Goal: Task Accomplishment & Management: Manage account settings

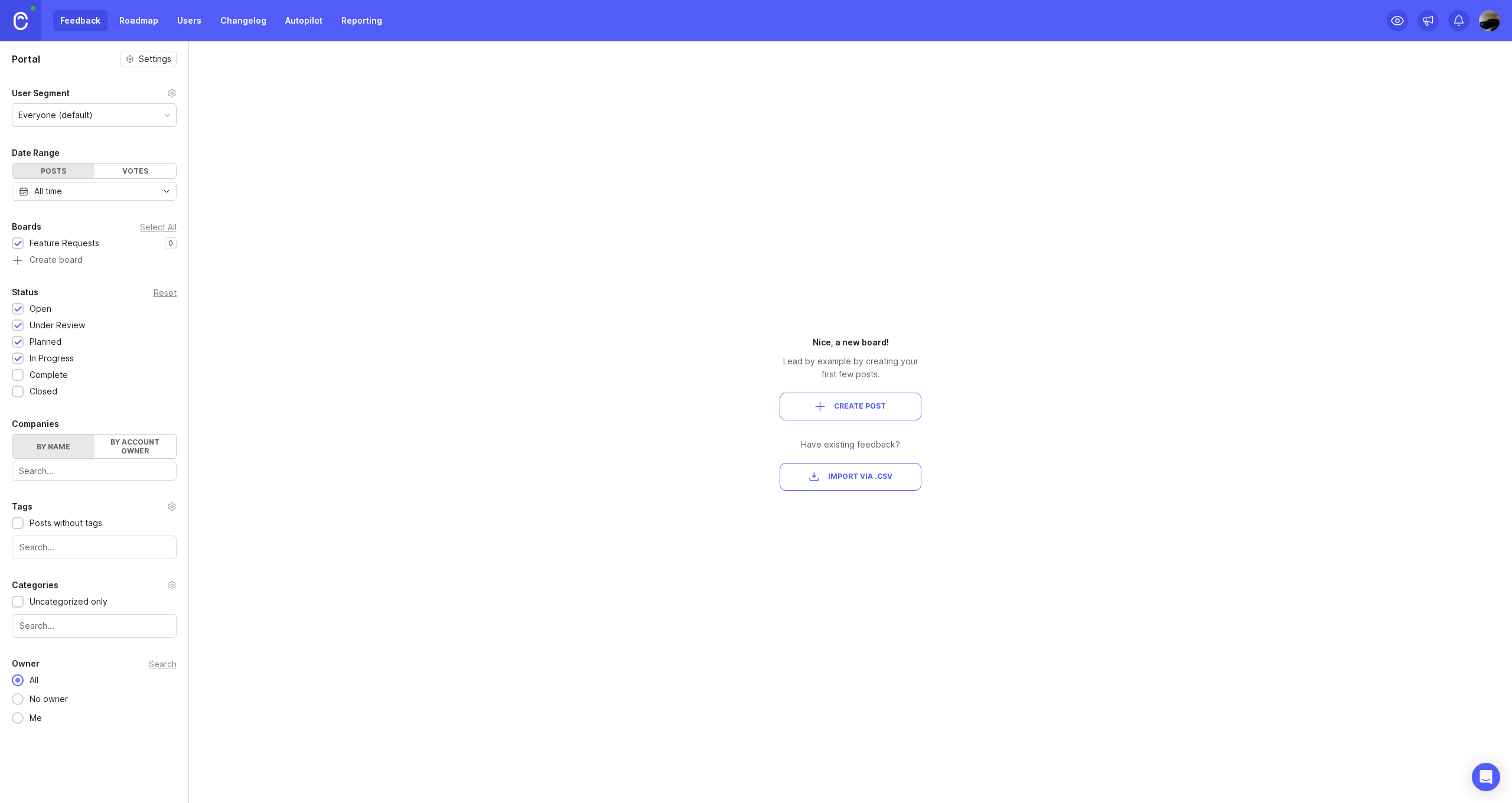
drag, startPoint x: 1335, startPoint y: 179, endPoint x: 1349, endPoint y: 114, distance: 66.5
click at [1335, 179] on div "Portal Settings User Segment Everyone (default) Date Range Posts Votes All time…" at bounding box center [756, 422] width 1512 height 762
click at [31, 21] on link at bounding box center [20, 20] width 41 height 41
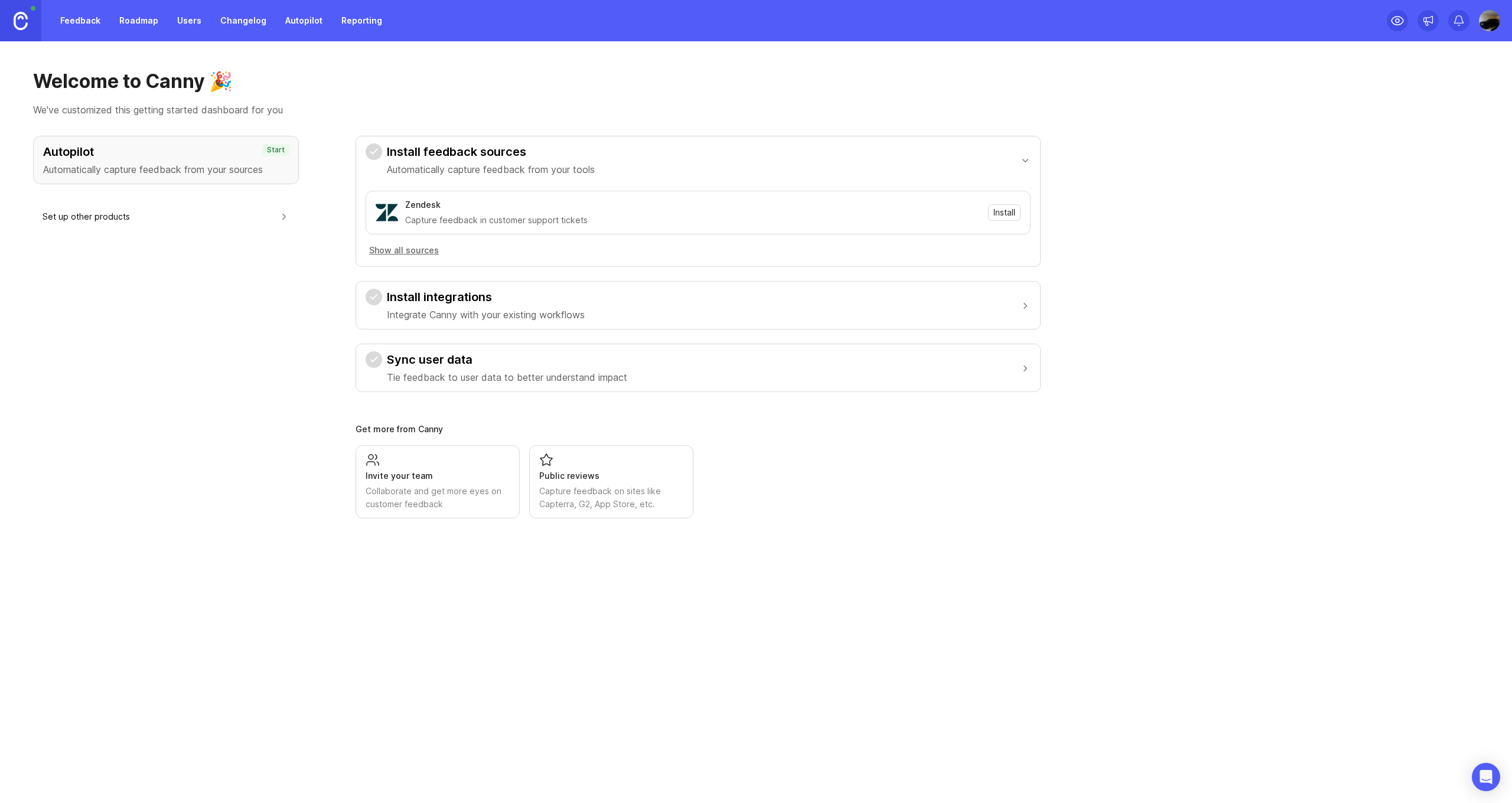
click at [96, 24] on link "Feedback" at bounding box center [80, 20] width 54 height 21
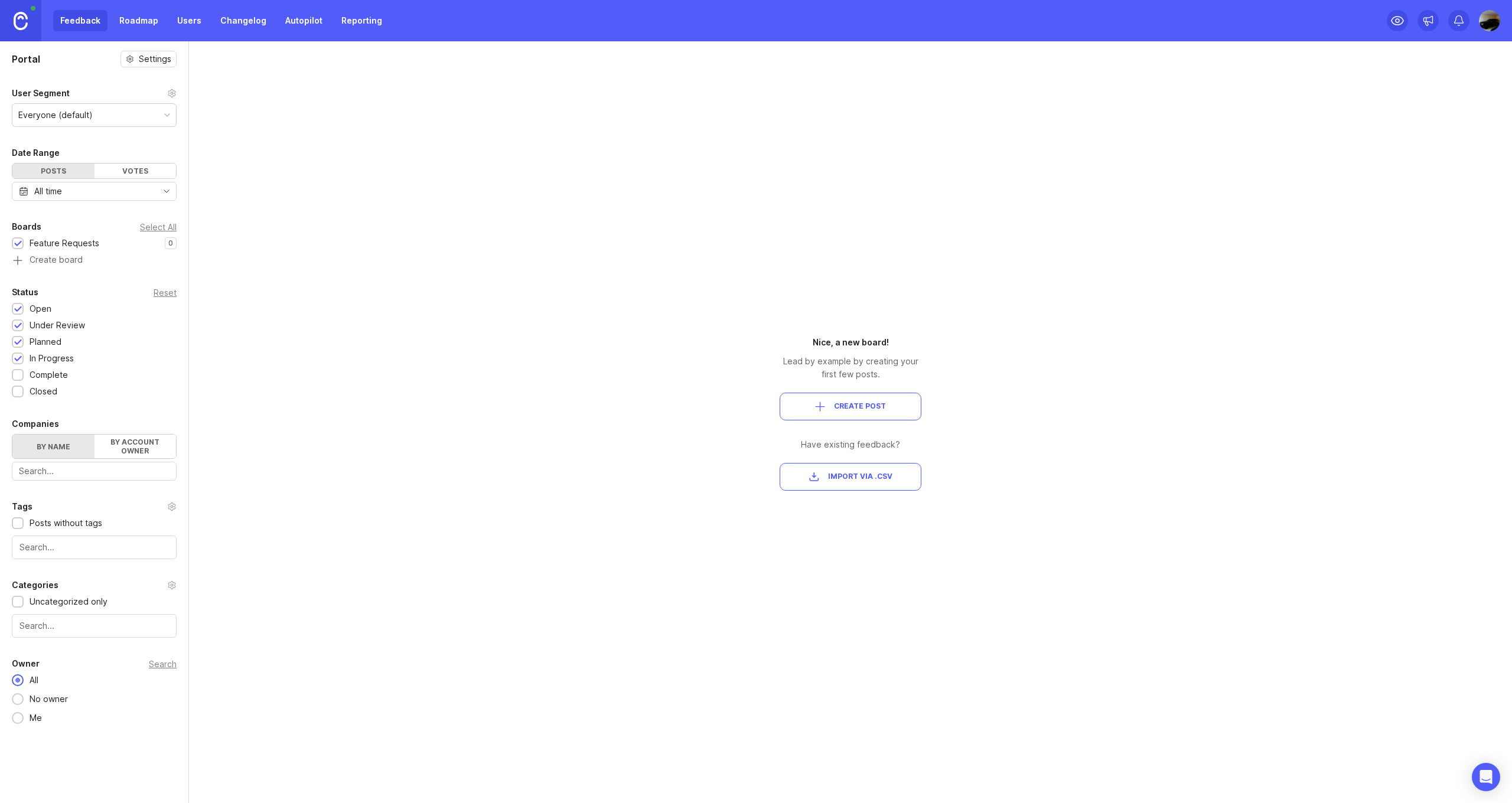
click at [154, 15] on link "Roadmap" at bounding box center [139, 20] width 53 height 21
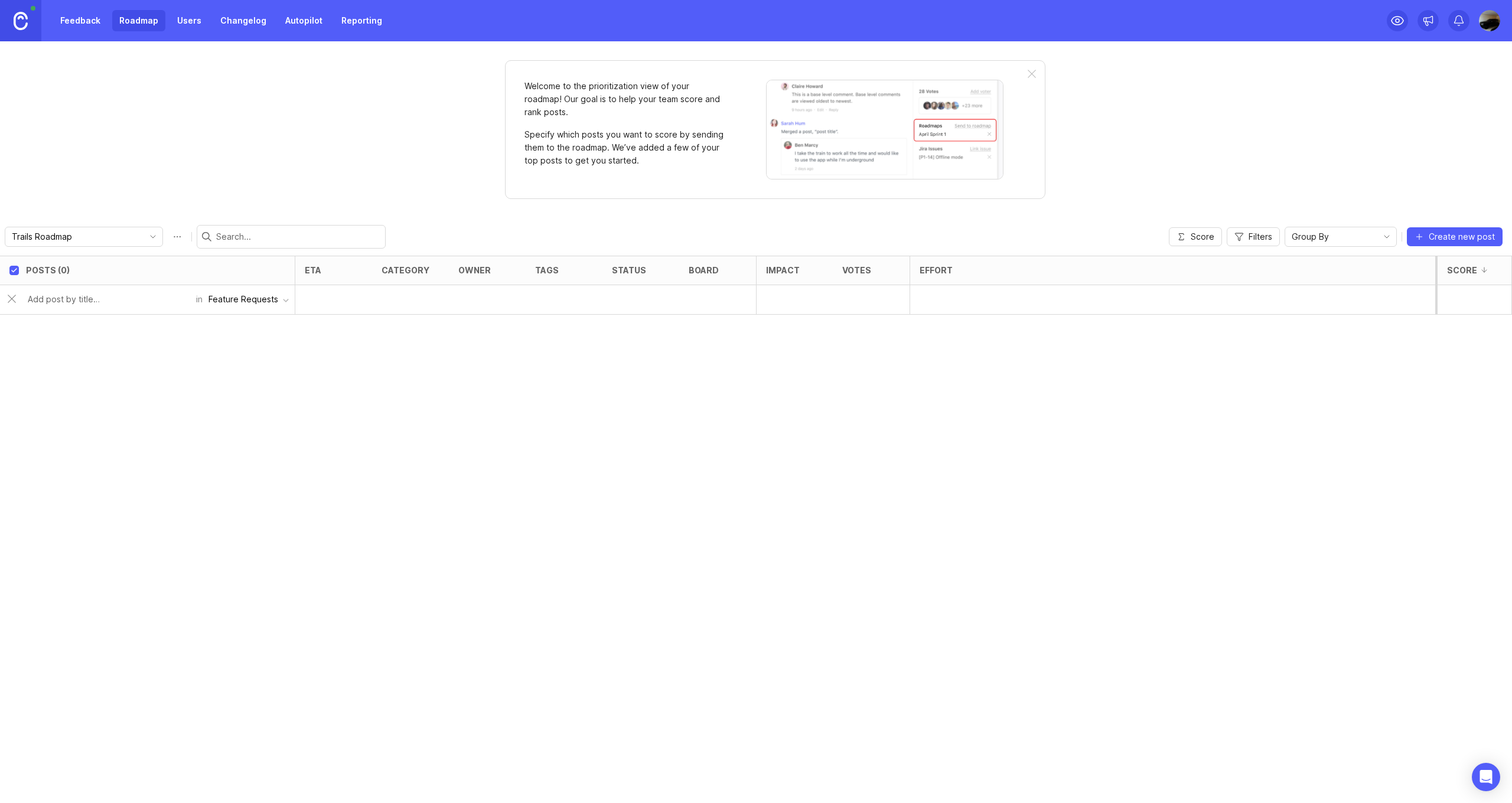
click at [283, 302] on div "button" at bounding box center [286, 301] width 6 height 6
click at [203, 367] on div "Posts (0) eta category owner tags status board Impact Votes Effort Score in Fea…" at bounding box center [756, 529] width 1512 height 547
type input "Design"
click at [234, 383] on div "Posts (0) eta category owner tags status board Impact Votes Effort Score Design…" at bounding box center [756, 529] width 1512 height 547
click at [128, 306] on input "Design" at bounding box center [108, 299] width 161 height 13
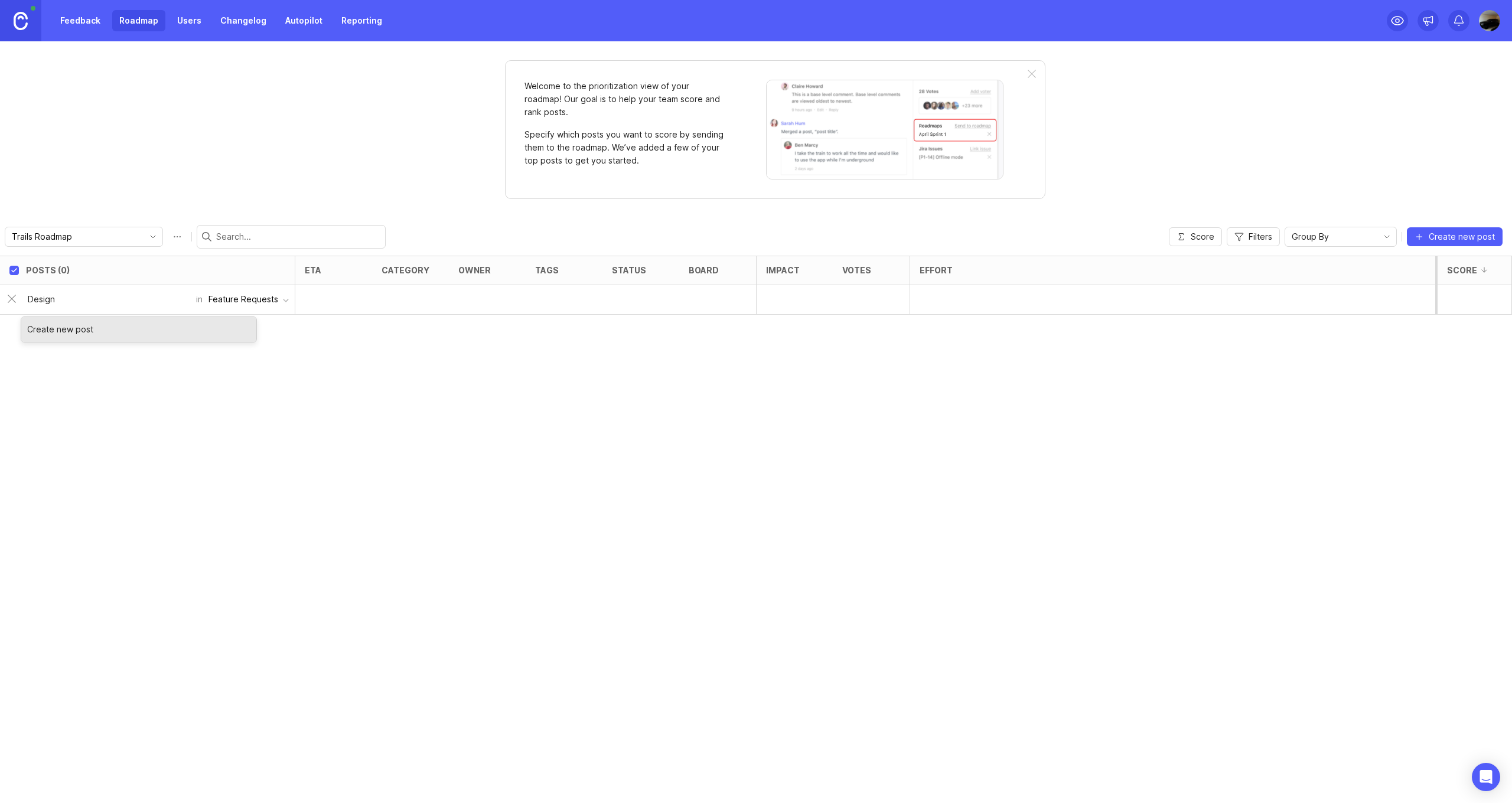
click at [124, 322] on div "Create new post" at bounding box center [138, 330] width 235 height 25
click at [122, 334] on div "Create new post" at bounding box center [138, 330] width 235 height 25
click at [126, 402] on div "Posts (0) eta category owner tags status board Impact Votes Effort Score Design…" at bounding box center [756, 529] width 1512 height 547
click at [701, 297] on p "Feature Requests" at bounding box center [717, 299] width 58 height 23
click at [701, 303] on p "Feature Requests" at bounding box center [717, 299] width 58 height 23
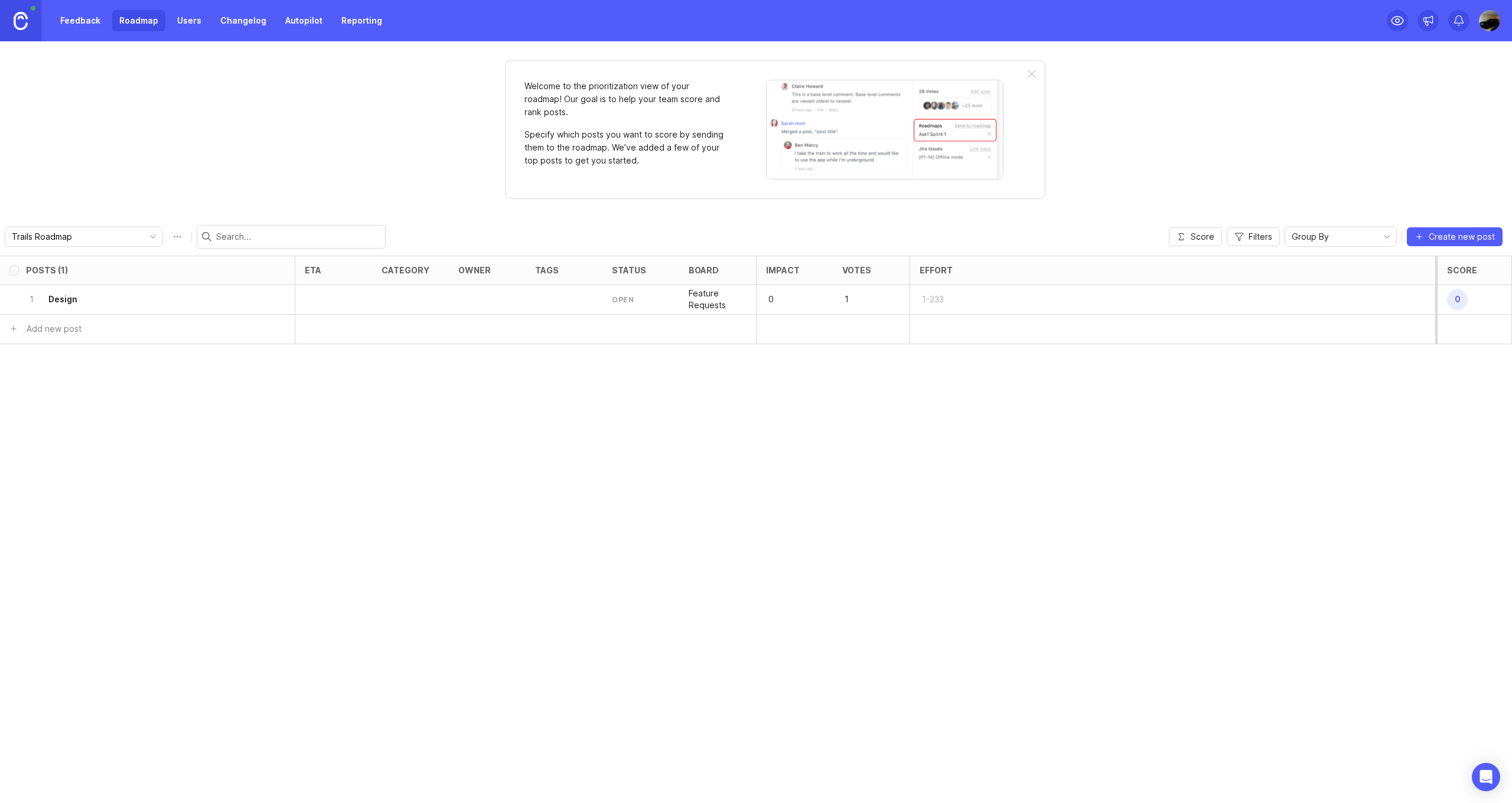
click at [278, 301] on icon "delete post" at bounding box center [278, 299] width 10 height 12
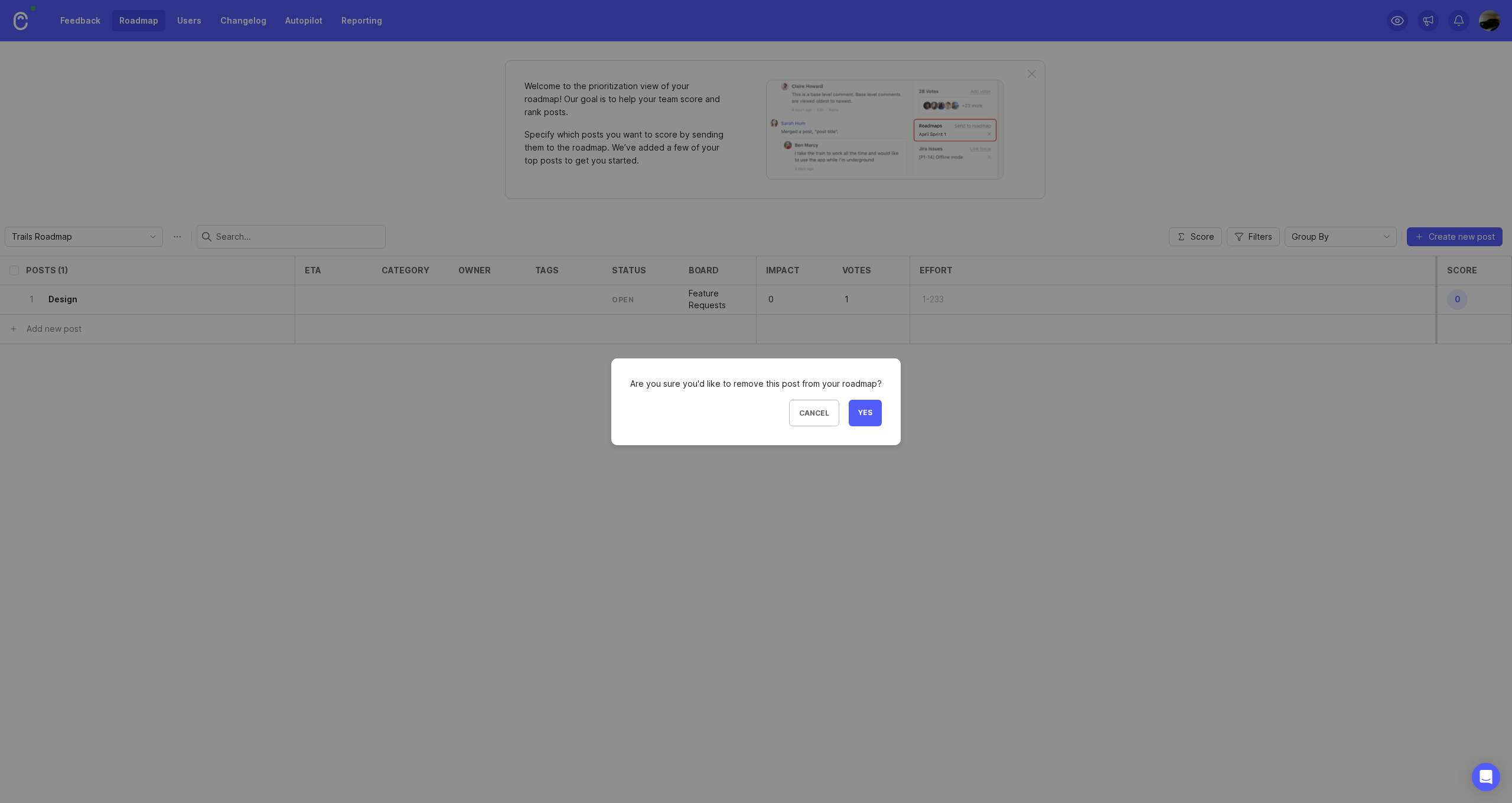
click at [862, 415] on span "Yes" at bounding box center [865, 413] width 14 height 10
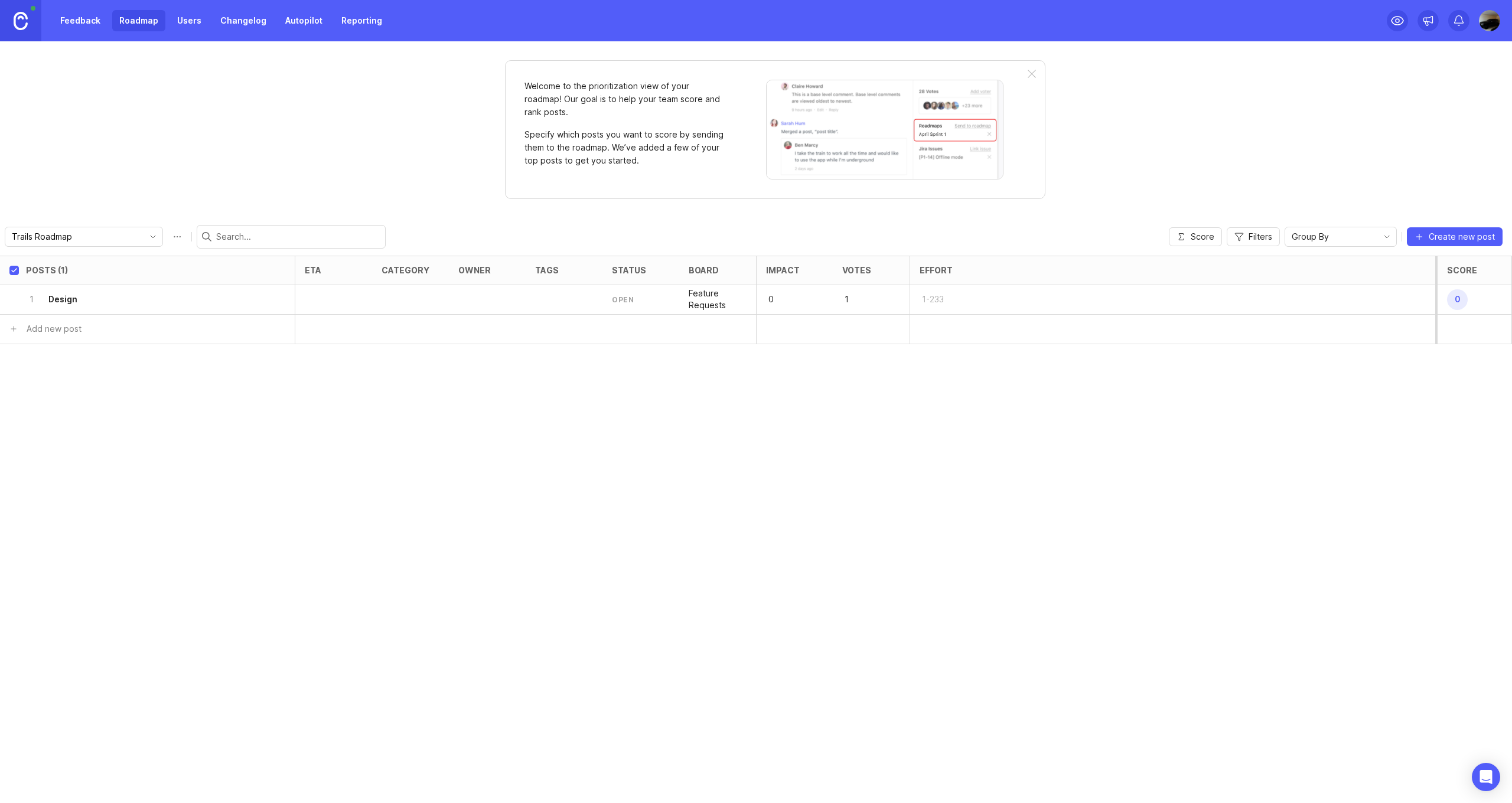
checkbox input "true"
click at [290, 299] on button "Feature Requests" at bounding box center [248, 299] width 92 height 22
click at [288, 299] on div "button" at bounding box center [286, 301] width 6 height 6
click at [179, 238] on button "Roadmap options" at bounding box center [177, 236] width 19 height 19
click at [114, 415] on div "Posts (0) eta category owner tags status board Impact Votes Effort Score Add ne…" at bounding box center [756, 529] width 1512 height 547
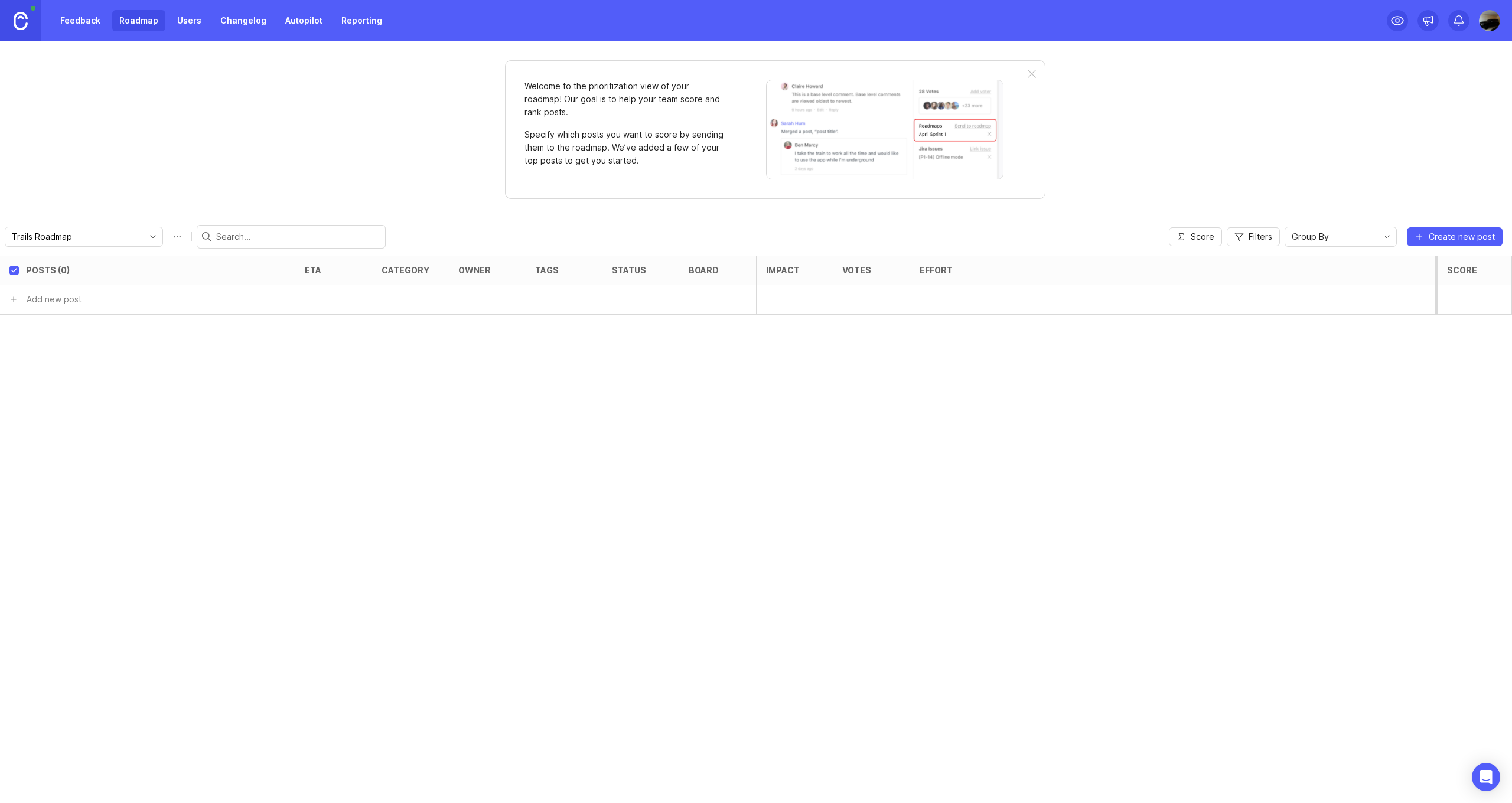
click at [80, 12] on link "Feedback" at bounding box center [80, 20] width 54 height 21
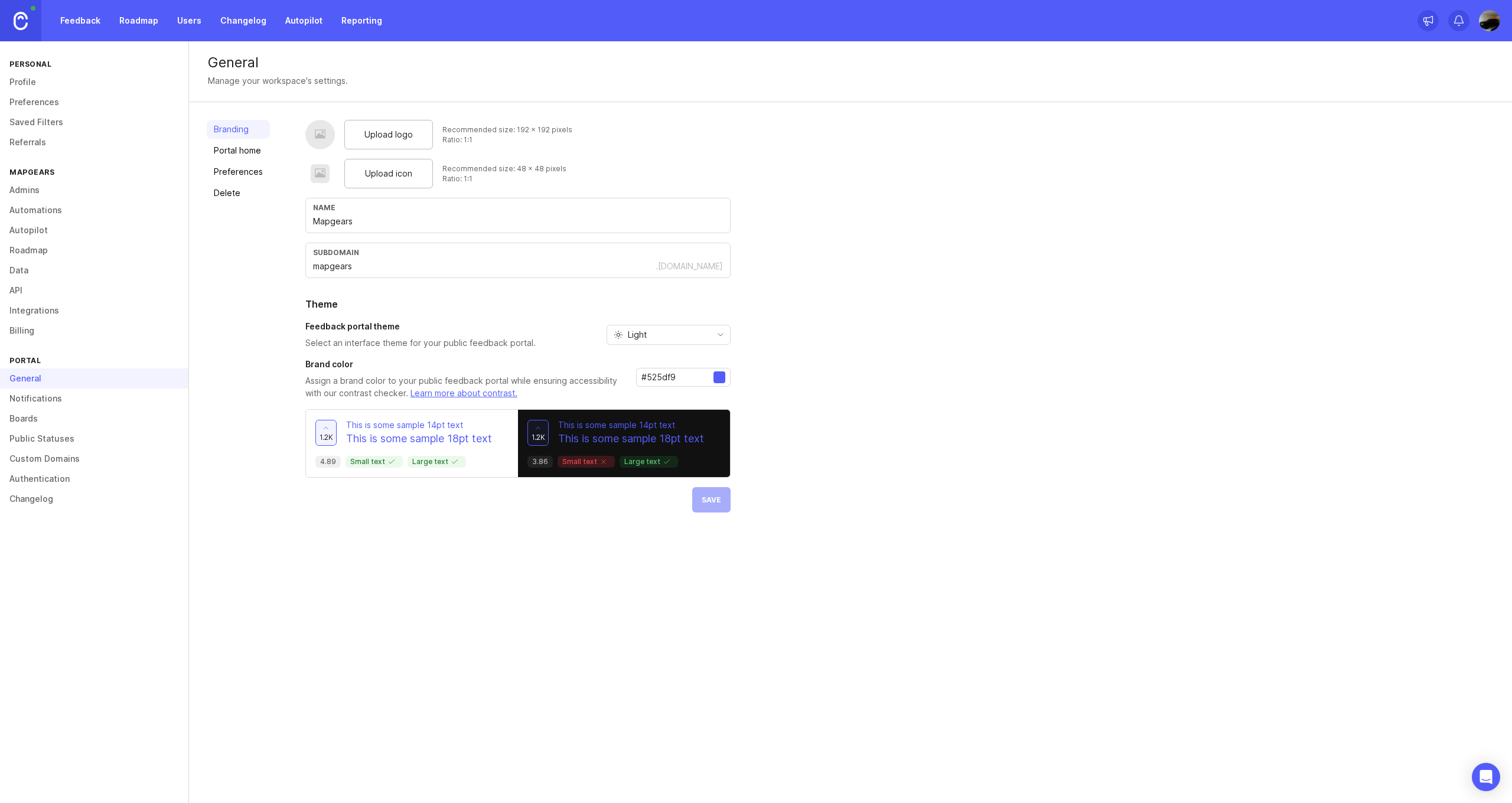
click at [69, 27] on link "Feedback" at bounding box center [80, 20] width 54 height 21
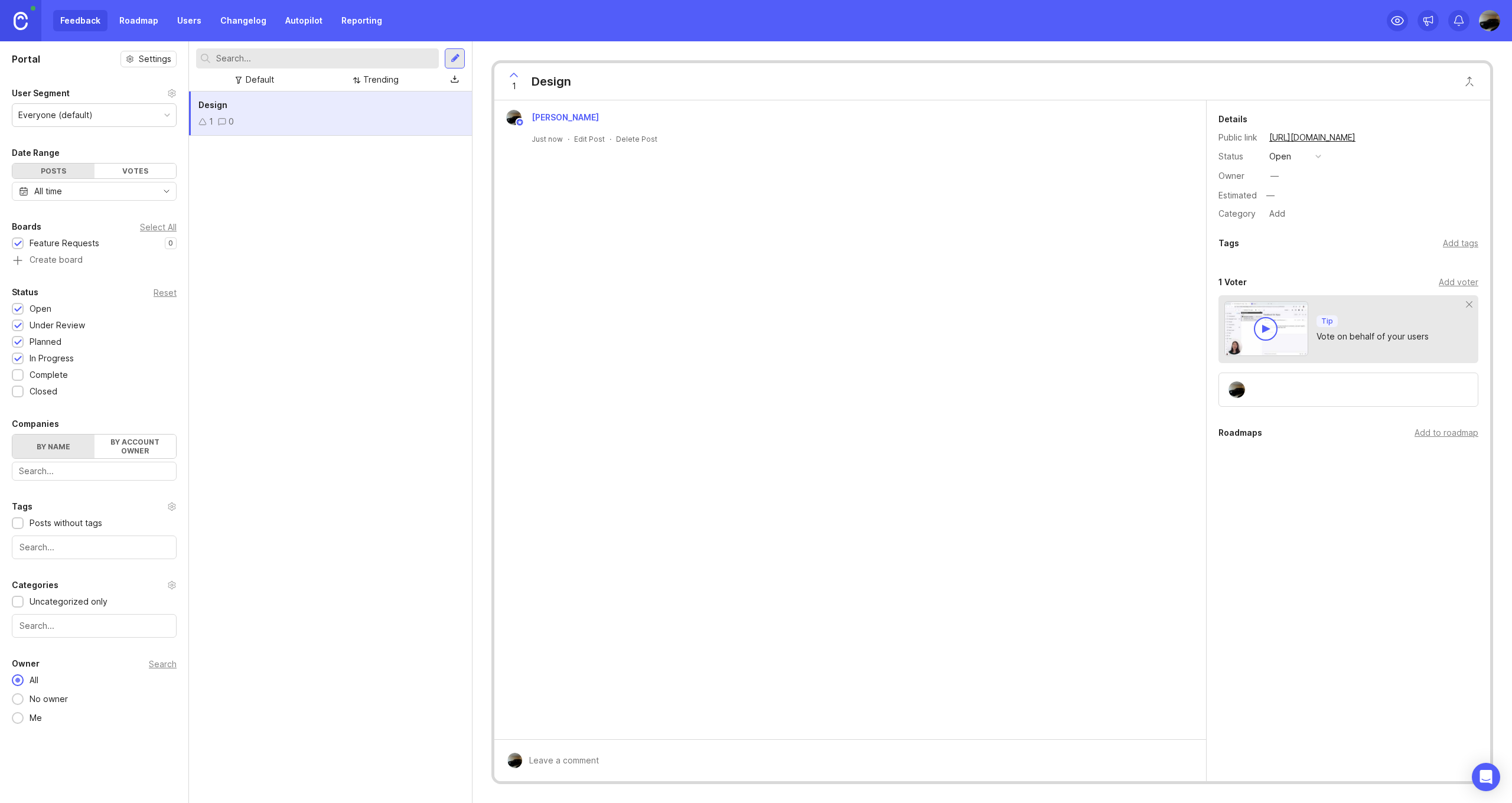
click at [162, 23] on link "Roadmap" at bounding box center [139, 20] width 53 height 21
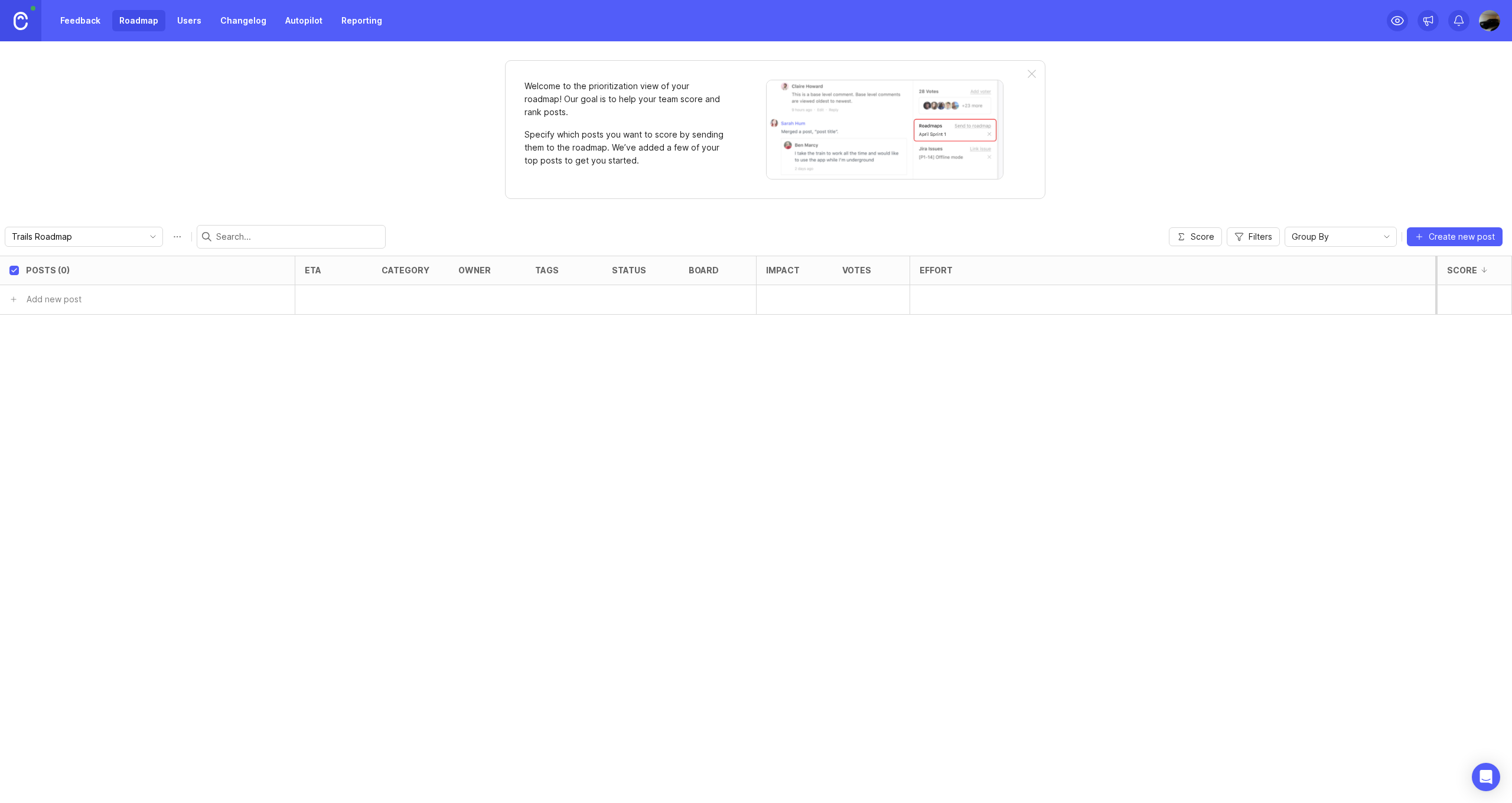
click at [185, 22] on link "Users" at bounding box center [189, 20] width 38 height 21
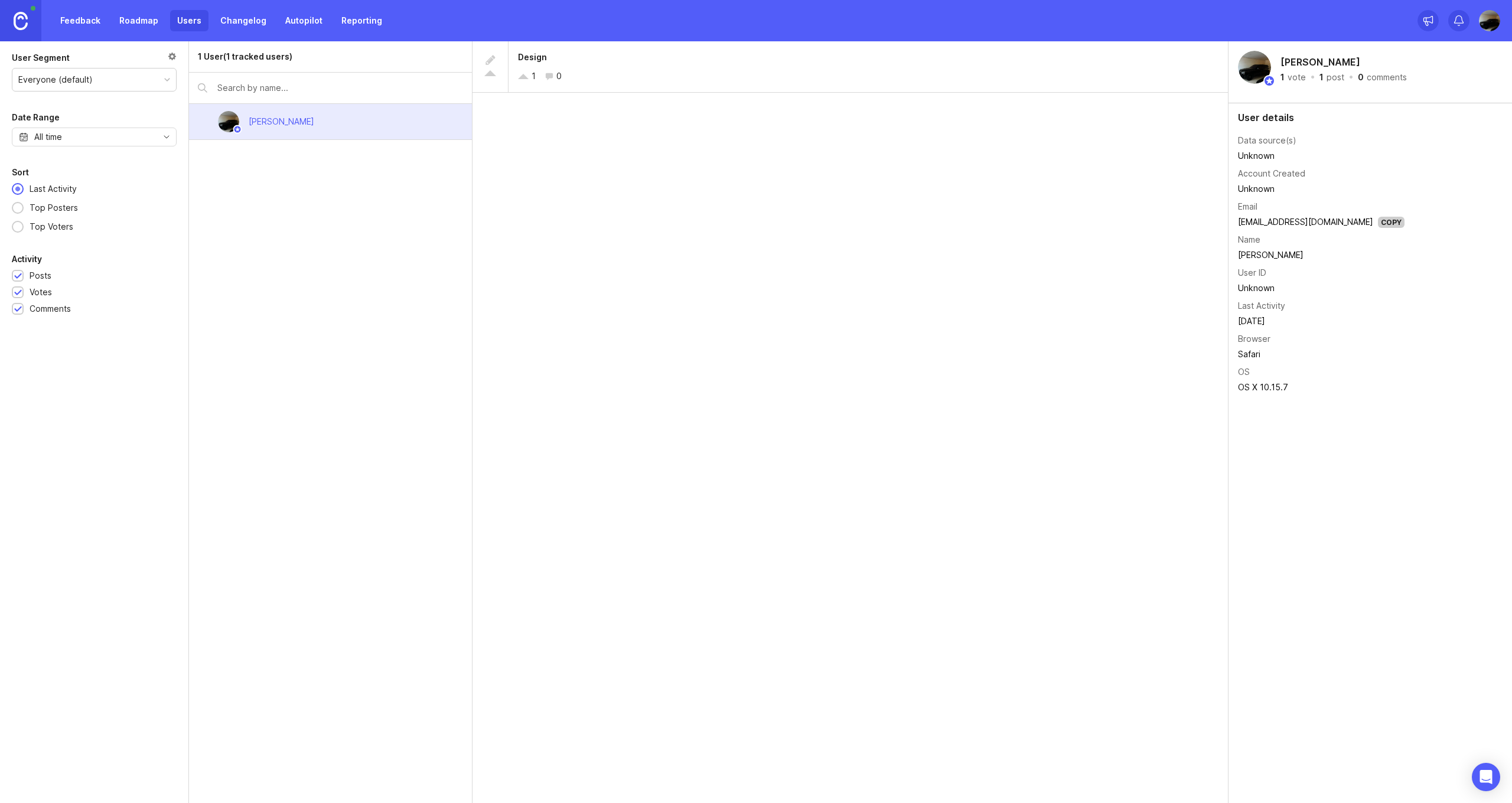
click at [73, 23] on link "Feedback" at bounding box center [80, 20] width 54 height 21
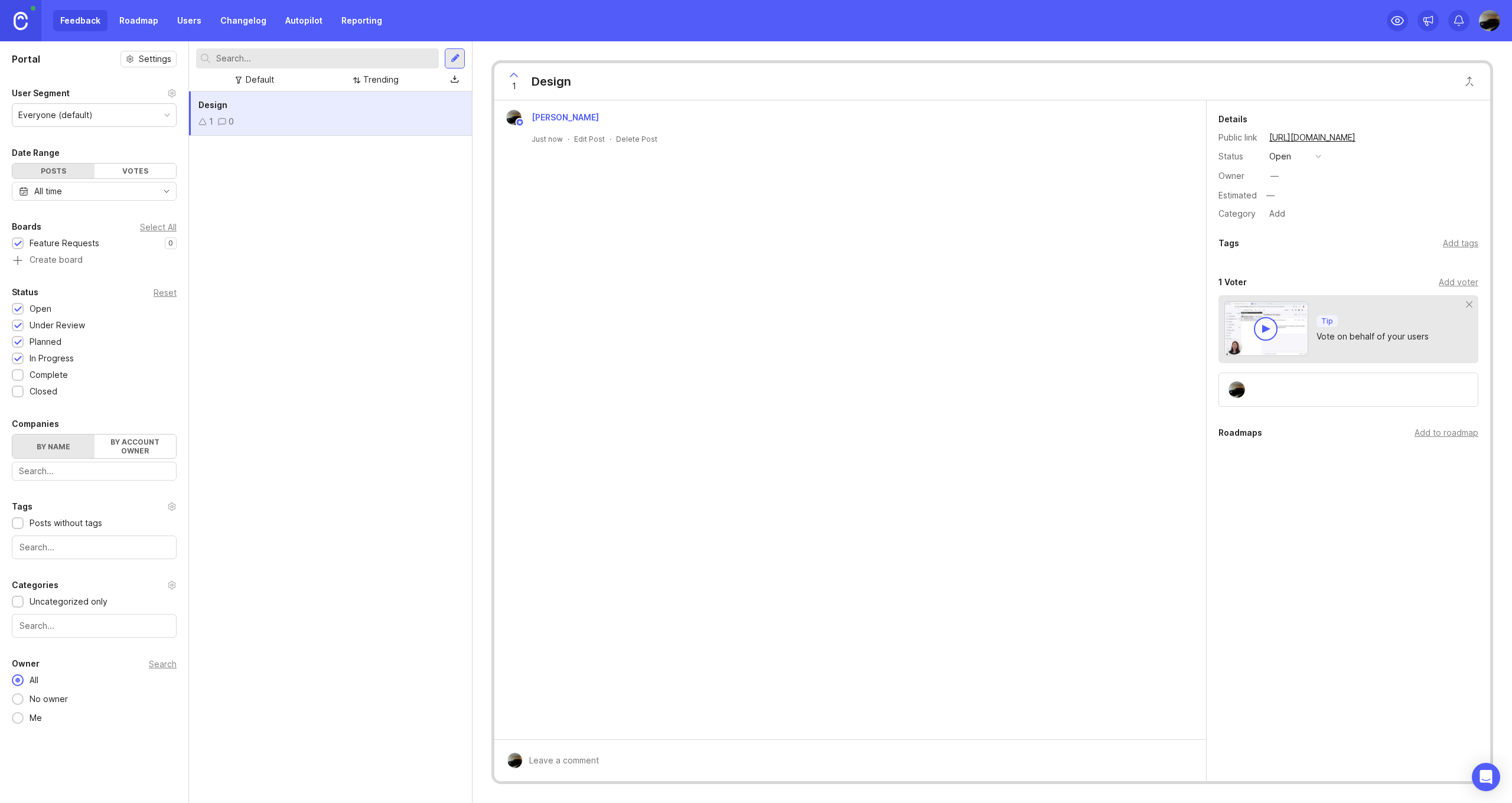
click at [336, 19] on link "Reporting" at bounding box center [361, 20] width 55 height 21
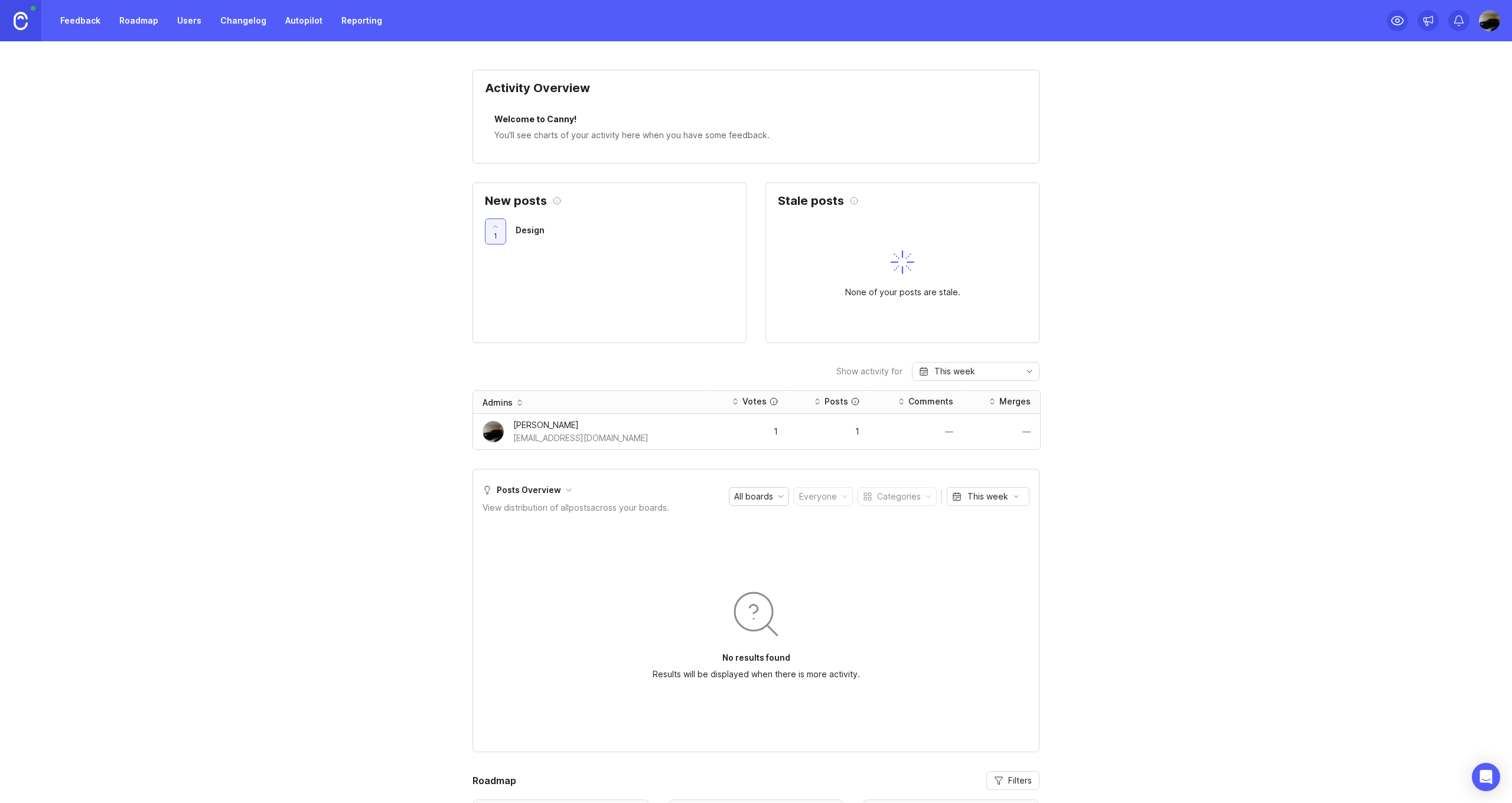
click at [96, 22] on link "Feedback" at bounding box center [80, 20] width 54 height 21
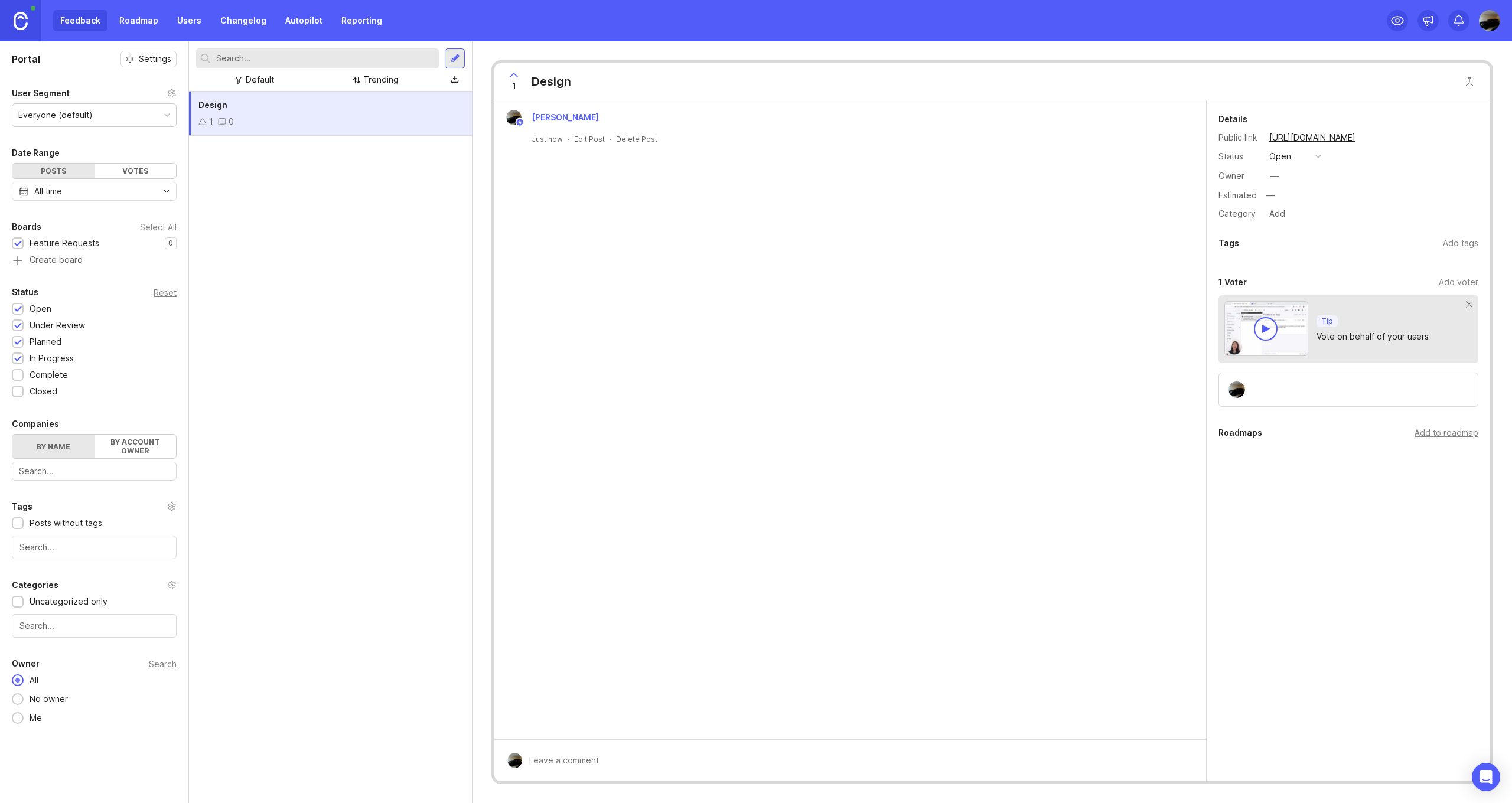
click at [281, 122] on div "1 0" at bounding box center [330, 122] width 264 height 13
drag, startPoint x: 693, startPoint y: 327, endPoint x: 693, endPoint y: 315, distance: 12.0
click at [693, 326] on div "Mouhamadou Sy Just now · Edit Post · Delete Post" at bounding box center [850, 420] width 712 height 639
click at [143, 25] on link "Roadmap" at bounding box center [139, 20] width 53 height 21
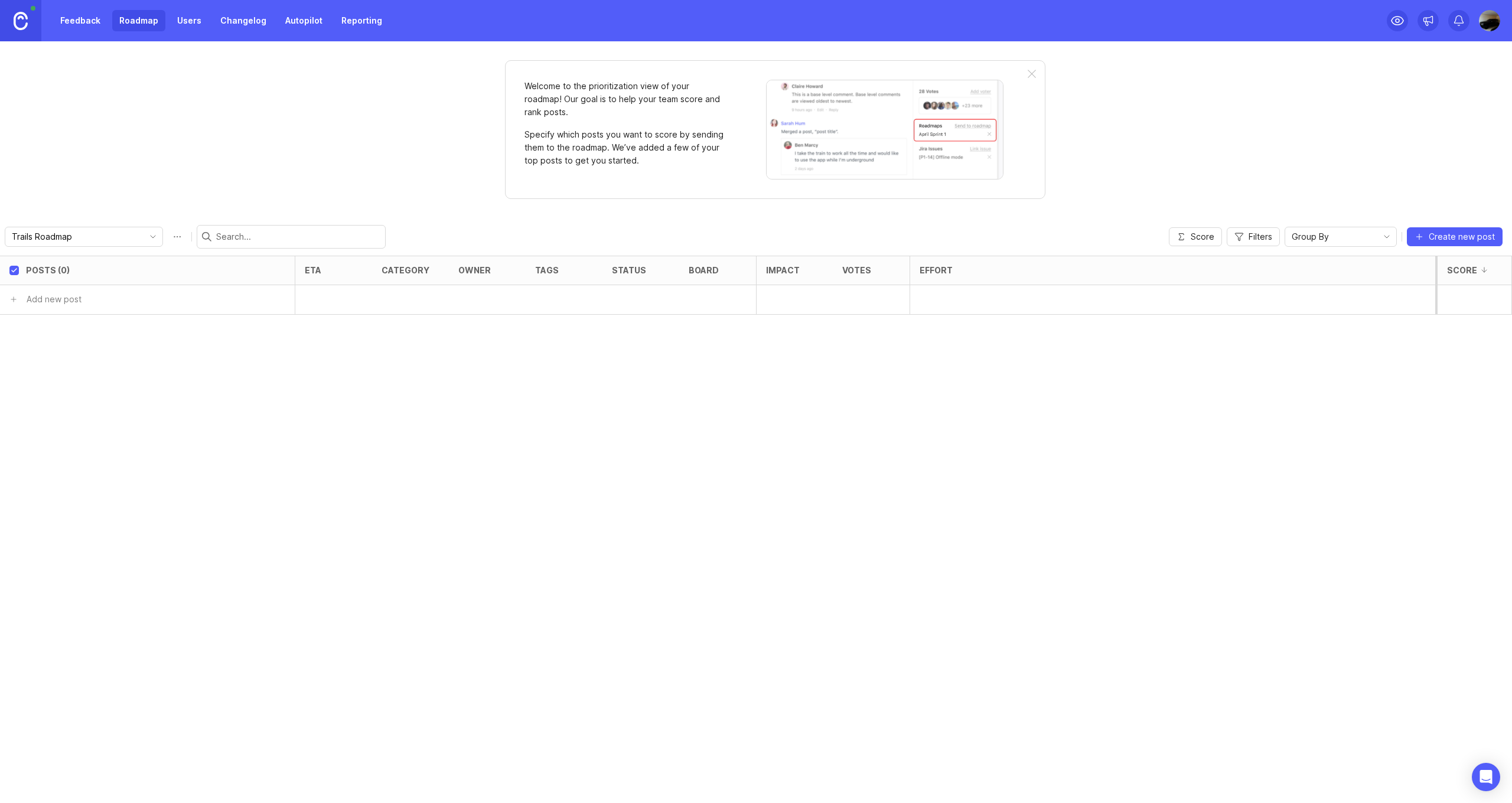
click at [82, 23] on link "Feedback" at bounding box center [80, 20] width 54 height 21
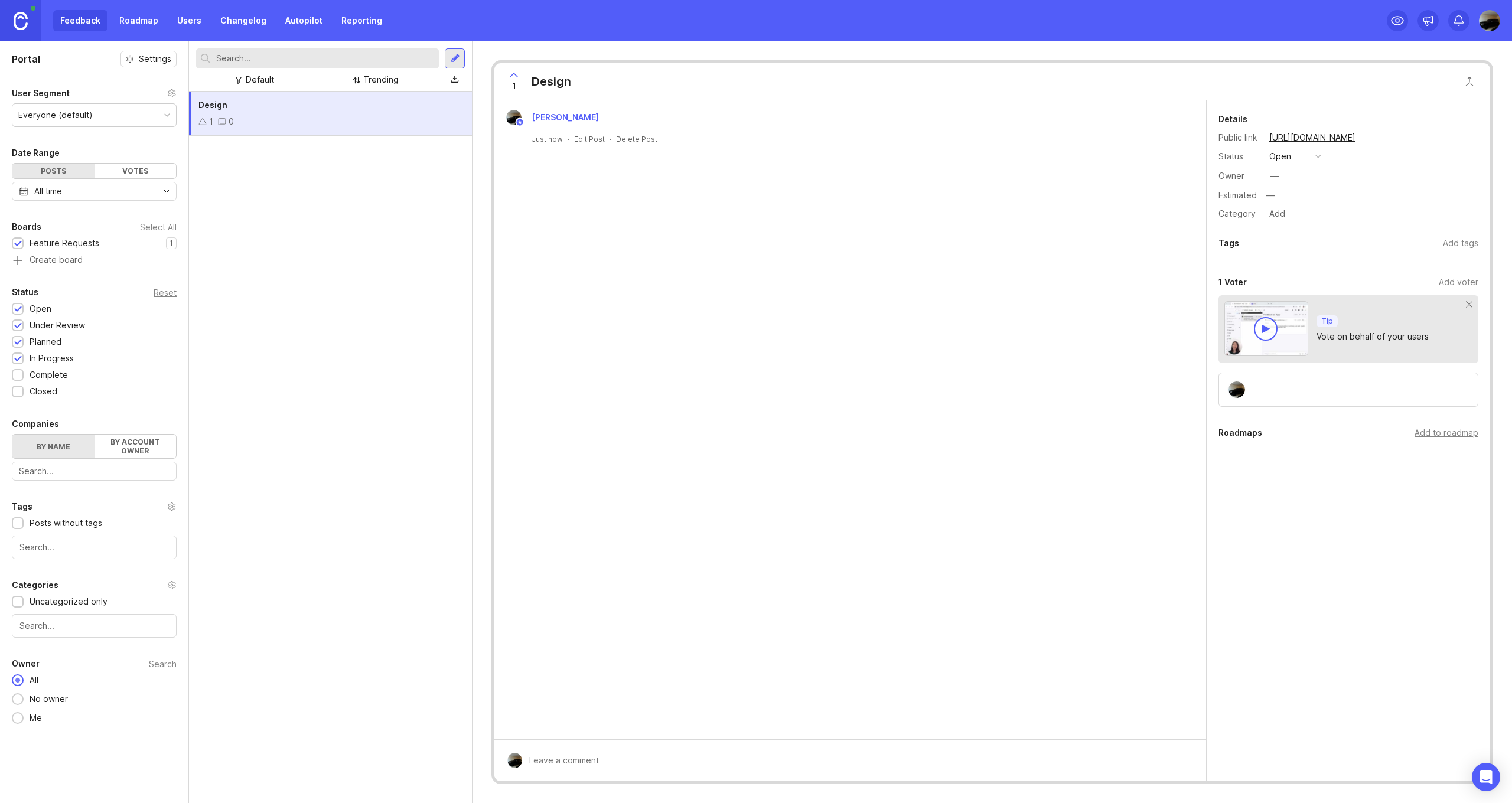
click at [300, 119] on div "1 0" at bounding box center [330, 122] width 264 height 13
click at [631, 139] on div "Delete Post" at bounding box center [637, 139] width 41 height 10
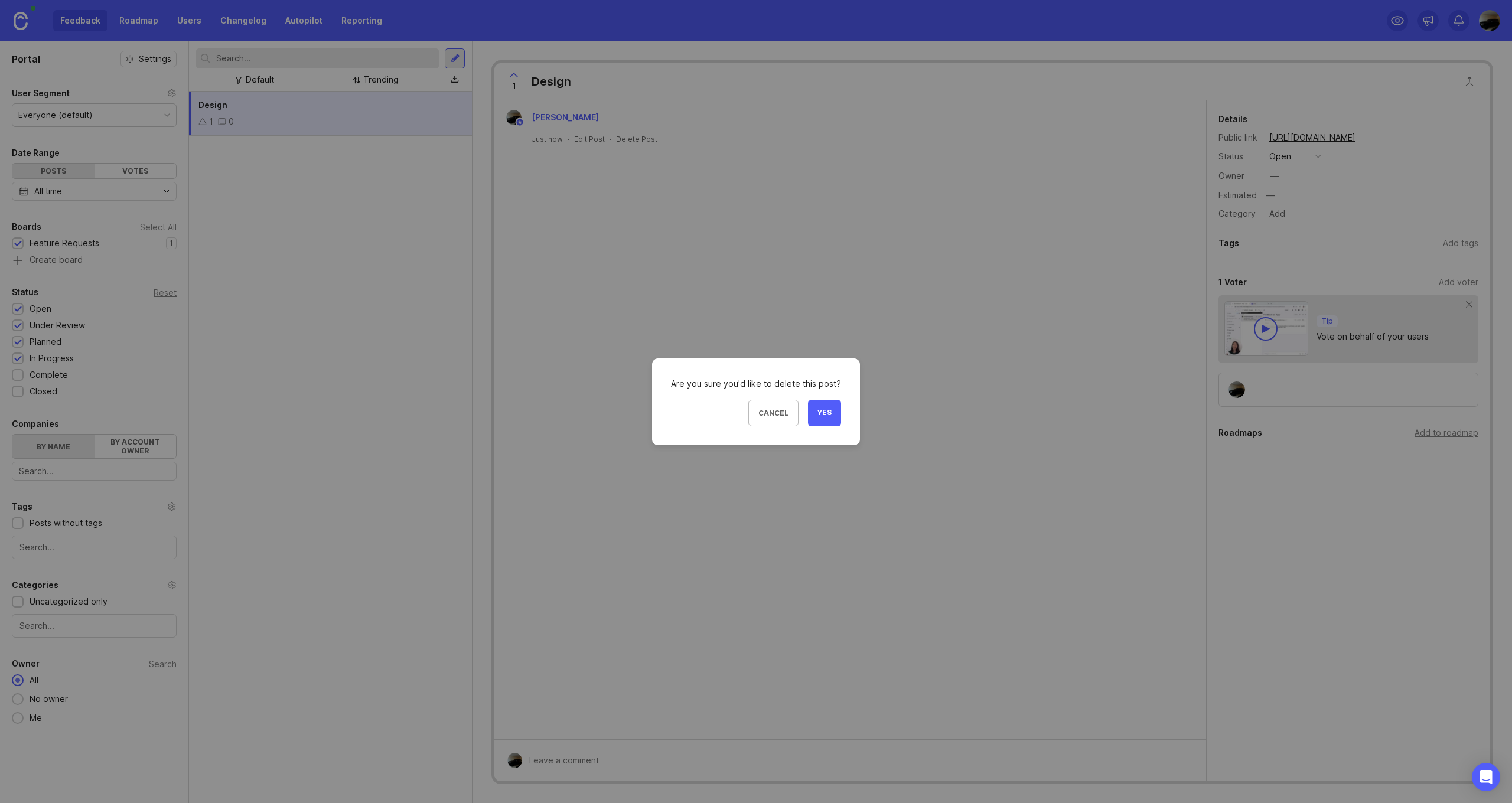
click at [816, 417] on button "Yes" at bounding box center [824, 413] width 33 height 27
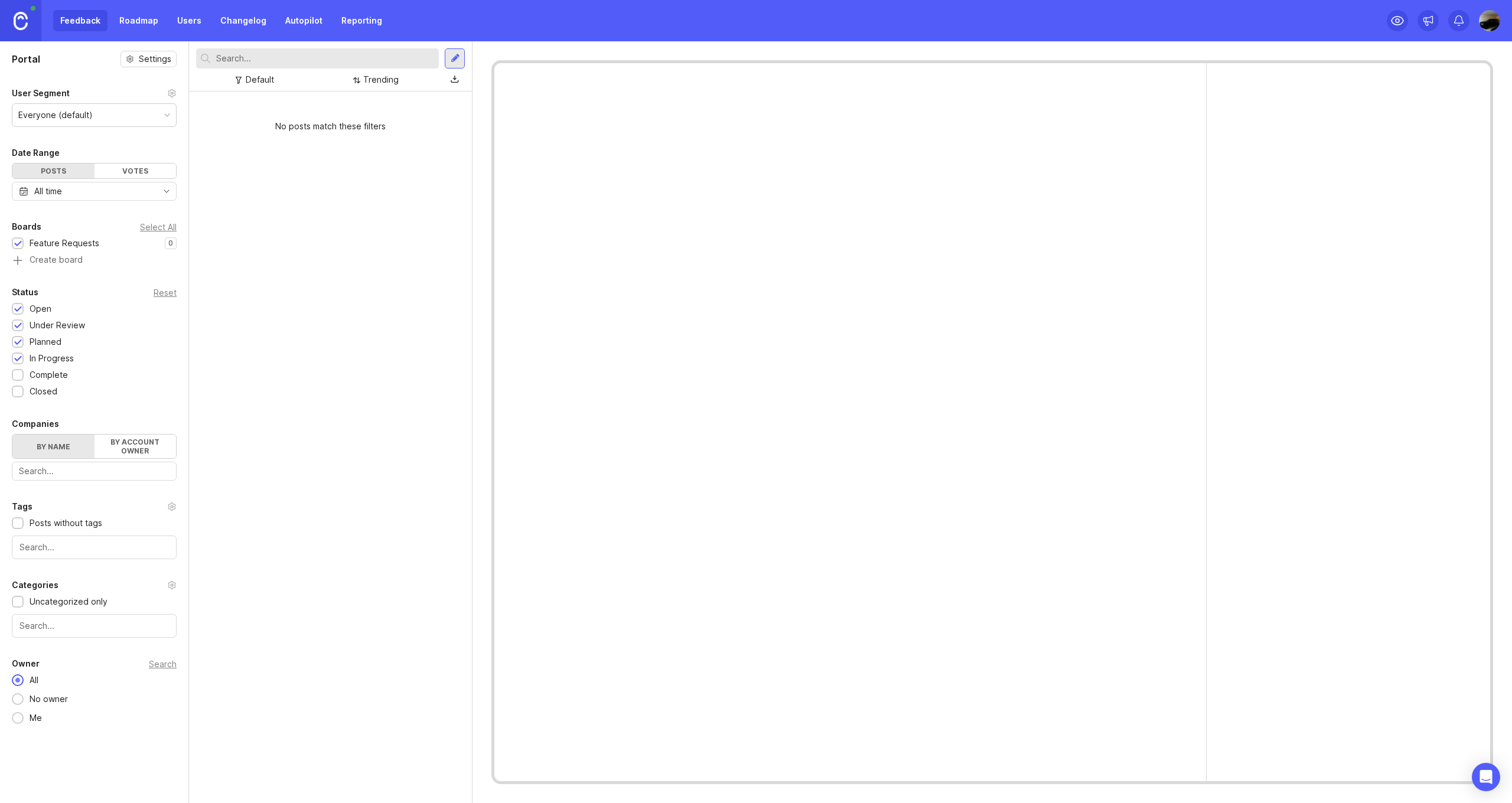
click at [140, 448] on label "By account owner" at bounding box center [135, 446] width 82 height 23
click at [12, 435] on input "By account owner" at bounding box center [12, 435] width 0 height 0
click at [64, 441] on label "By name" at bounding box center [53, 446] width 82 height 23
click at [12, 435] on input "By name" at bounding box center [12, 435] width 0 height 0
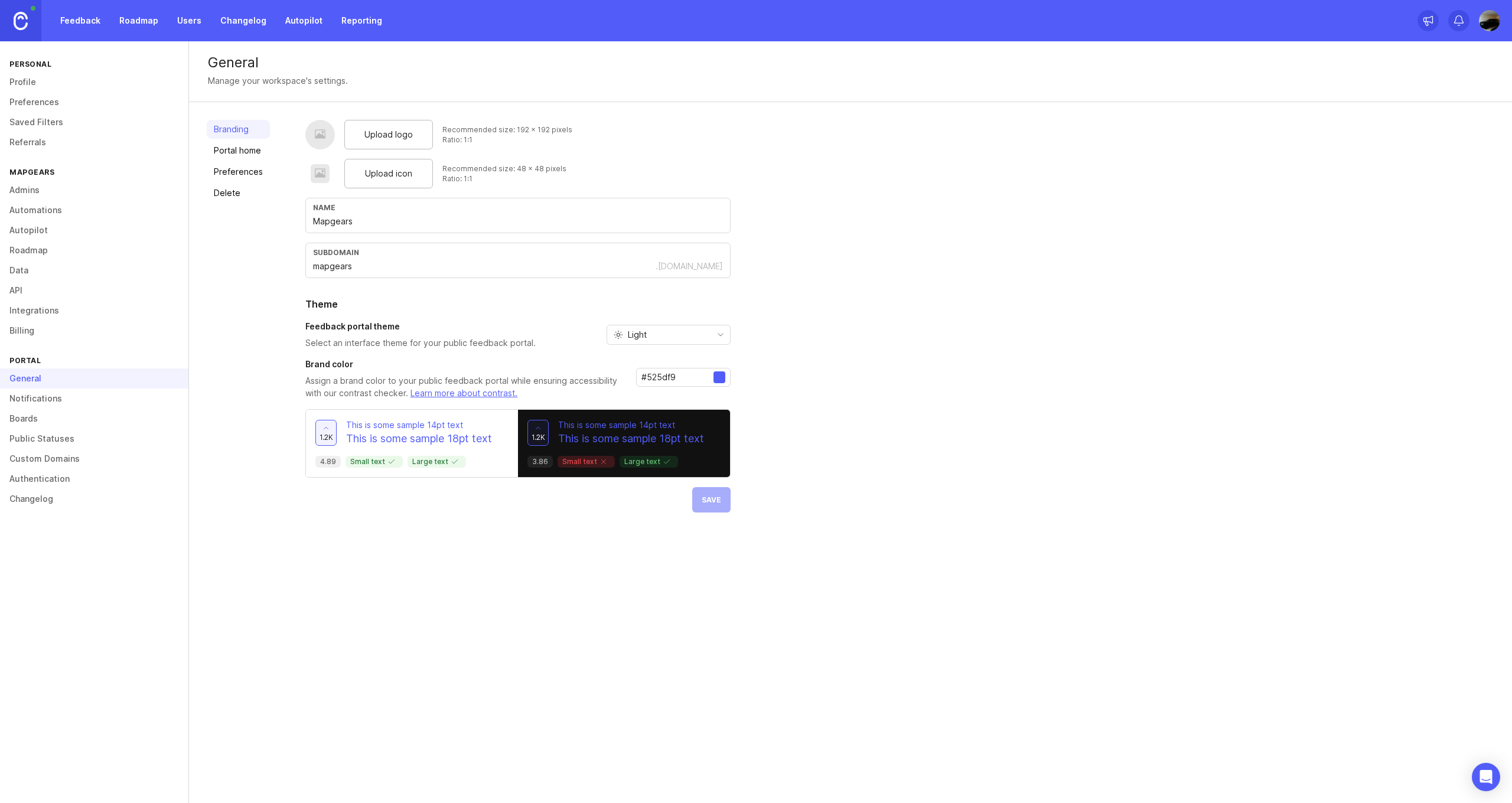
click at [31, 26] on link at bounding box center [20, 20] width 41 height 41
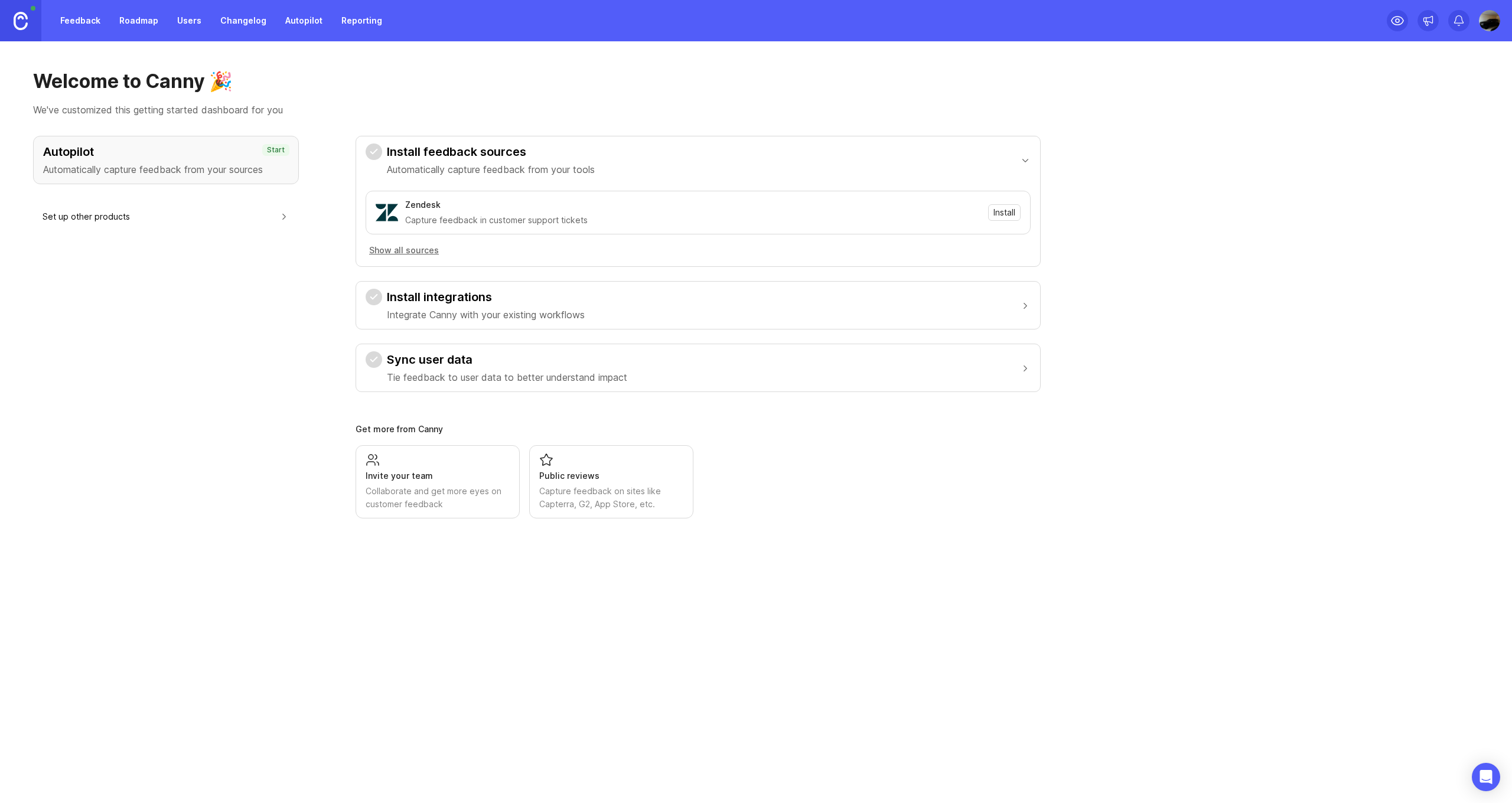
click at [62, 21] on link "Feedback" at bounding box center [80, 20] width 54 height 21
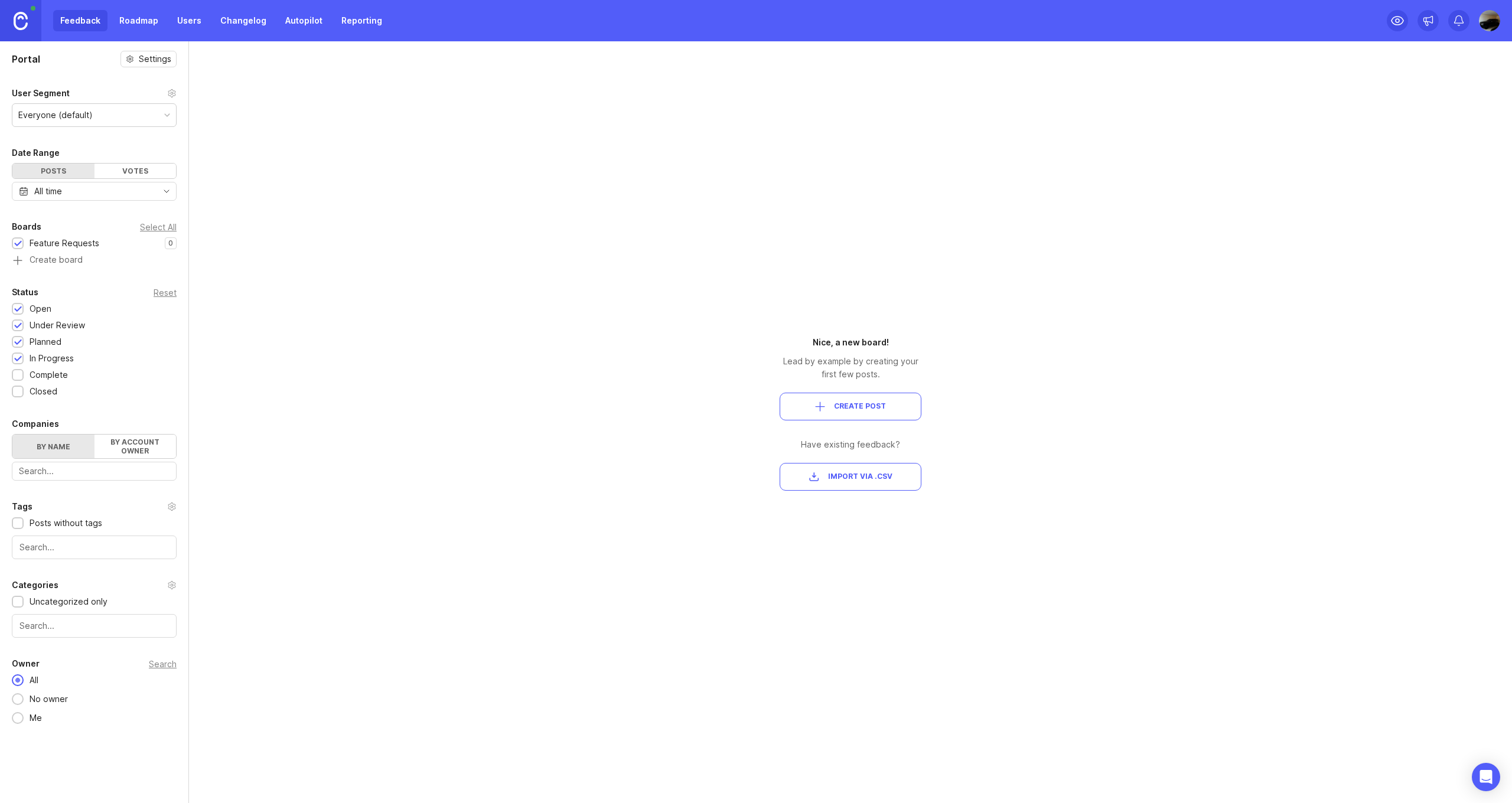
click at [146, 29] on link "Roadmap" at bounding box center [139, 20] width 53 height 21
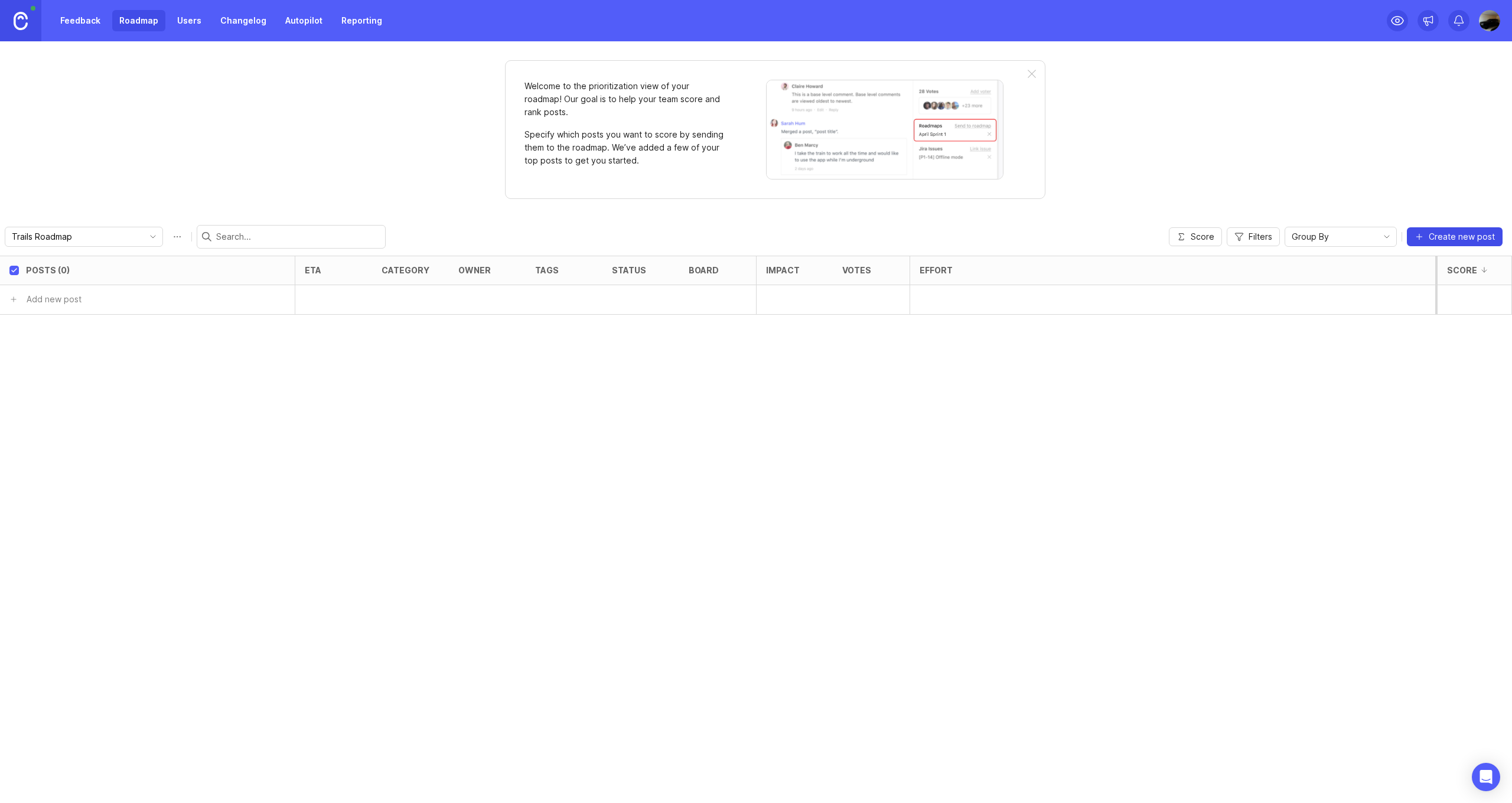
click at [1414, 232] on button "Create new post" at bounding box center [1454, 236] width 96 height 19
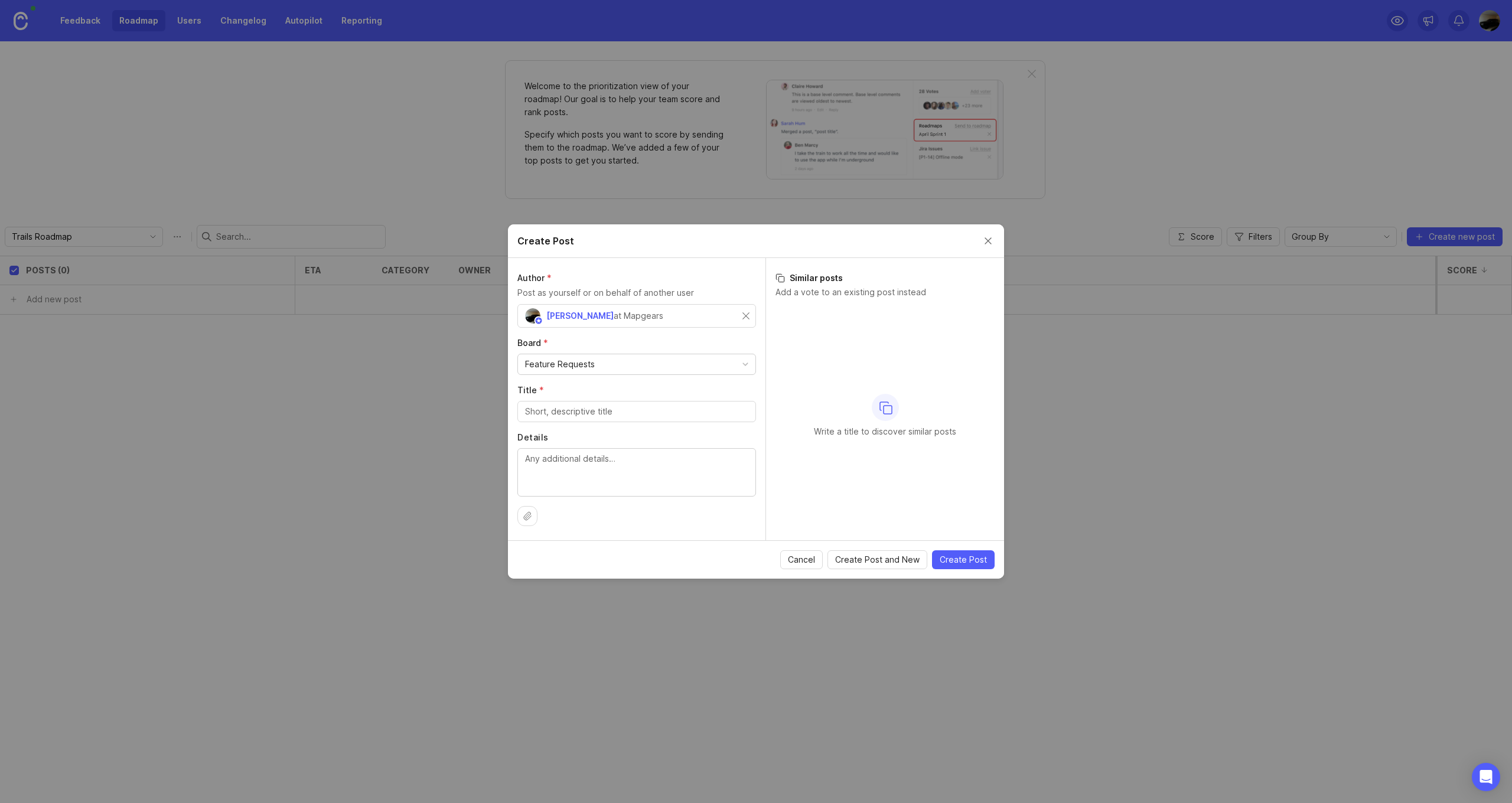
click at [744, 359] on div "Feature Requests" at bounding box center [637, 364] width 238 height 20
click at [763, 350] on div "Author * Post as yourself or on behalf of another user Mouhamadou Sy at Mapgear…" at bounding box center [637, 399] width 257 height 282
click at [587, 415] on input "Title *" at bounding box center [637, 411] width 223 height 13
click at [992, 241] on button "Close create post modal" at bounding box center [988, 241] width 13 height 13
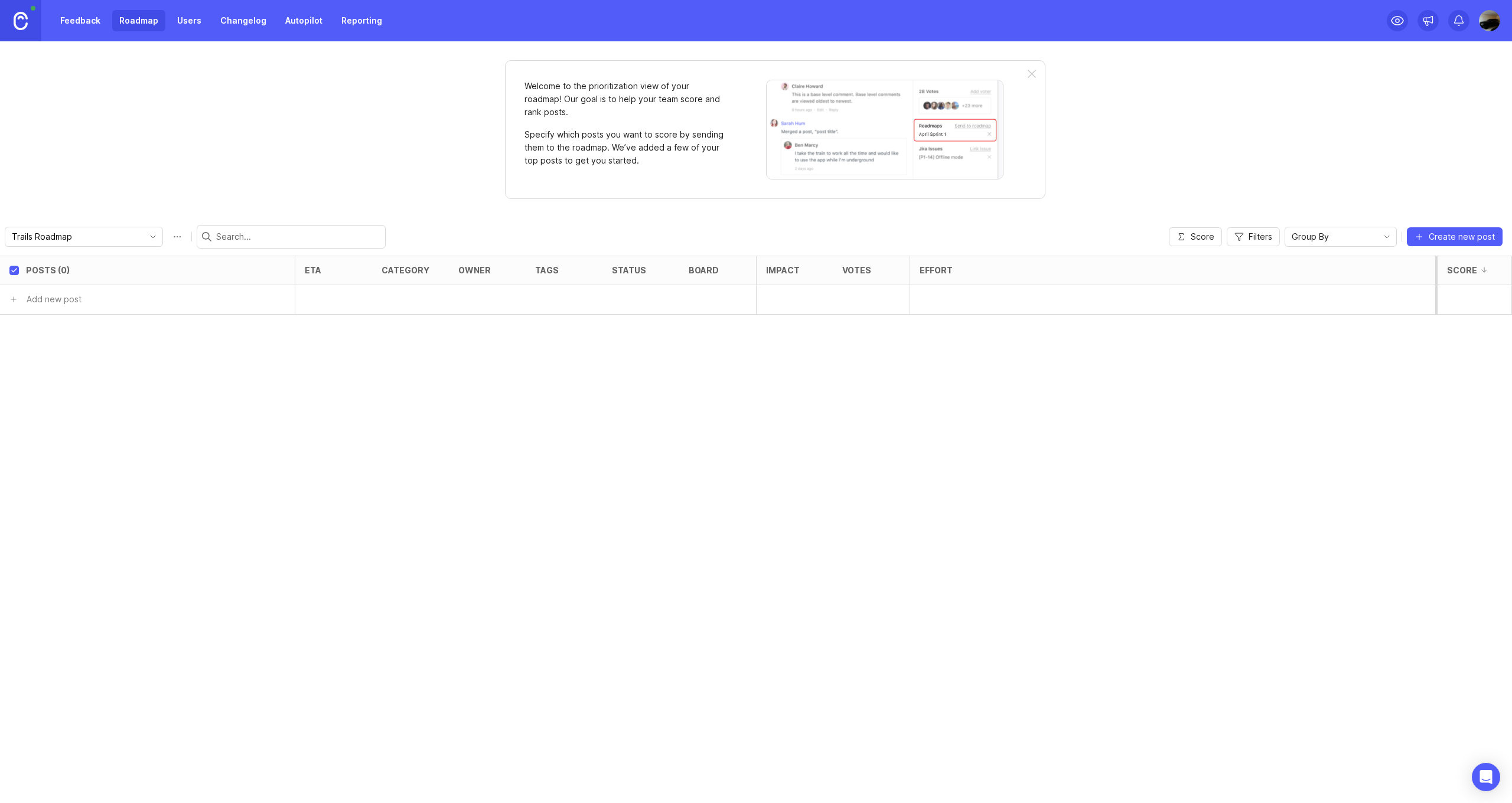
click at [83, 25] on link "Feedback" at bounding box center [80, 20] width 54 height 21
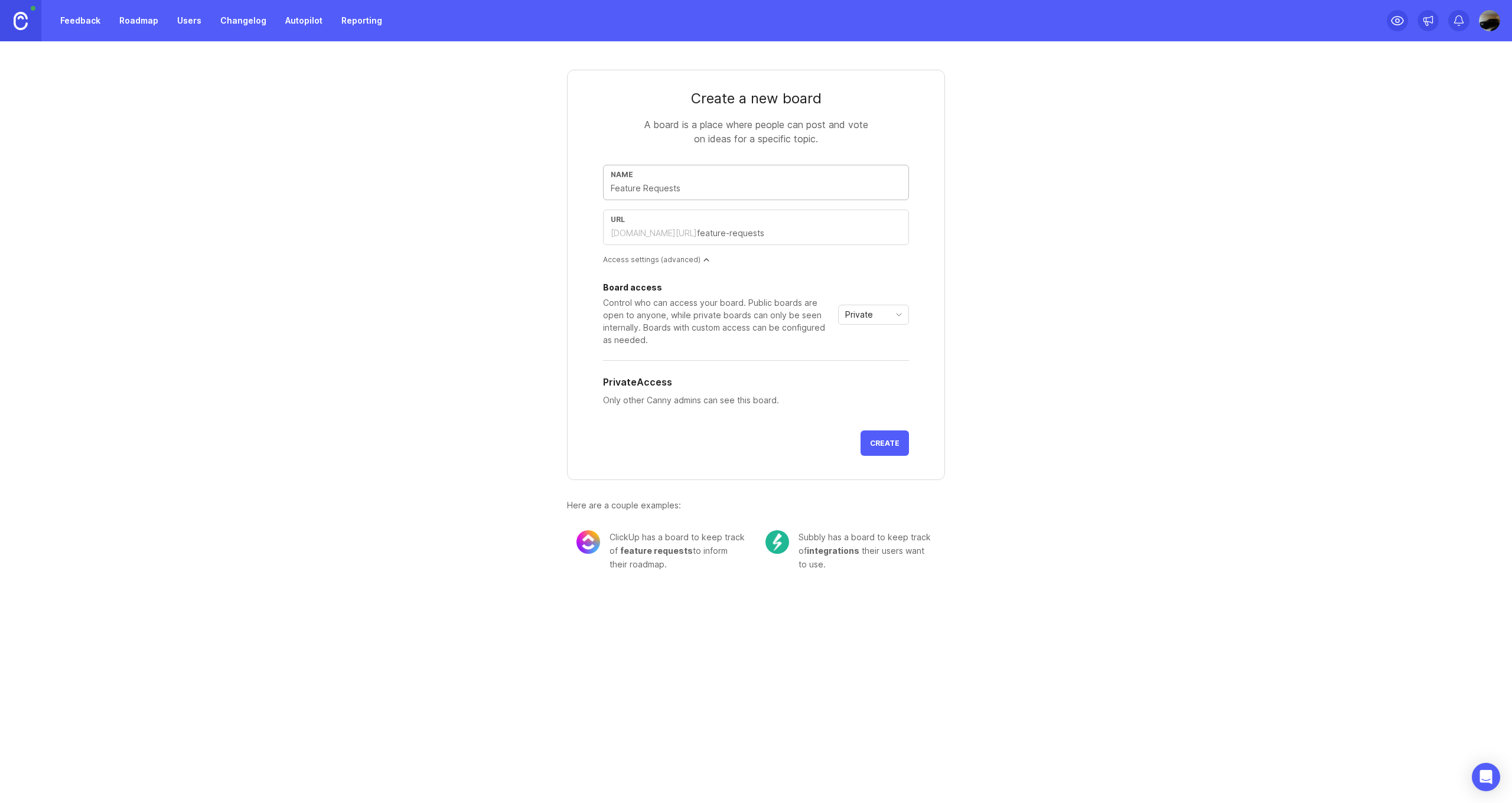
click at [692, 187] on input "text" at bounding box center [756, 188] width 291 height 13
type input "r"
type input "ro"
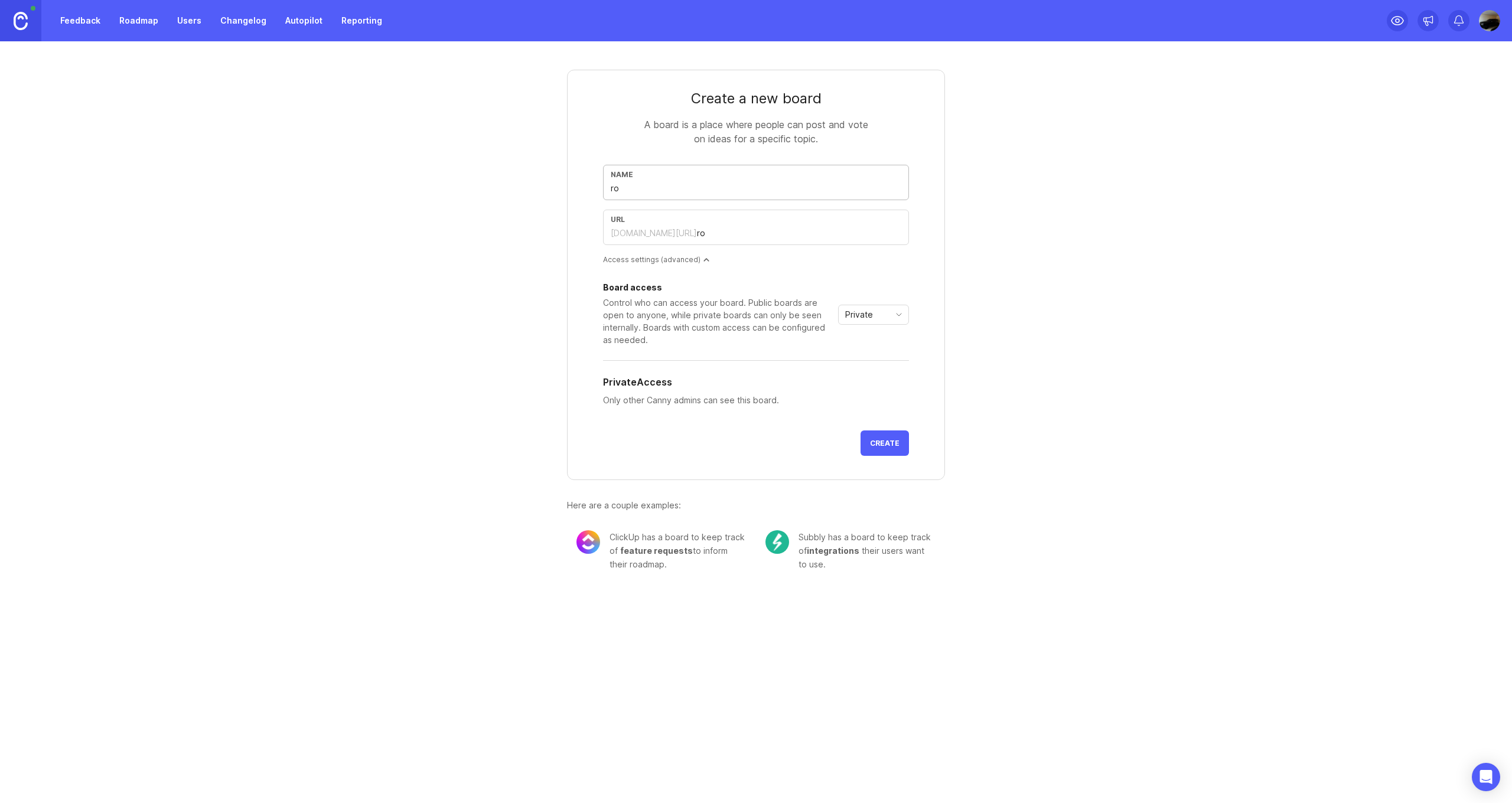
type input "roa"
type input "road"
type input "roadm"
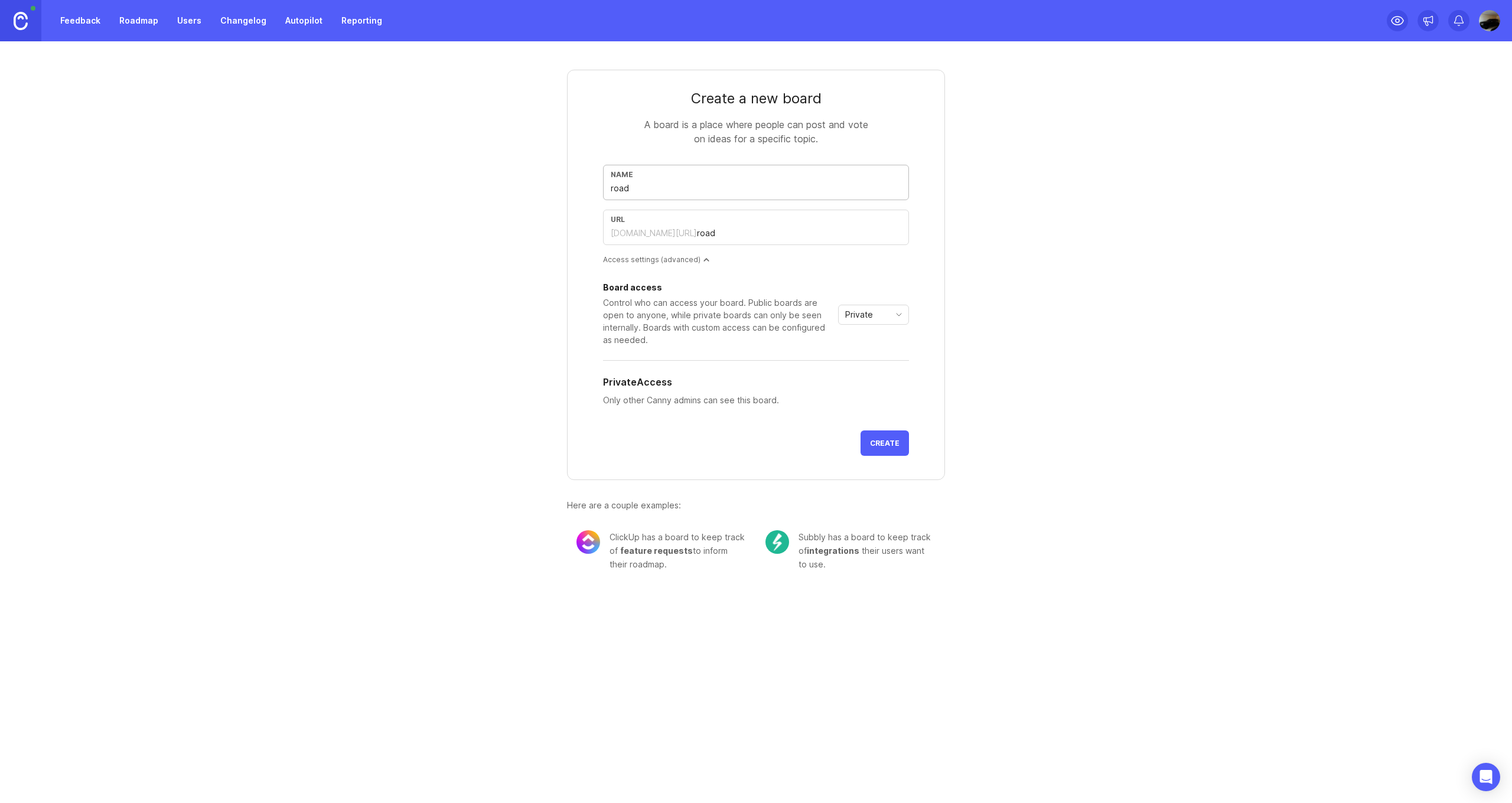
type input "roadm"
type input "roadma"
type input "roadmap"
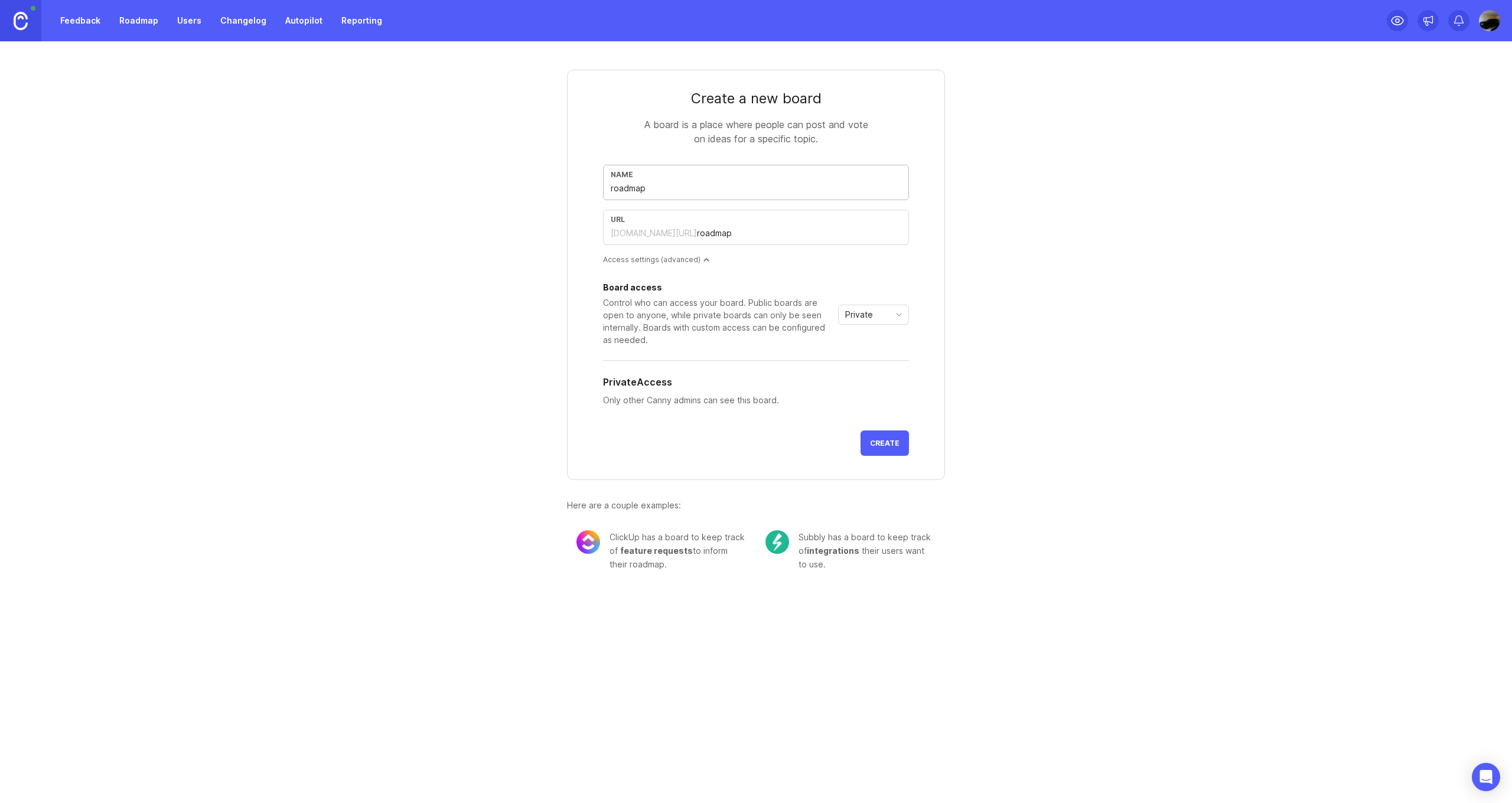
type input "roadma"
type input "roadm"
type input "road"
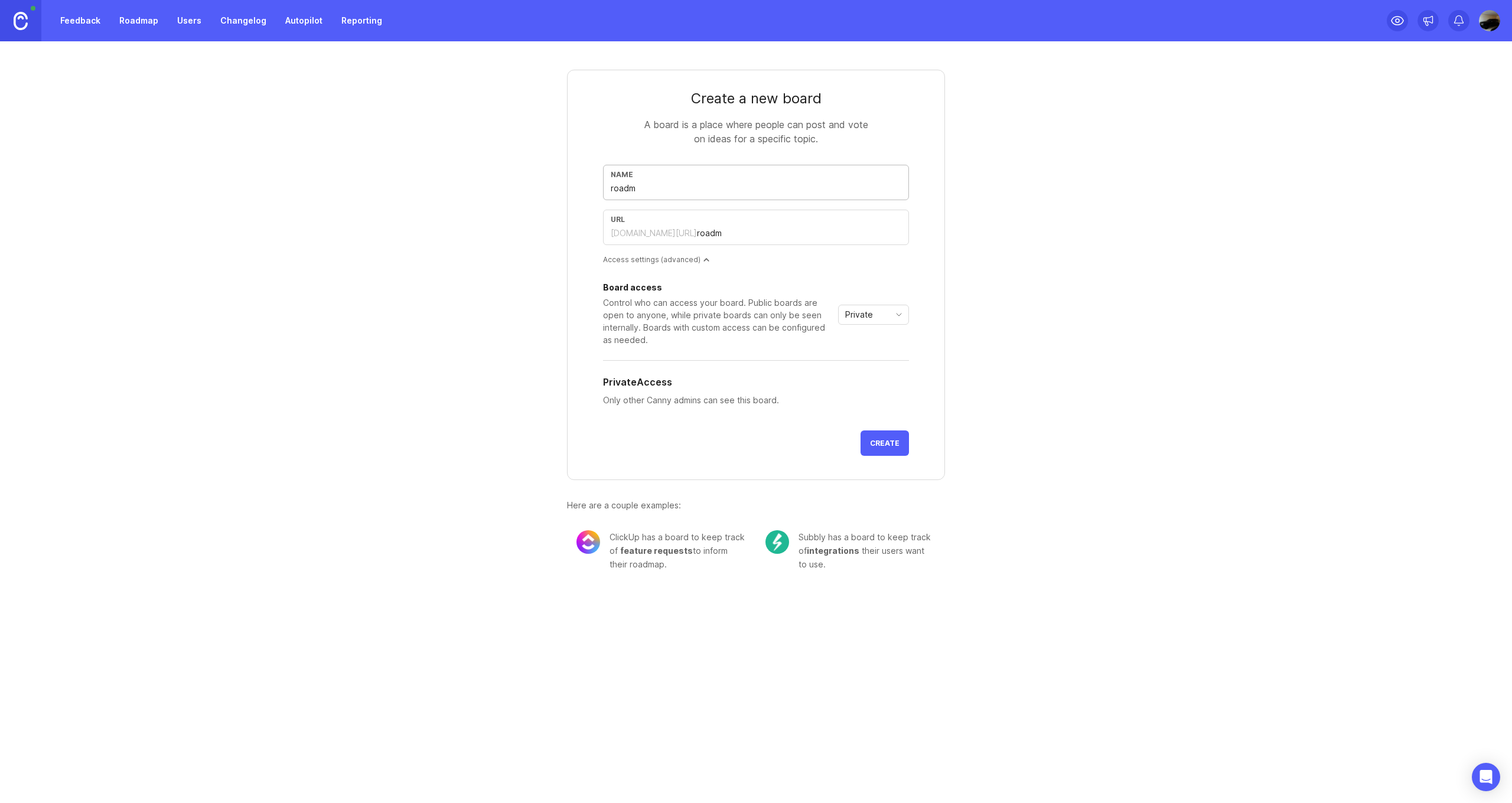
type input "road"
type input "roa"
type input "ro"
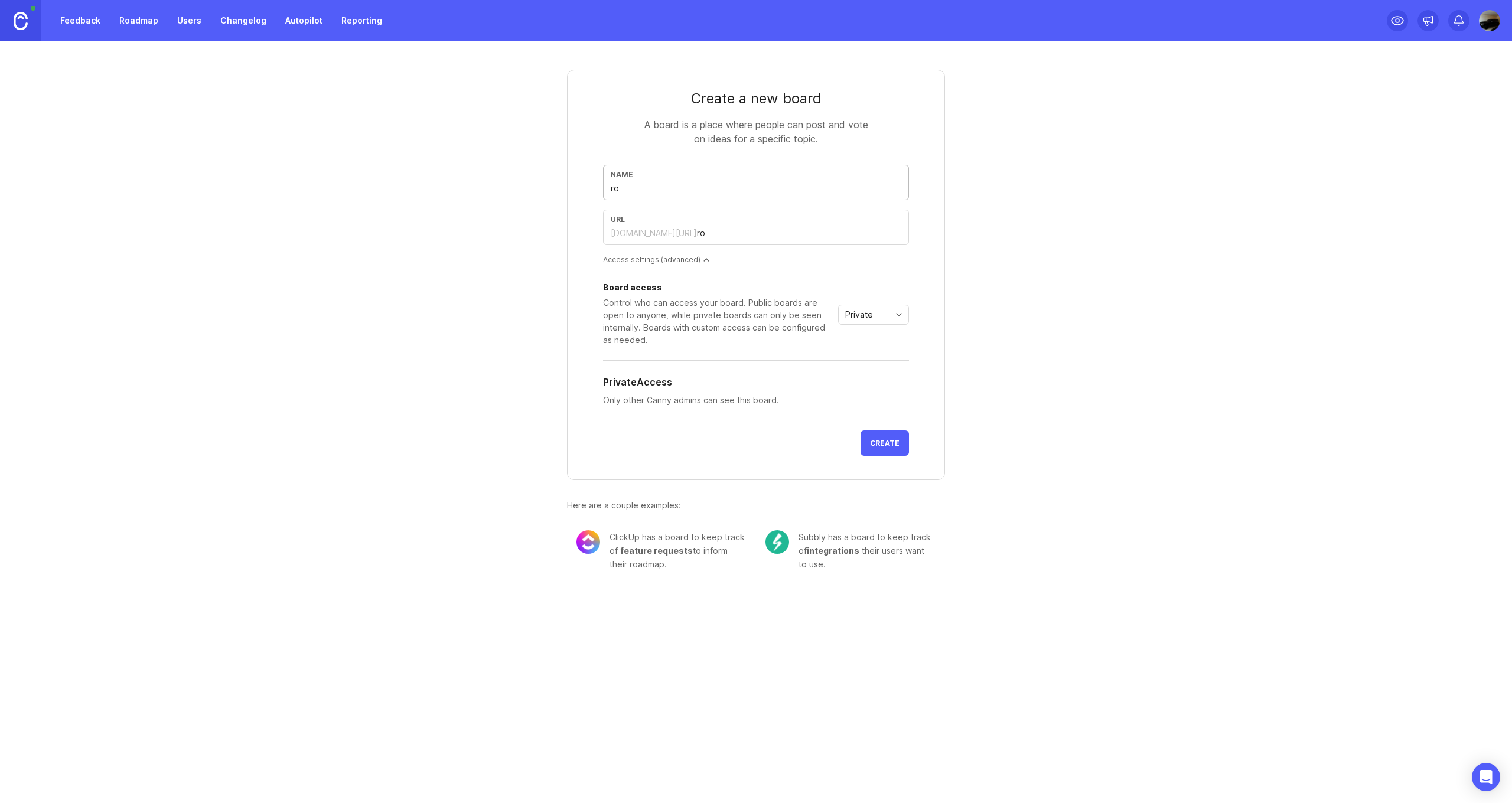
type input "r"
type input "t"
type input "tr"
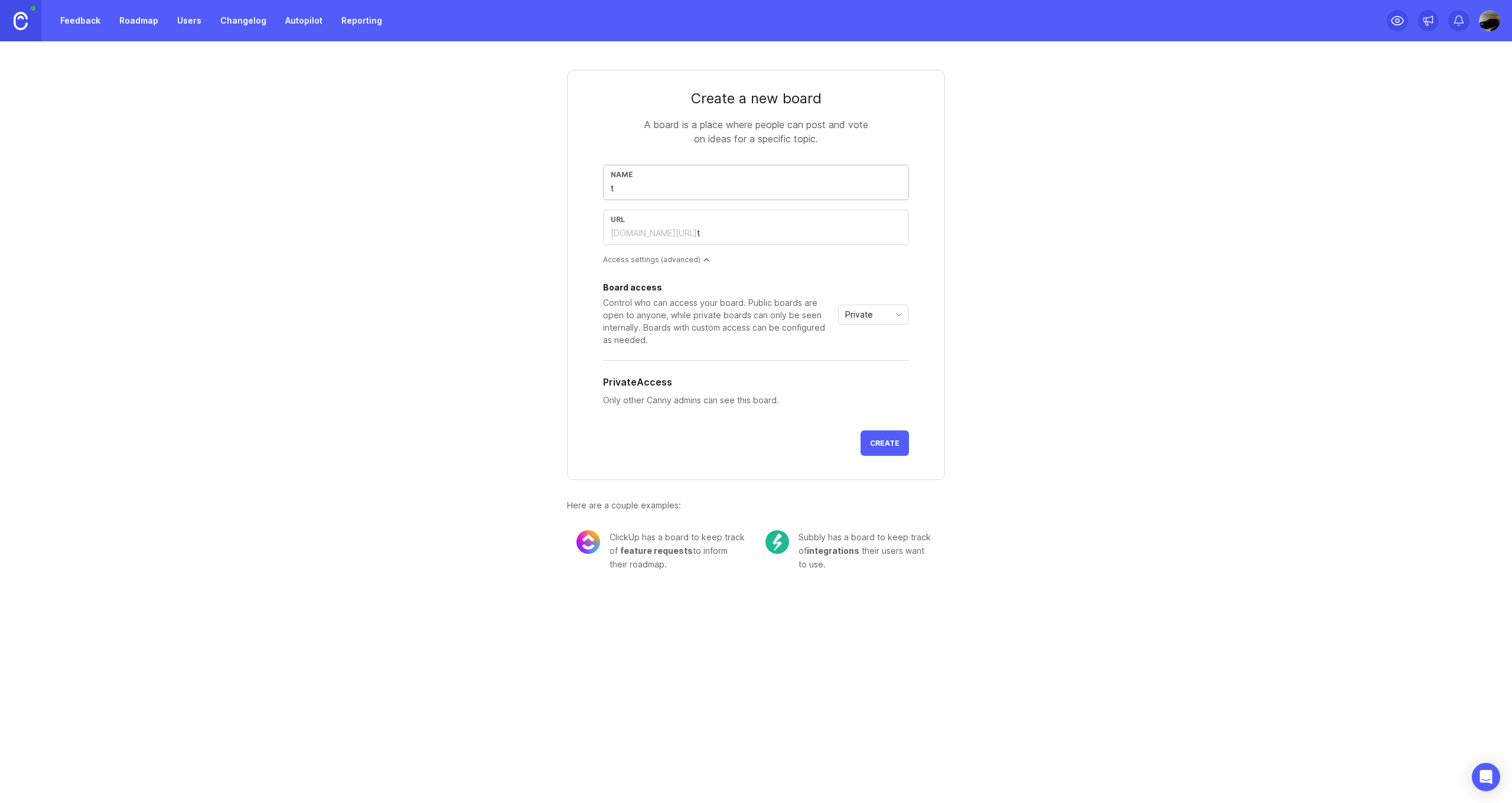
type input "tr"
type input "tra"
type input "trai"
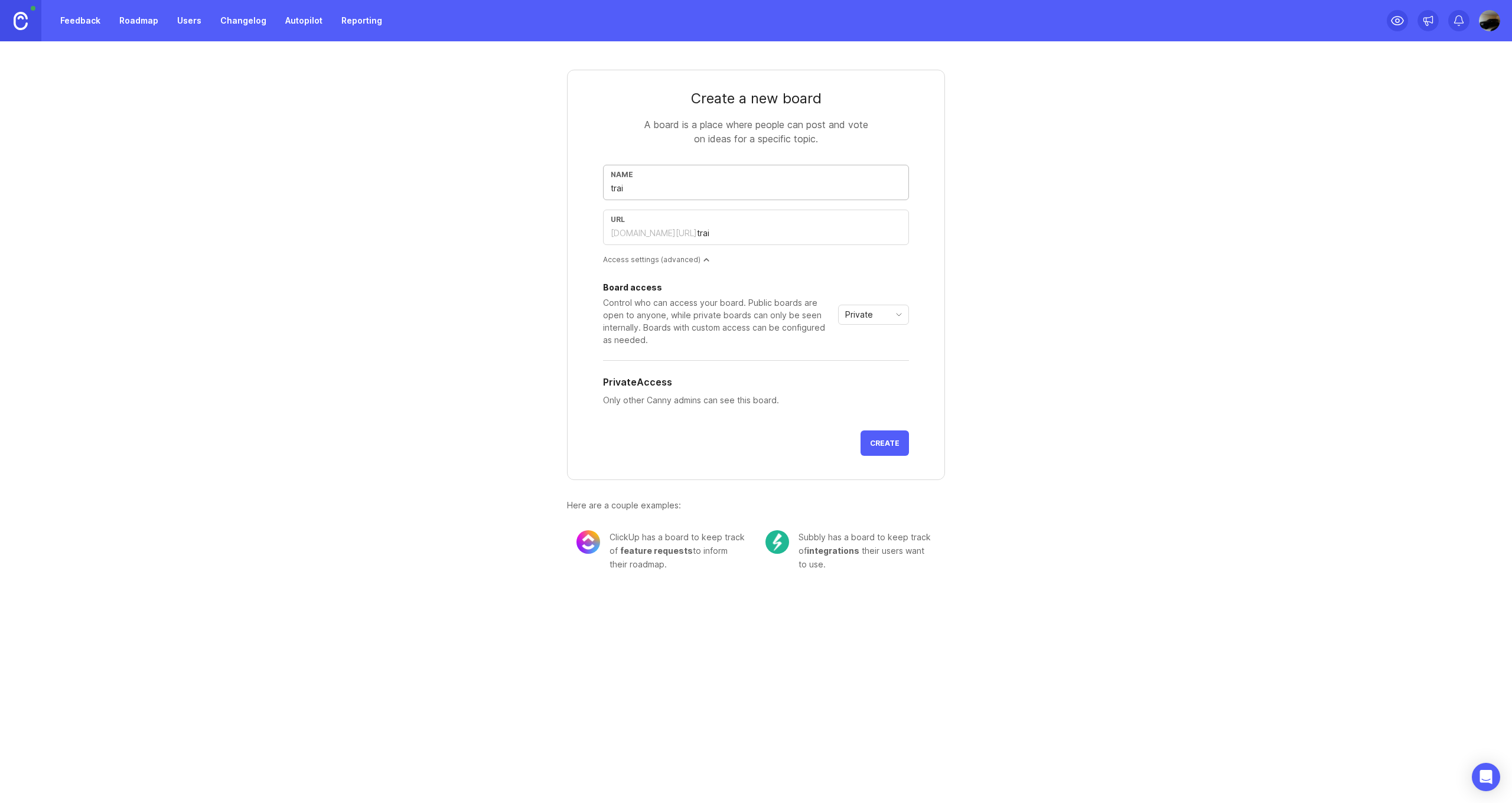
type input "trail"
type input "trails"
type input "trails-r"
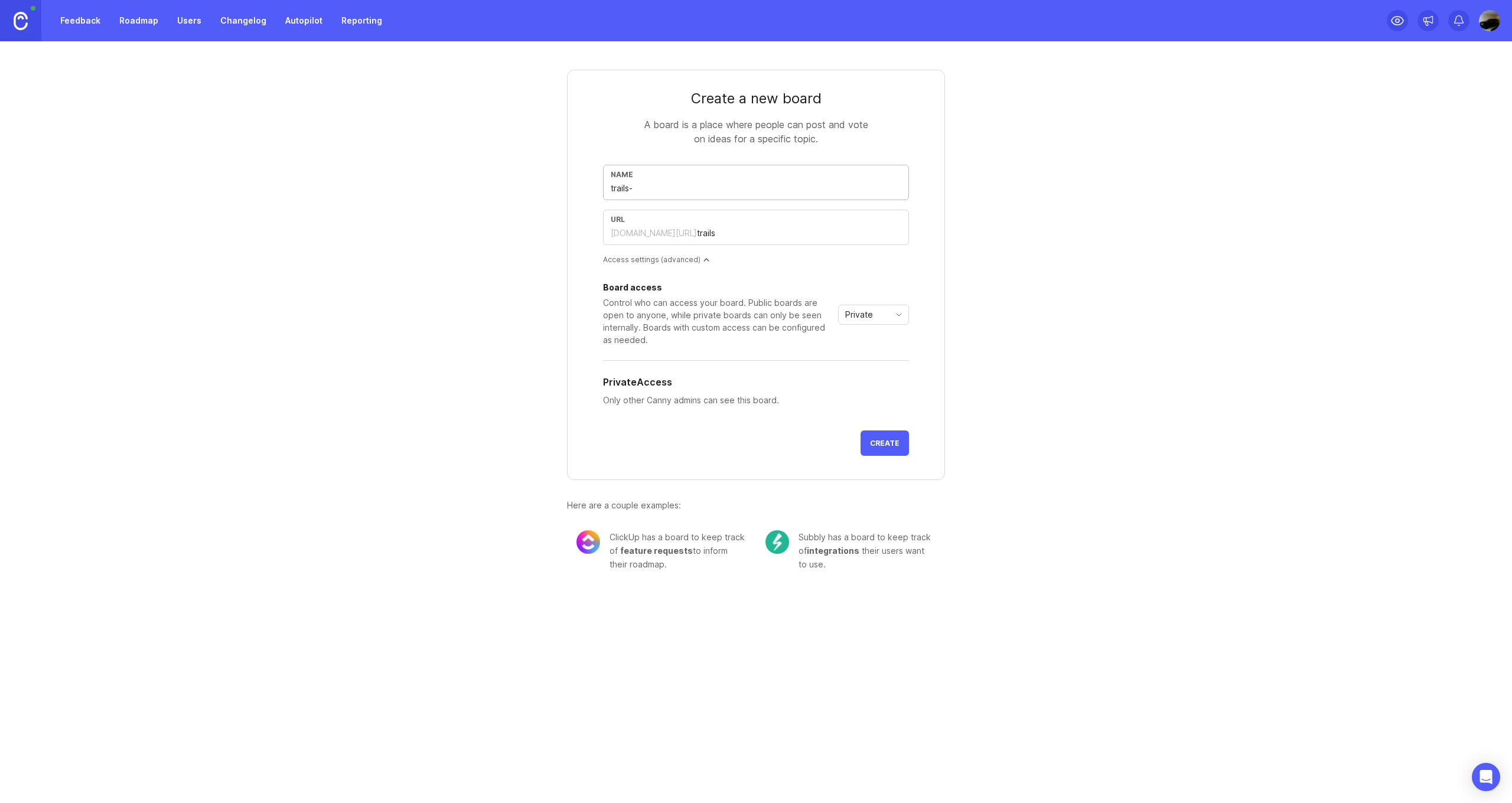
type input "trails-r"
type input "trails-ro"
type input "trails-roa"
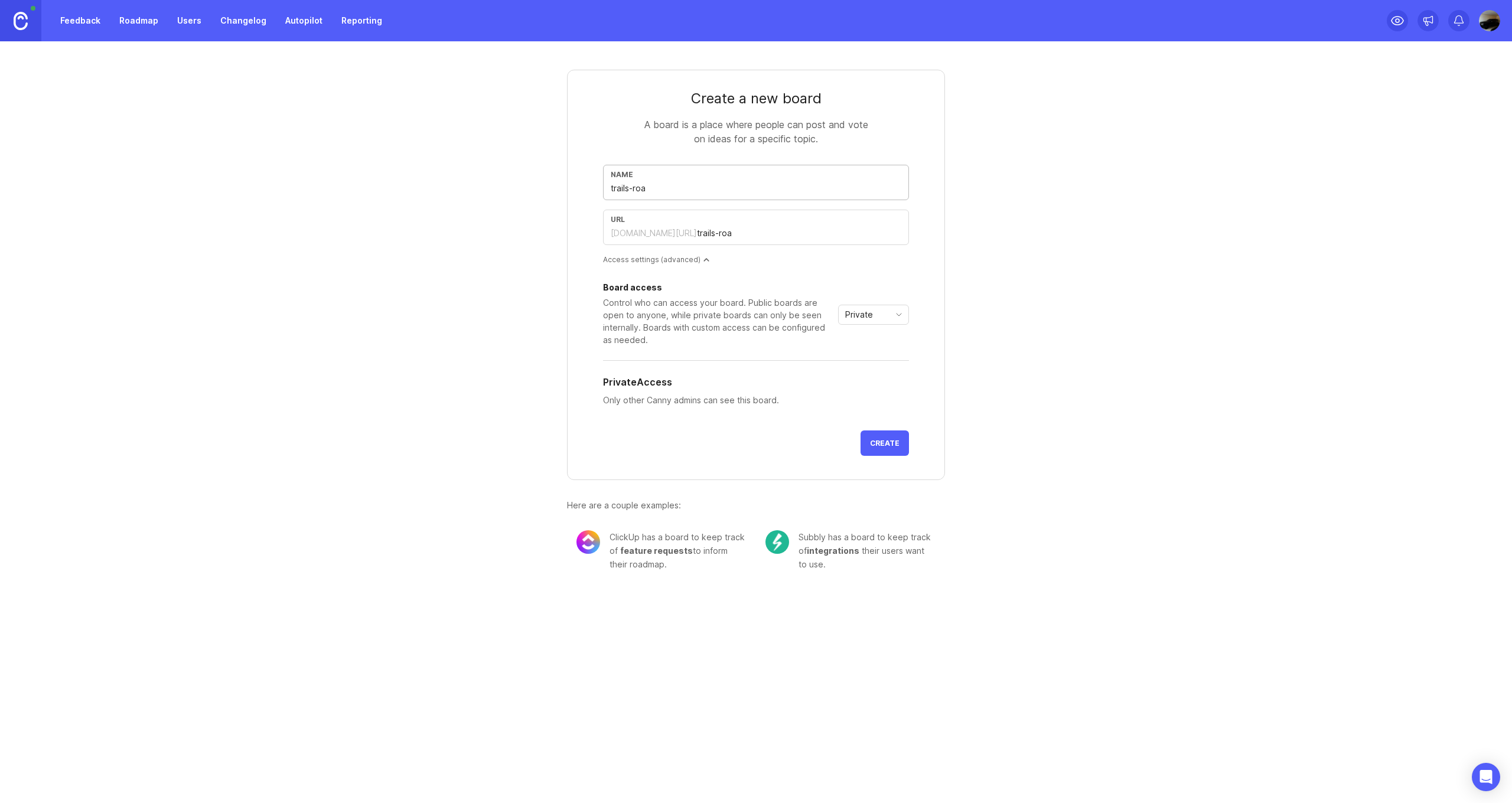
type input "trails-road"
type input "trails-roadm"
type input "trails-roadma"
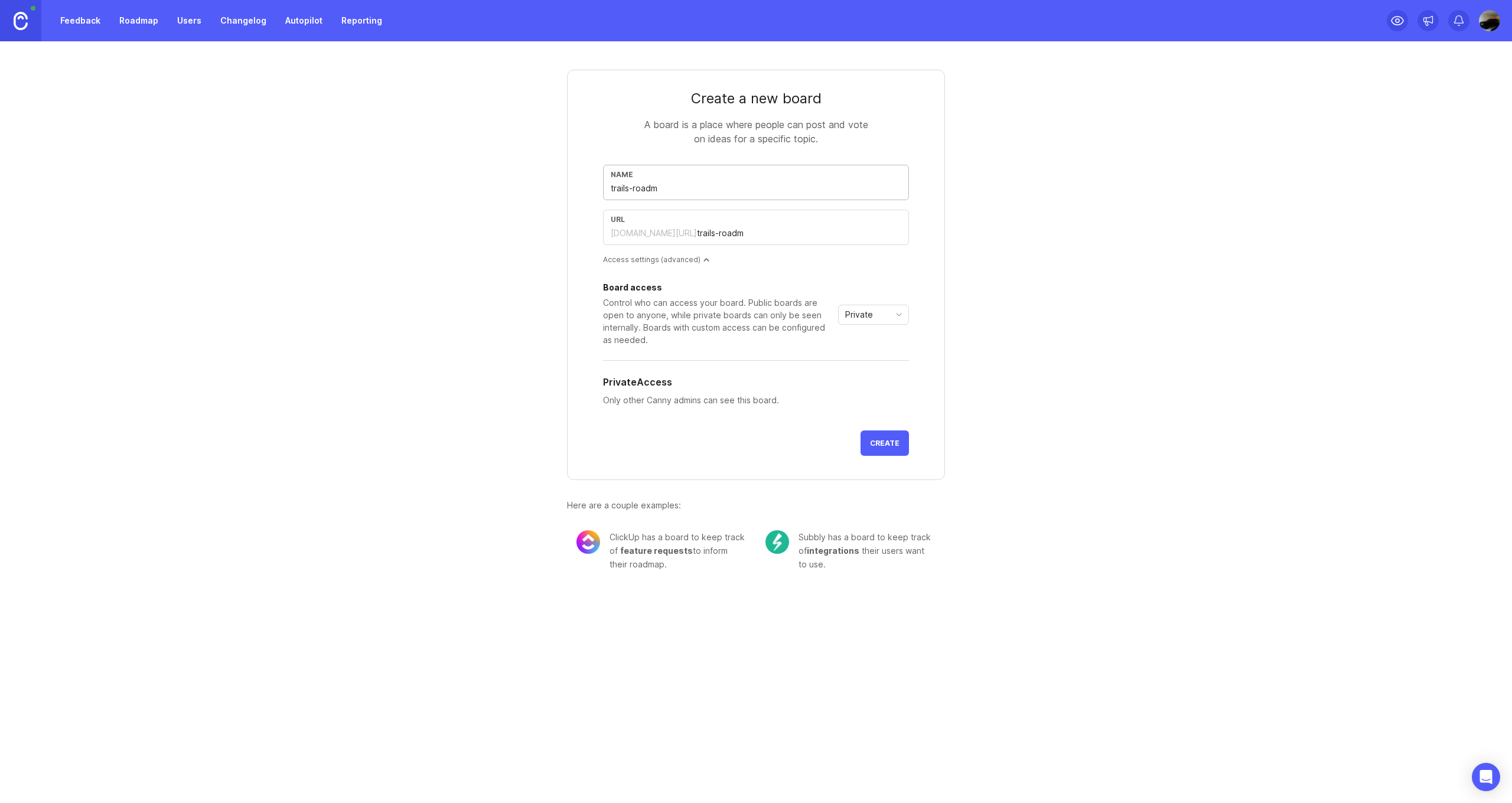
type input "trails-roadma"
type input "trails-roadmap"
click at [892, 455] on button "Create" at bounding box center [885, 443] width 48 height 25
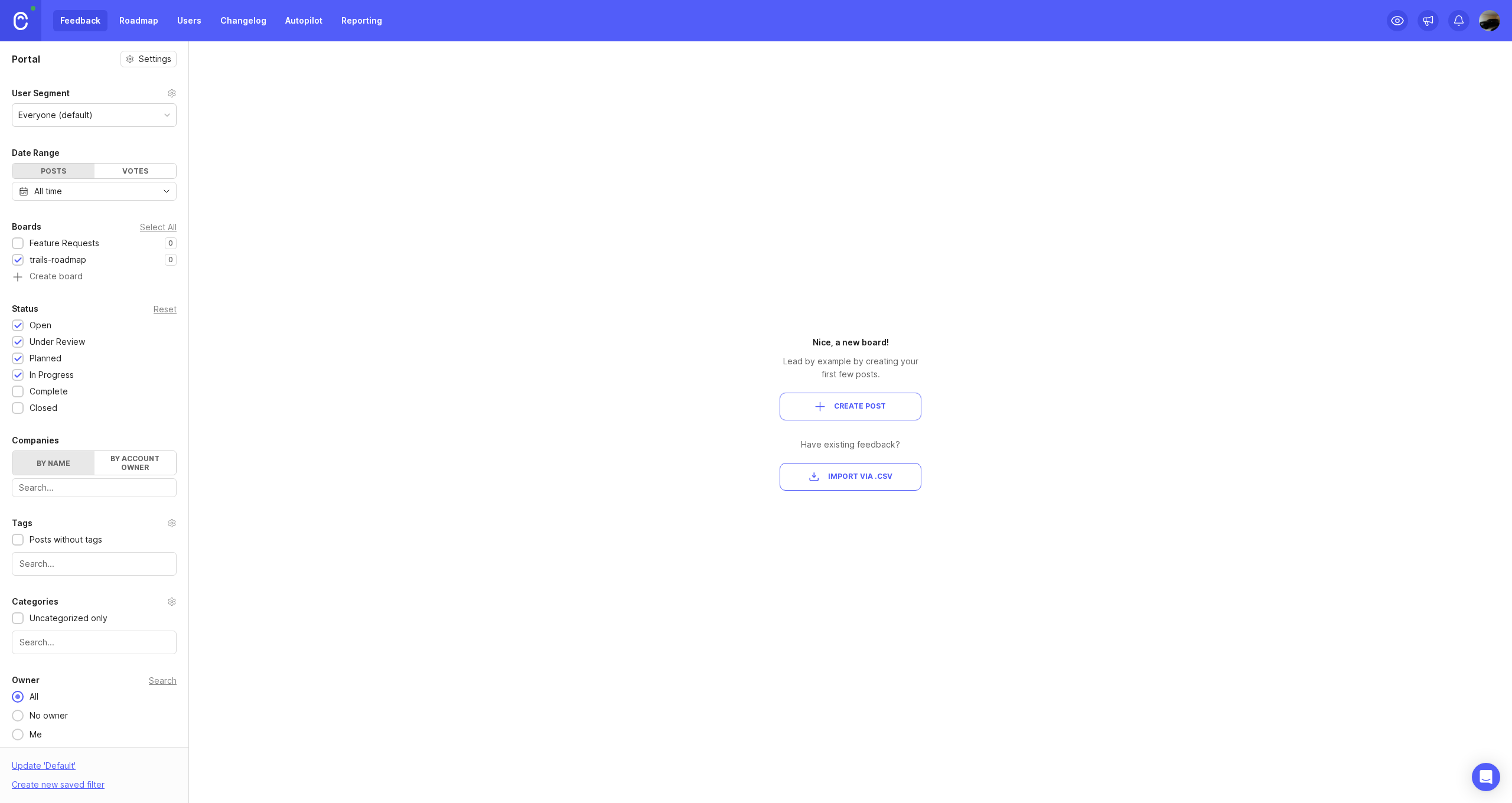
click at [123, 23] on link "Roadmap" at bounding box center [139, 20] width 53 height 21
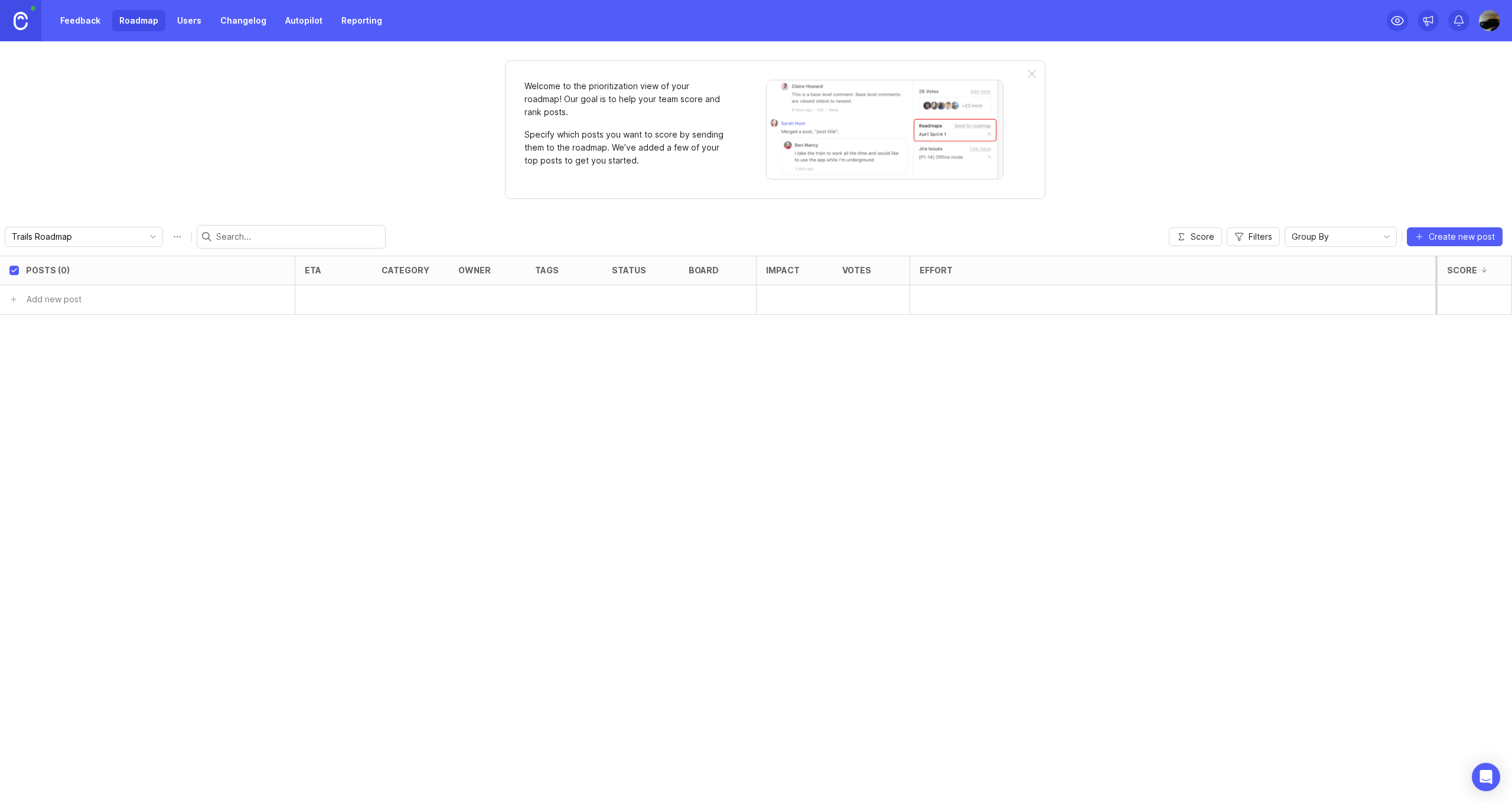
click at [94, 23] on link "Feedback" at bounding box center [80, 20] width 54 height 21
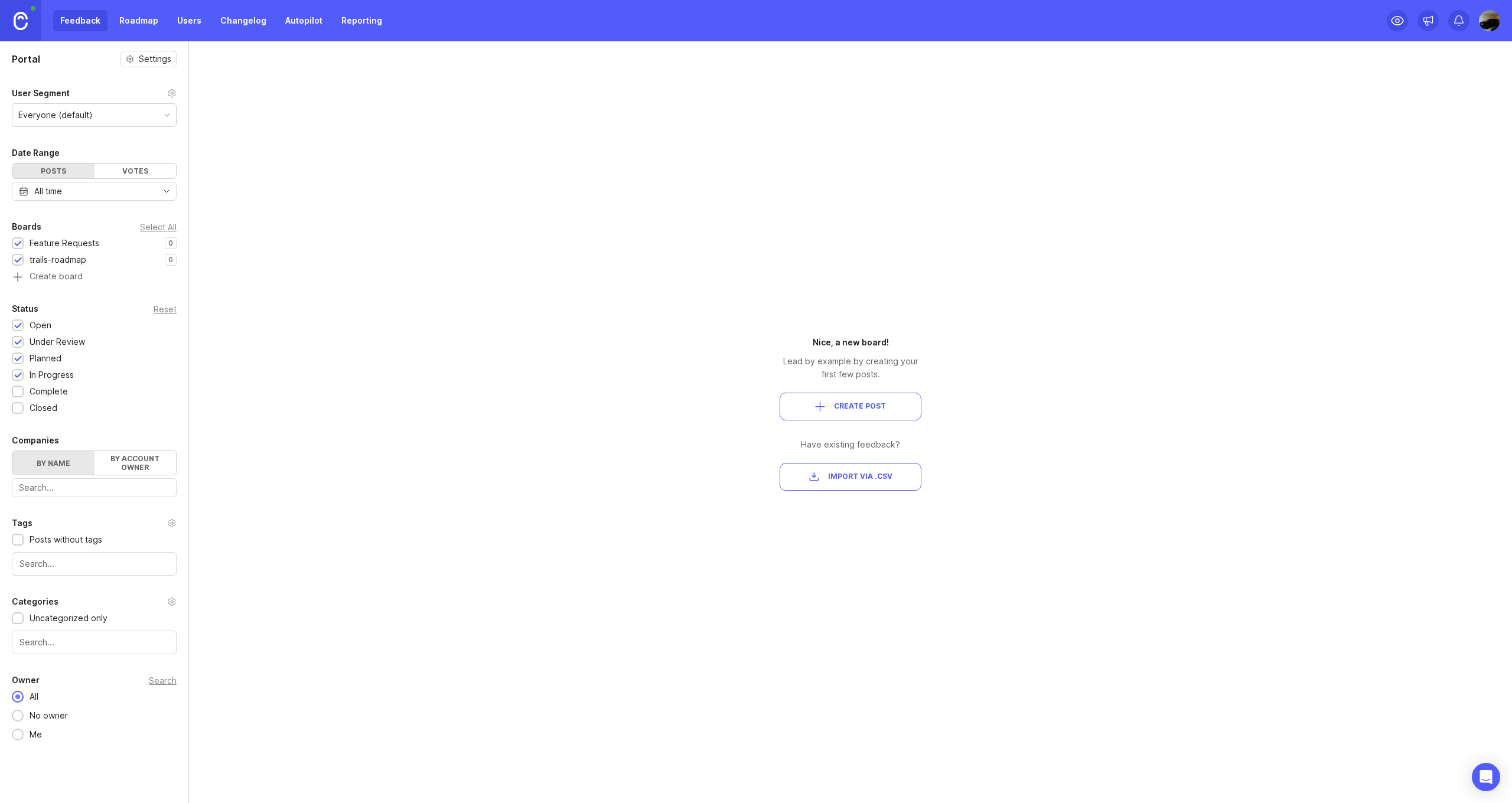
click at [18, 248] on div at bounding box center [18, 244] width 7 height 9
click at [19, 245] on div at bounding box center [18, 244] width 7 height 9
click at [147, 19] on link "Roadmap" at bounding box center [139, 20] width 53 height 21
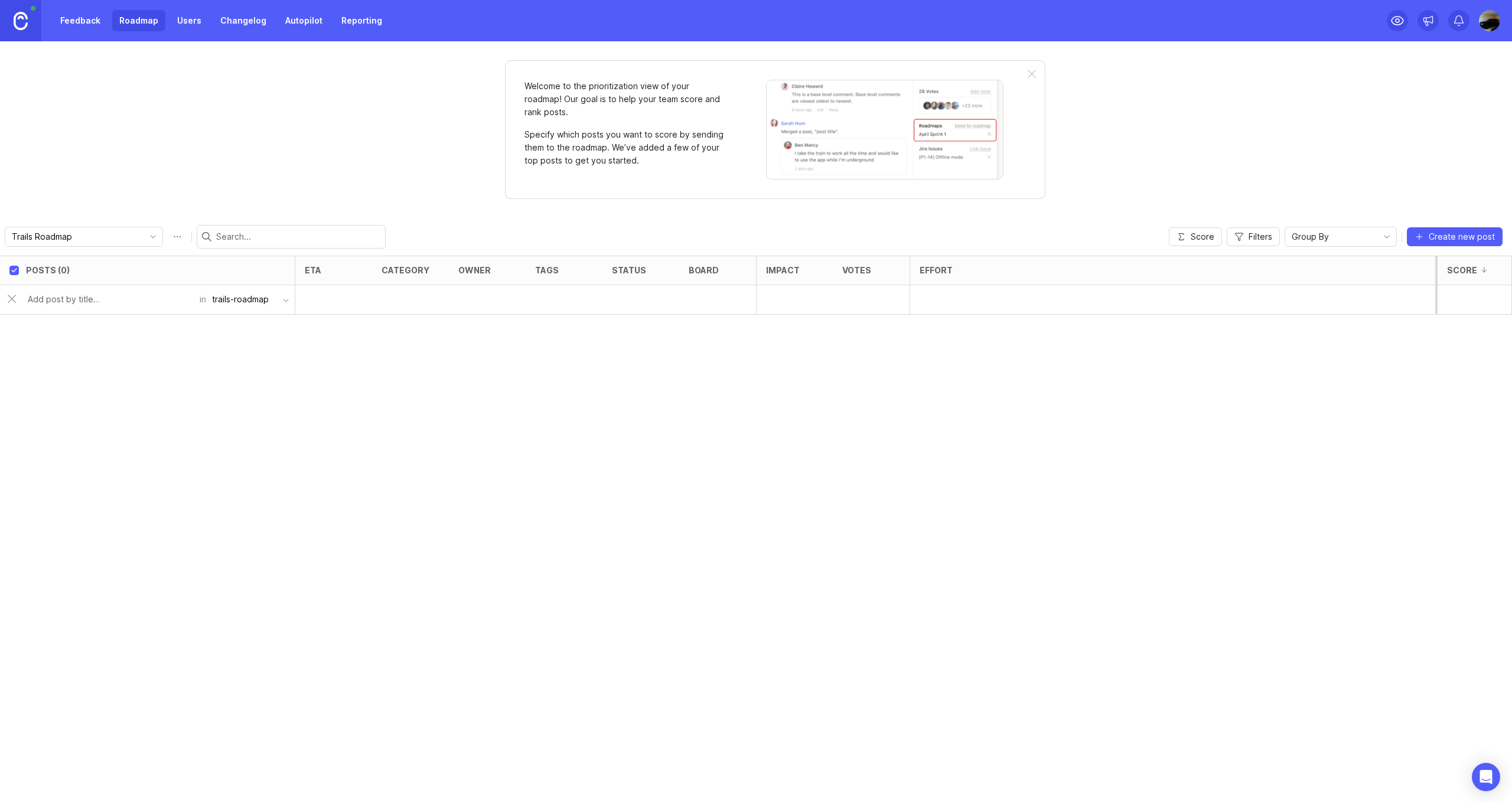
click at [280, 302] on button "trails-roadmap" at bounding box center [250, 299] width 88 height 22
click at [165, 349] on div "Posts (0) eta category owner tags status board Impact Votes Effort Score in tra…" at bounding box center [756, 529] width 1512 height 547
type input "Design Ux/Ui"
checkbox input "false"
click at [630, 300] on div "open" at bounding box center [622, 299] width 22 height 10
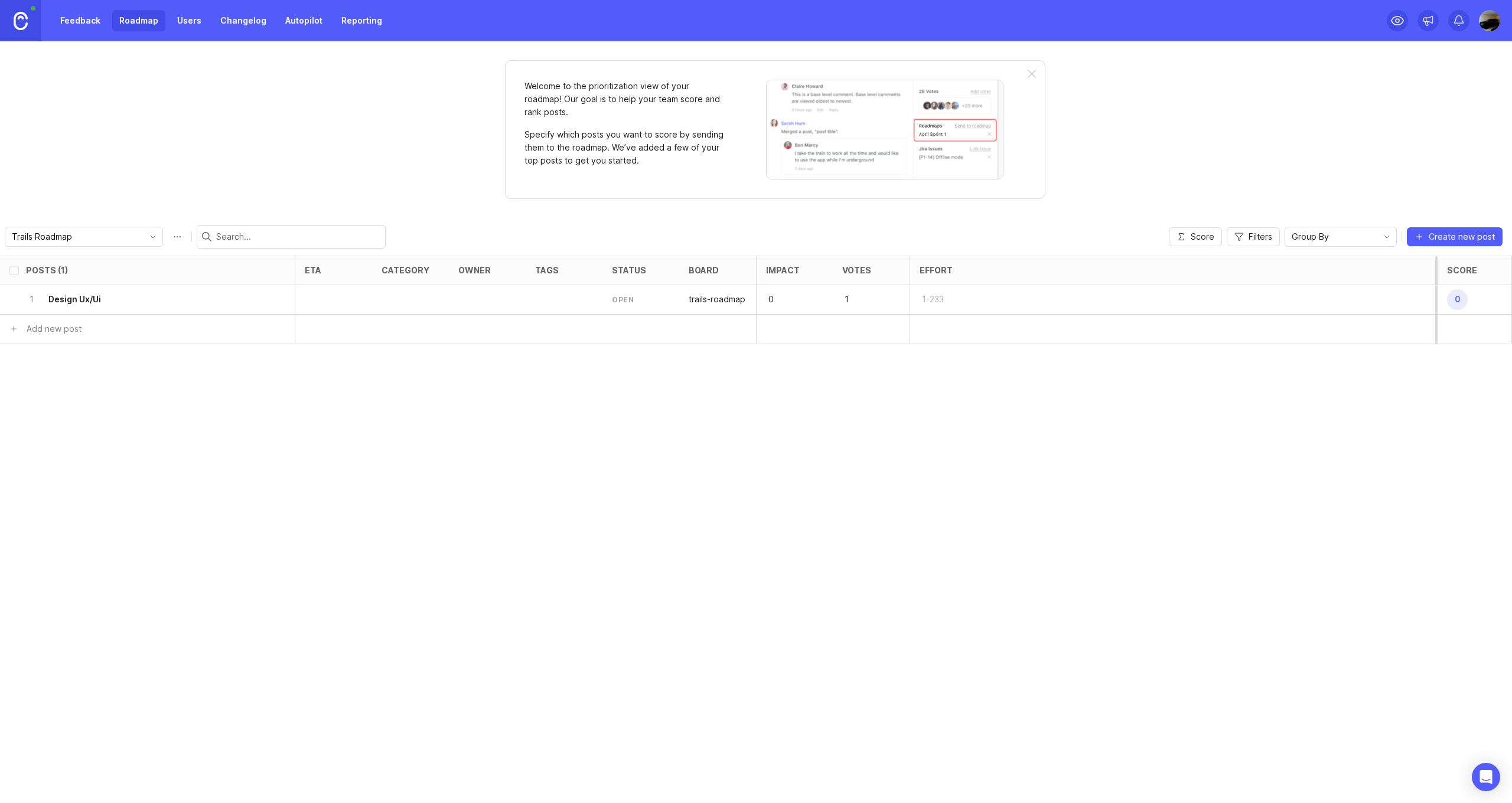
click at [628, 299] on div "open" at bounding box center [622, 299] width 22 height 10
click at [541, 296] on div at bounding box center [564, 300] width 77 height 30
click at [391, 295] on div at bounding box center [411, 300] width 77 height 30
click at [619, 300] on div "open" at bounding box center [622, 299] width 22 height 10
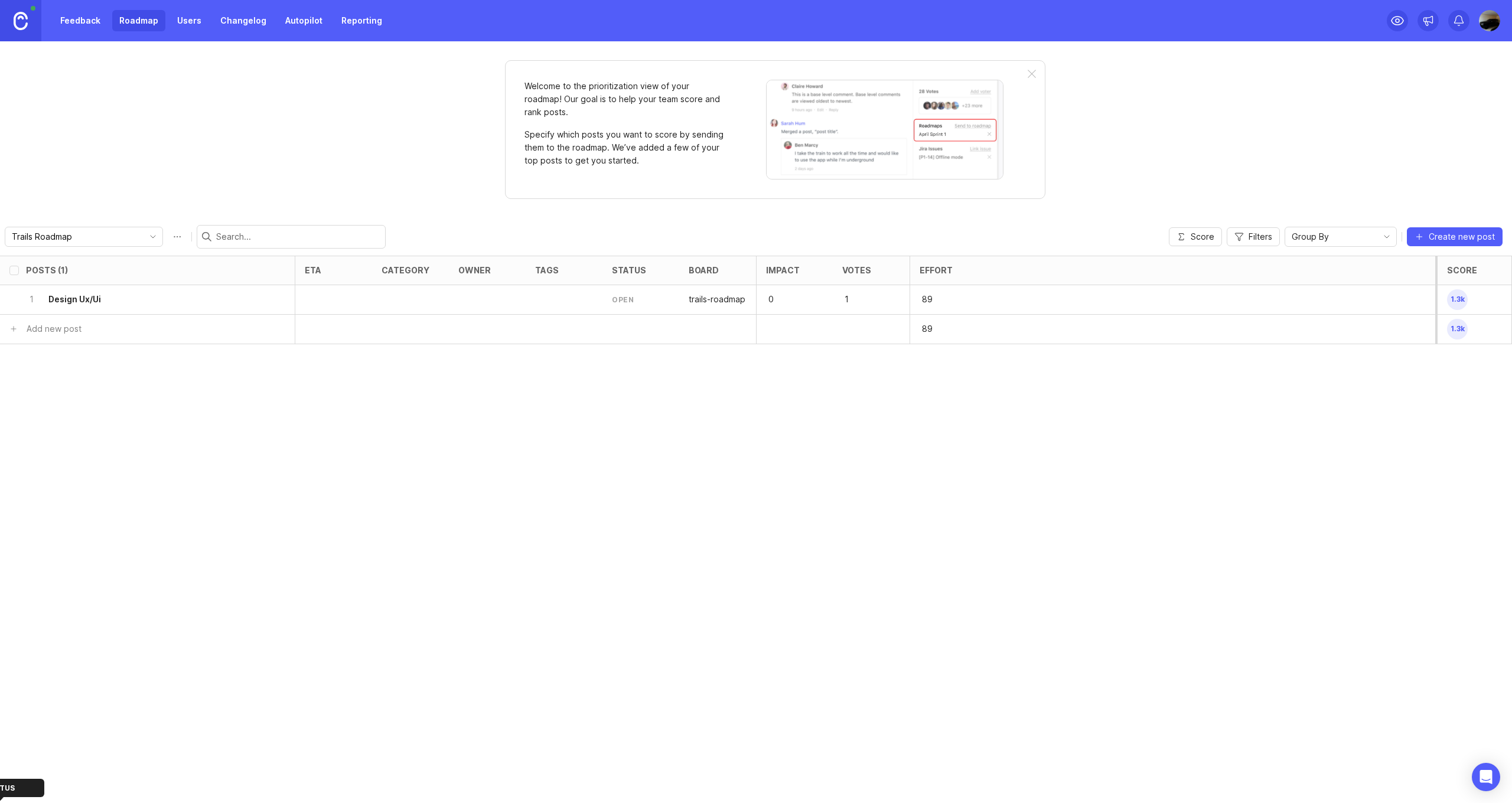
click at [622, 272] on div "status" at bounding box center [629, 270] width 34 height 9
click at [212, 304] on div "1 Design Ux/Ui" at bounding box center [144, 299] width 236 height 29
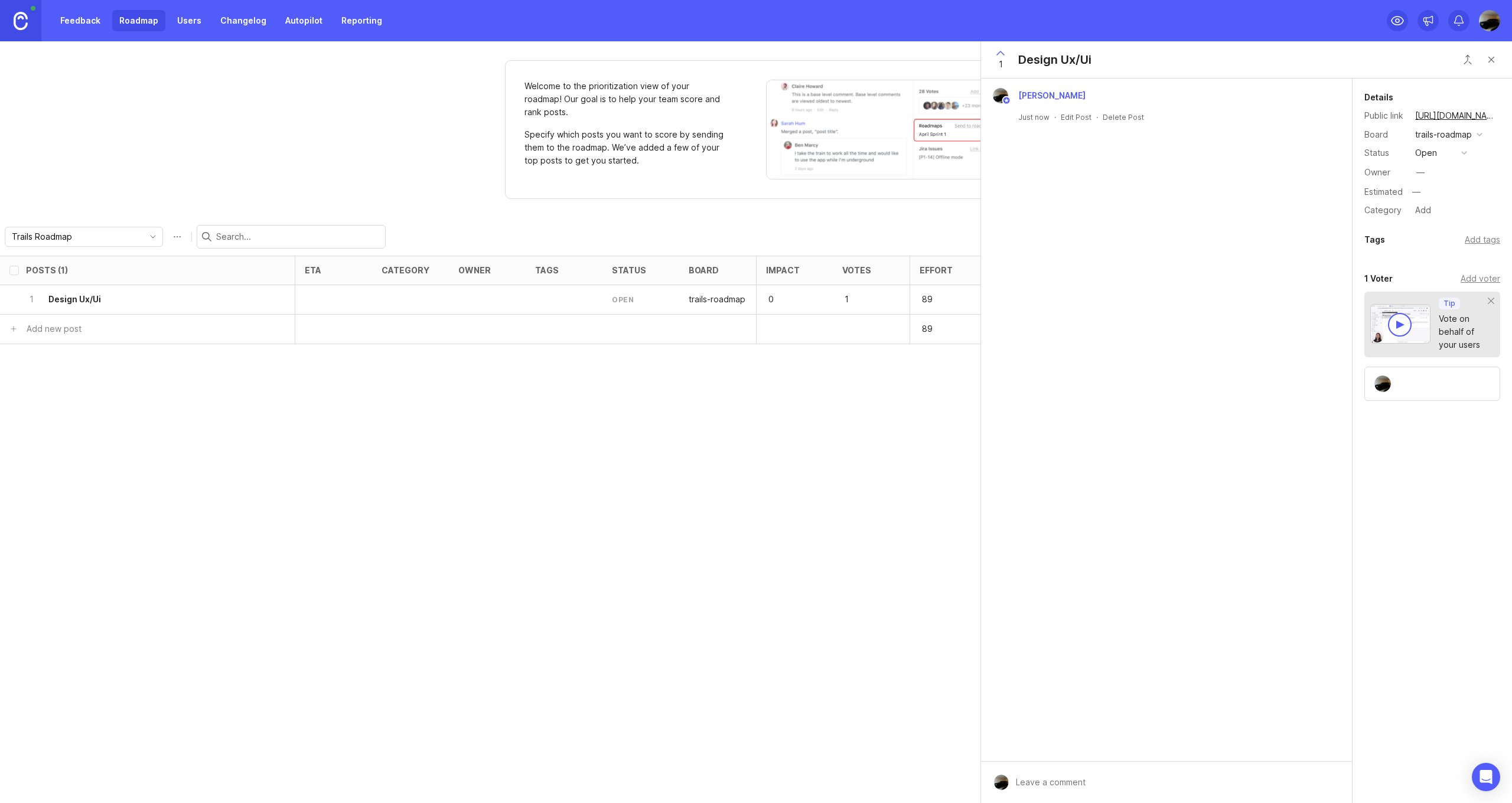
click at [1464, 152] on div "button" at bounding box center [1464, 153] width 6 height 6
click at [1483, 171] on div "Owner —" at bounding box center [1432, 172] width 136 height 18
click at [1424, 173] on div "—" at bounding box center [1420, 172] width 8 height 13
click at [1472, 167] on div "Owner —" at bounding box center [1432, 172] width 136 height 18
click at [1469, 152] on button "open" at bounding box center [1441, 152] width 59 height 15
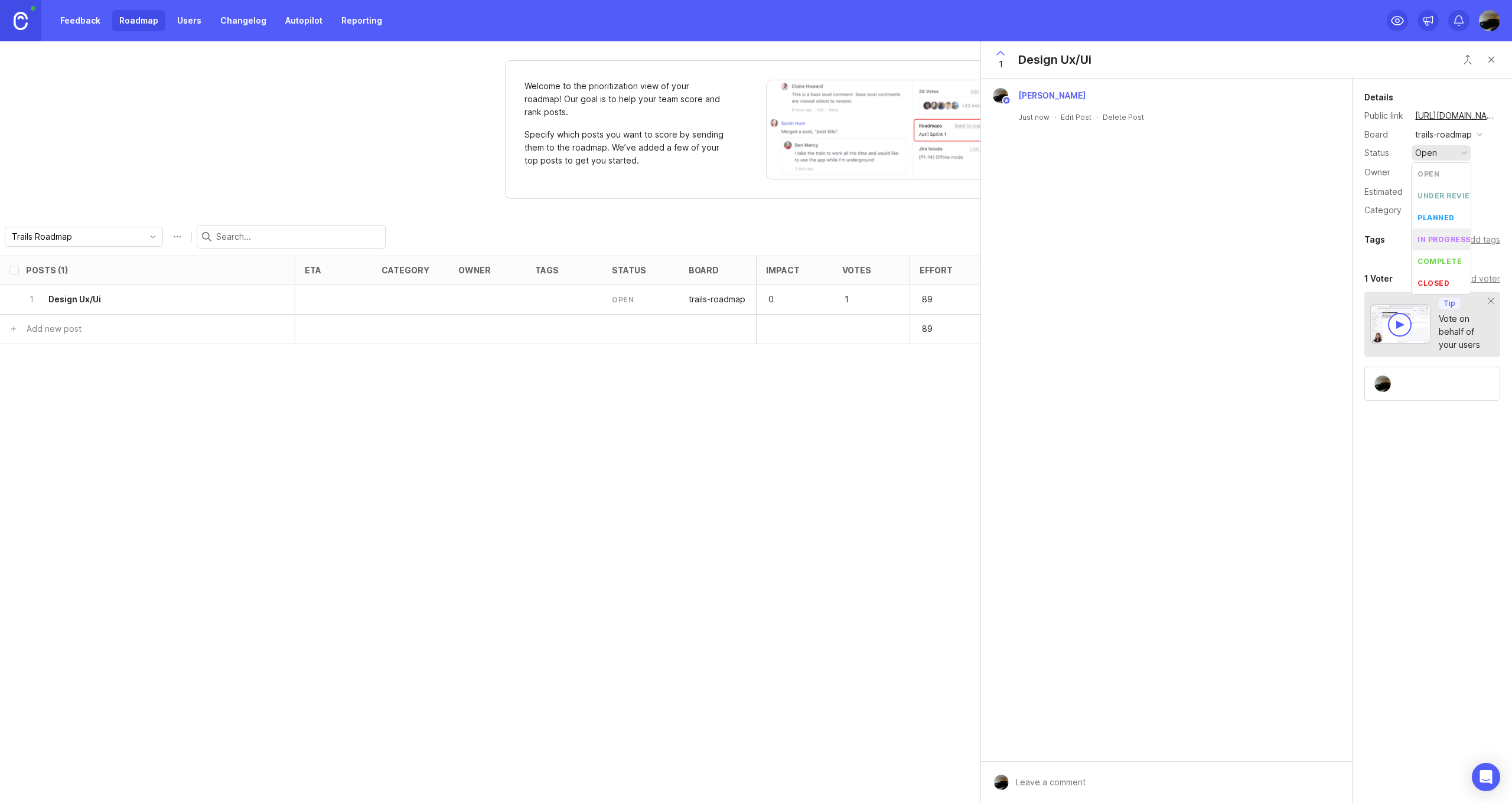
click at [1438, 235] on div "in progress" at bounding box center [1444, 239] width 53 height 10
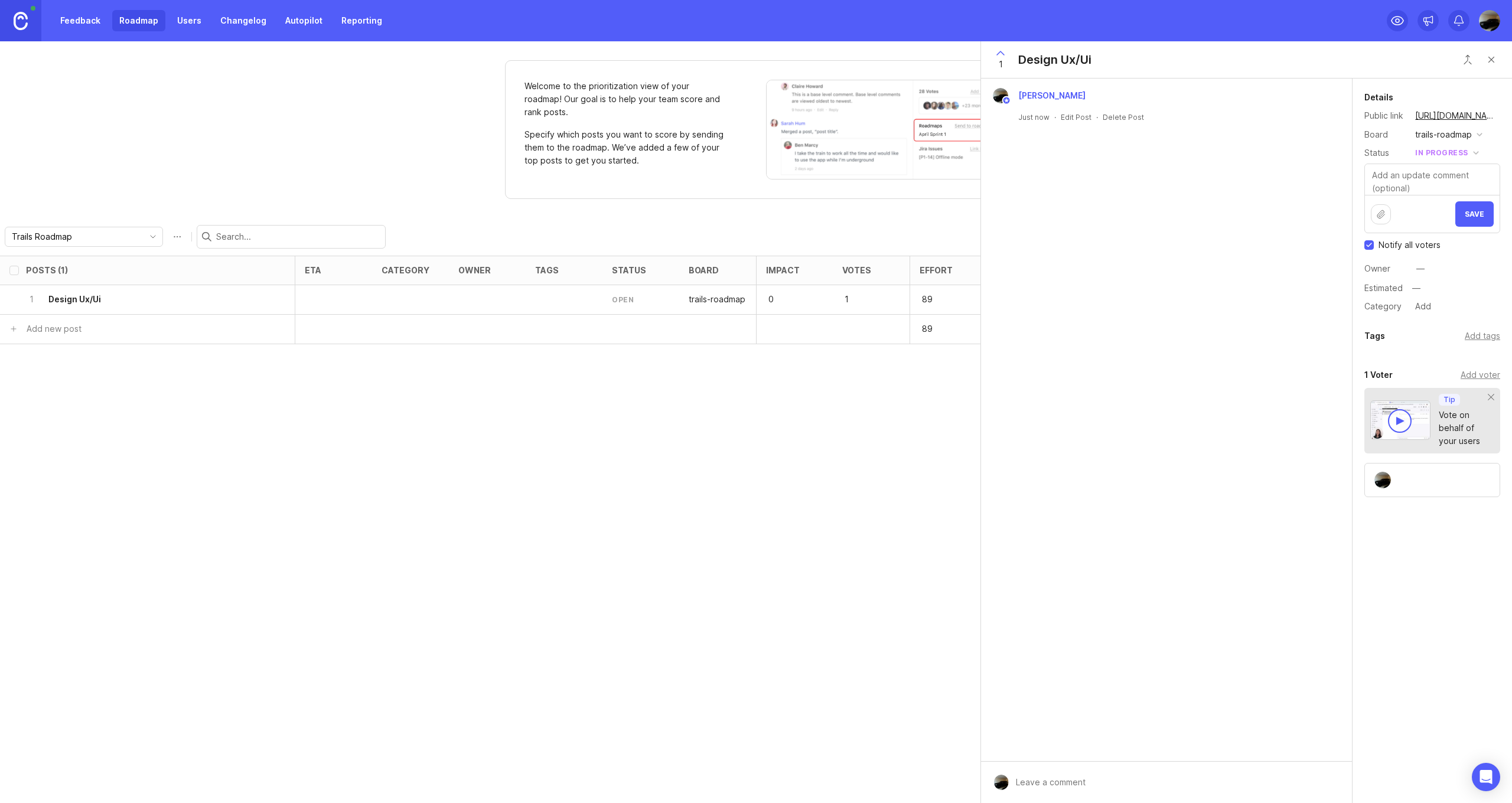
click at [1473, 149] on button "in progress" at bounding box center [1447, 152] width 71 height 15
click at [1447, 220] on div "planned" at bounding box center [1436, 217] width 37 height 10
click at [1443, 182] on textarea at bounding box center [1432, 180] width 135 height 31
type textarea "Scoping and discussion started"
click at [1465, 215] on button "Save" at bounding box center [1474, 218] width 38 height 25
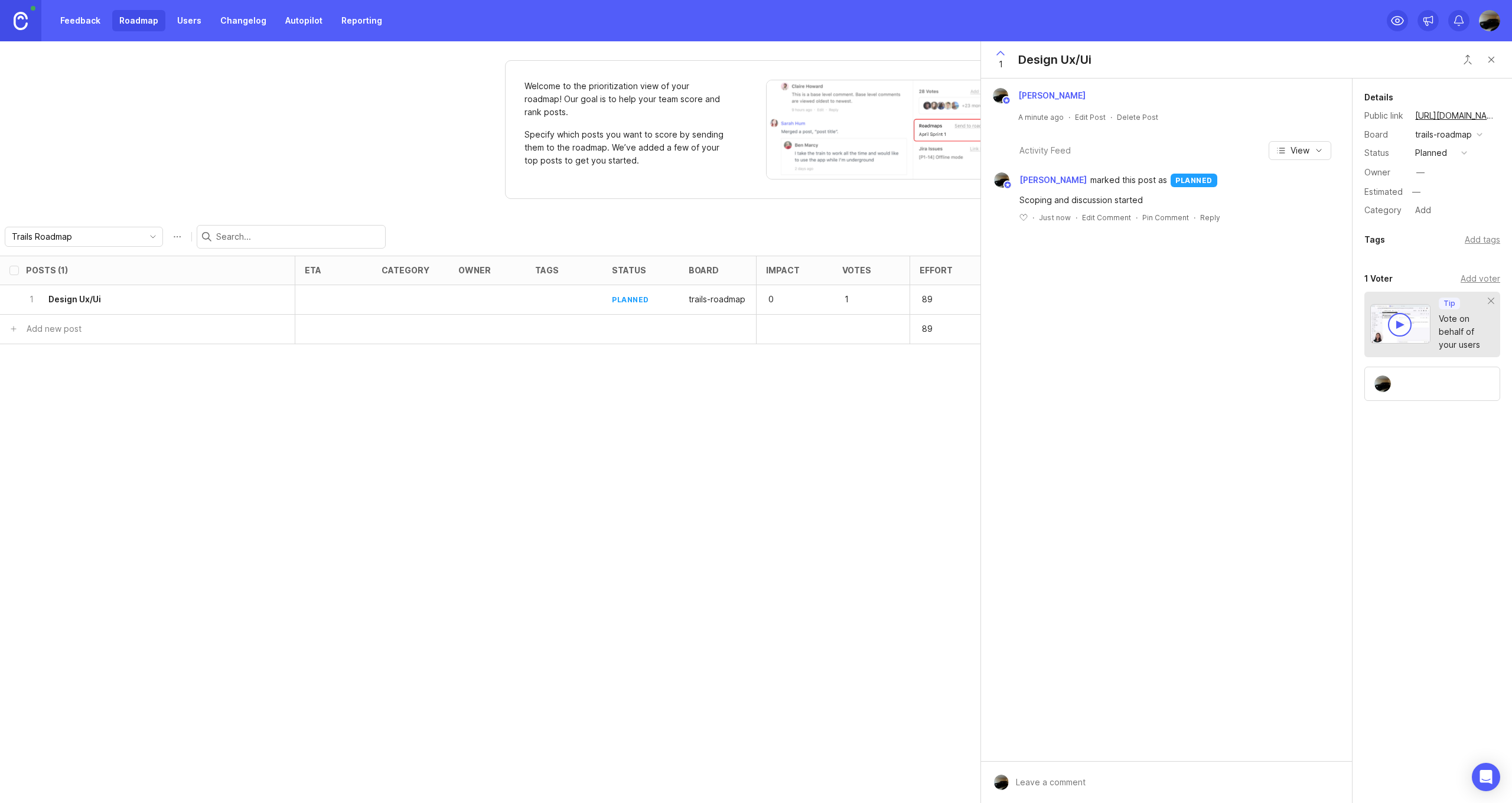
click at [1495, 57] on button "Close button" at bounding box center [1491, 59] width 23 height 23
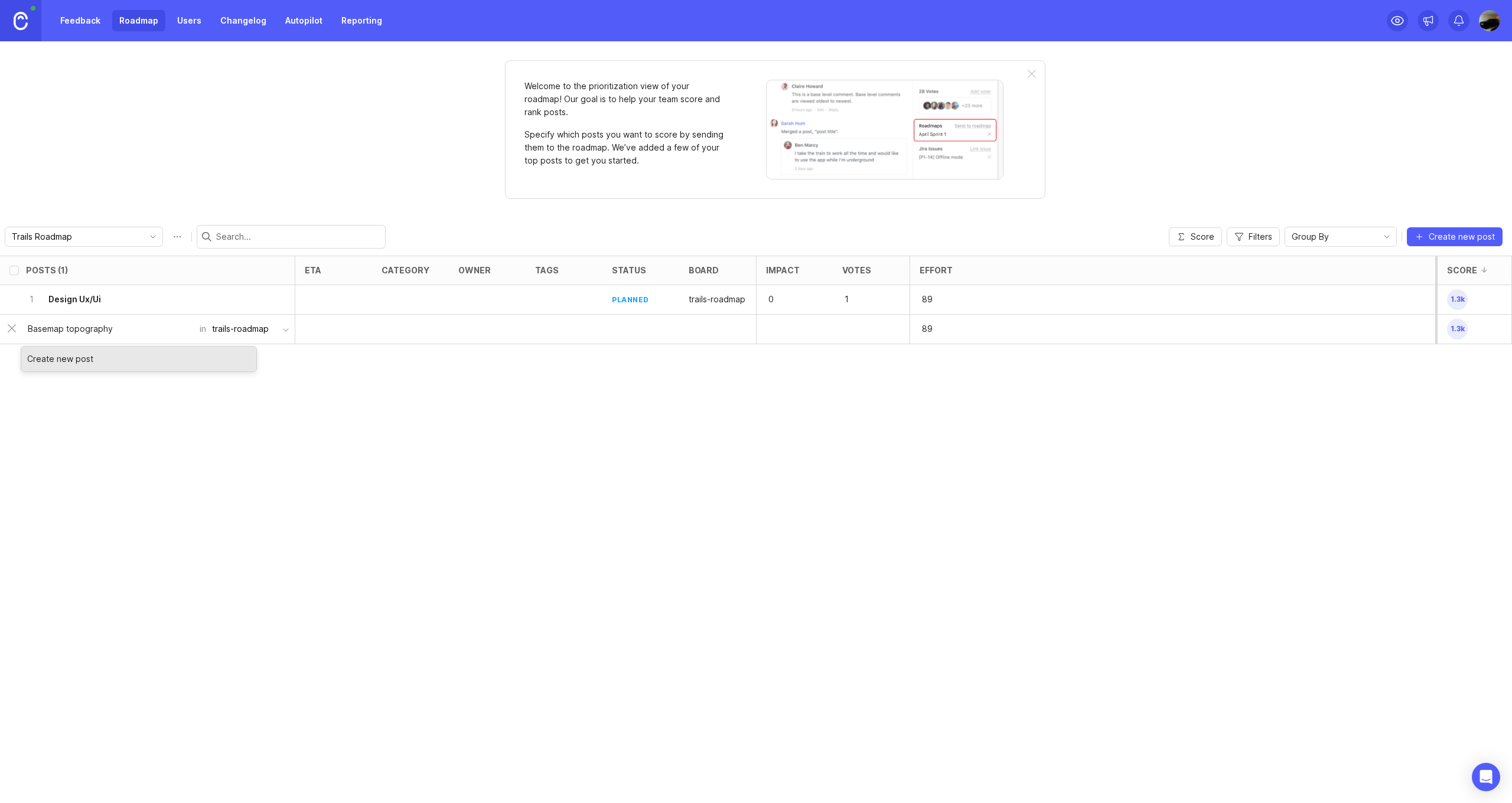
type input "Basemap topography"
click at [108, 356] on div "Create new post" at bounding box center [138, 359] width 235 height 25
click at [162, 333] on input "text" at bounding box center [110, 328] width 165 height 13
click at [764, 415] on div "Posts (2) eta category owner tags status board Impact Votes Effort Score 1 Desi…" at bounding box center [756, 529] width 1512 height 547
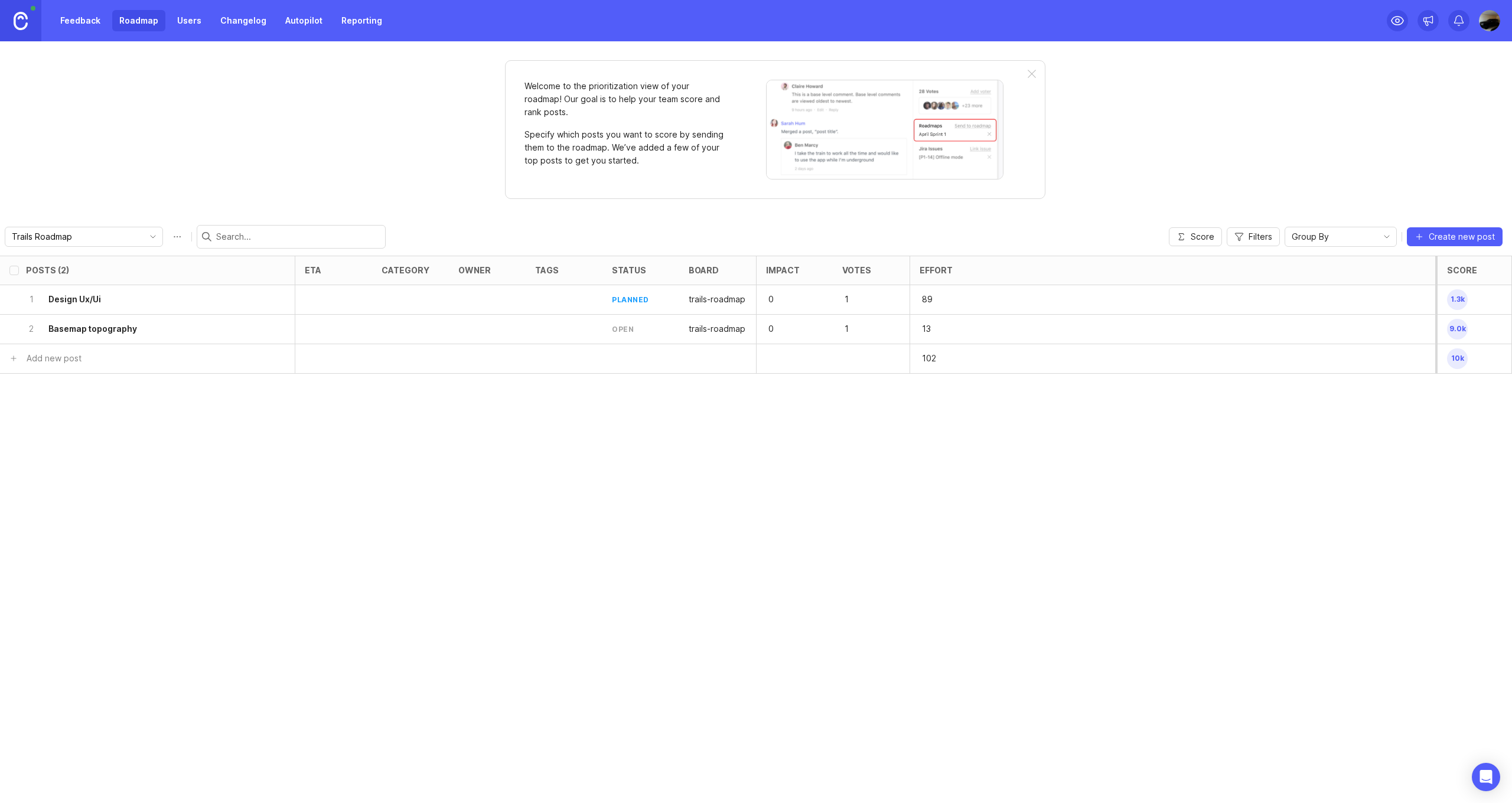
click at [674, 328] on div "open" at bounding box center [641, 330] width 77 height 30
click at [112, 326] on h6 "Basemap topography" at bounding box center [92, 328] width 88 height 12
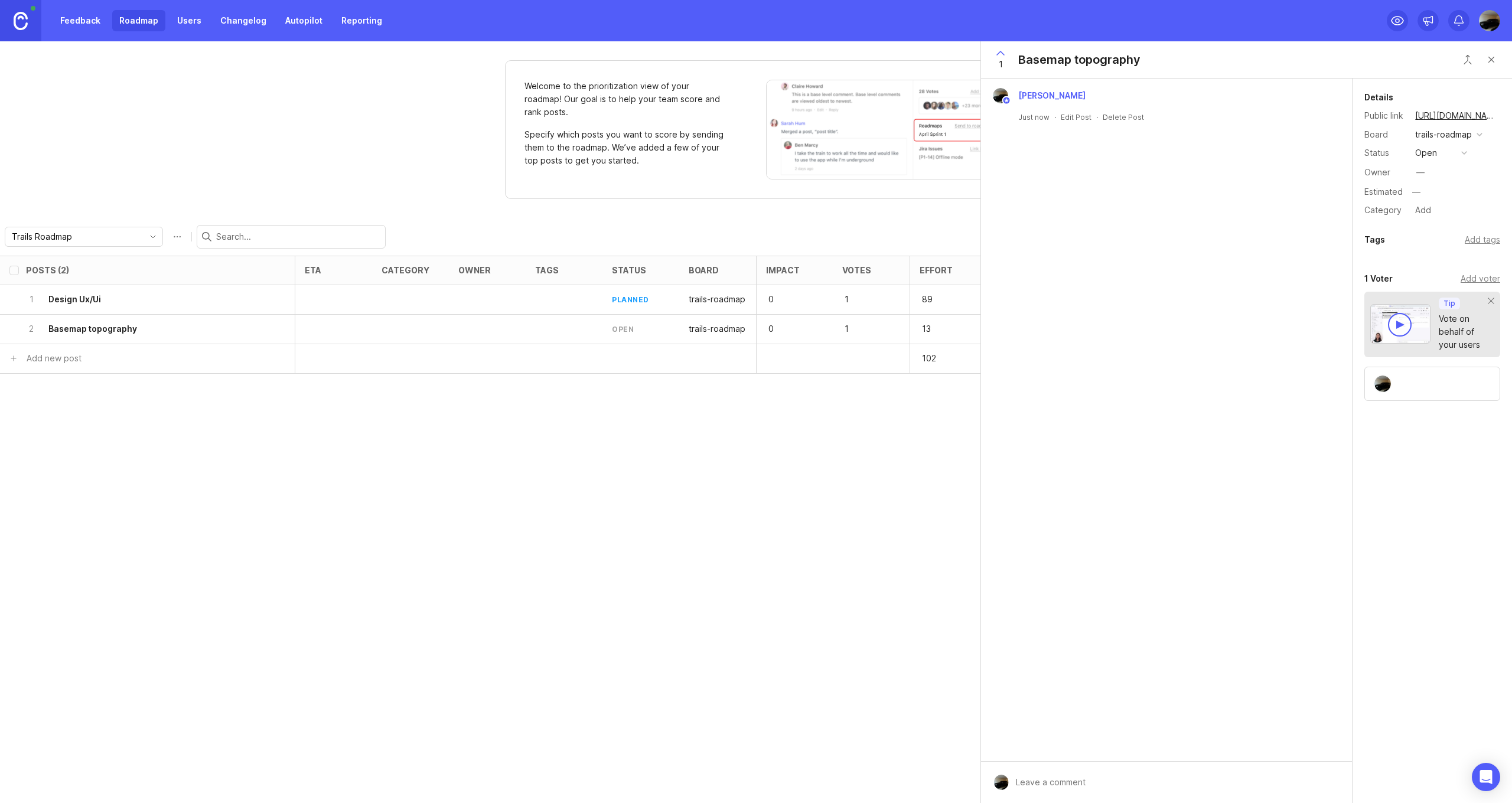
click at [1433, 148] on div "open" at bounding box center [1426, 152] width 22 height 13
click at [1431, 238] on div "in progress" at bounding box center [1444, 239] width 53 height 10
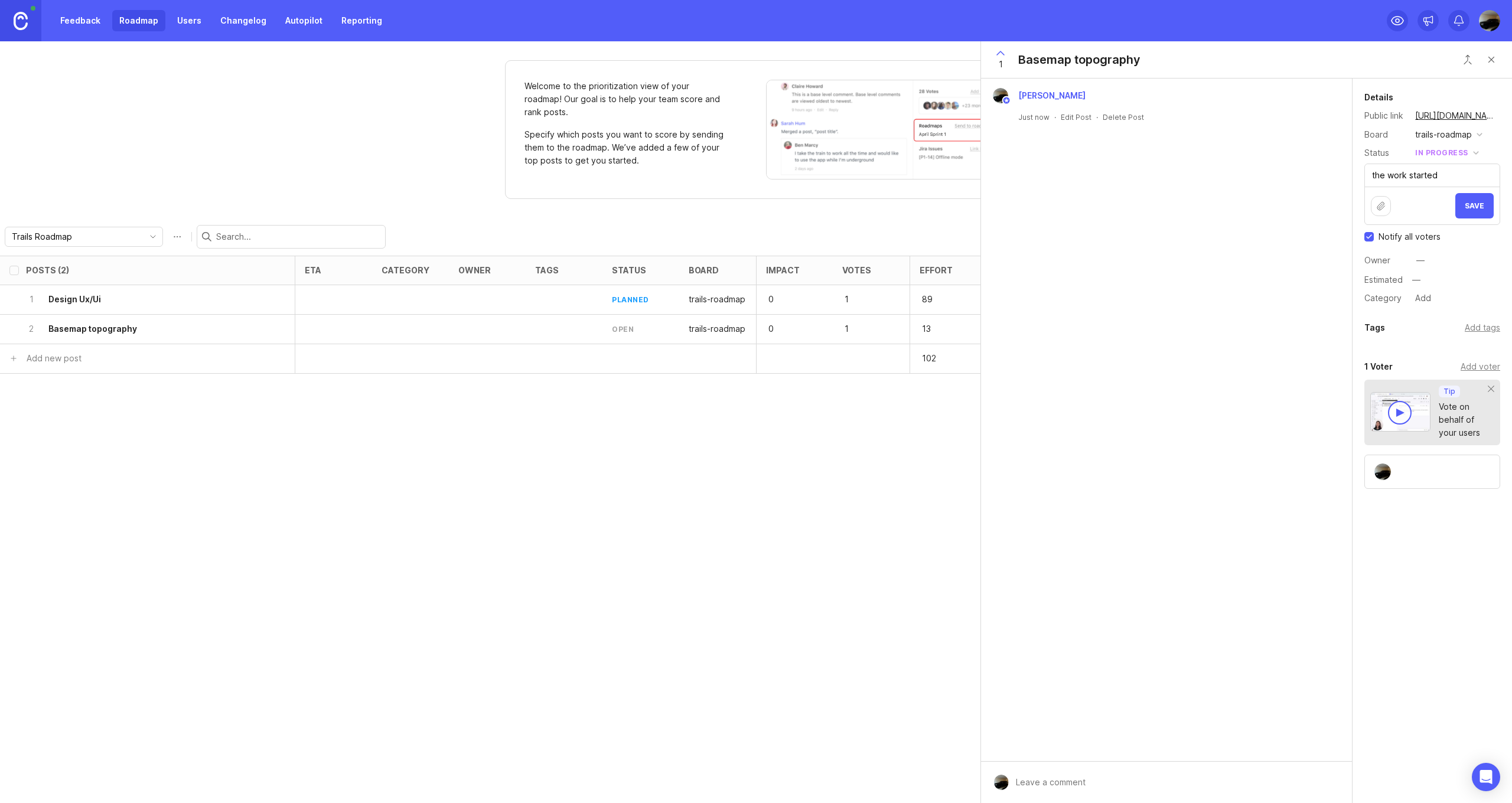
type textarea "the work started"
click at [1469, 328] on div "Add tags" at bounding box center [1482, 327] width 35 height 13
click at [1475, 210] on span "Save" at bounding box center [1474, 206] width 20 height 9
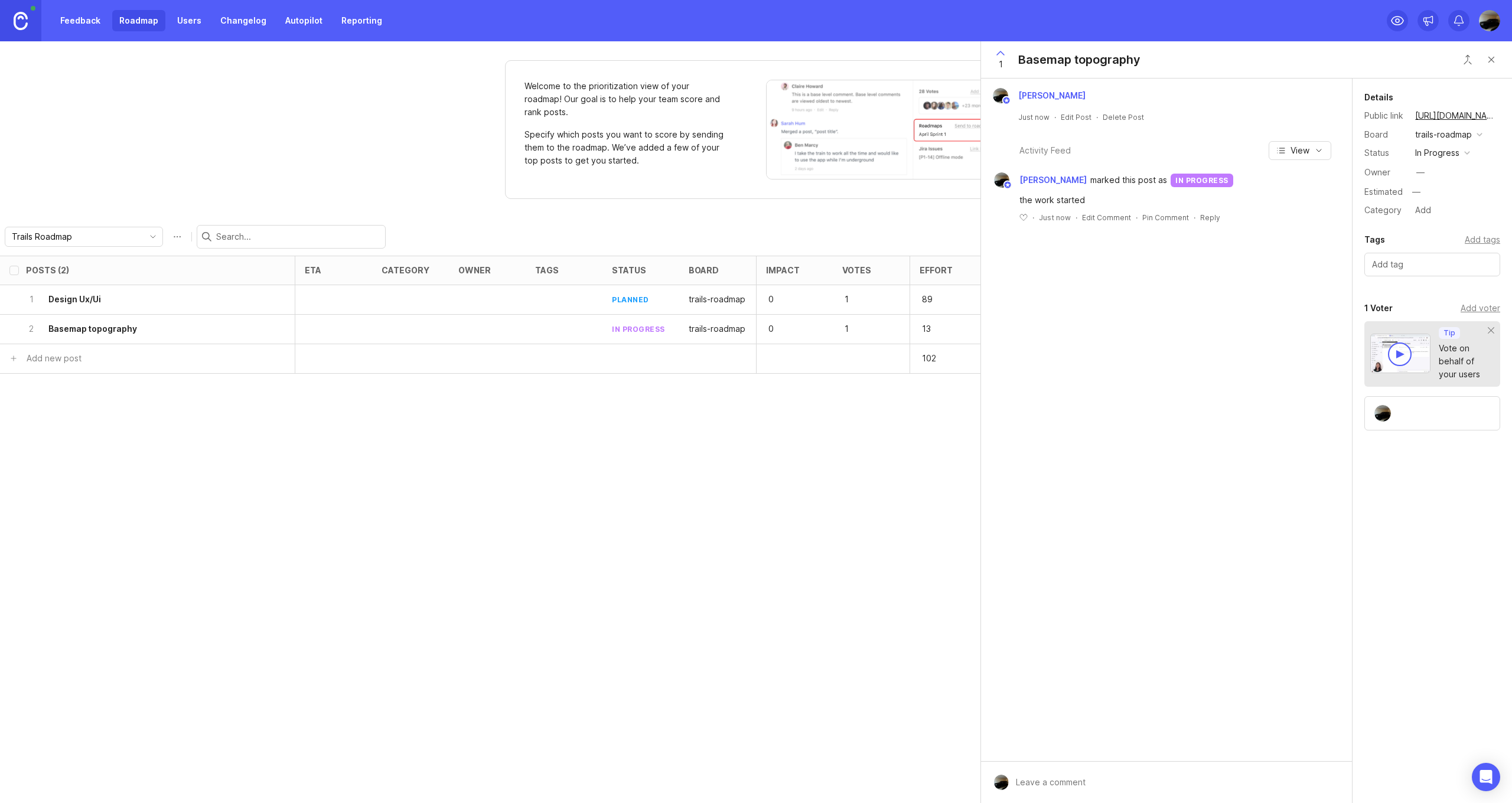
click at [1145, 367] on div "Mouhamadou Sy Just now · Edit Post · Delete Post Activity Feed View Mouhamadou …" at bounding box center [1166, 420] width 371 height 683
click at [149, 293] on div "1 Design Ux/Ui" at bounding box center [144, 299] width 236 height 29
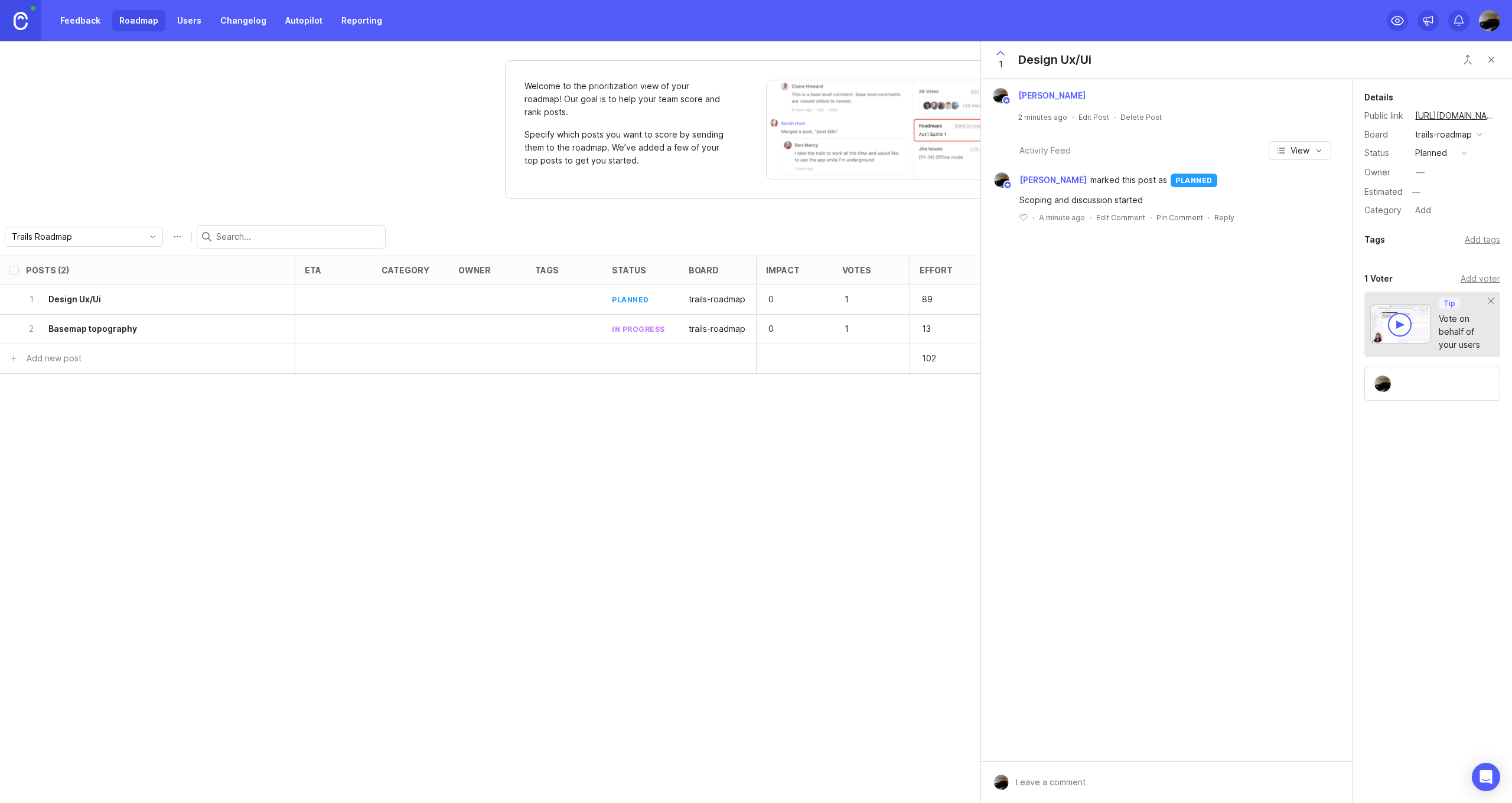
click at [156, 336] on div "2 Basemap topography" at bounding box center [144, 329] width 236 height 29
click at [1487, 58] on button "Close button" at bounding box center [1491, 59] width 23 height 23
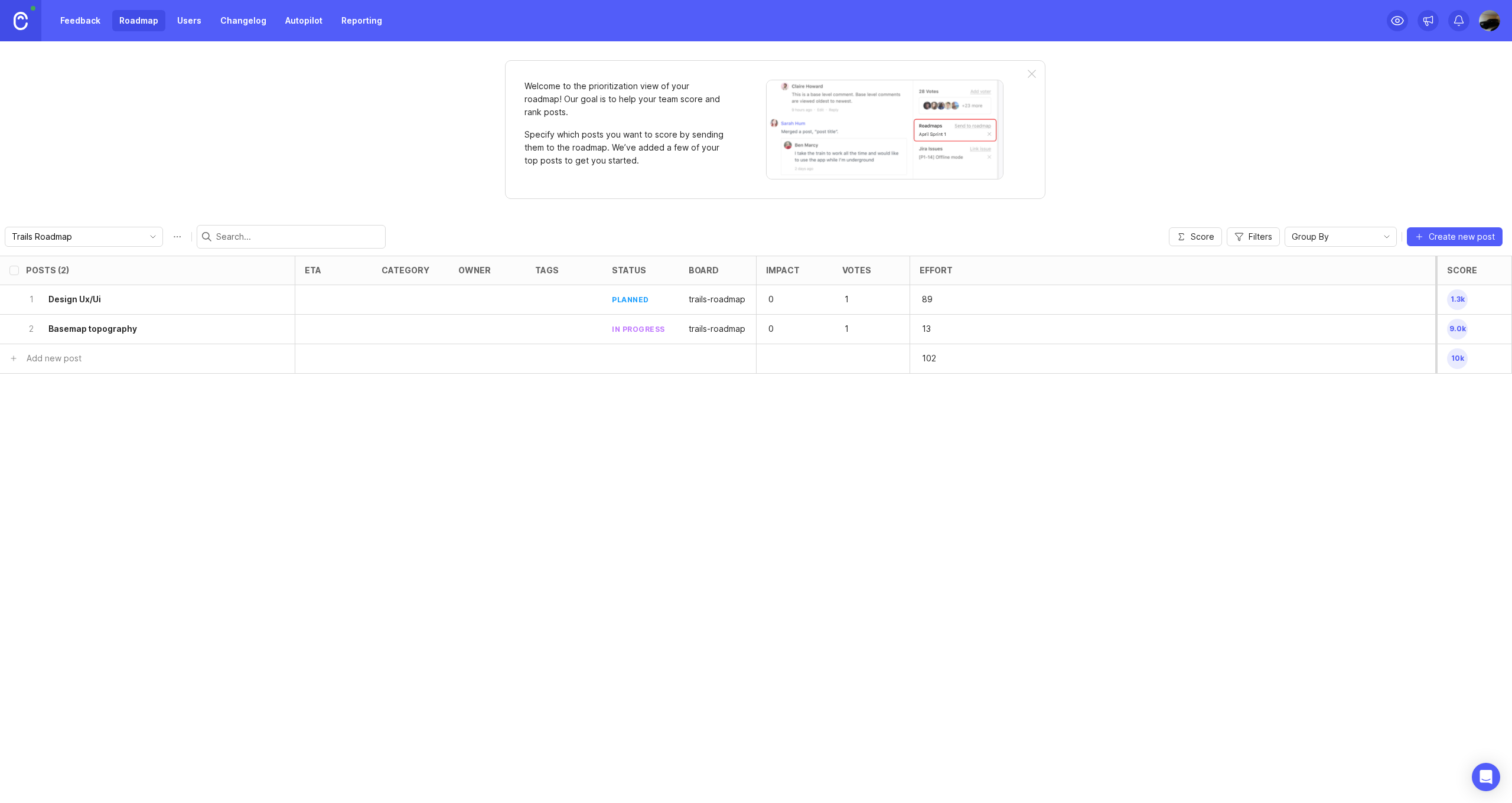
click at [90, 20] on link "Feedback" at bounding box center [80, 20] width 54 height 21
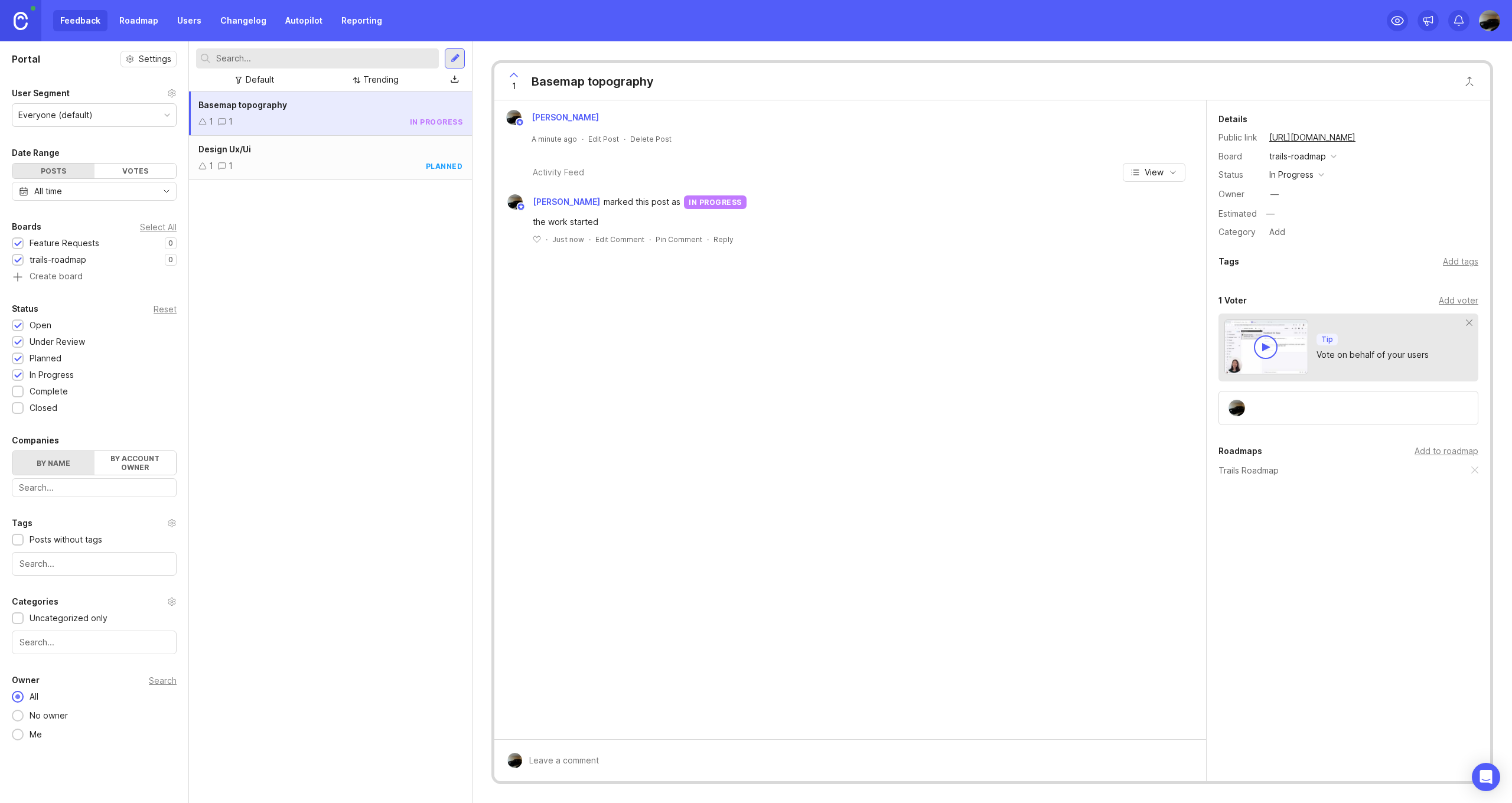
click at [145, 171] on div "Votes" at bounding box center [135, 171] width 82 height 15
click at [55, 167] on div "Posts" at bounding box center [53, 171] width 82 height 15
click at [117, 22] on link "Roadmap" at bounding box center [139, 20] width 53 height 21
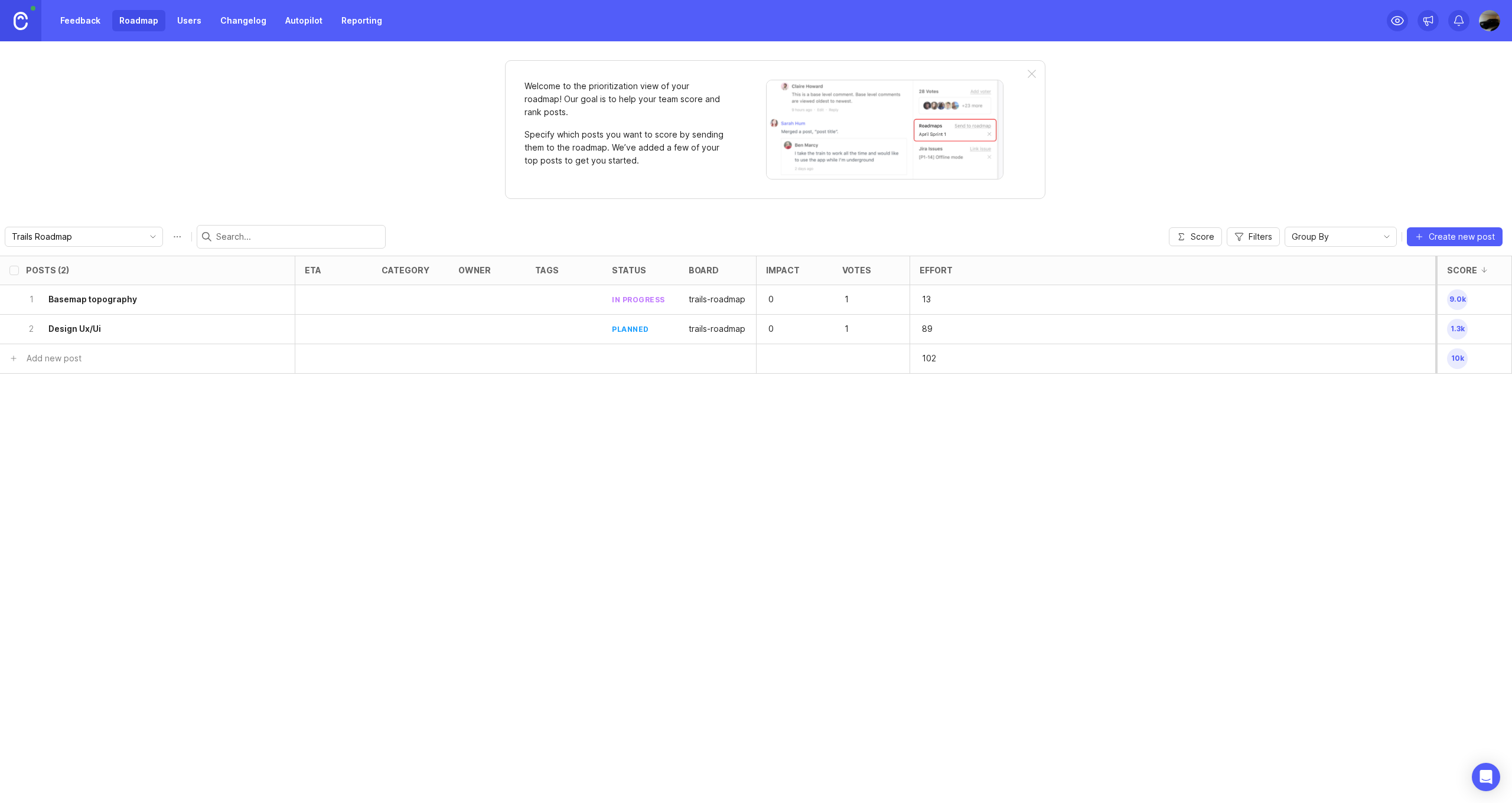
click at [31, 22] on link at bounding box center [20, 20] width 41 height 41
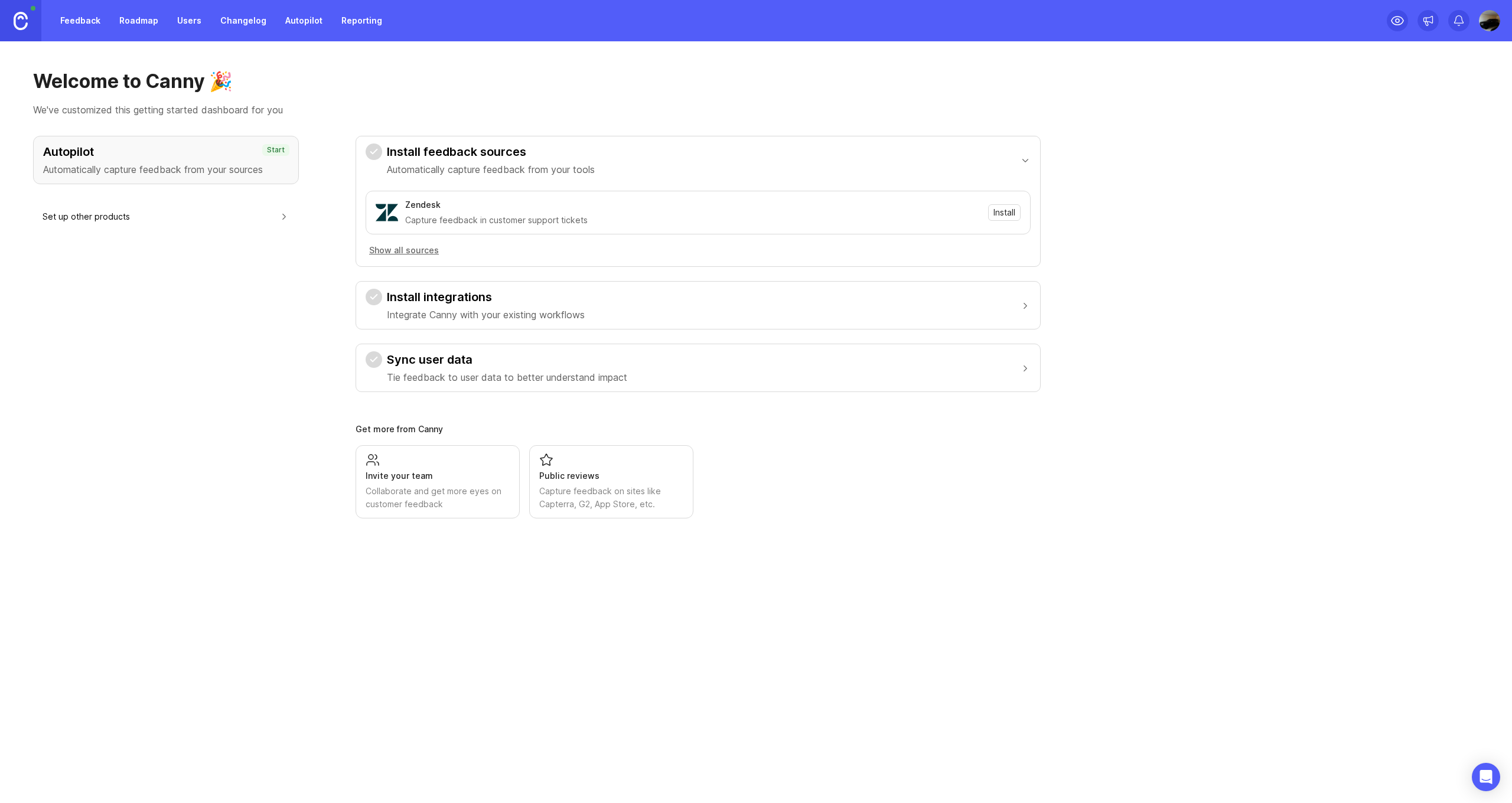
click at [122, 22] on link "Roadmap" at bounding box center [139, 20] width 53 height 21
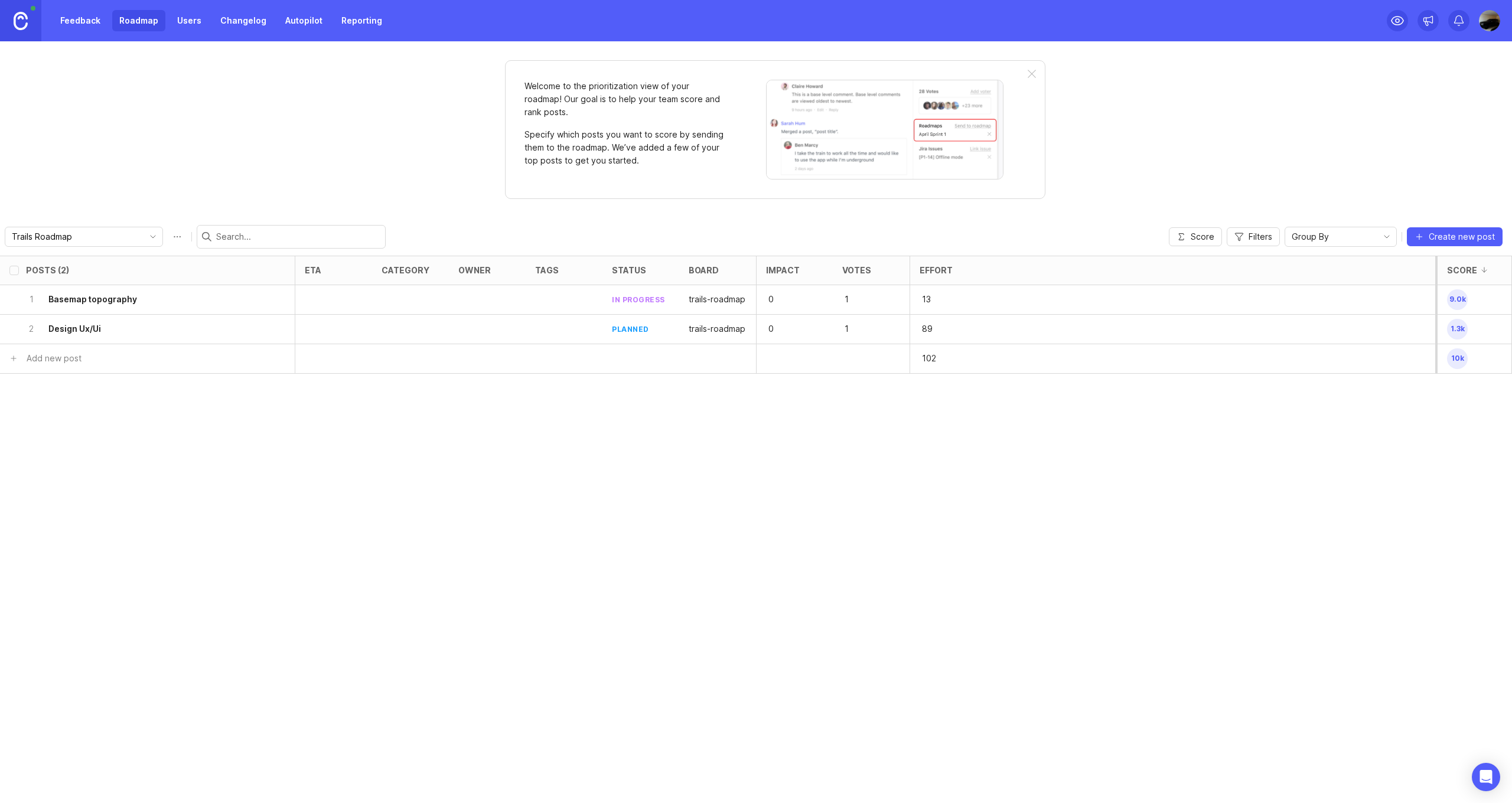
click at [96, 25] on link "Feedback" at bounding box center [80, 20] width 54 height 21
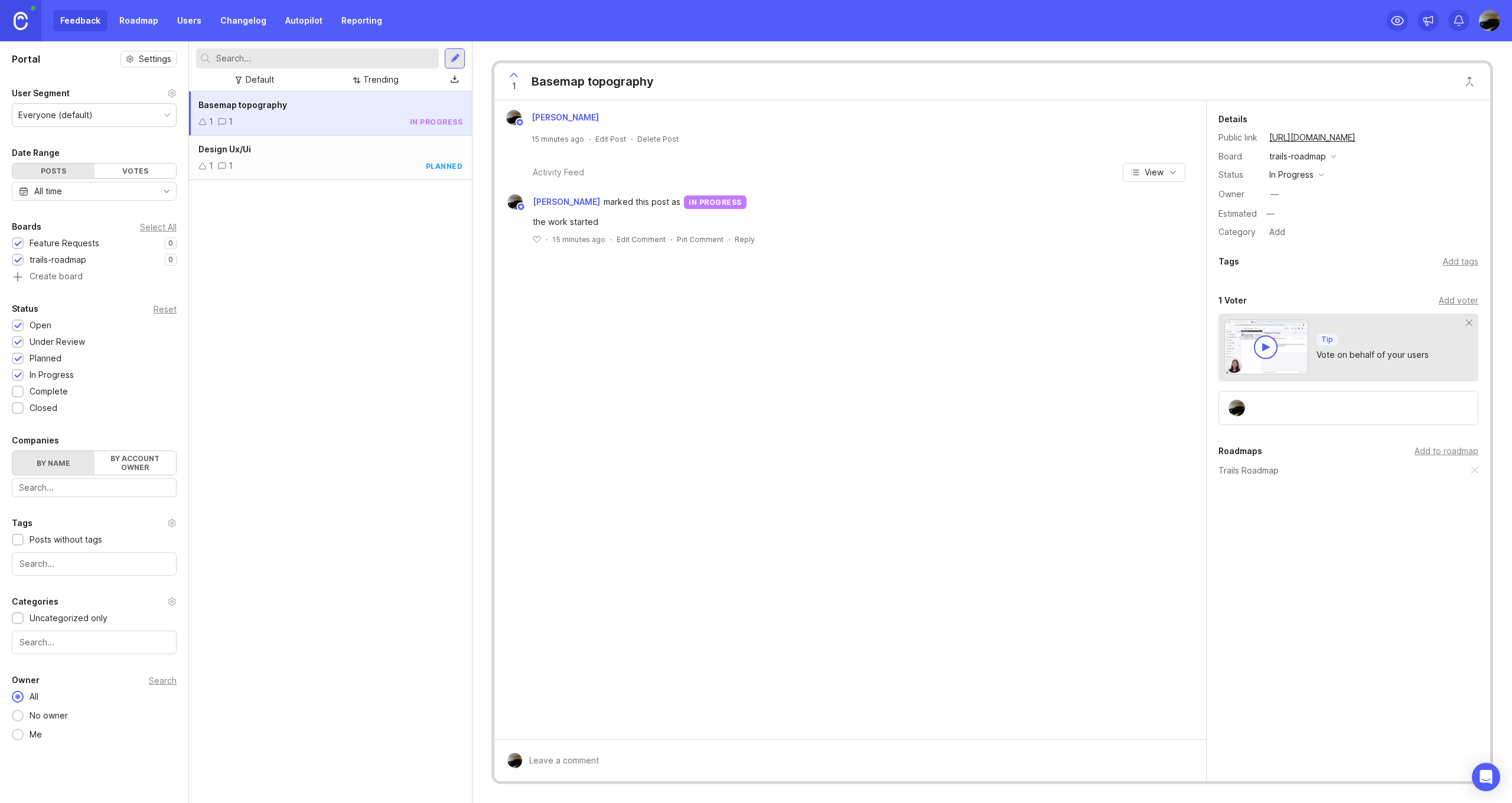
click at [54, 259] on div "trails-roadmap" at bounding box center [58, 259] width 57 height 13
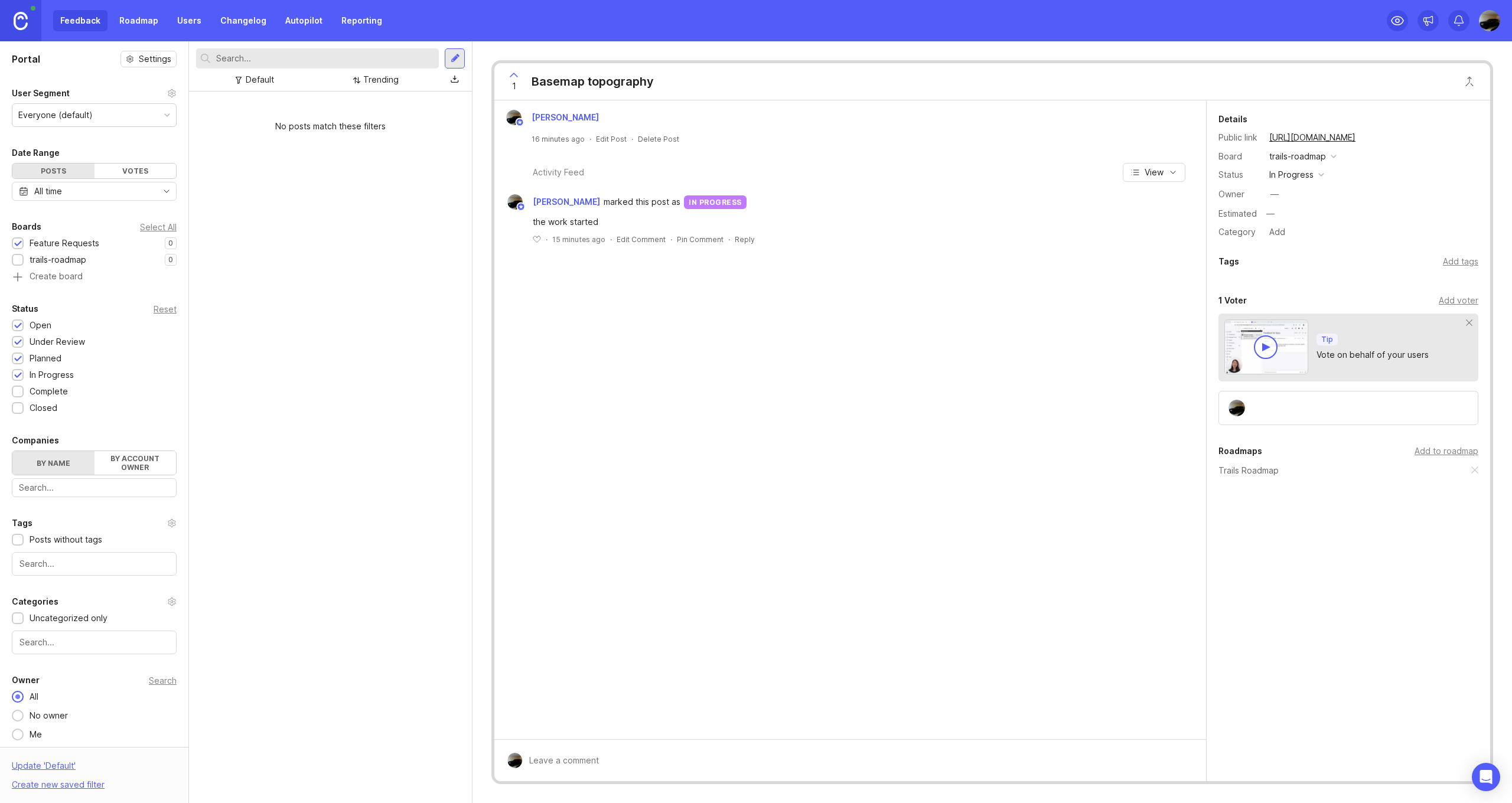
click at [54, 259] on div "trails-roadmap" at bounding box center [58, 259] width 57 height 13
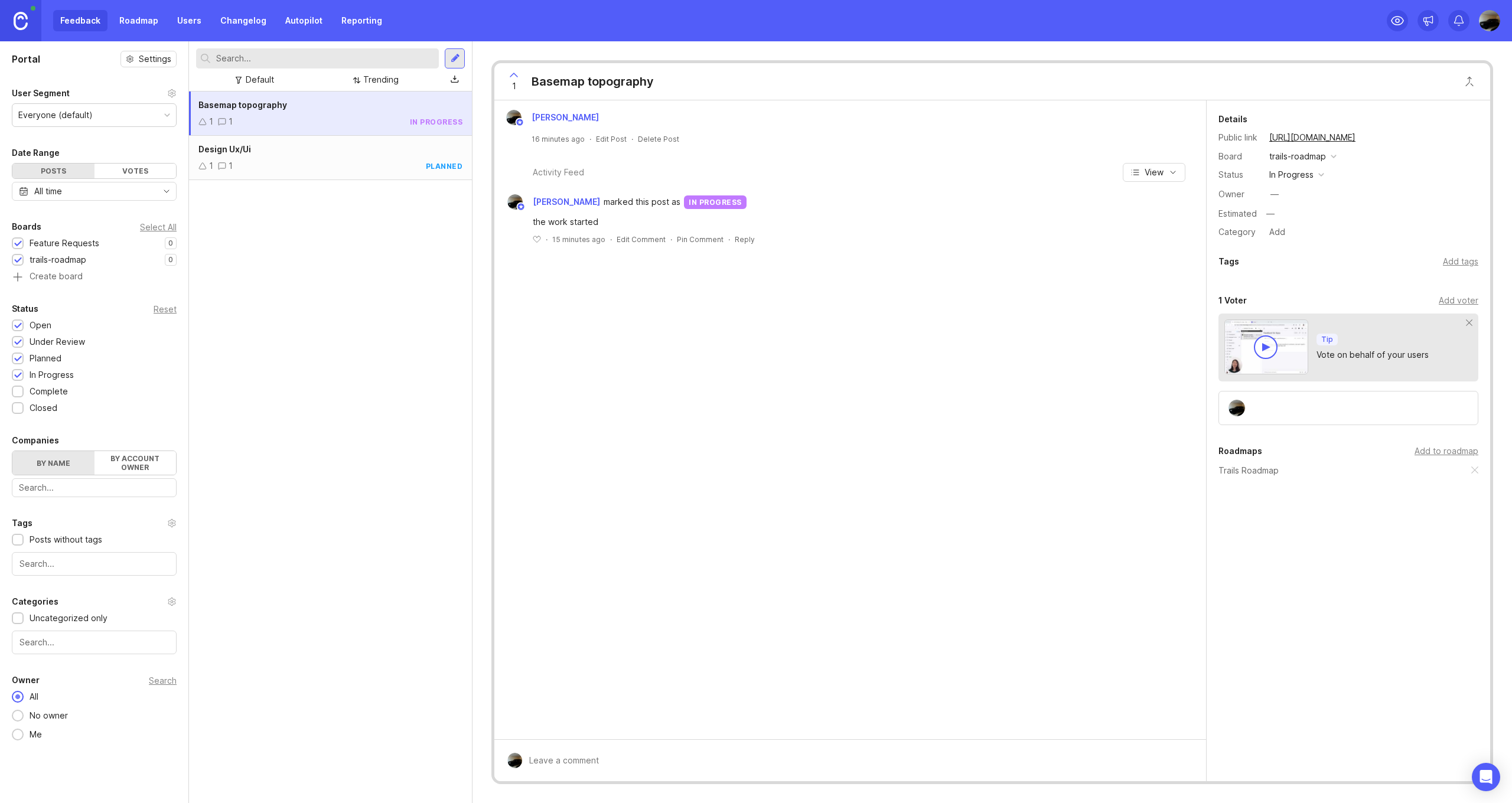
click at [150, 228] on div "Select All" at bounding box center [158, 227] width 36 height 7
click at [129, 23] on link "Roadmap" at bounding box center [139, 20] width 53 height 21
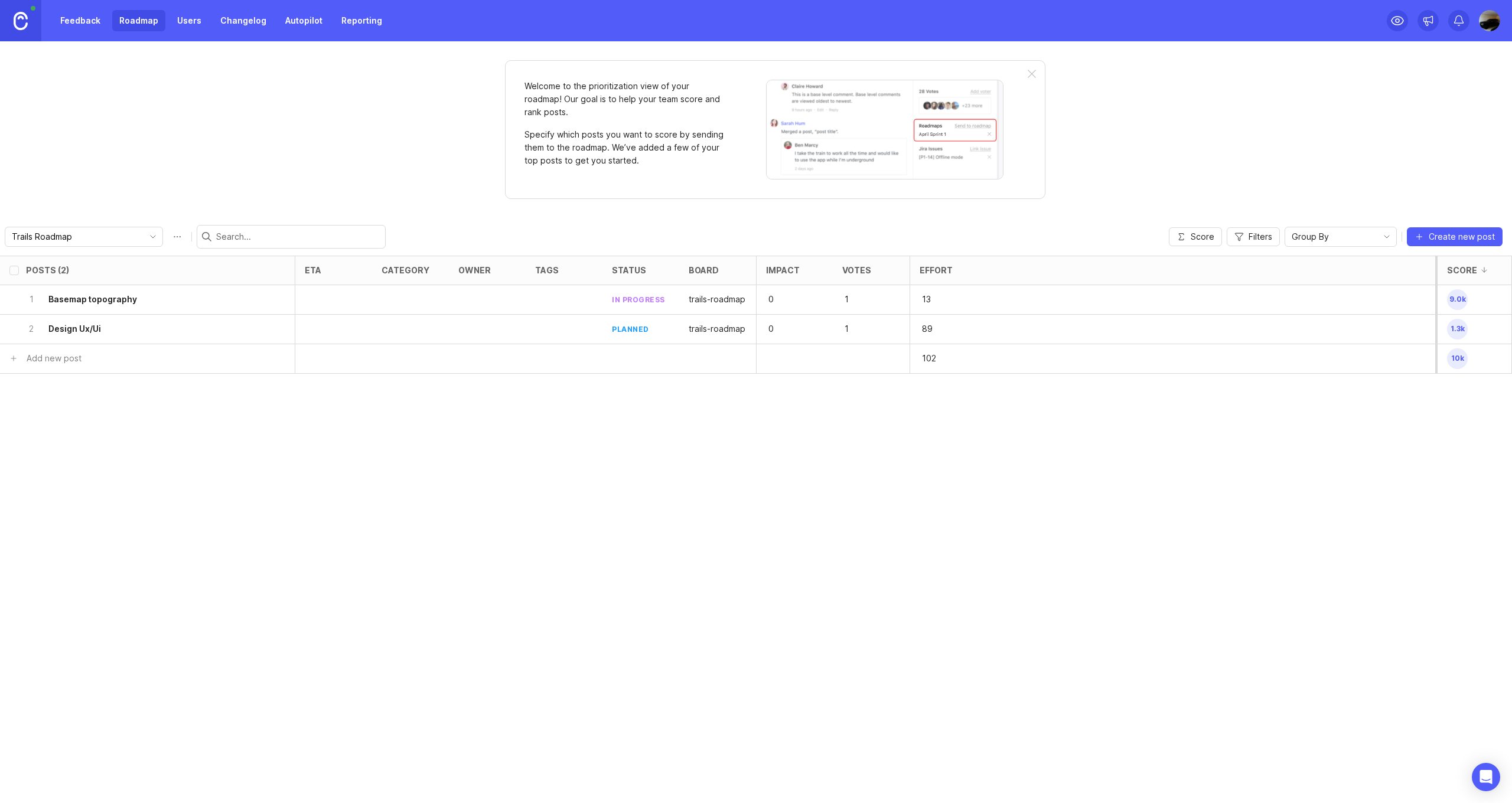
click at [81, 22] on link "Feedback" at bounding box center [80, 20] width 54 height 21
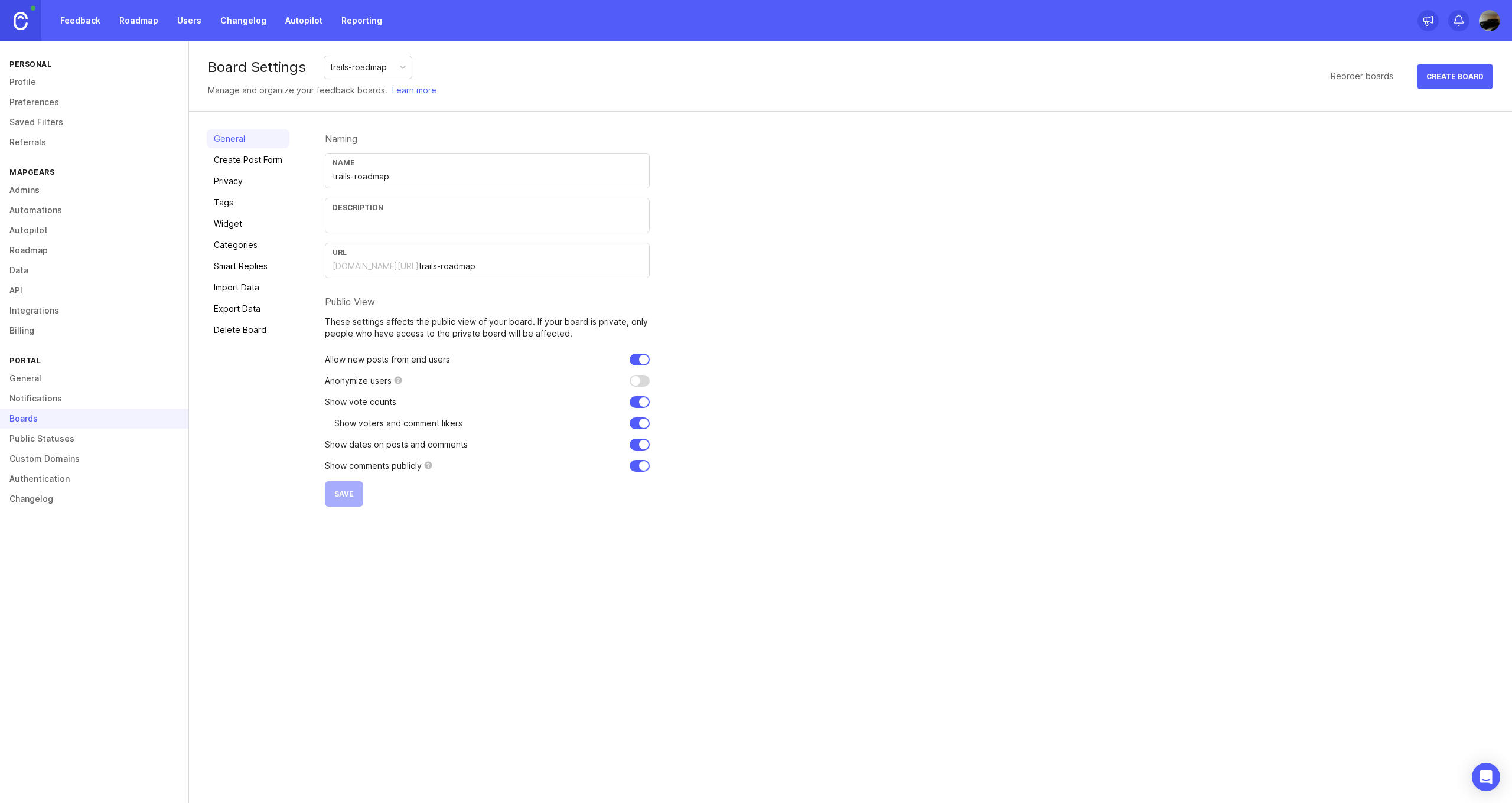
click at [259, 146] on link "General" at bounding box center [248, 138] width 83 height 19
click at [412, 62] on div "trails-roadmap" at bounding box center [367, 67] width 88 height 23
click at [409, 65] on div "trails-roadmap" at bounding box center [368, 67] width 88 height 22
click at [417, 91] on link "Learn more" at bounding box center [414, 90] width 44 height 13
click at [244, 325] on link "Delete Board" at bounding box center [248, 330] width 83 height 19
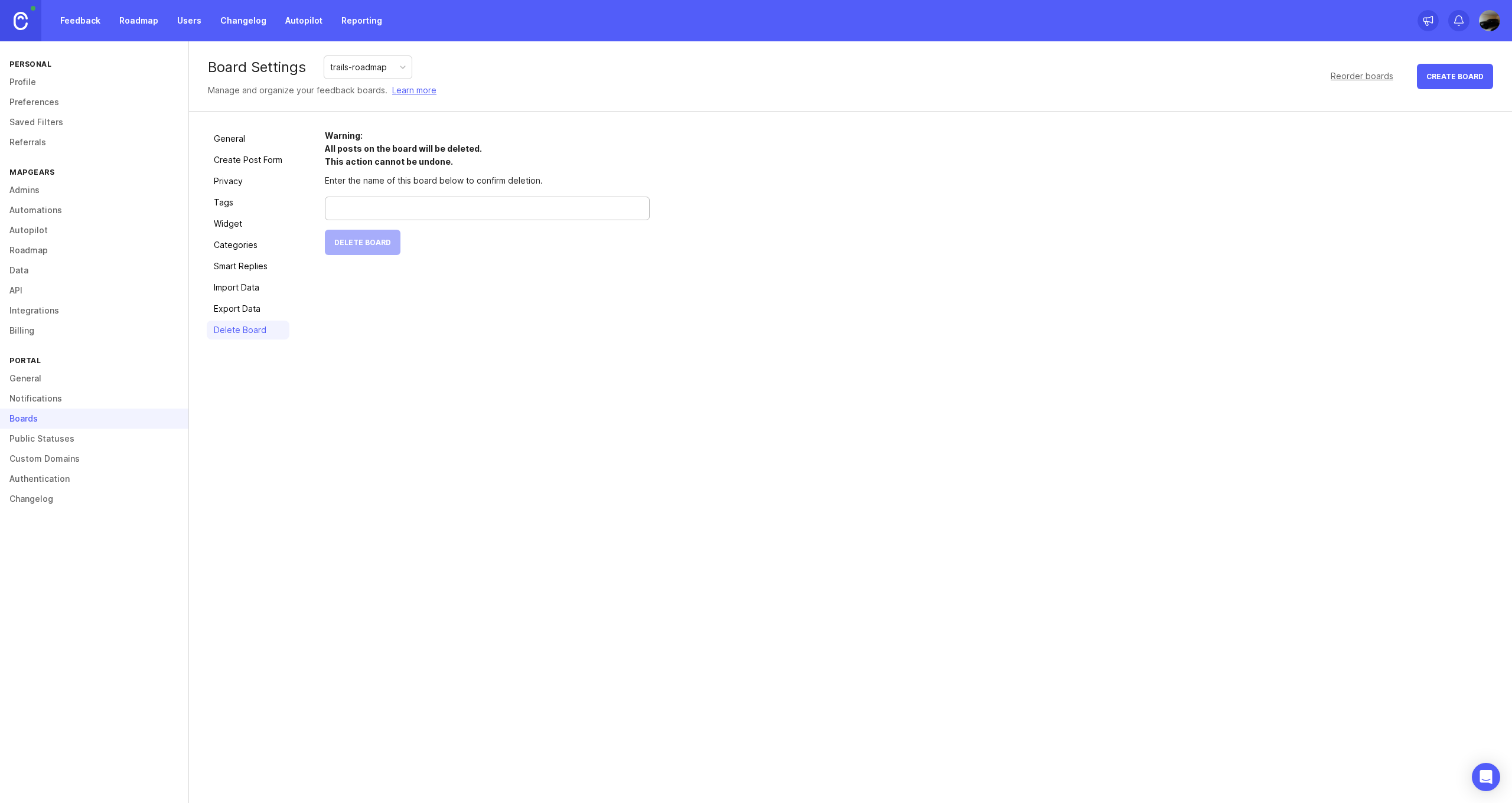
click at [377, 212] on input "text" at bounding box center [487, 208] width 309 height 13
type input "trails-roadmap"
click at [372, 236] on button "Delete Board" at bounding box center [362, 242] width 75 height 25
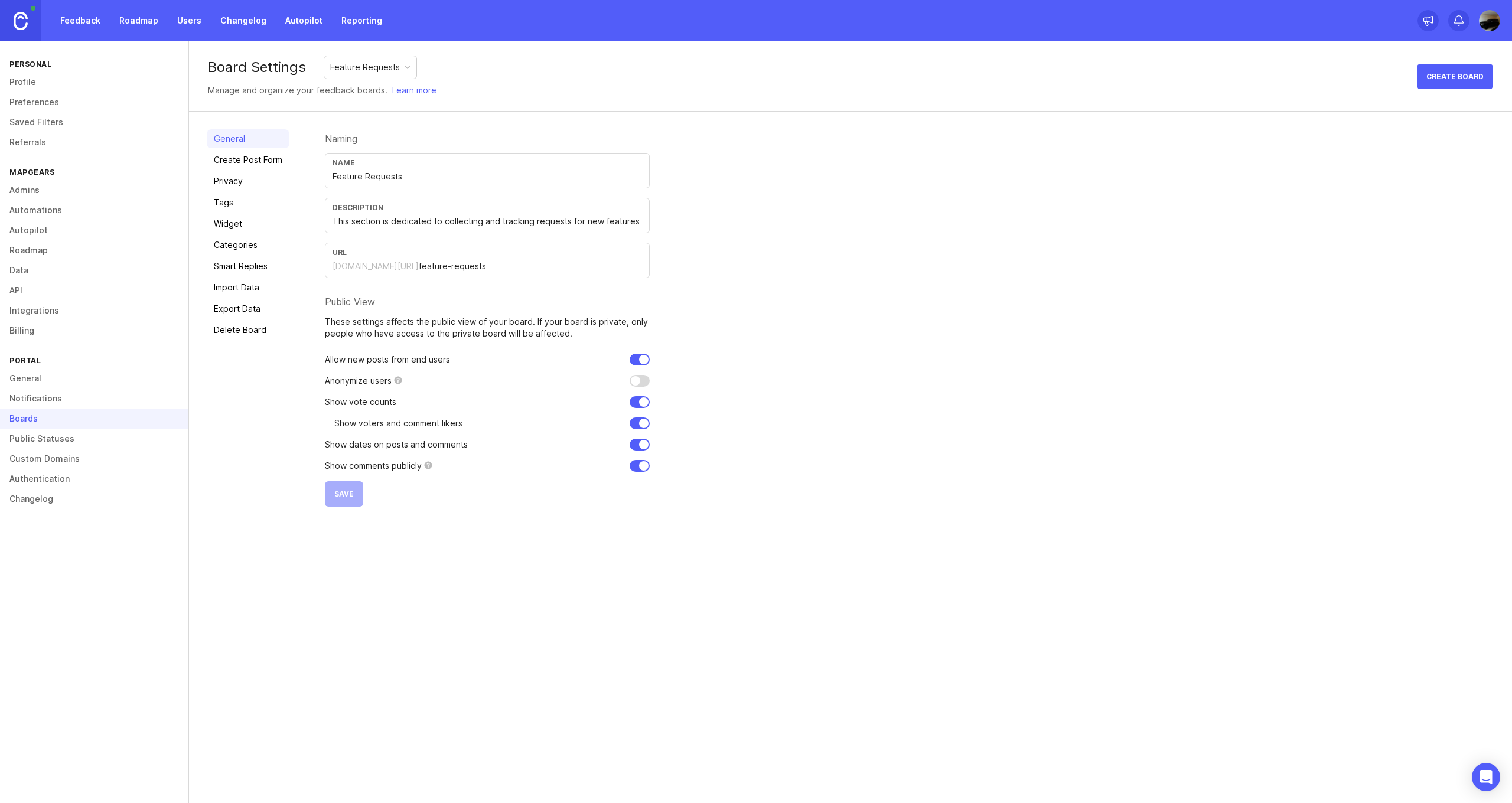
click at [230, 164] on link "Create Post Form" at bounding box center [248, 160] width 83 height 19
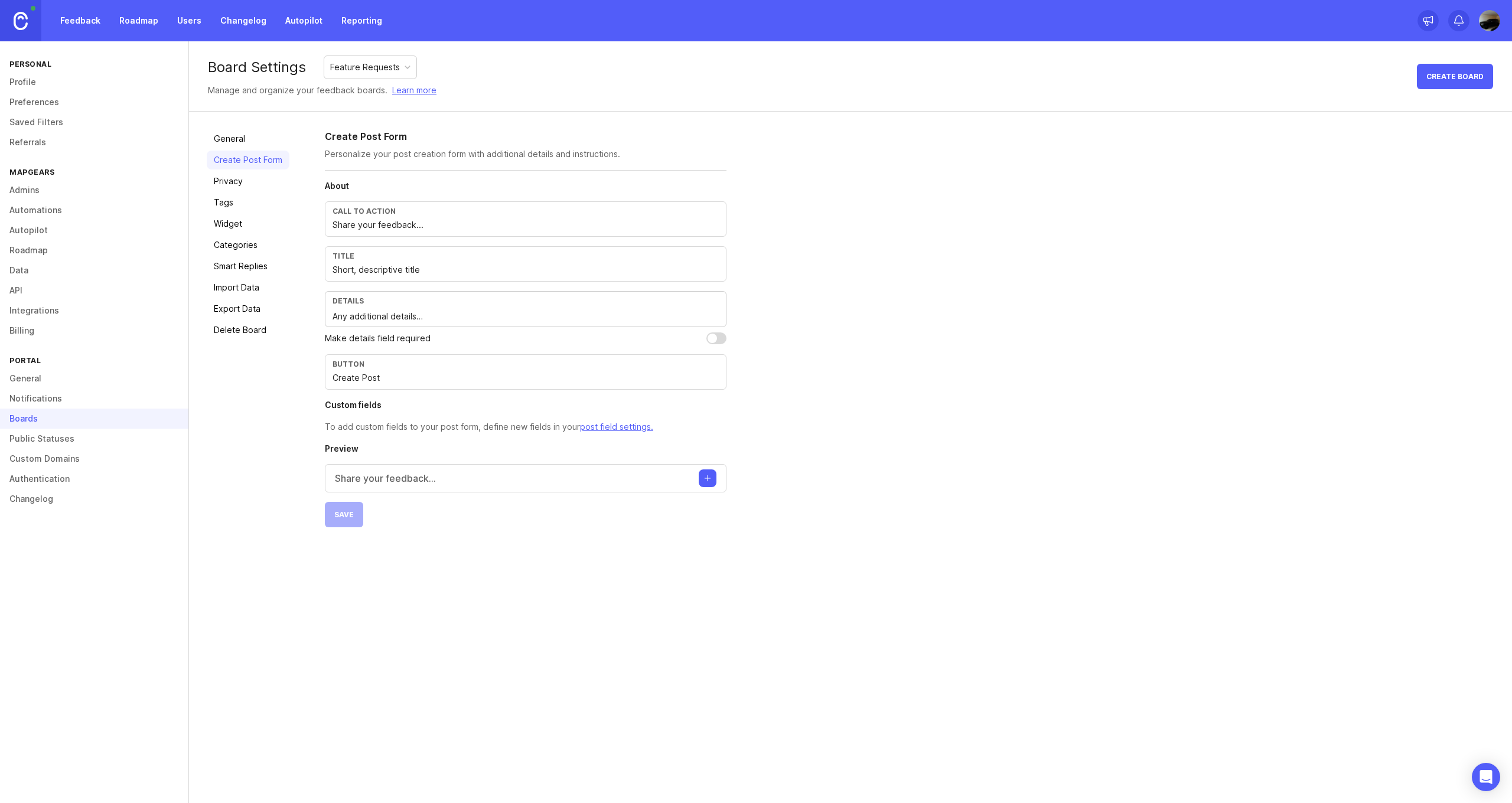
click at [259, 185] on link "Privacy" at bounding box center [248, 181] width 83 height 19
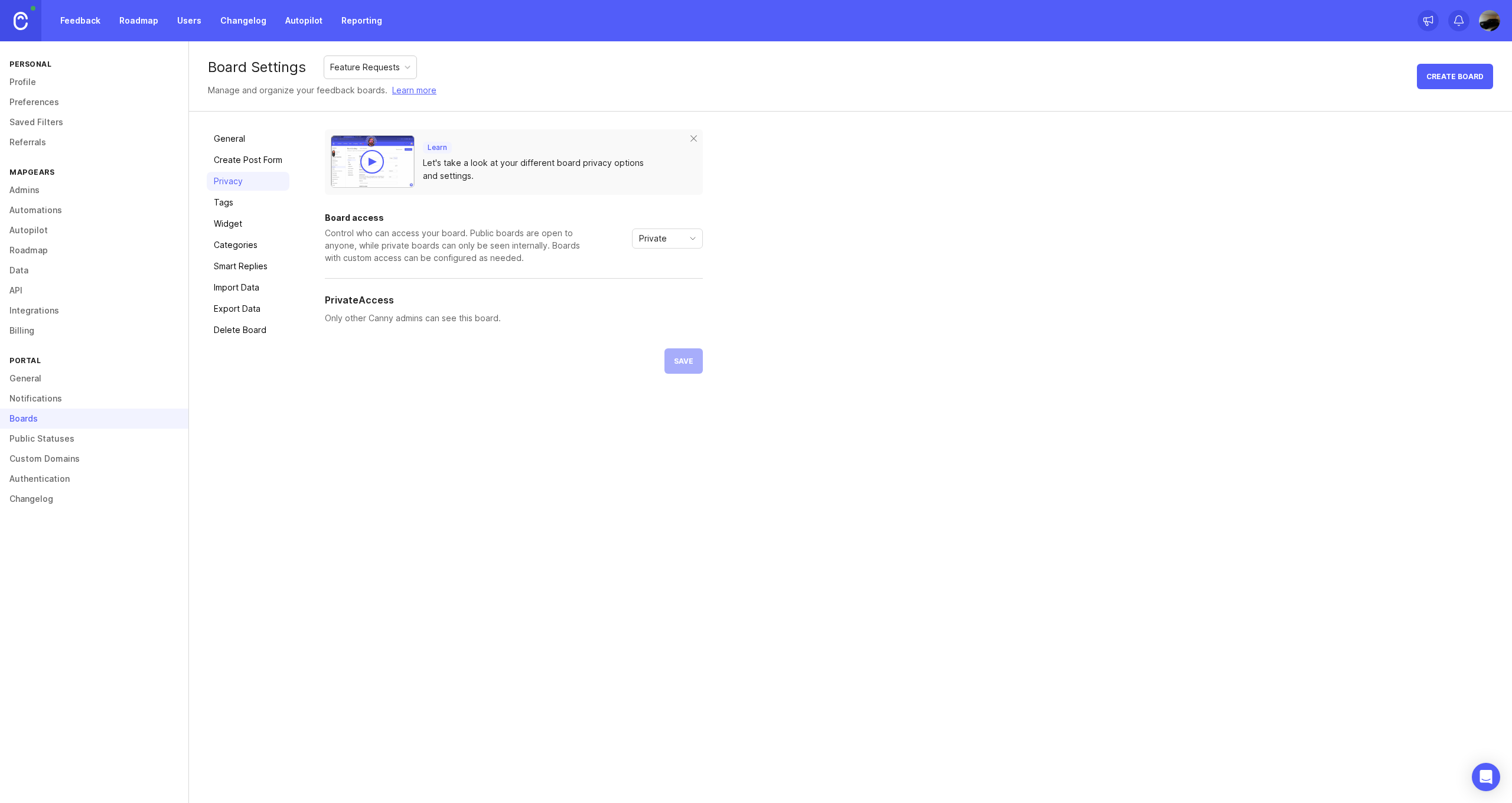
click at [250, 165] on link "Create Post Form" at bounding box center [248, 160] width 83 height 19
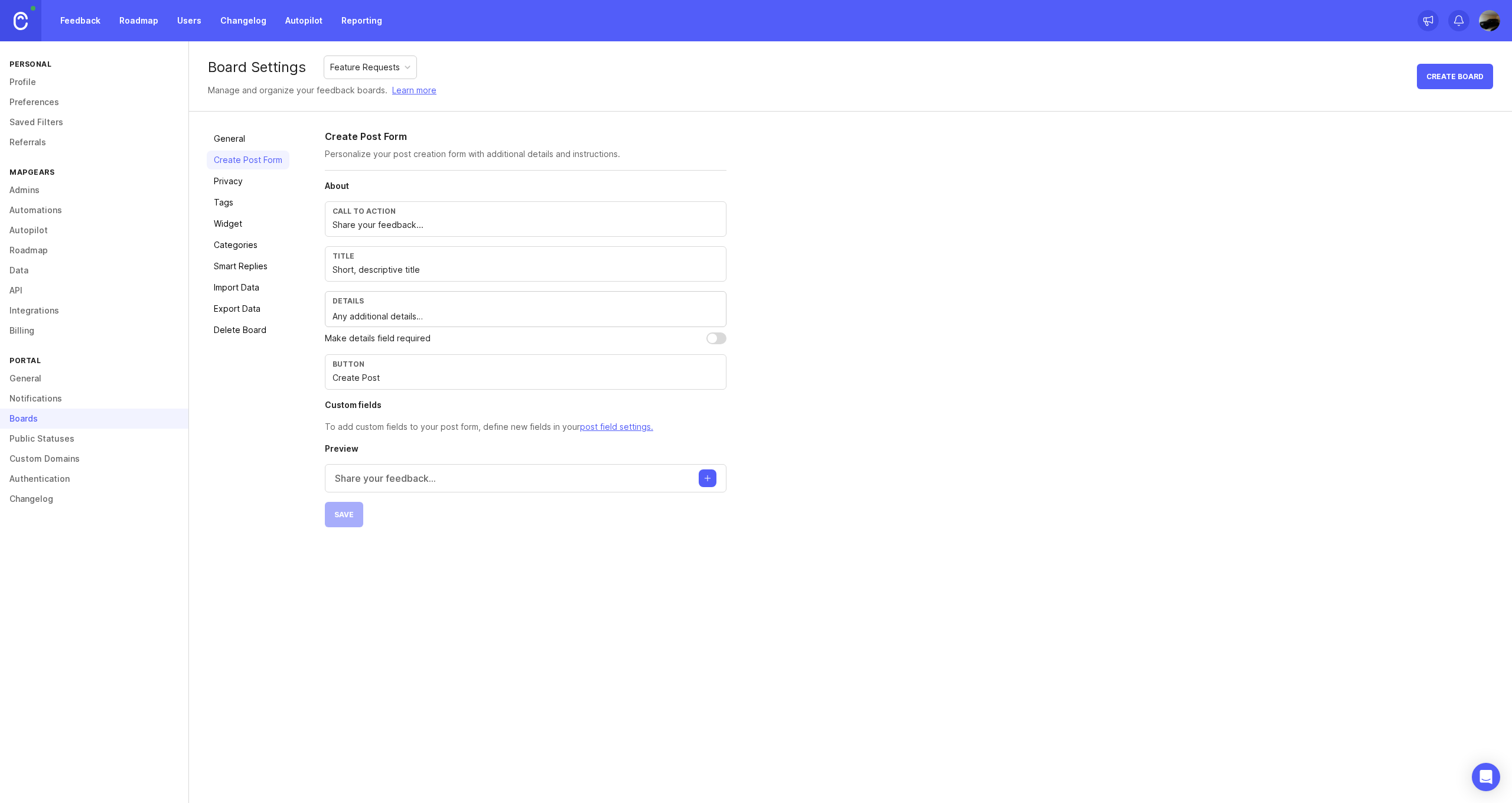
click at [236, 181] on link "Privacy" at bounding box center [248, 181] width 83 height 19
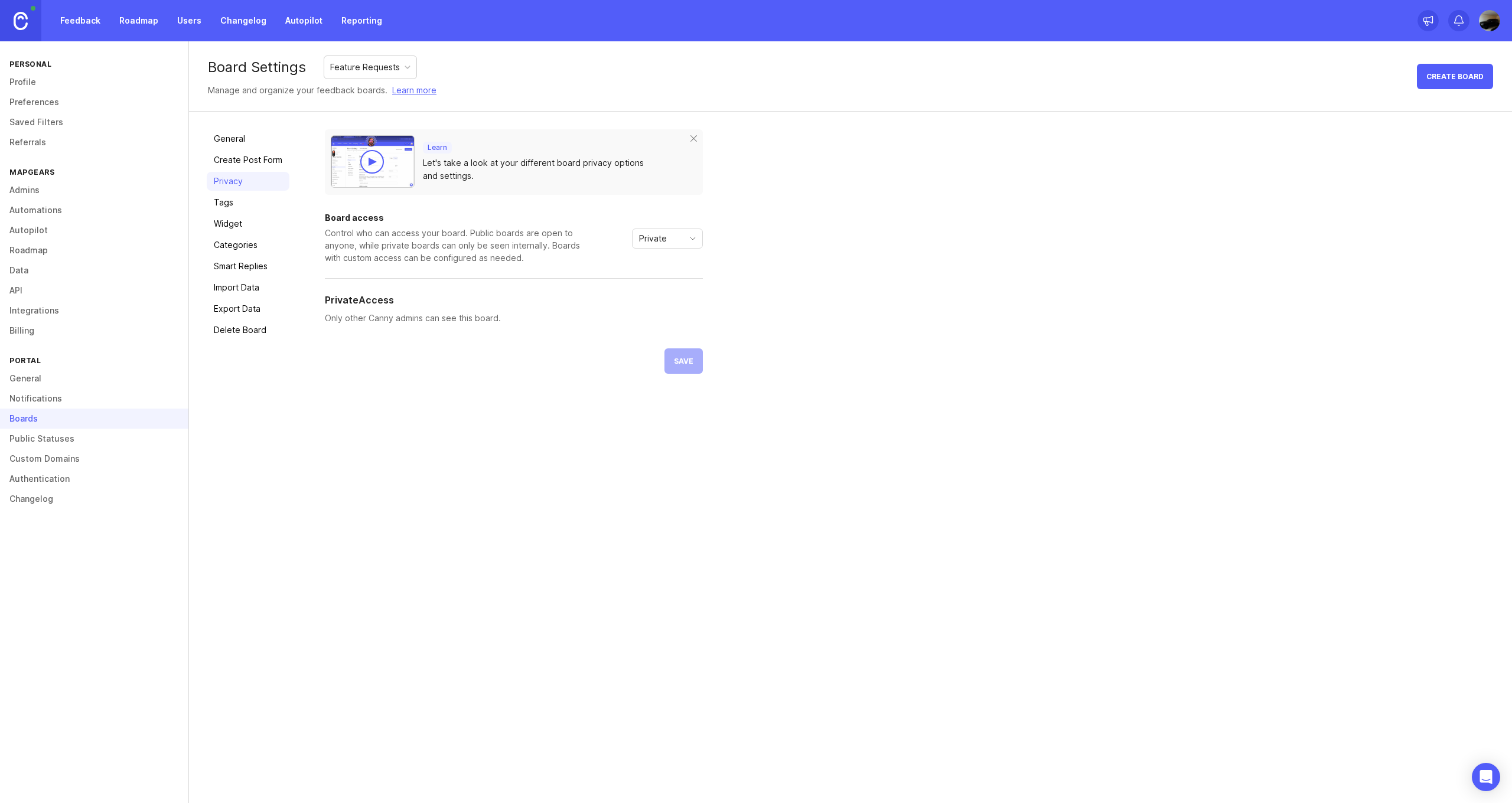
click at [251, 198] on link "Tags" at bounding box center [248, 202] width 83 height 19
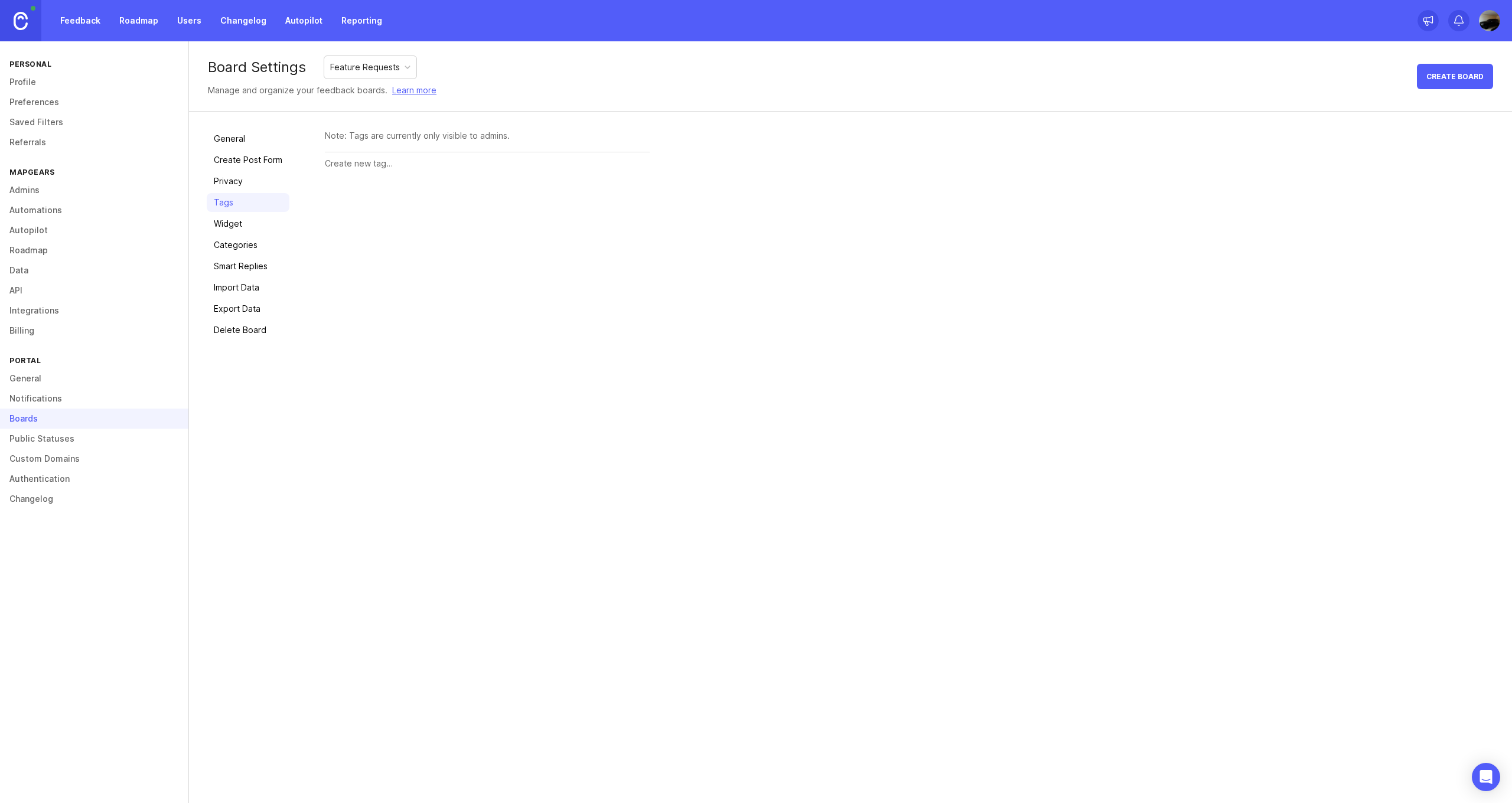
click at [386, 139] on div "Note: Tags are currently only visible to admins." at bounding box center [487, 135] width 325 height 13
click at [357, 167] on input "text" at bounding box center [487, 163] width 325 height 13
click at [245, 224] on link "Widget" at bounding box center [248, 223] width 83 height 19
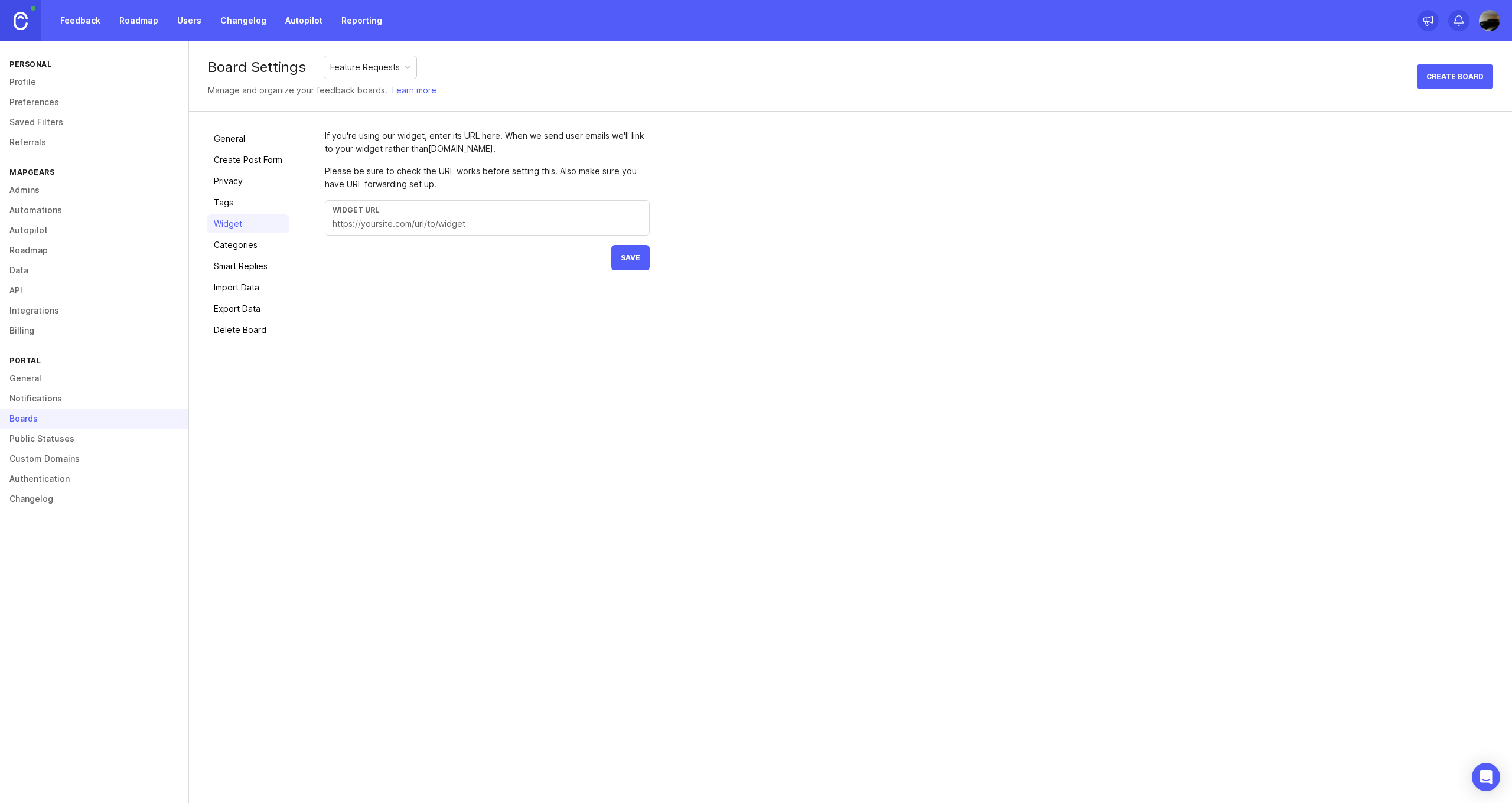
click at [236, 255] on div "General Create Post Form Privacy Tags Widget Categories Smart Replies Import Da…" at bounding box center [248, 234] width 83 height 210
click at [237, 251] on link "Categories" at bounding box center [248, 245] width 83 height 19
click at [238, 262] on link "Smart Replies" at bounding box center [248, 266] width 83 height 19
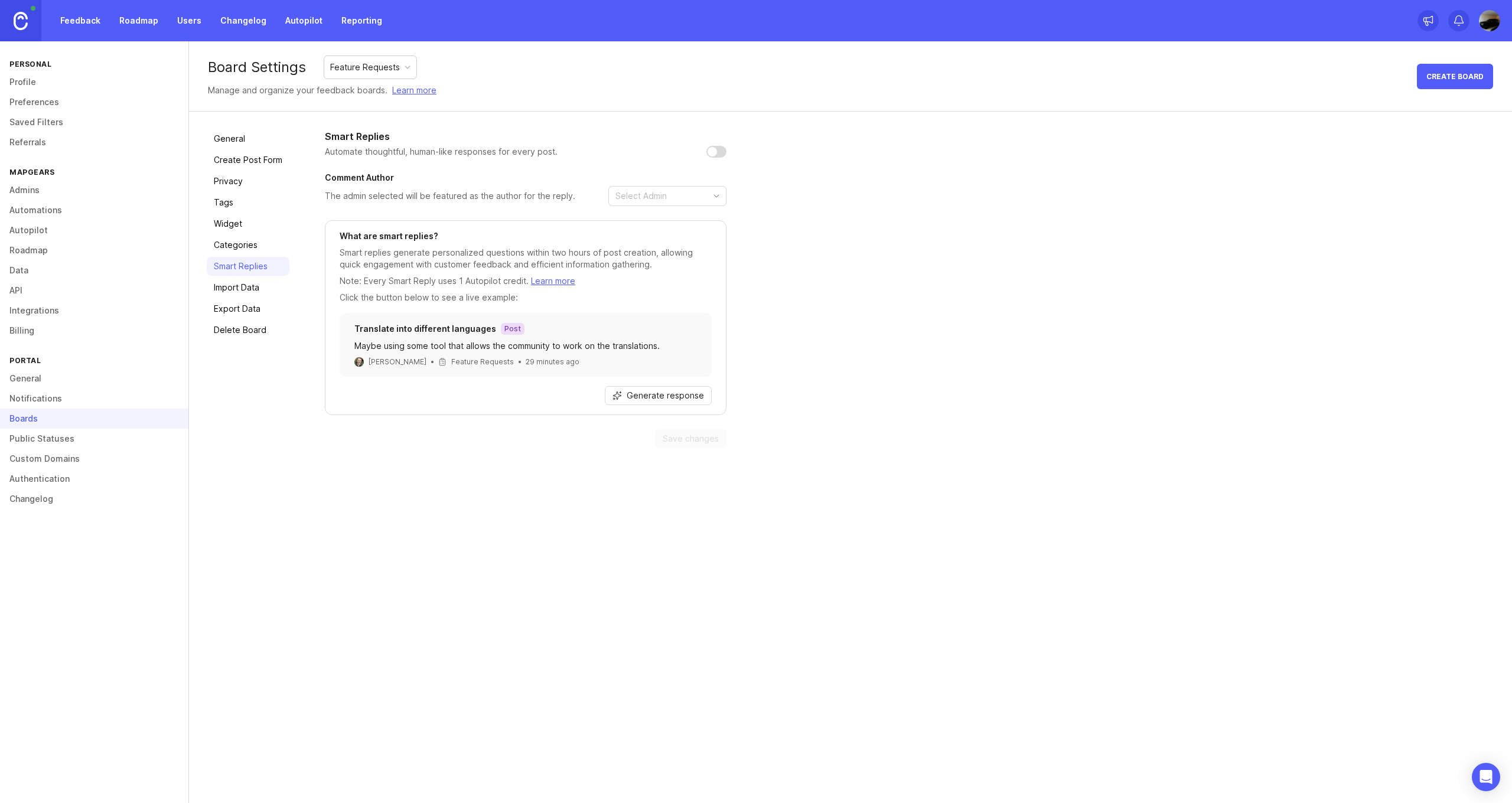
click at [243, 293] on link "Import Data" at bounding box center [248, 288] width 83 height 19
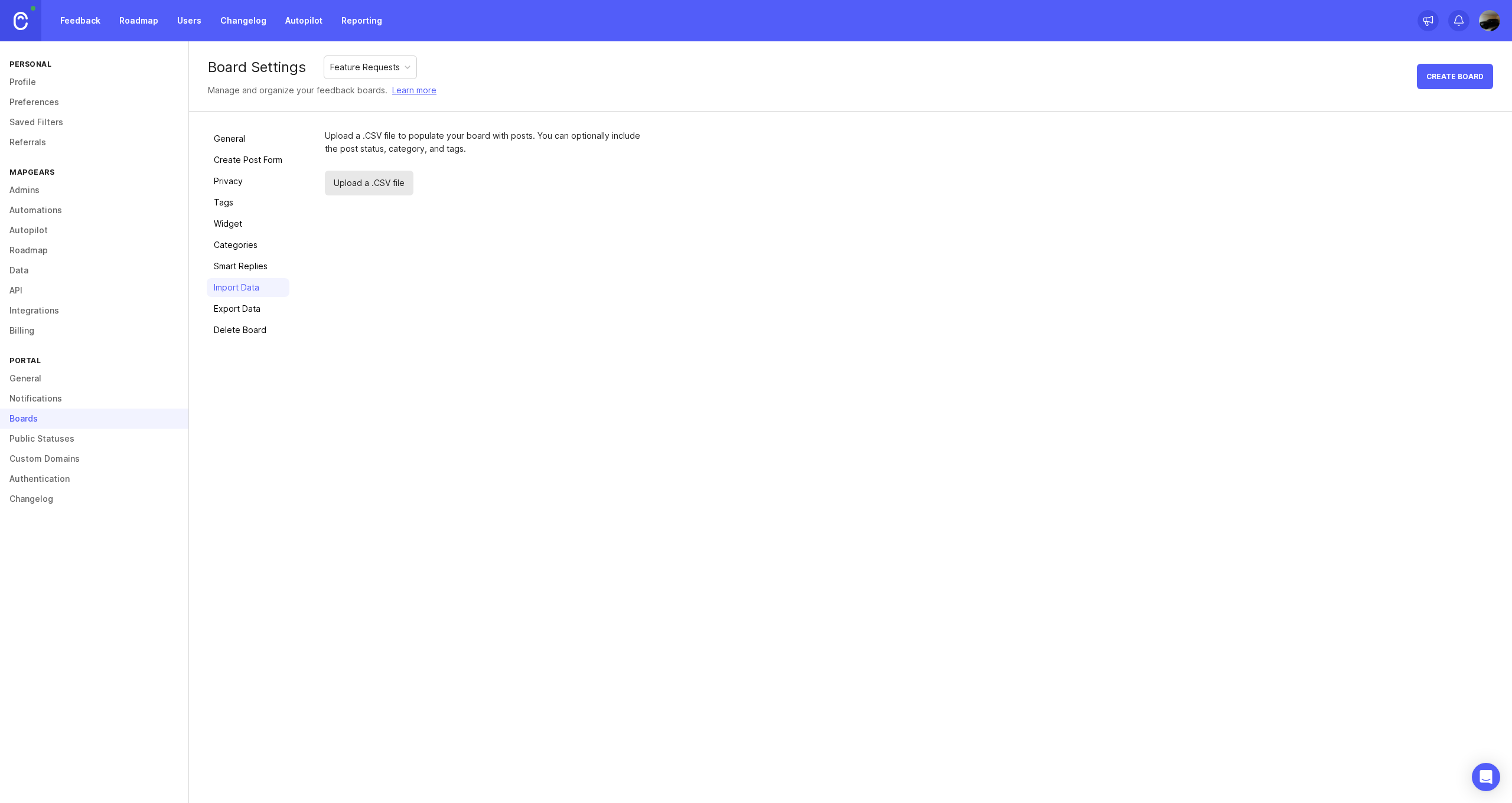
click at [239, 307] on link "Export Data" at bounding box center [248, 309] width 83 height 19
click at [237, 336] on link "Delete Board" at bounding box center [248, 330] width 83 height 19
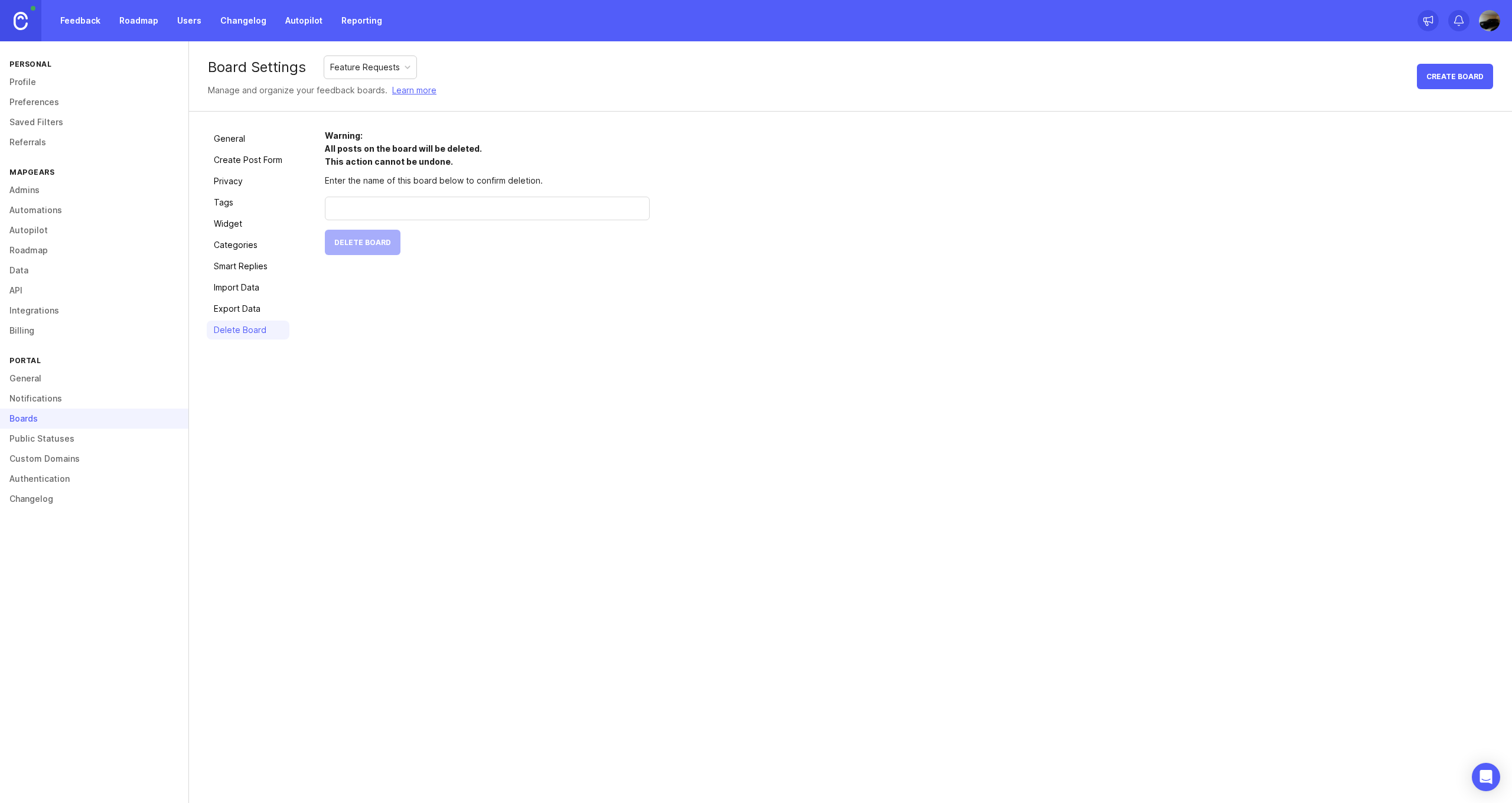
click at [247, 146] on link "General" at bounding box center [248, 138] width 83 height 19
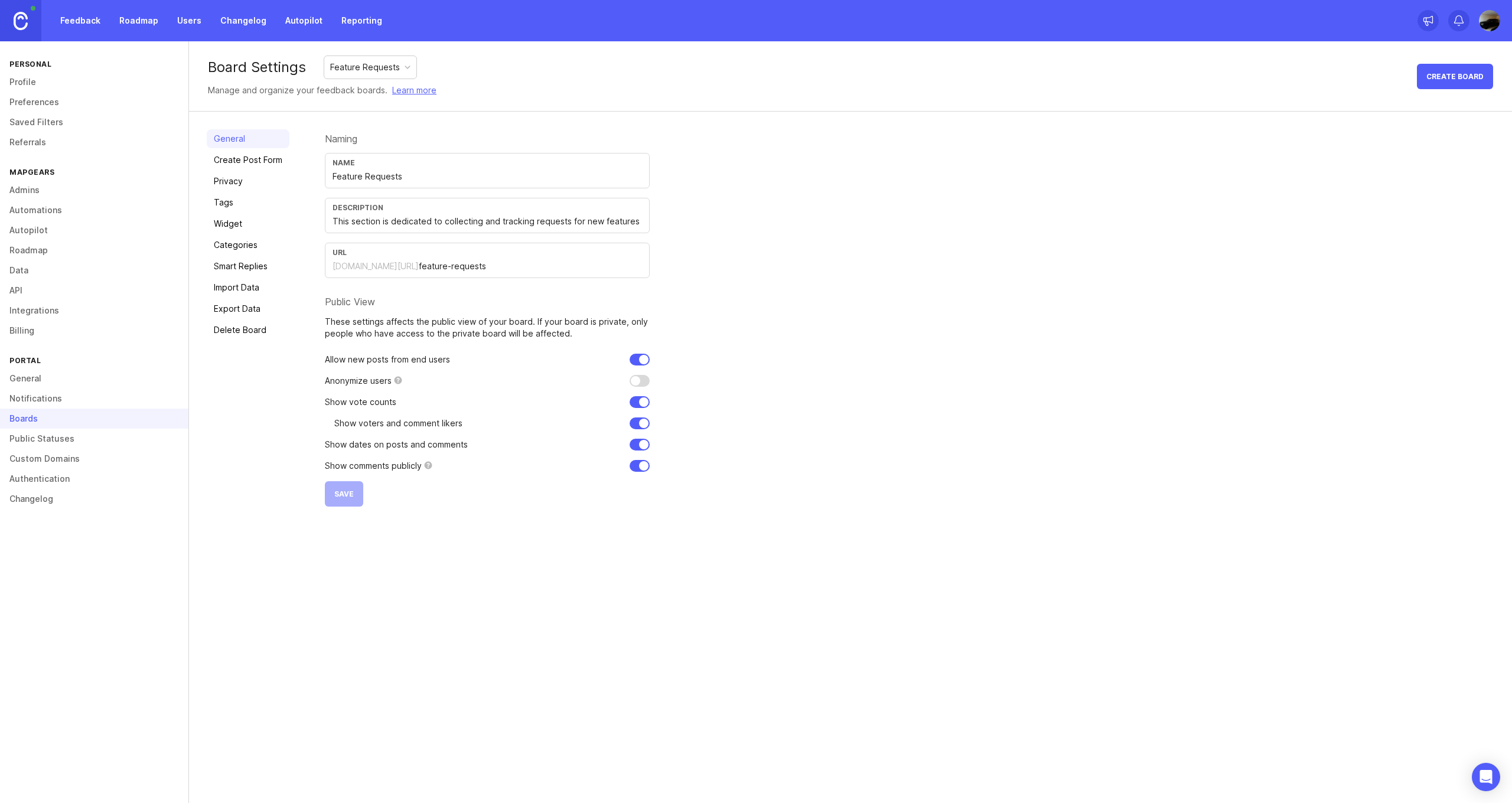
click at [72, 33] on div "Feedback Roadmap Users Changelog Autopilot Reporting" at bounding box center [194, 20] width 389 height 41
click at [98, 14] on link "Feedback" at bounding box center [80, 20] width 54 height 21
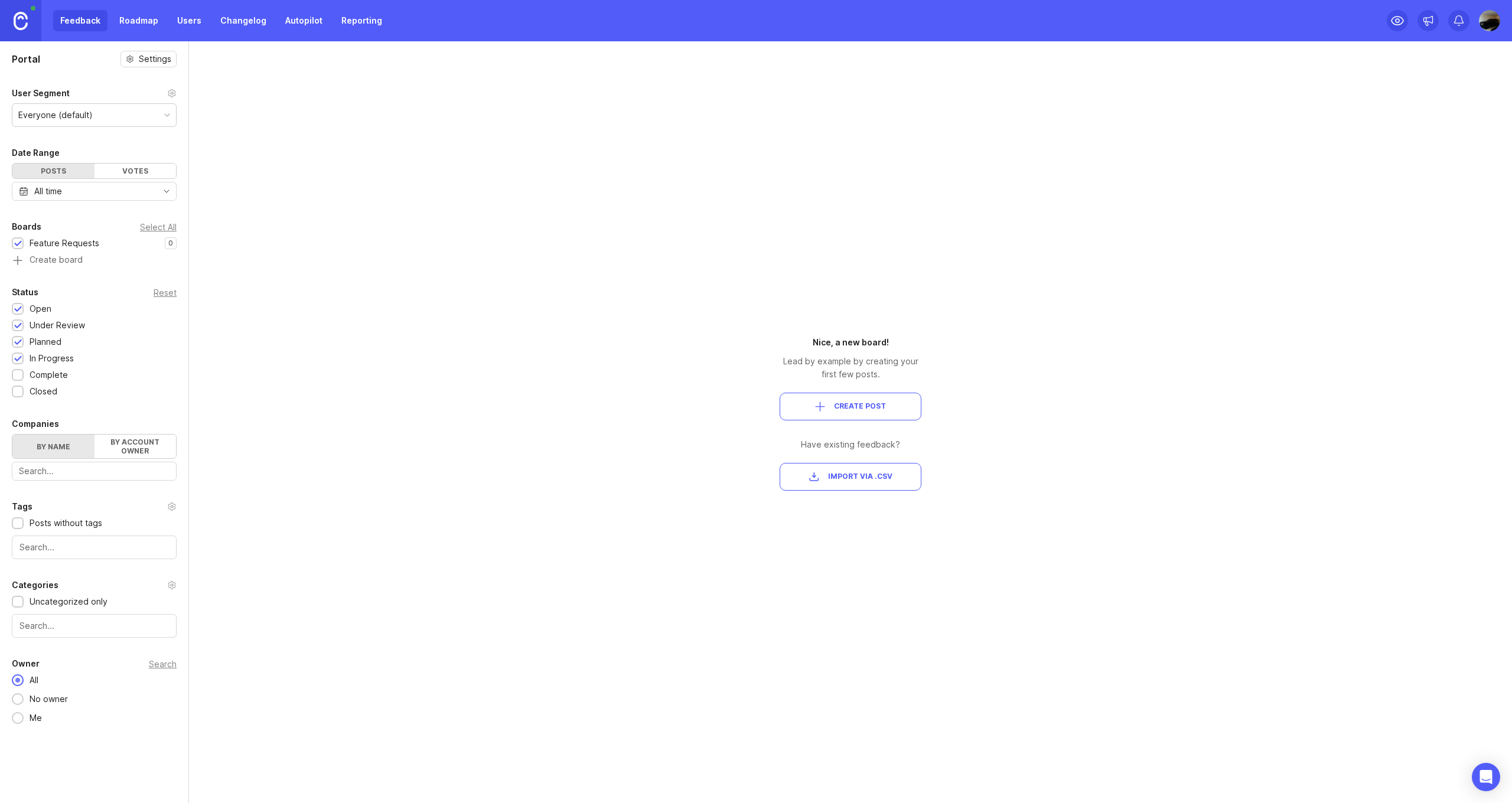
click at [259, 330] on div "Portal Settings User Segment Everyone (default) Date Range Posts Votes All time…" at bounding box center [756, 422] width 1512 height 762
click at [726, 206] on div "Portal Settings User Segment Everyone (default) Date Range Posts Votes All time…" at bounding box center [756, 422] width 1512 height 762
click at [116, 445] on label "By account owner" at bounding box center [135, 446] width 82 height 23
click at [12, 435] on input "By account owner" at bounding box center [12, 435] width 0 height 0
click at [52, 446] on label "By name" at bounding box center [53, 446] width 82 height 23
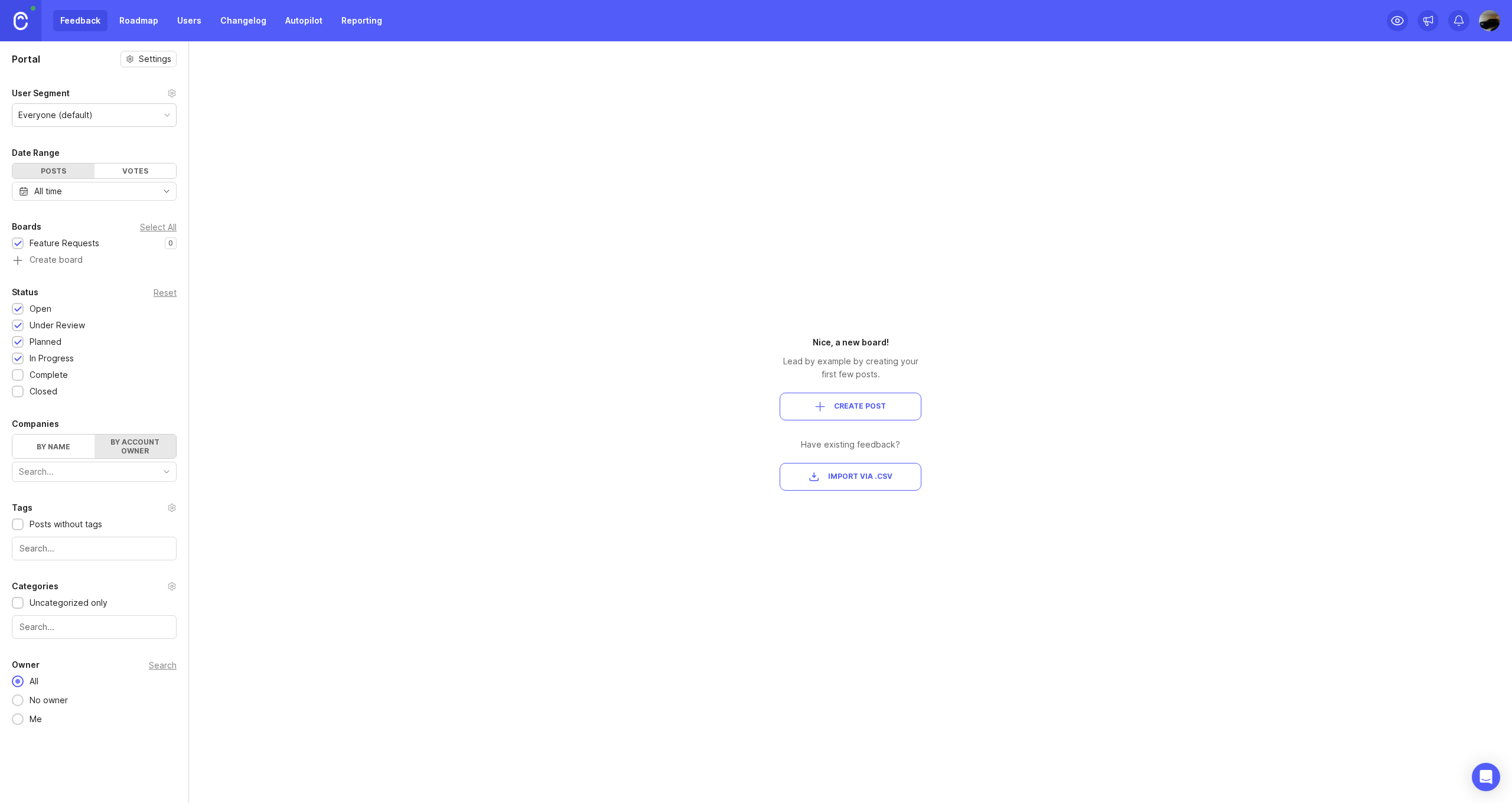
click at [12, 435] on input "By name" at bounding box center [12, 435] width 0 height 0
click at [172, 91] on icon at bounding box center [172, 93] width 9 height 9
click at [168, 122] on div "Everyone (default)" at bounding box center [94, 115] width 164 height 22
click at [438, 180] on div "Portal Settings User Segment Everyone (default) Date Range Posts Votes All time…" at bounding box center [756, 422] width 1512 height 762
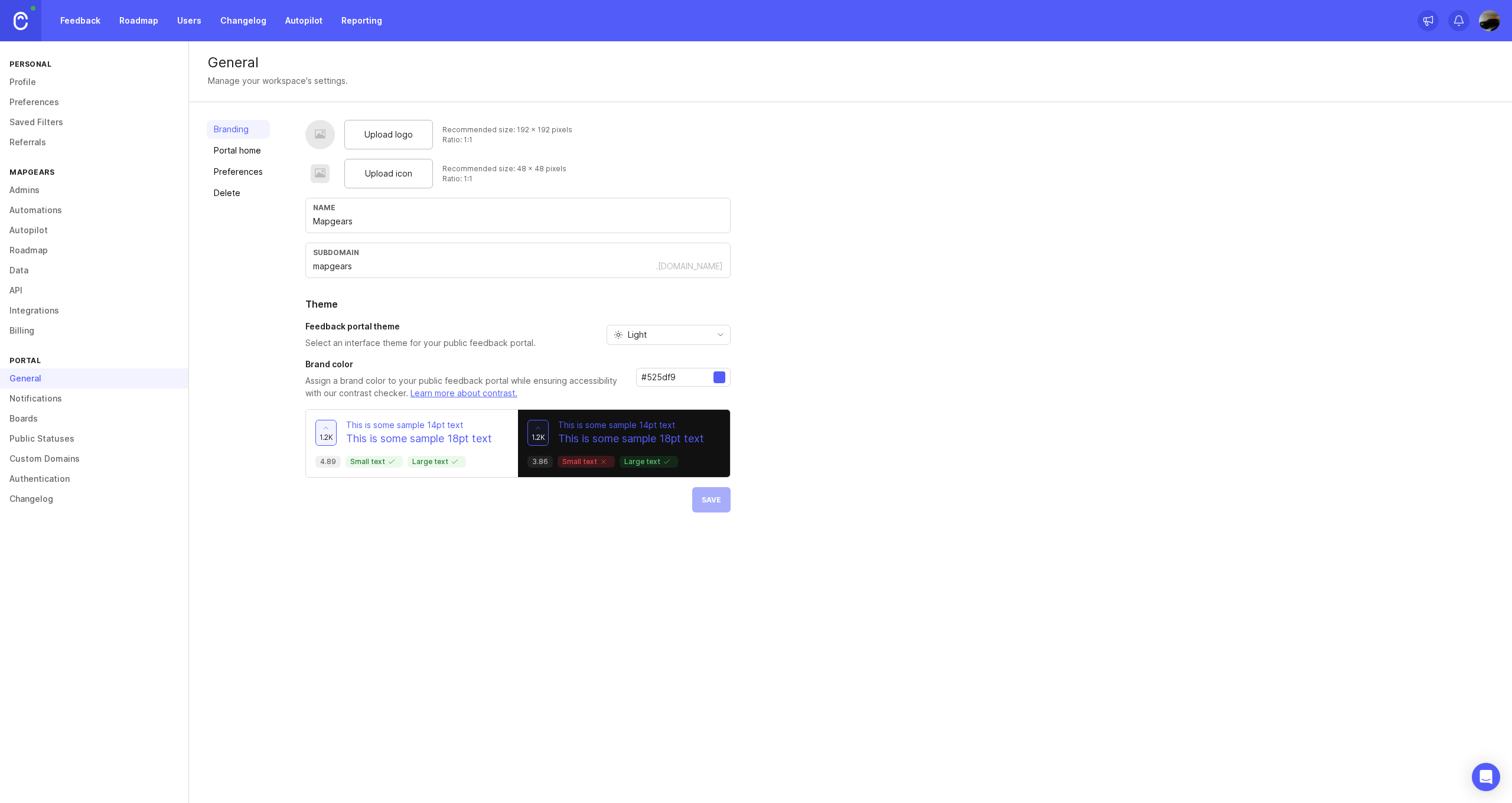
click at [29, 20] on link at bounding box center [20, 20] width 41 height 41
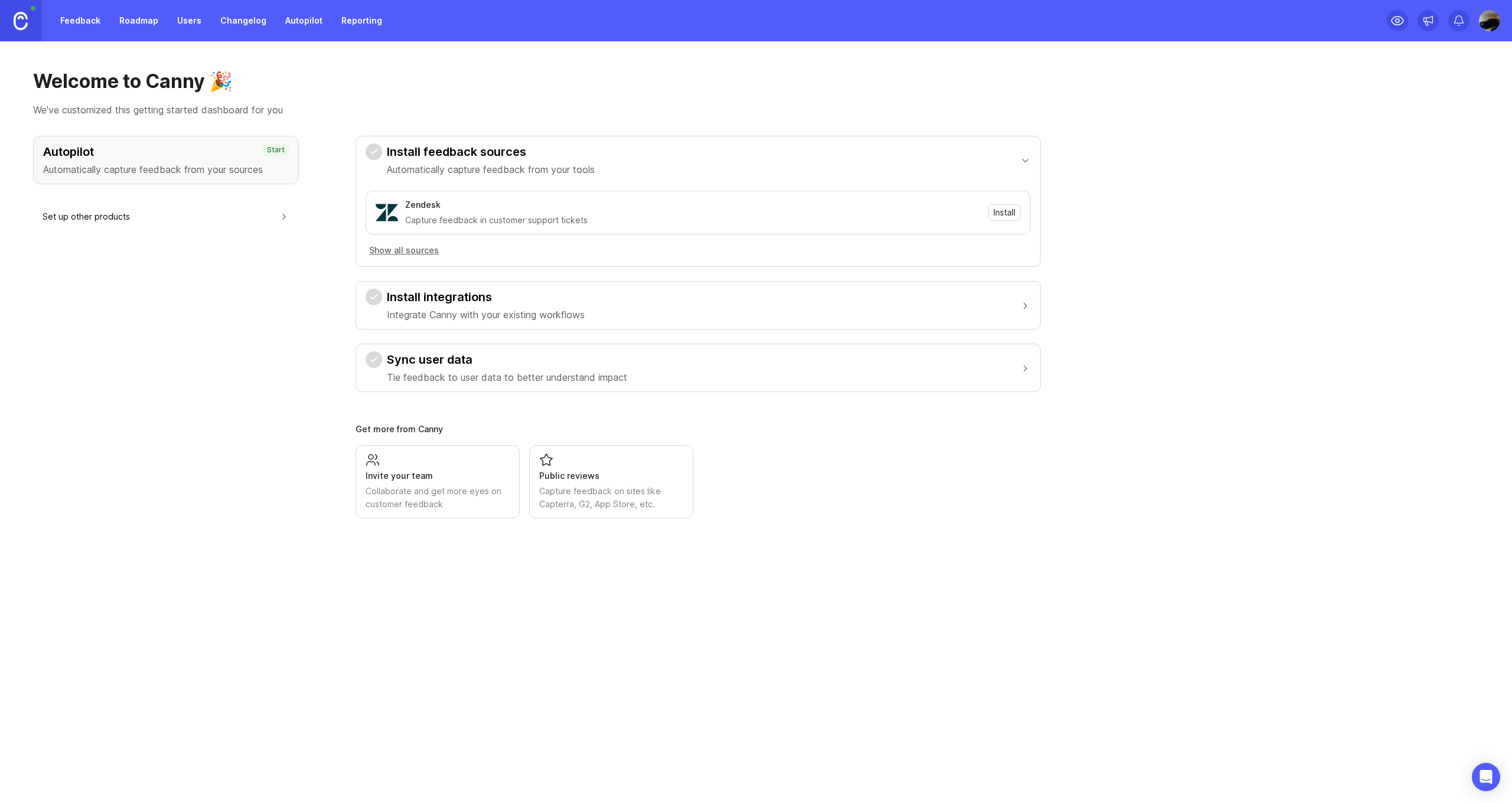
click at [93, 12] on link "Feedback" at bounding box center [80, 20] width 54 height 21
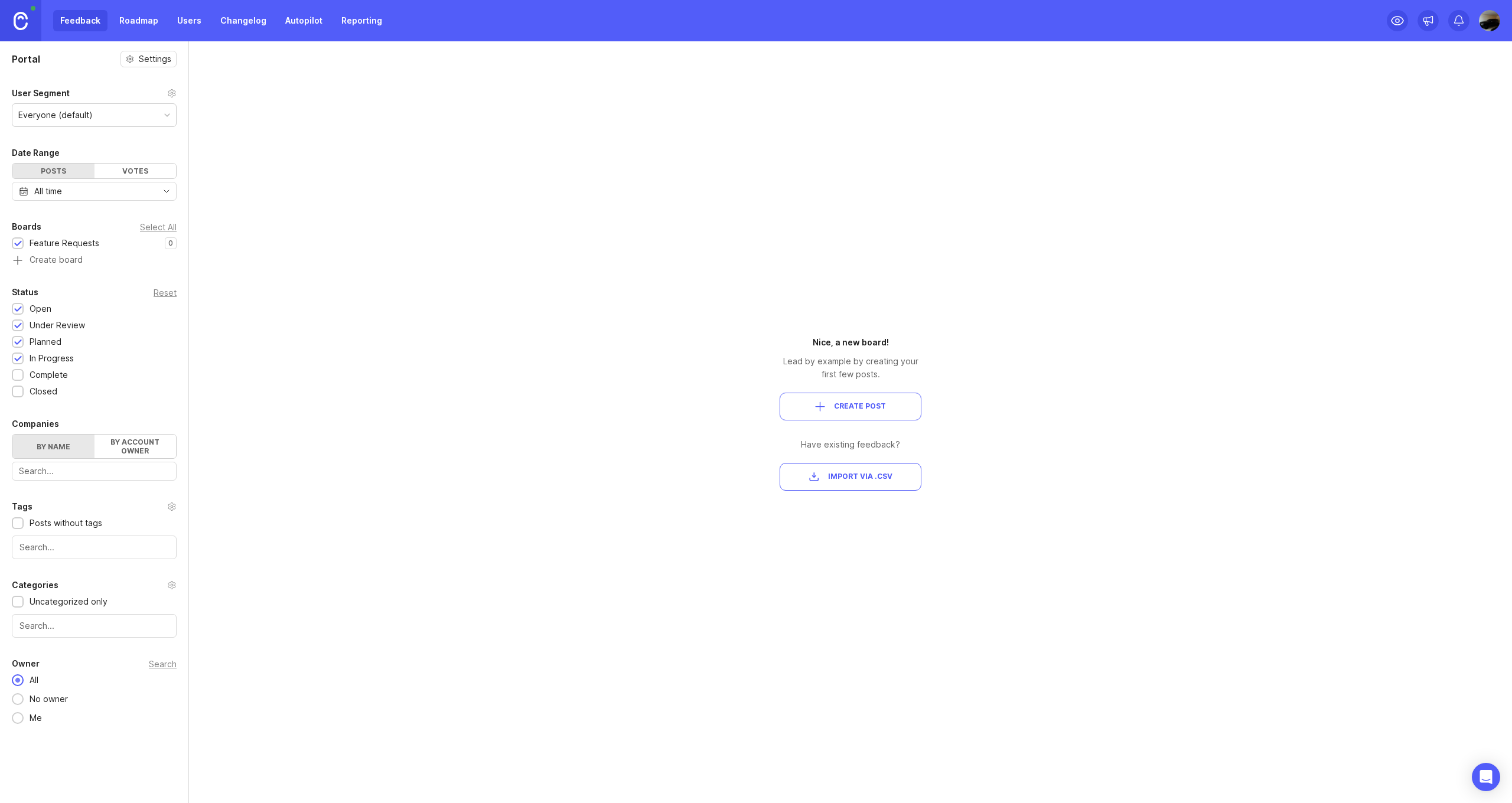
click at [129, 17] on link "Roadmap" at bounding box center [139, 20] width 53 height 21
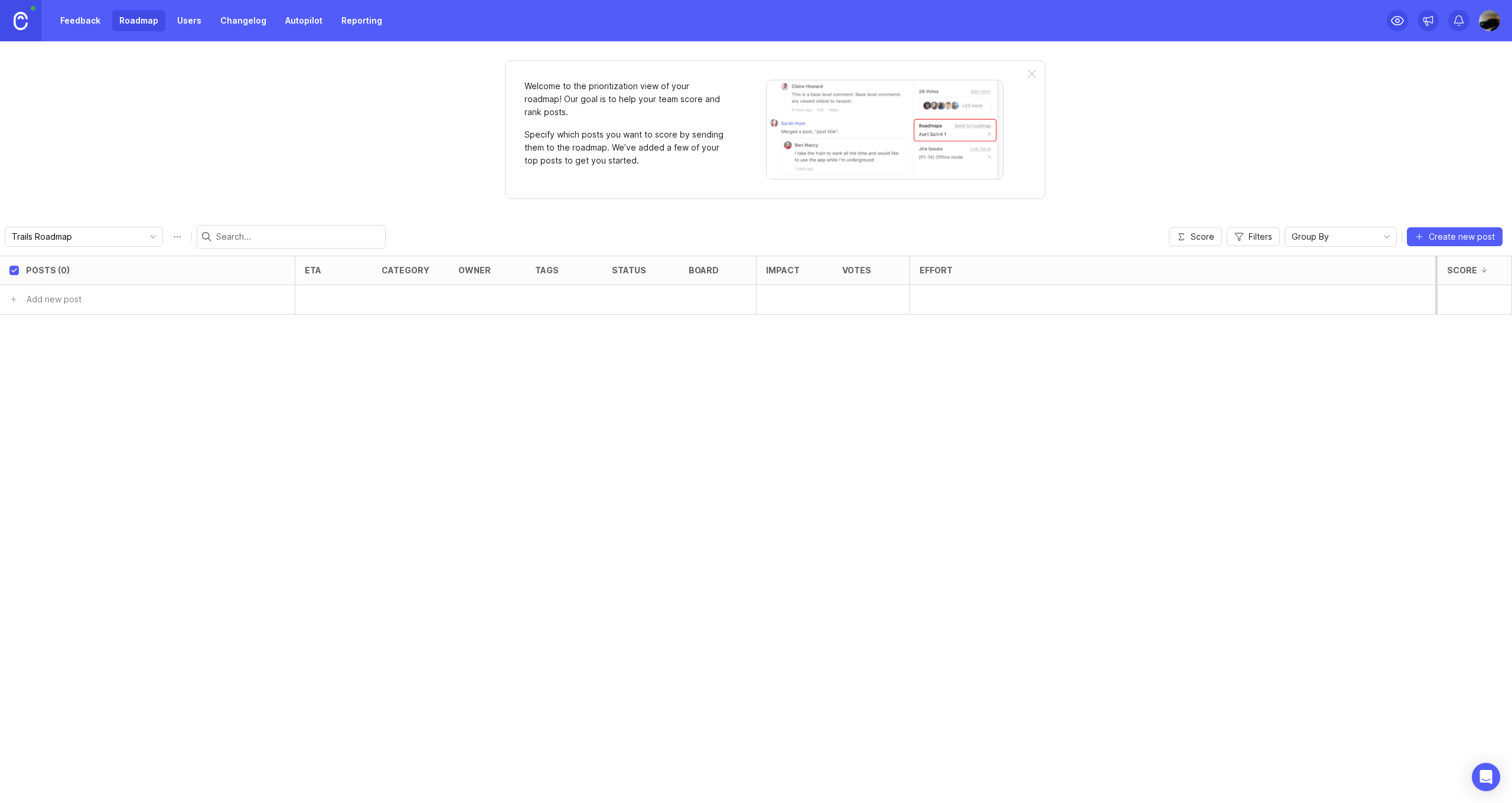
click at [157, 233] on icon "toggle icon" at bounding box center [152, 236] width 19 height 9
click at [186, 396] on div "Posts (0) eta category owner tags status board Impact Votes Effort Score Add ne…" at bounding box center [756, 529] width 1512 height 547
click at [141, 238] on input "Trails Roadmap" at bounding box center [77, 236] width 130 height 13
click at [121, 188] on div "Welcome to the prioritization view of your roadmap! Our goal is to help your te…" at bounding box center [756, 422] width 1512 height 762
click at [88, 22] on link "Feedback" at bounding box center [80, 20] width 54 height 21
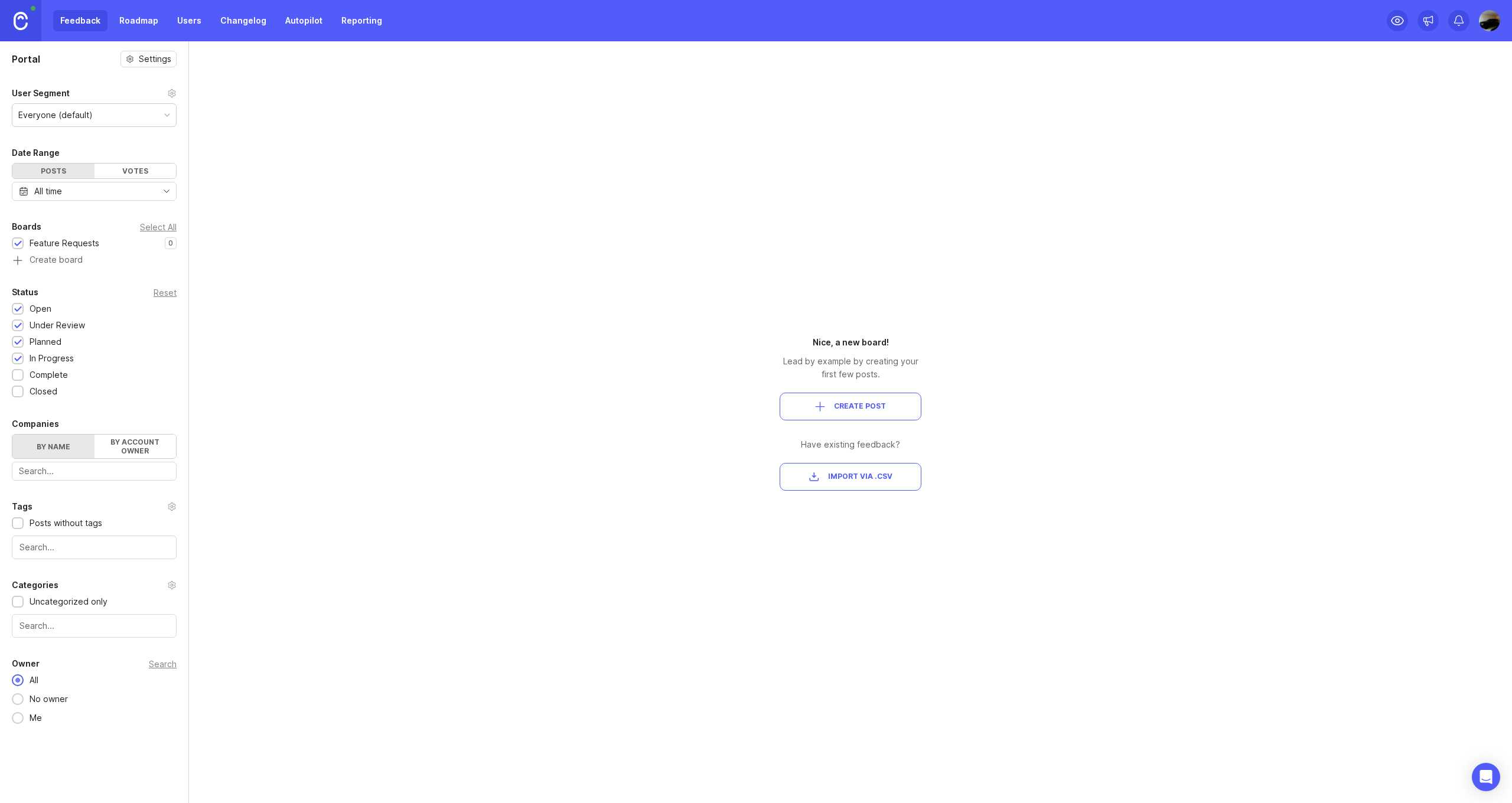
click at [139, 31] on link "Roadmap" at bounding box center [139, 20] width 53 height 21
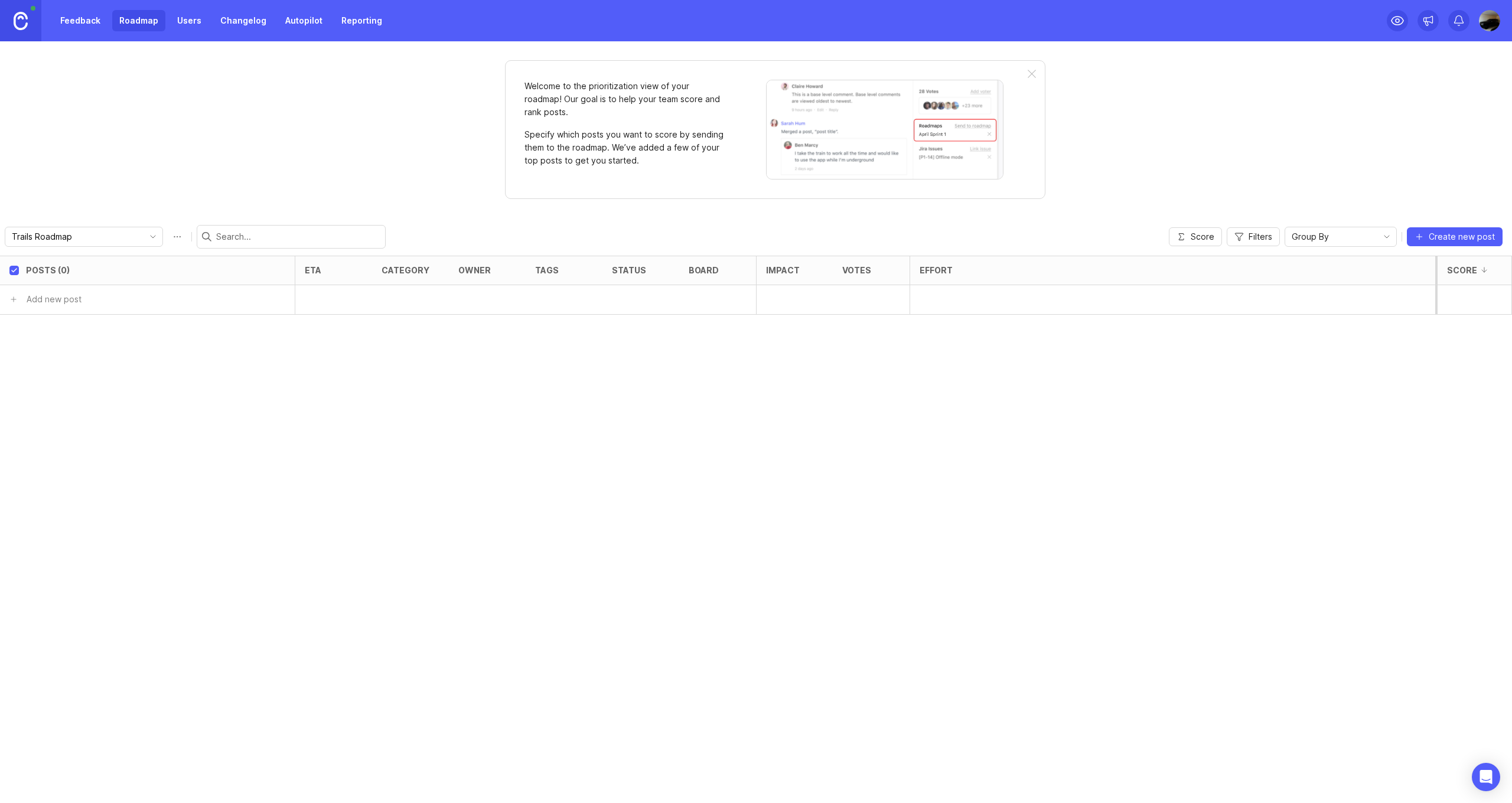
click at [153, 235] on icon "toggle icon" at bounding box center [152, 236] width 19 height 9
click at [151, 281] on li "Create new roadmap" at bounding box center [123, 280] width 235 height 21
click at [1485, 22] on img at bounding box center [1489, 20] width 21 height 21
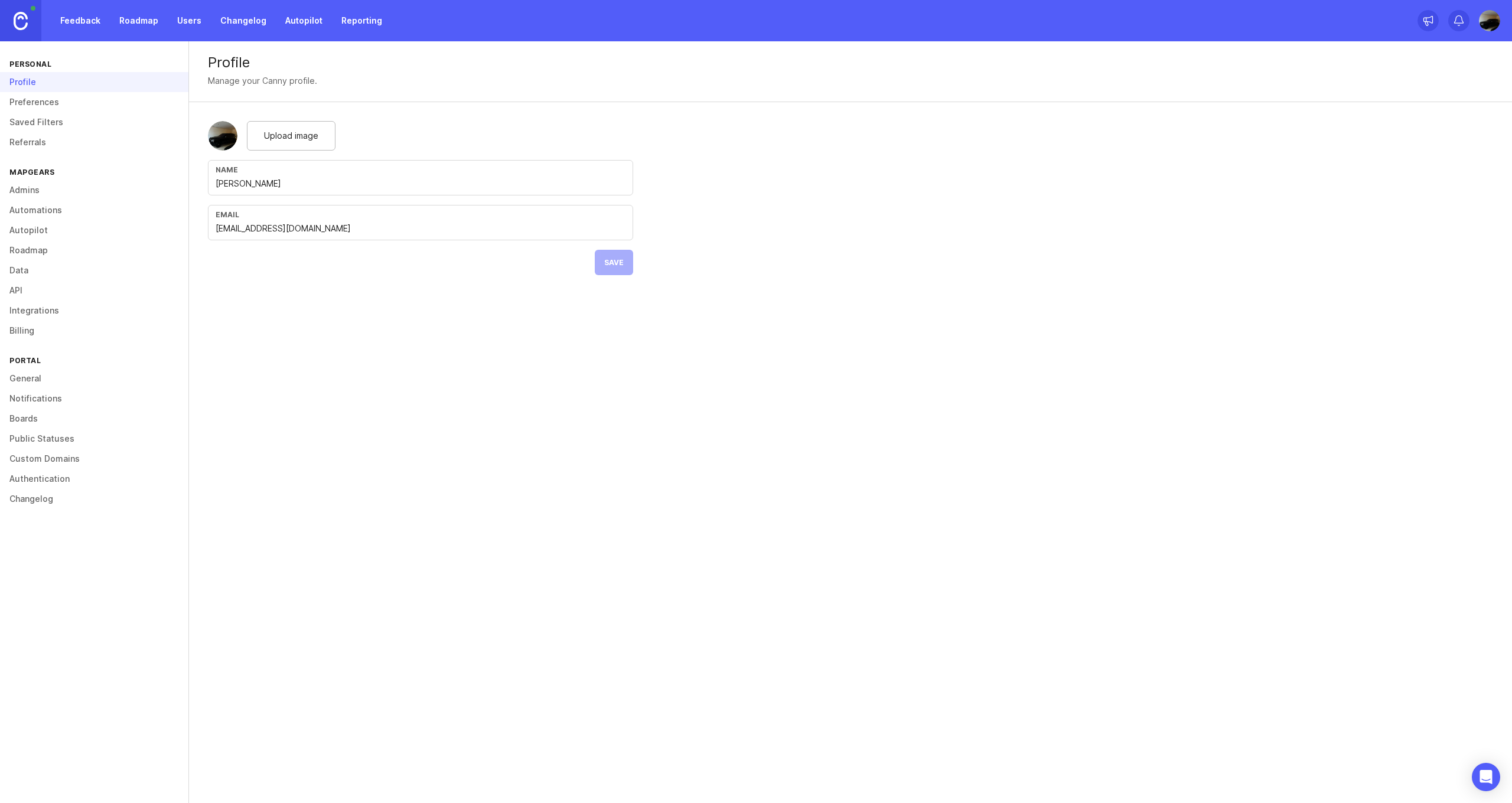
click at [43, 255] on link "Roadmap" at bounding box center [94, 250] width 188 height 20
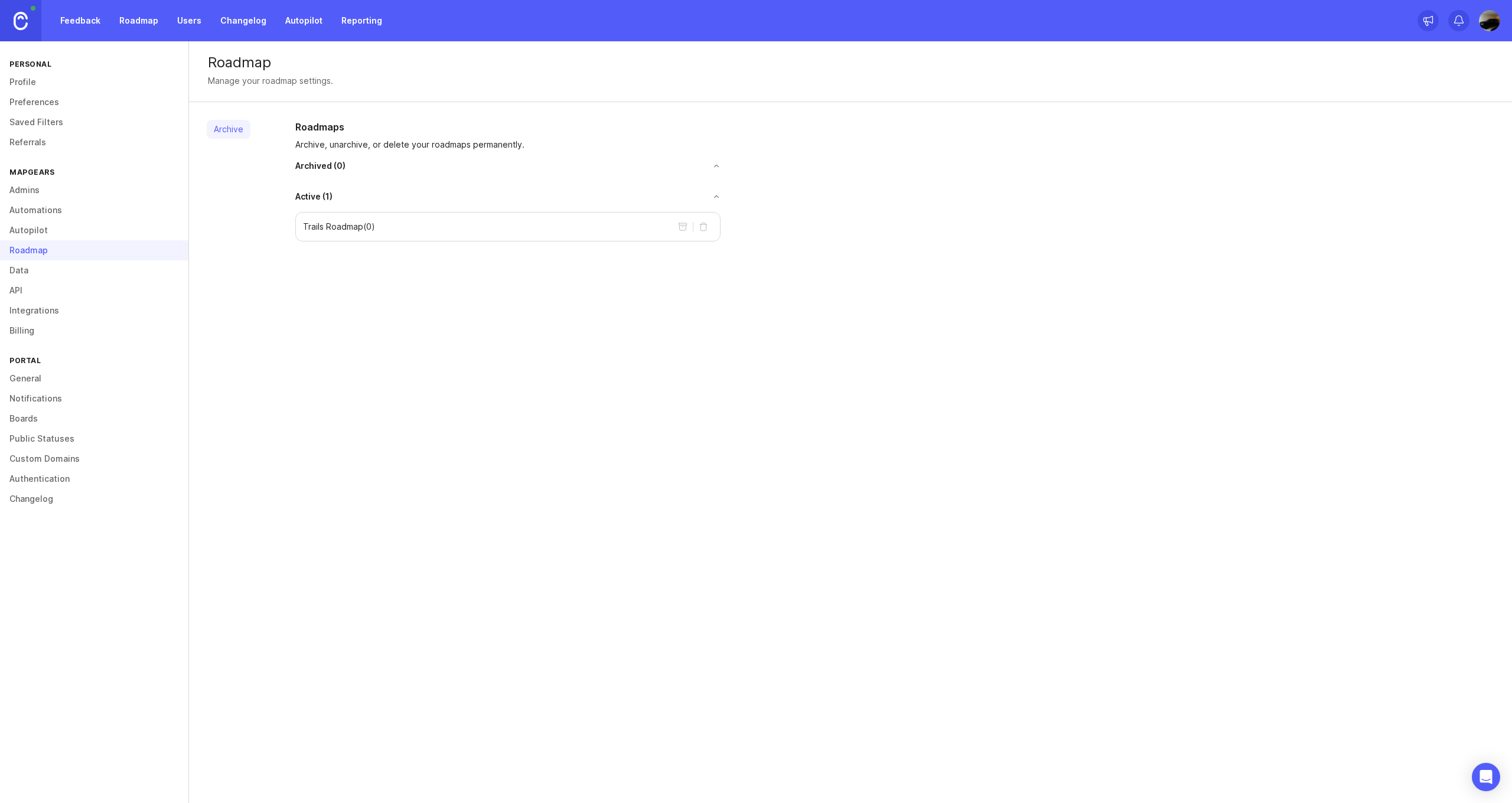
click at [715, 199] on button "toggle for accordion" at bounding box center [526, 196] width 388 height 8
click at [306, 143] on p "Archive, unarchive, or delete your roadmaps permanently." at bounding box center [507, 144] width 425 height 12
click at [24, 30] on link at bounding box center [20, 20] width 41 height 41
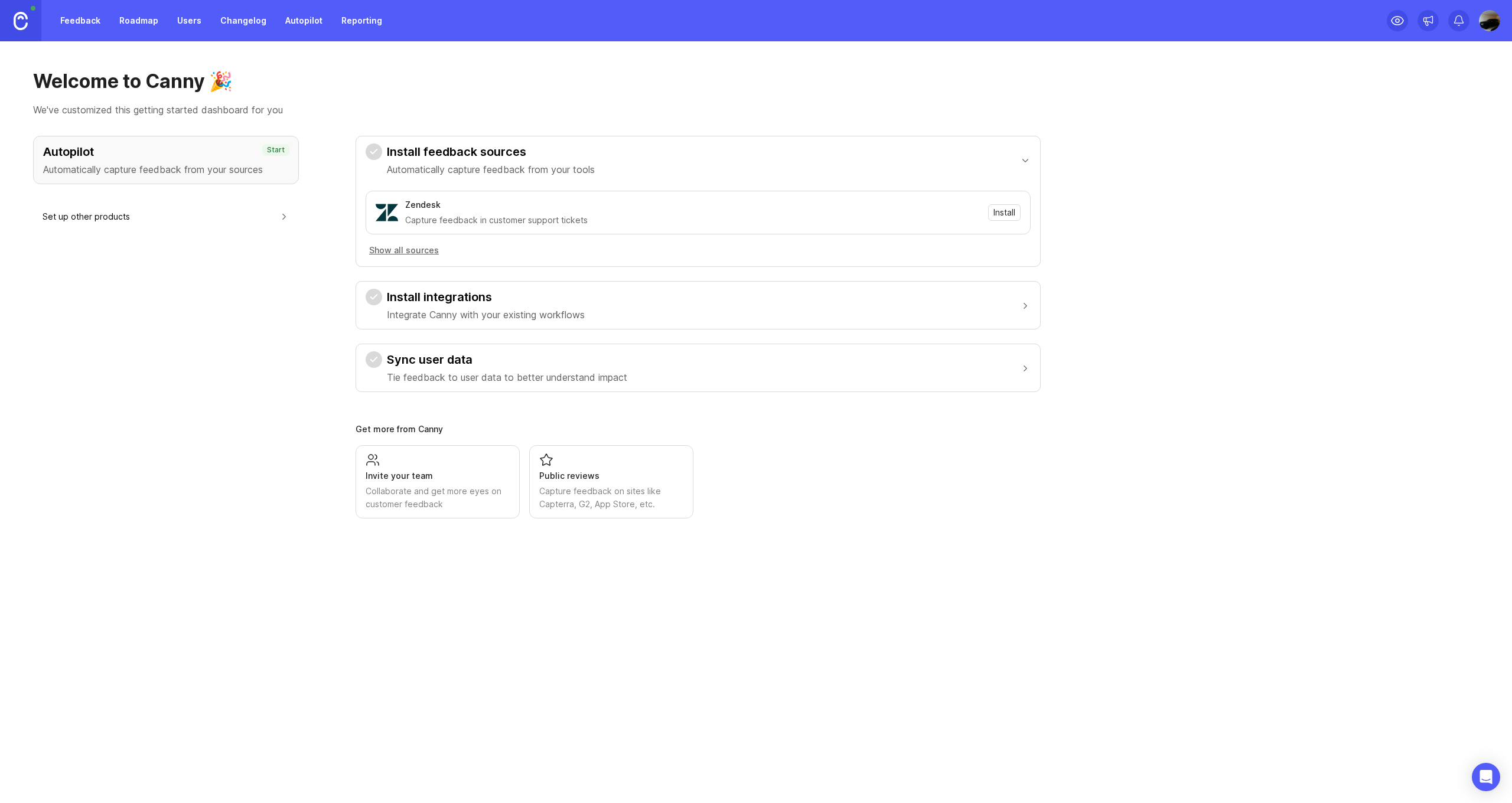
click at [132, 25] on link "Roadmap" at bounding box center [139, 20] width 53 height 21
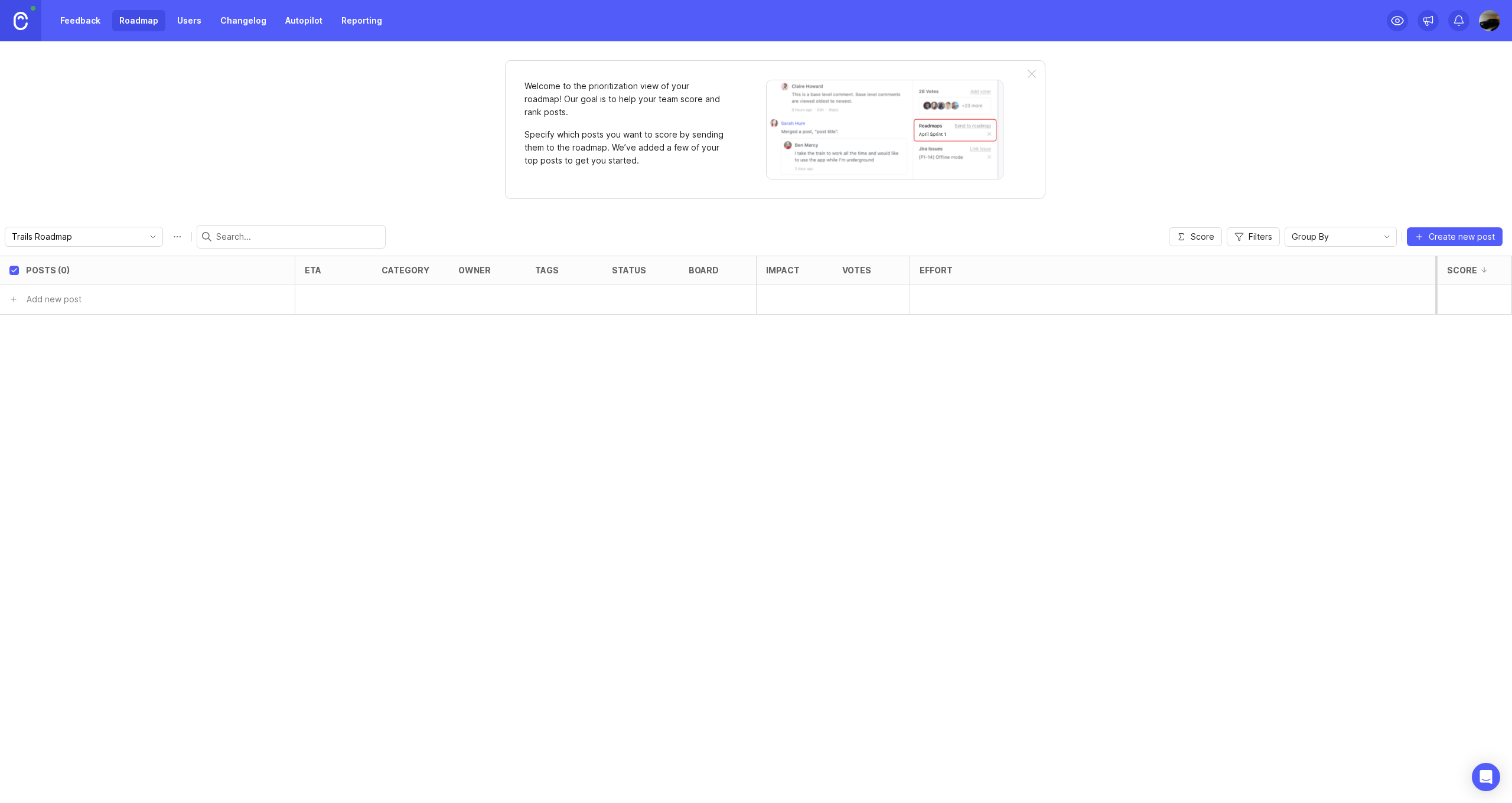
click at [88, 20] on link "Feedback" at bounding box center [80, 20] width 54 height 21
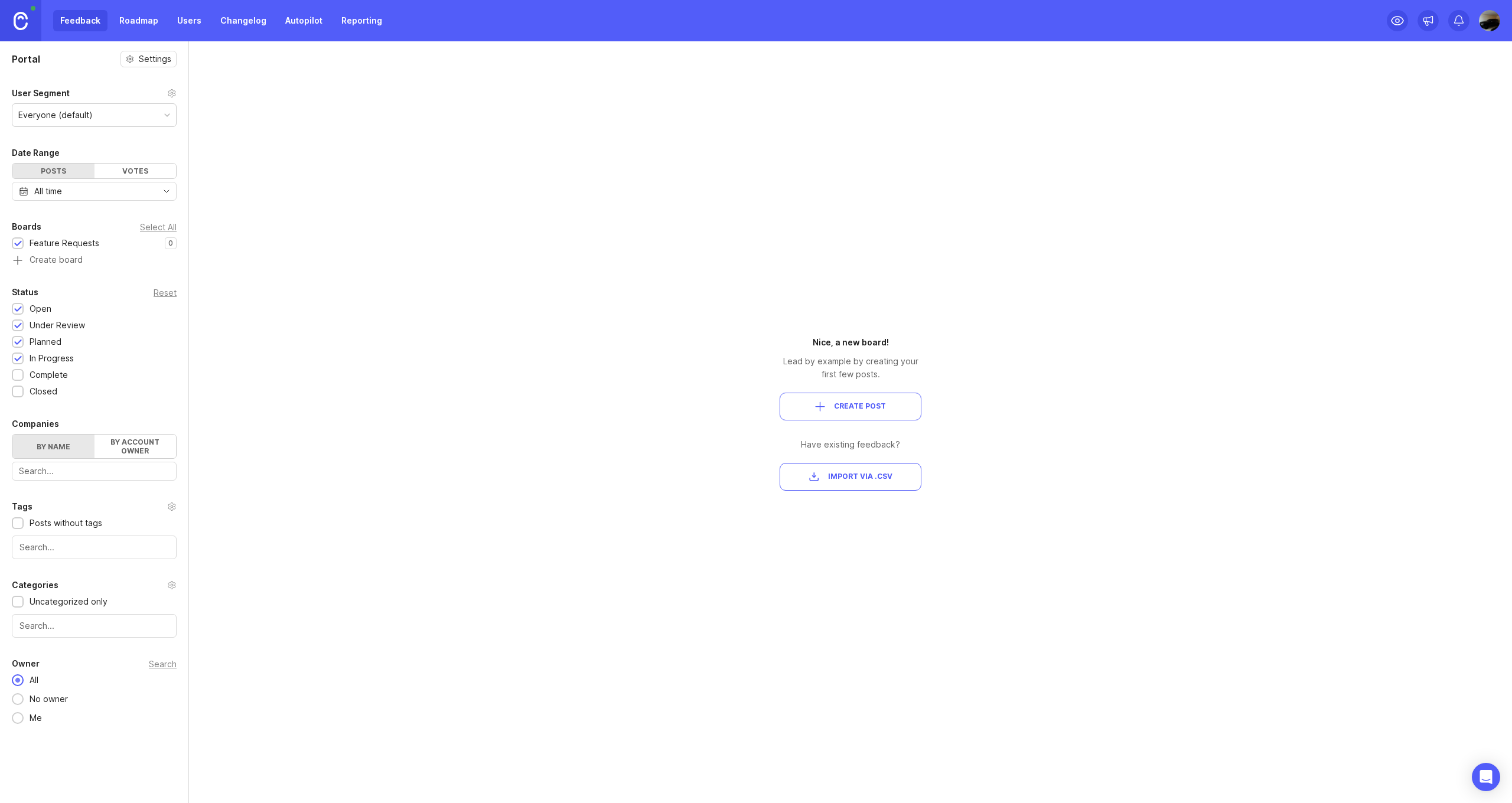
click at [1497, 17] on img at bounding box center [1489, 20] width 21 height 21
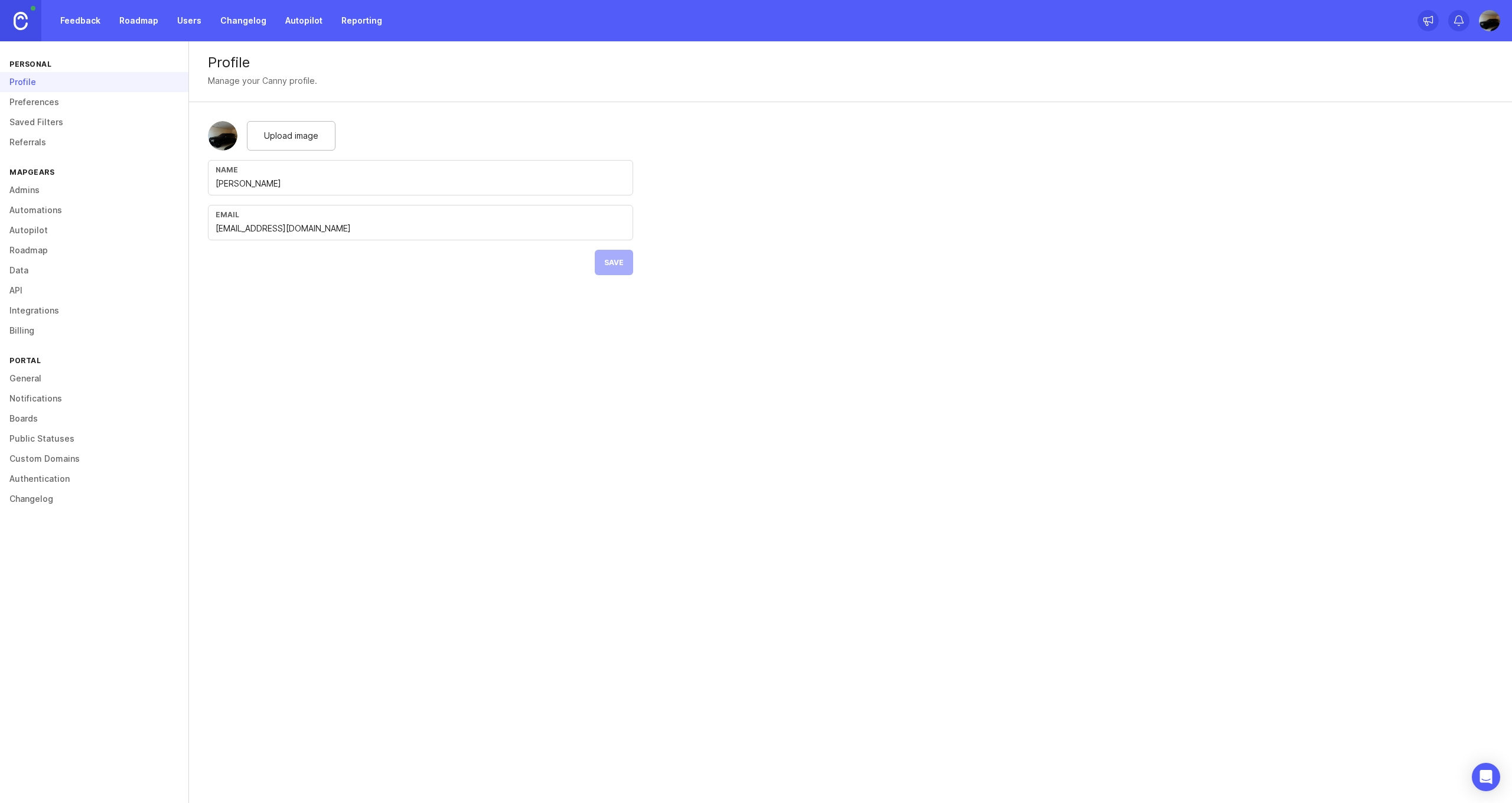
click at [85, 86] on div "Profile" at bounding box center [94, 82] width 188 height 20
click at [30, 100] on link "Preferences" at bounding box center [94, 102] width 188 height 20
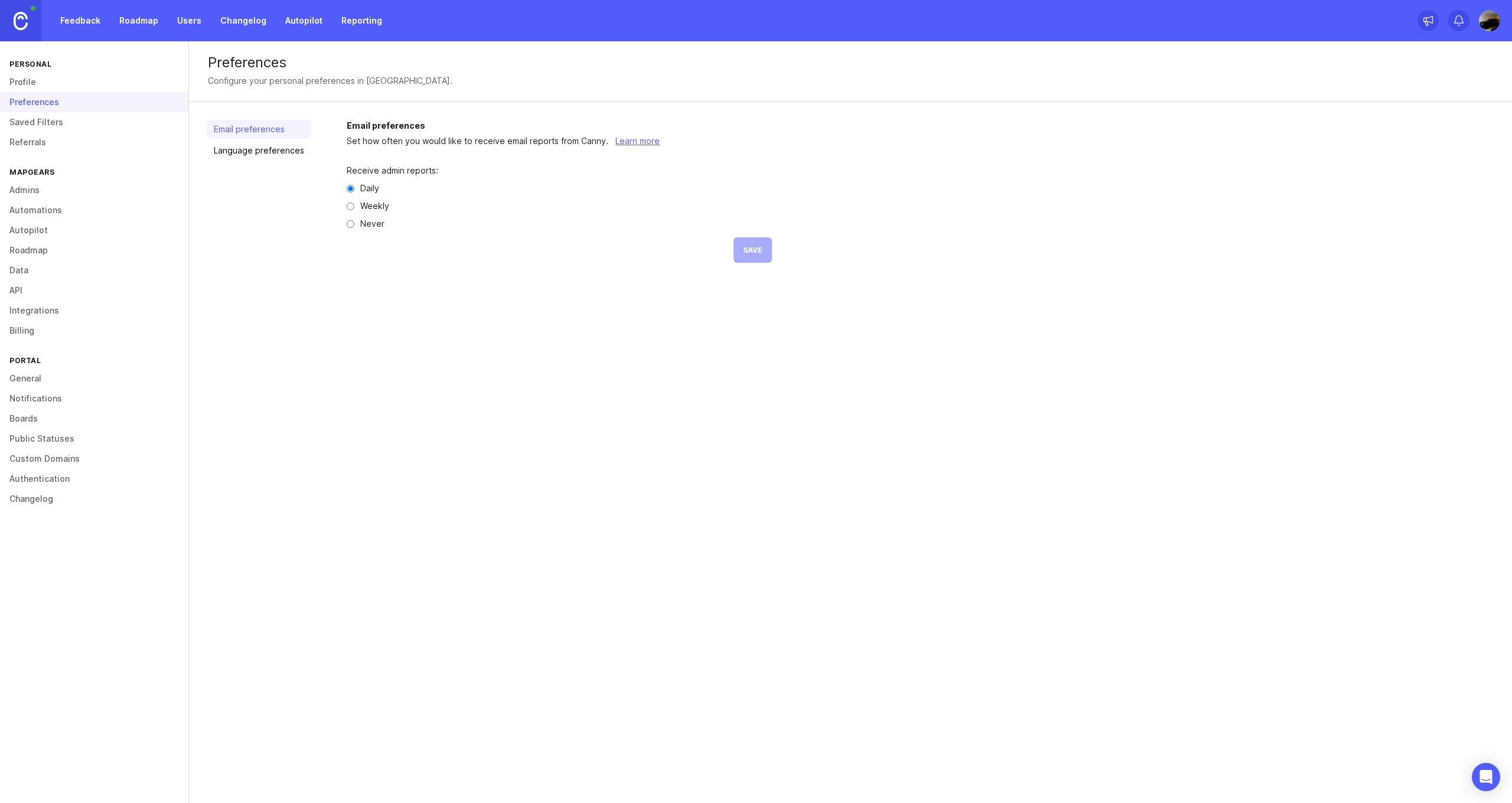
click at [269, 152] on link "Language preferences" at bounding box center [259, 151] width 104 height 19
click at [257, 131] on link "Email preferences" at bounding box center [259, 129] width 104 height 19
click at [348, 208] on input "Weekly" at bounding box center [350, 206] width 7 height 7
radio input "true"
click at [349, 189] on input "Daily" at bounding box center [350, 188] width 7 height 7
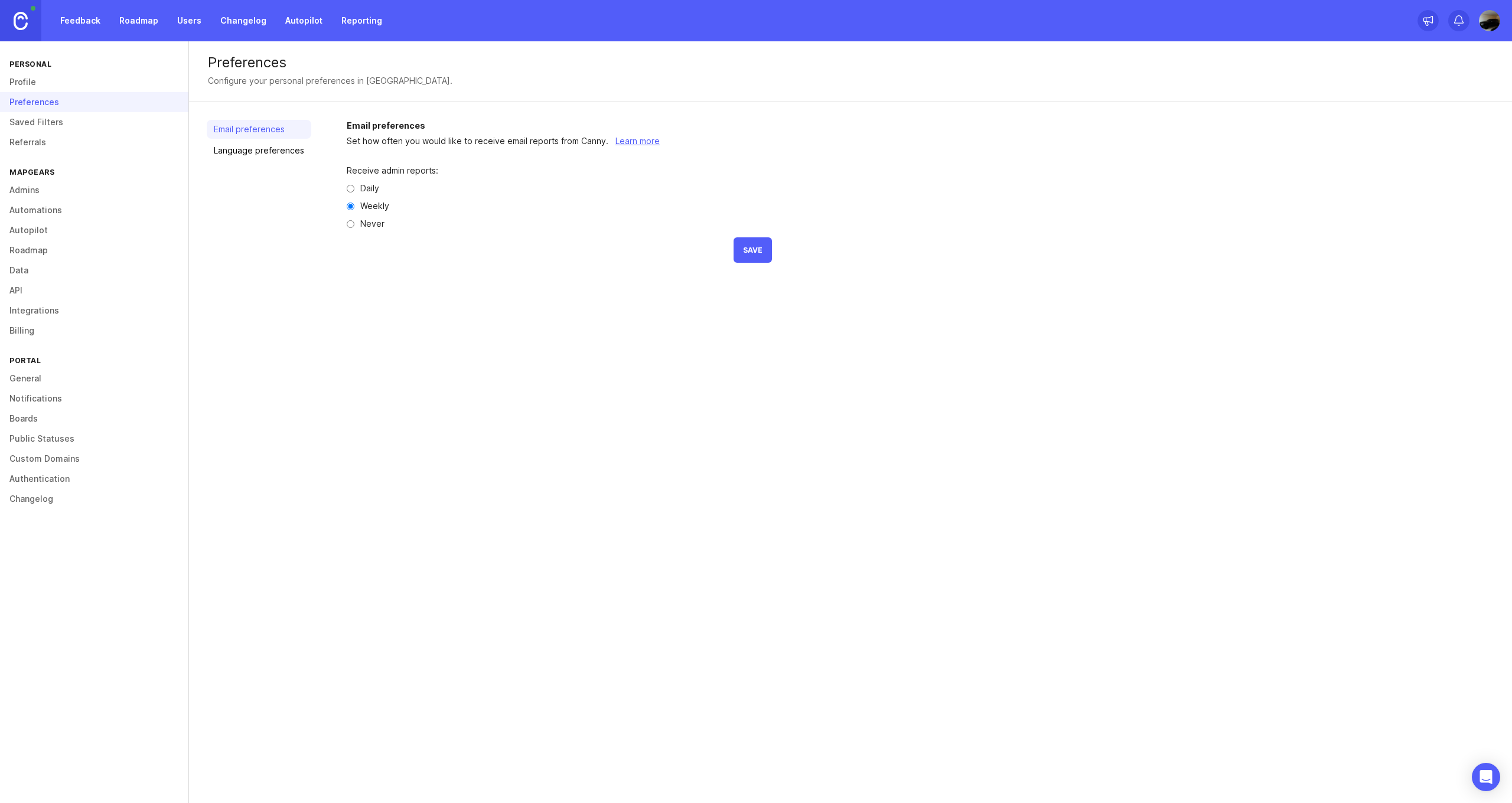
radio input "true"
click at [81, 115] on link "Saved Filters" at bounding box center [94, 122] width 188 height 20
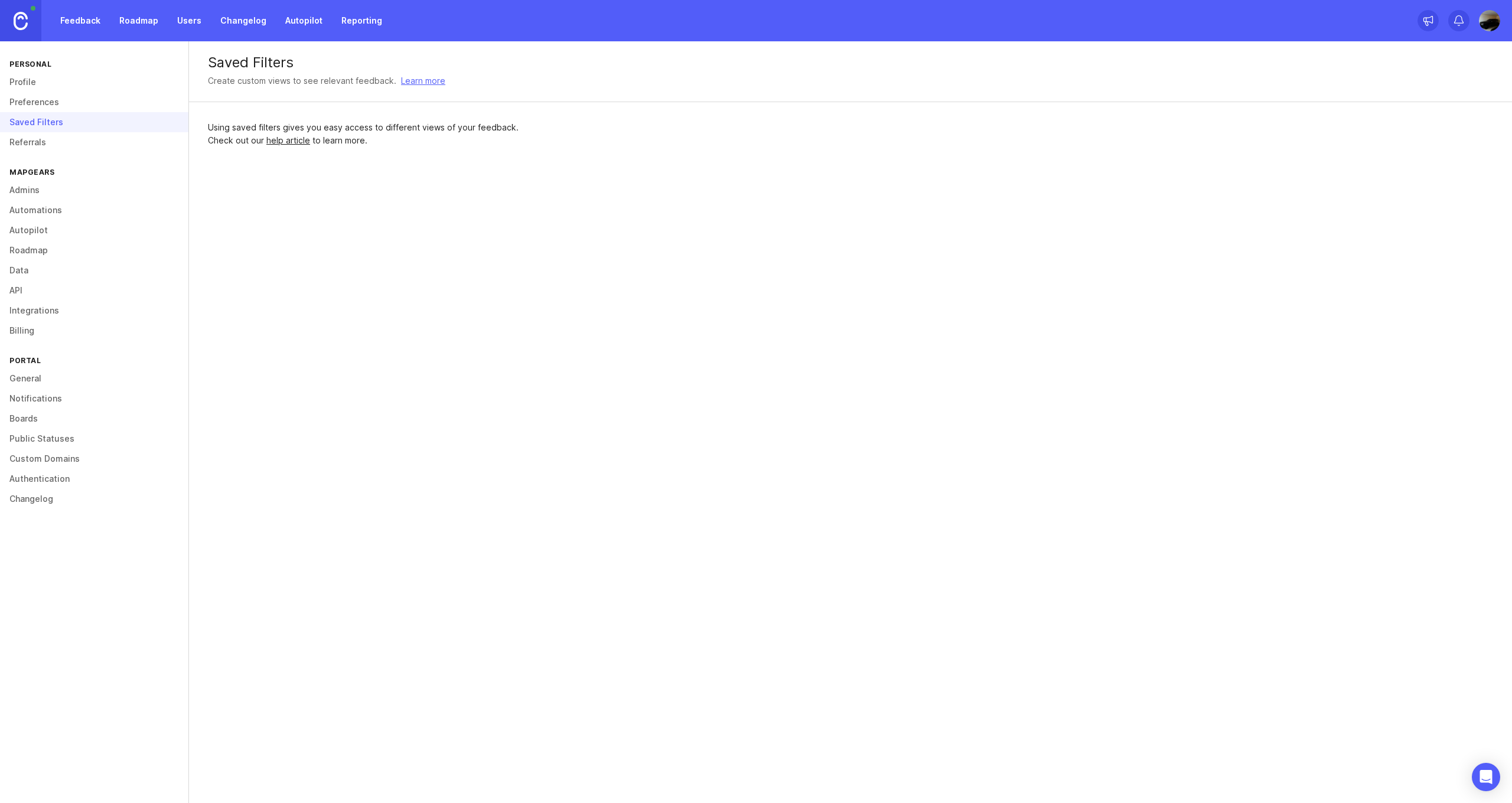
click at [35, 139] on link "Referrals" at bounding box center [94, 142] width 188 height 20
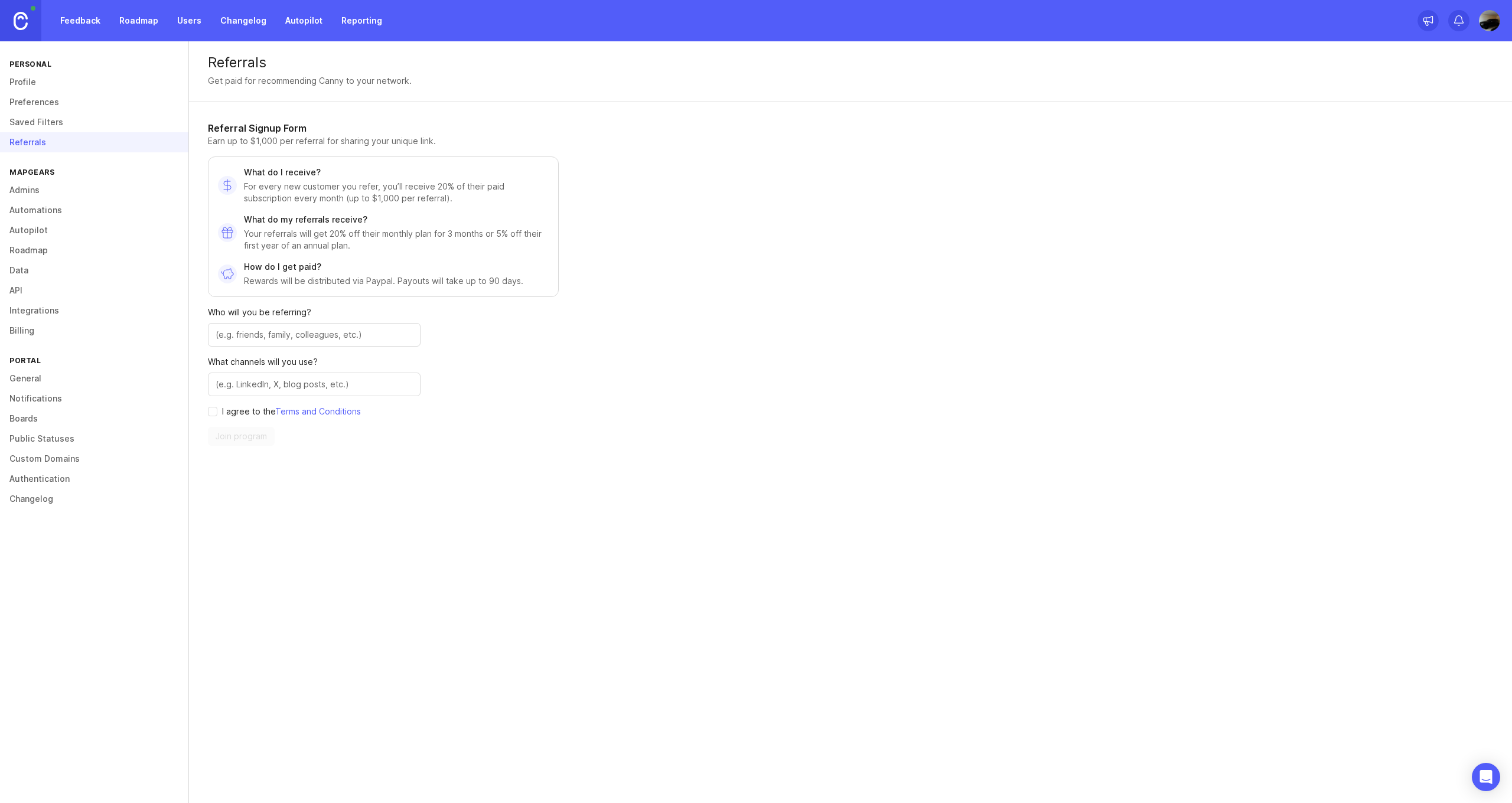
click at [54, 187] on link "Admins" at bounding box center [94, 190] width 188 height 20
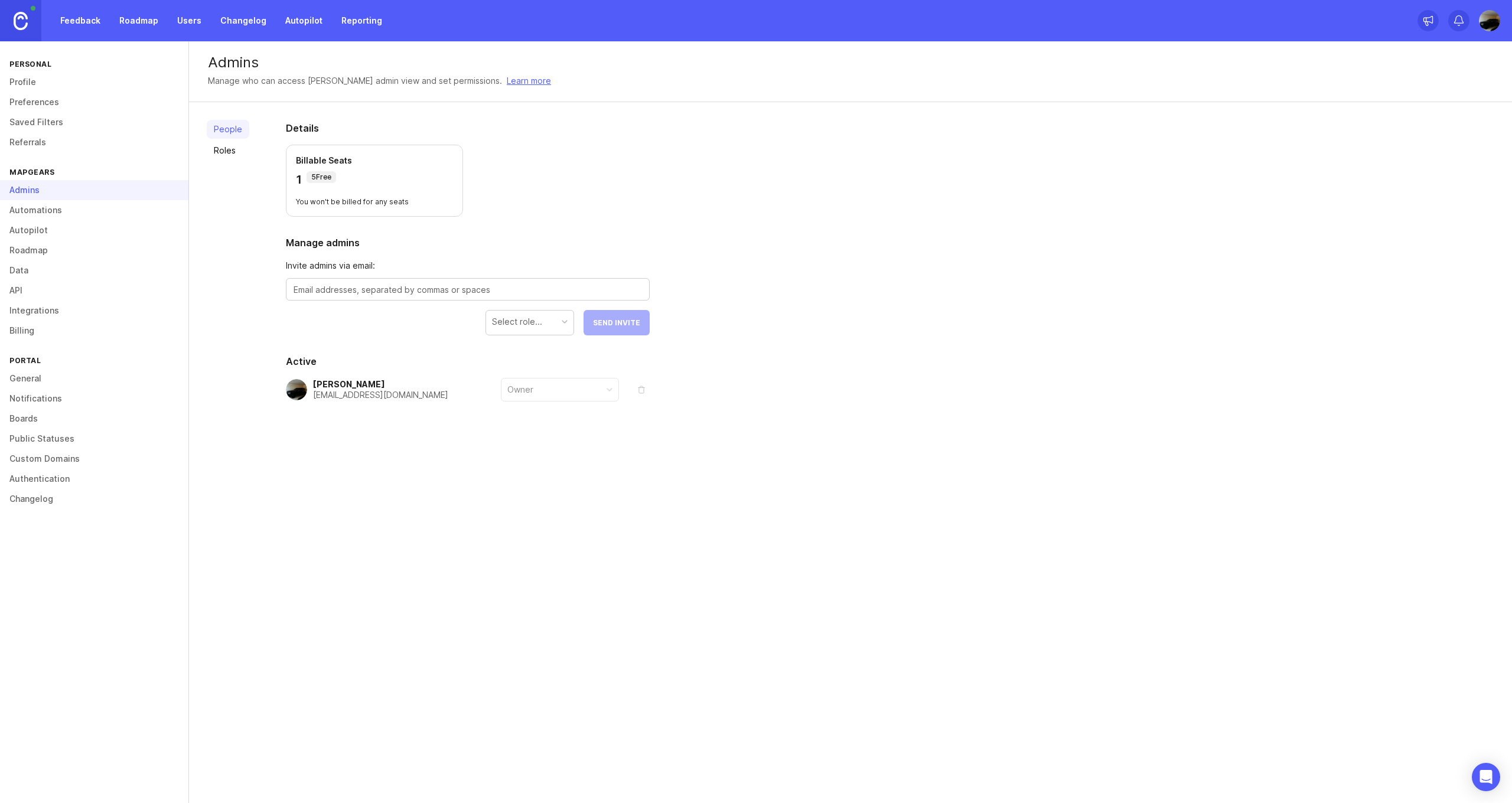
click at [228, 156] on link "Roles" at bounding box center [228, 151] width 43 height 19
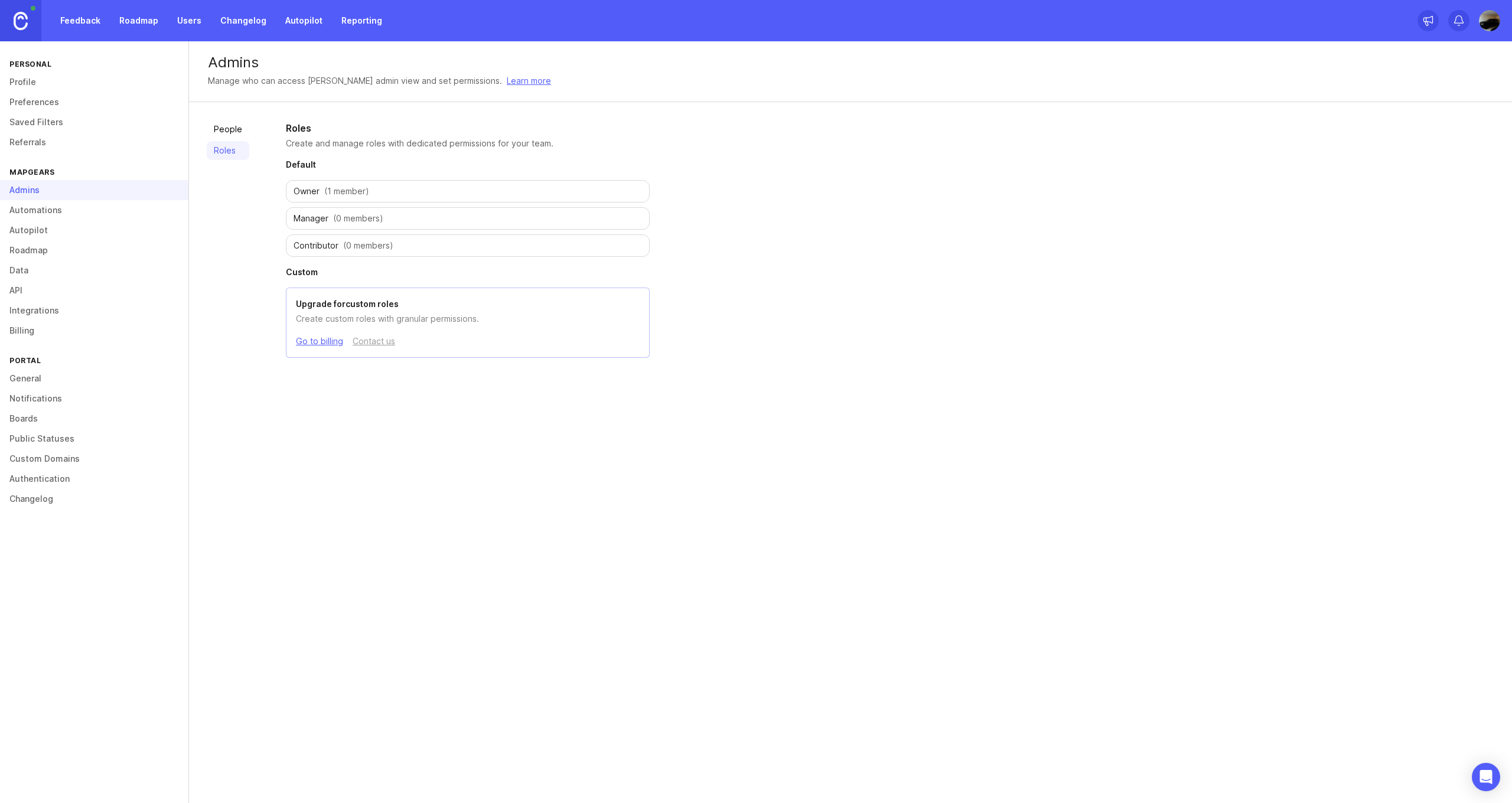
click at [226, 129] on link "People" at bounding box center [228, 129] width 43 height 19
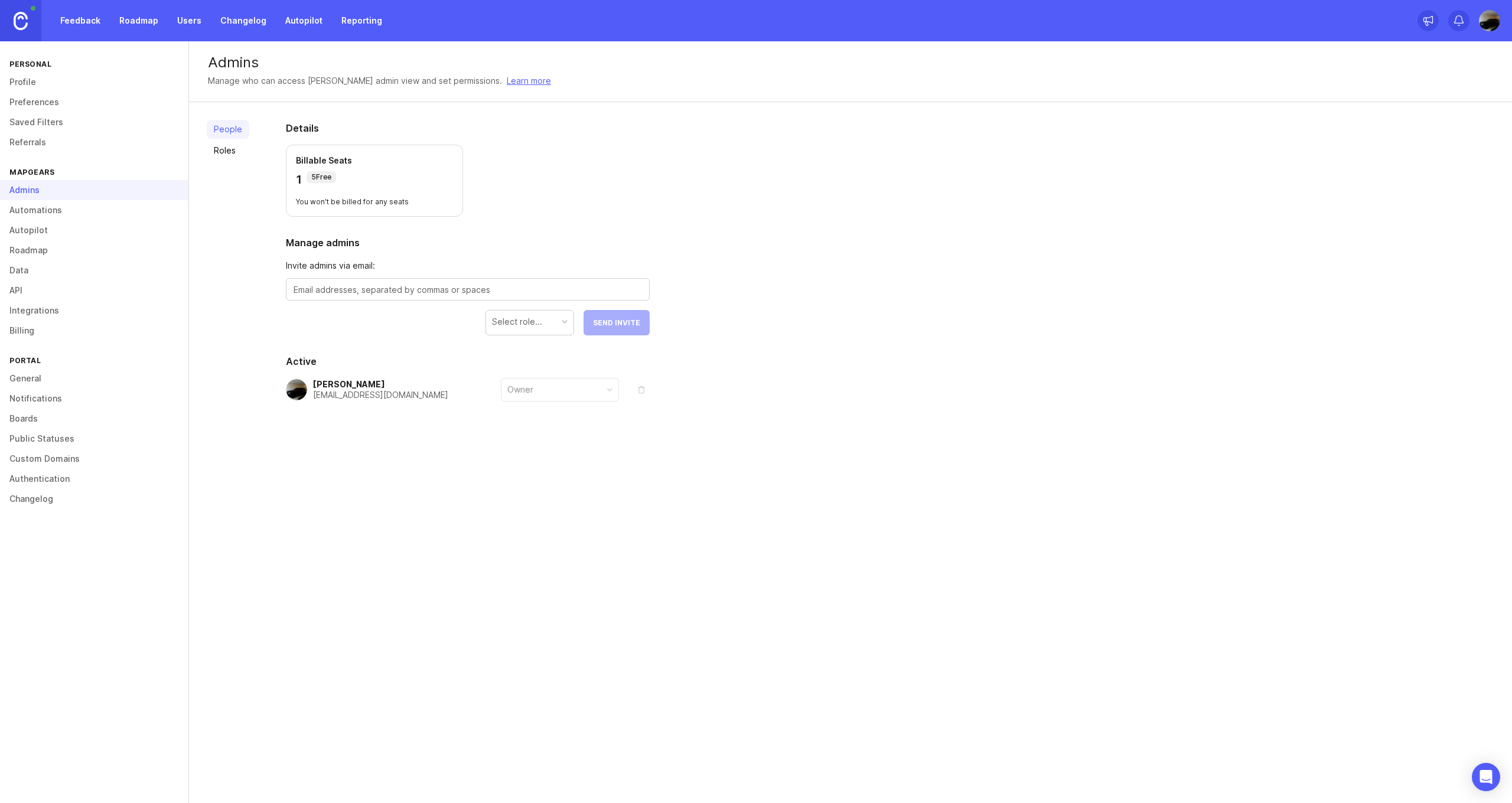
click at [87, 214] on link "Automations" at bounding box center [94, 210] width 188 height 20
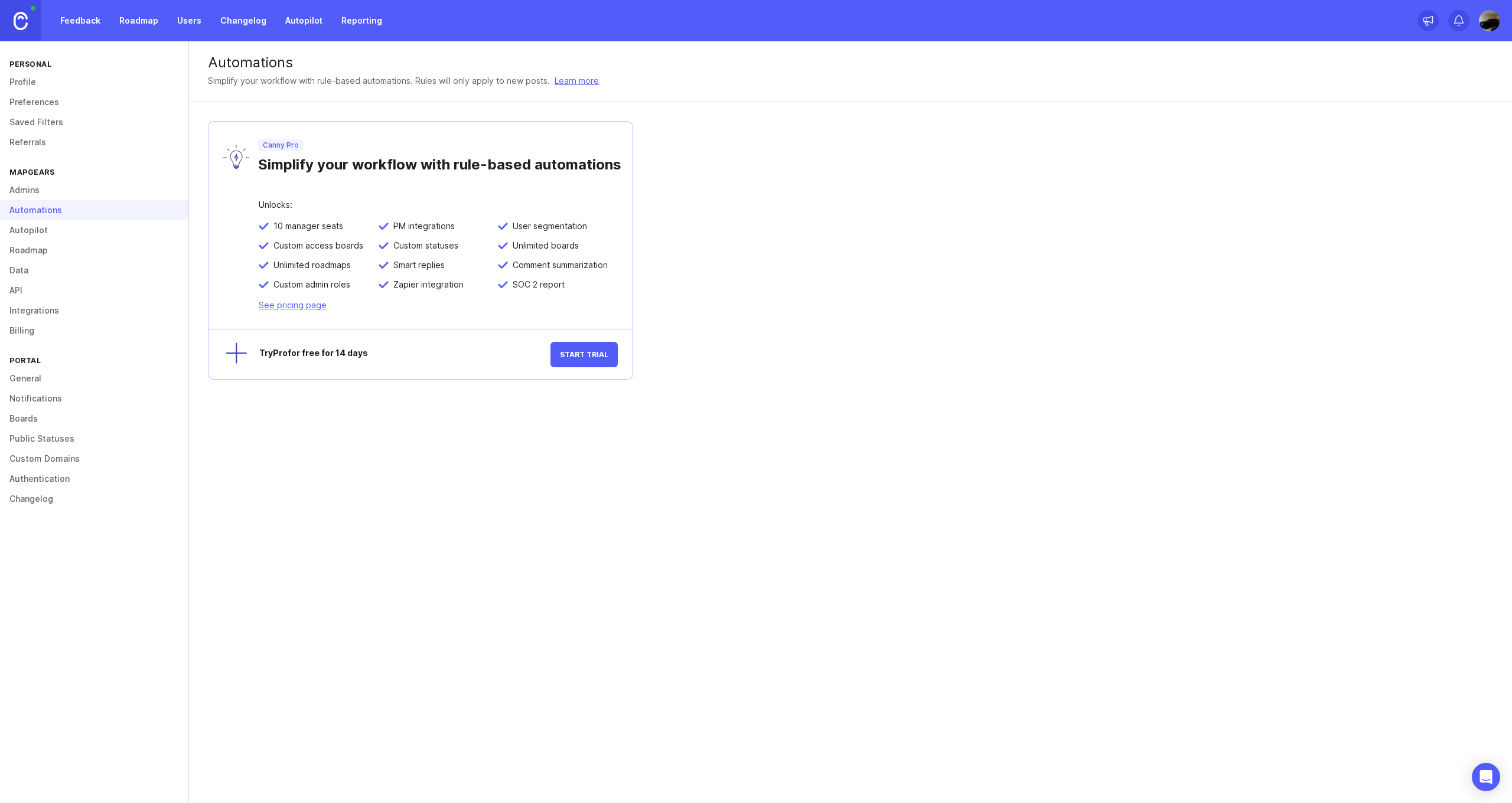
click at [63, 227] on link "Autopilot" at bounding box center [94, 230] width 188 height 20
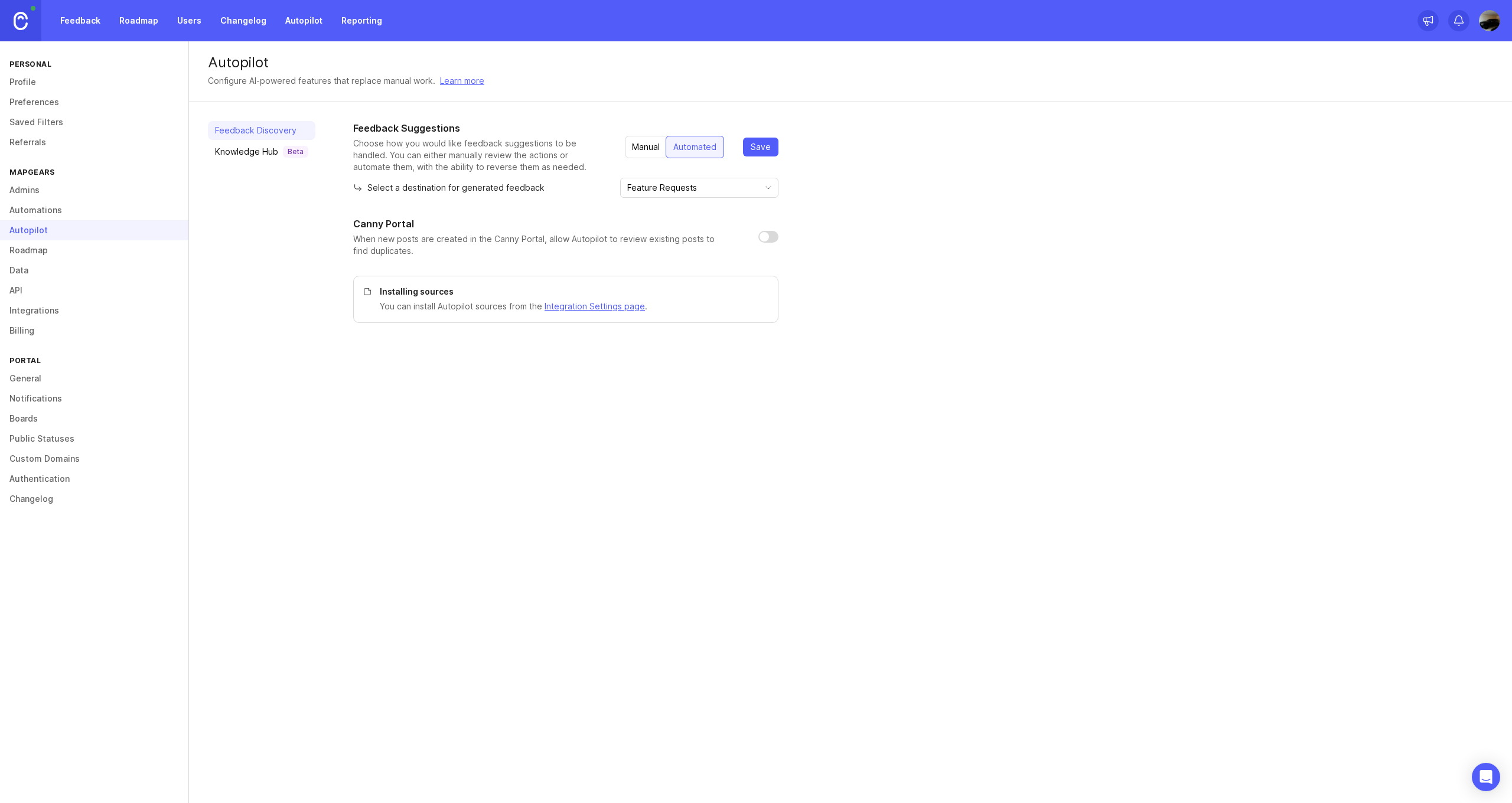
click at [56, 249] on link "Roadmap" at bounding box center [94, 250] width 188 height 20
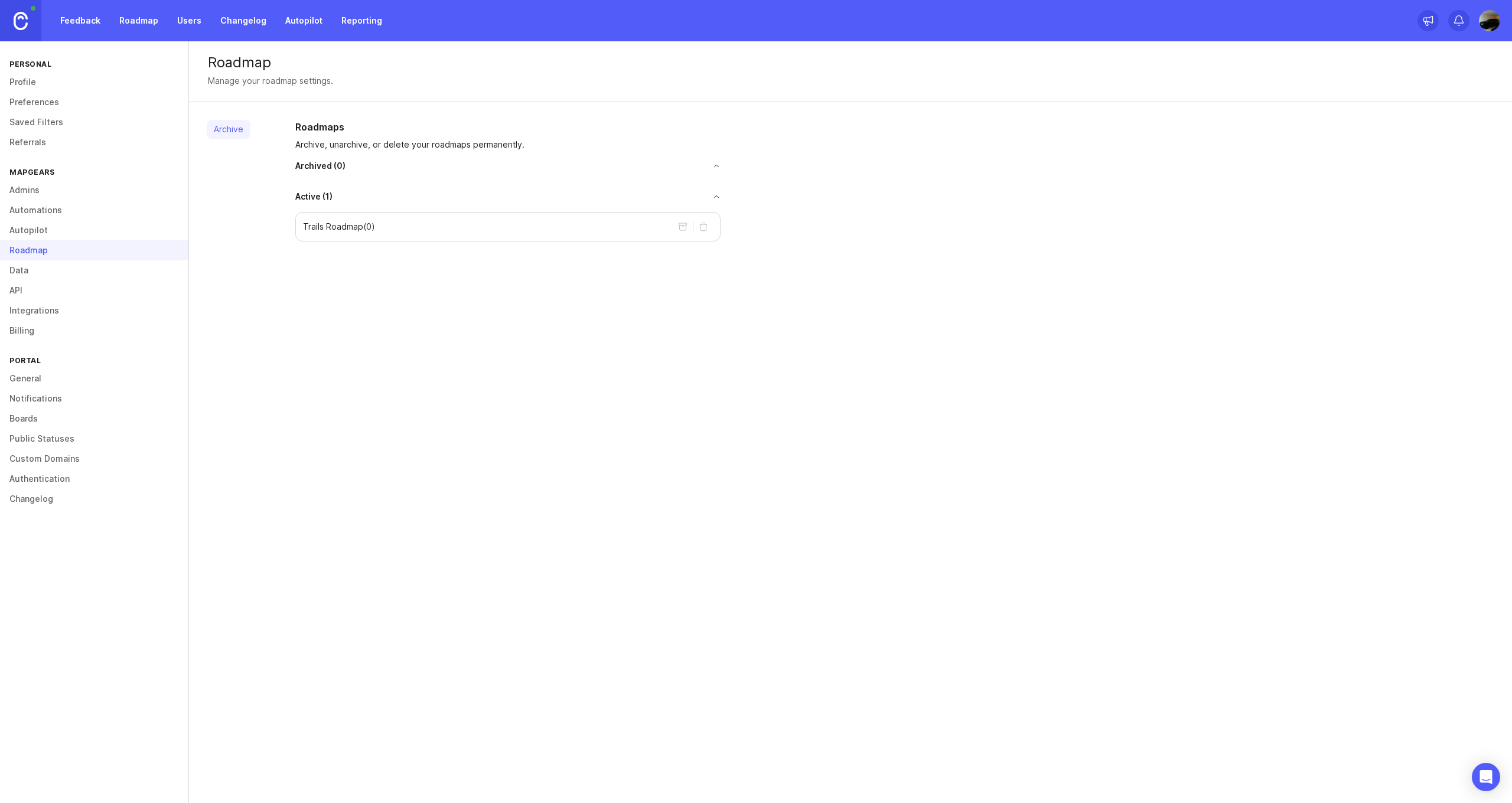
click at [230, 132] on link "Archive" at bounding box center [228, 129] width 44 height 19
click at [233, 131] on link "Archive" at bounding box center [228, 129] width 44 height 19
click at [323, 129] on h2 "Roadmaps" at bounding box center [507, 127] width 425 height 14
click at [52, 269] on link "Data" at bounding box center [94, 270] width 188 height 20
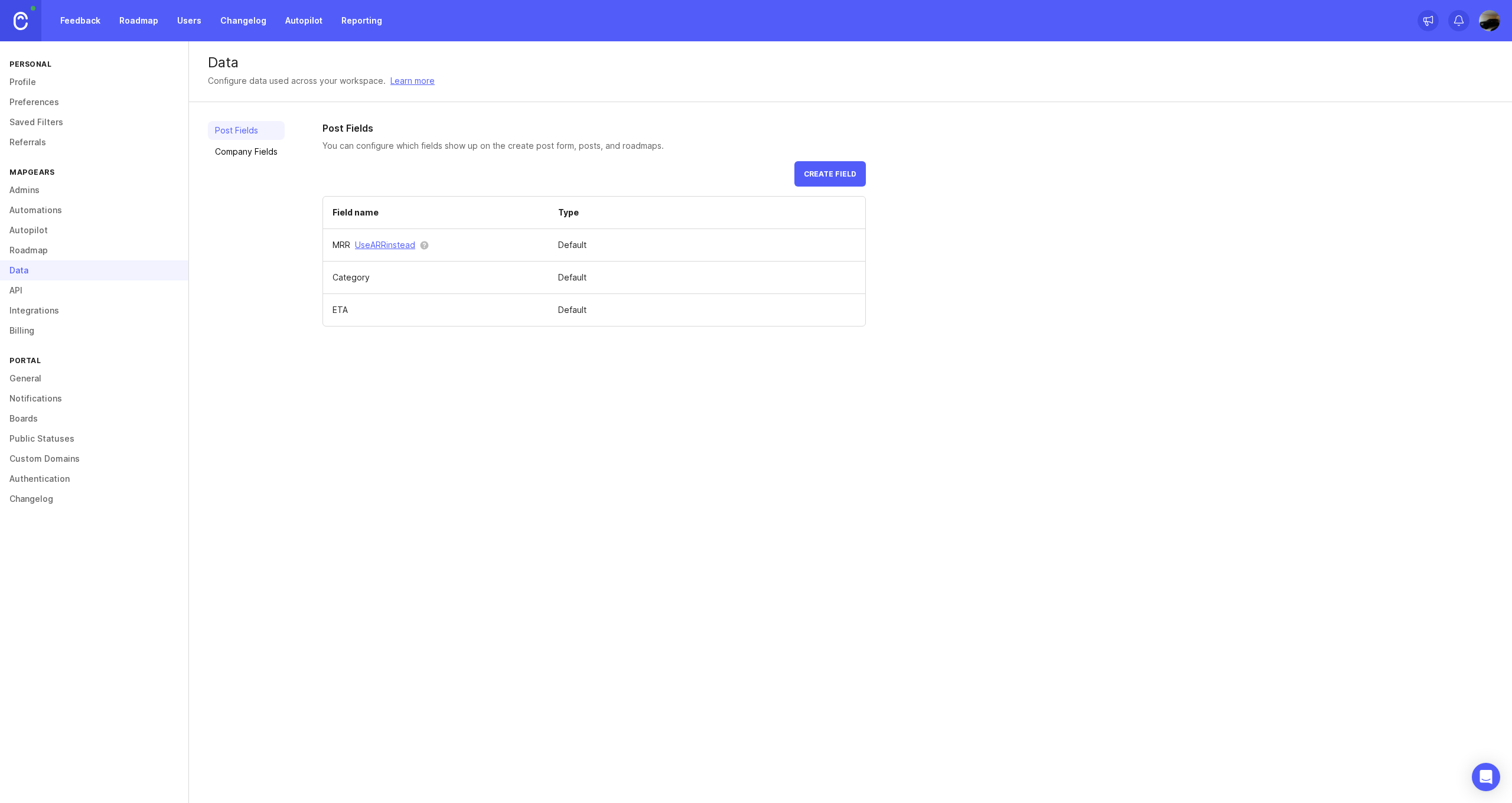
click at [228, 154] on link "Company Fields" at bounding box center [246, 152] width 77 height 19
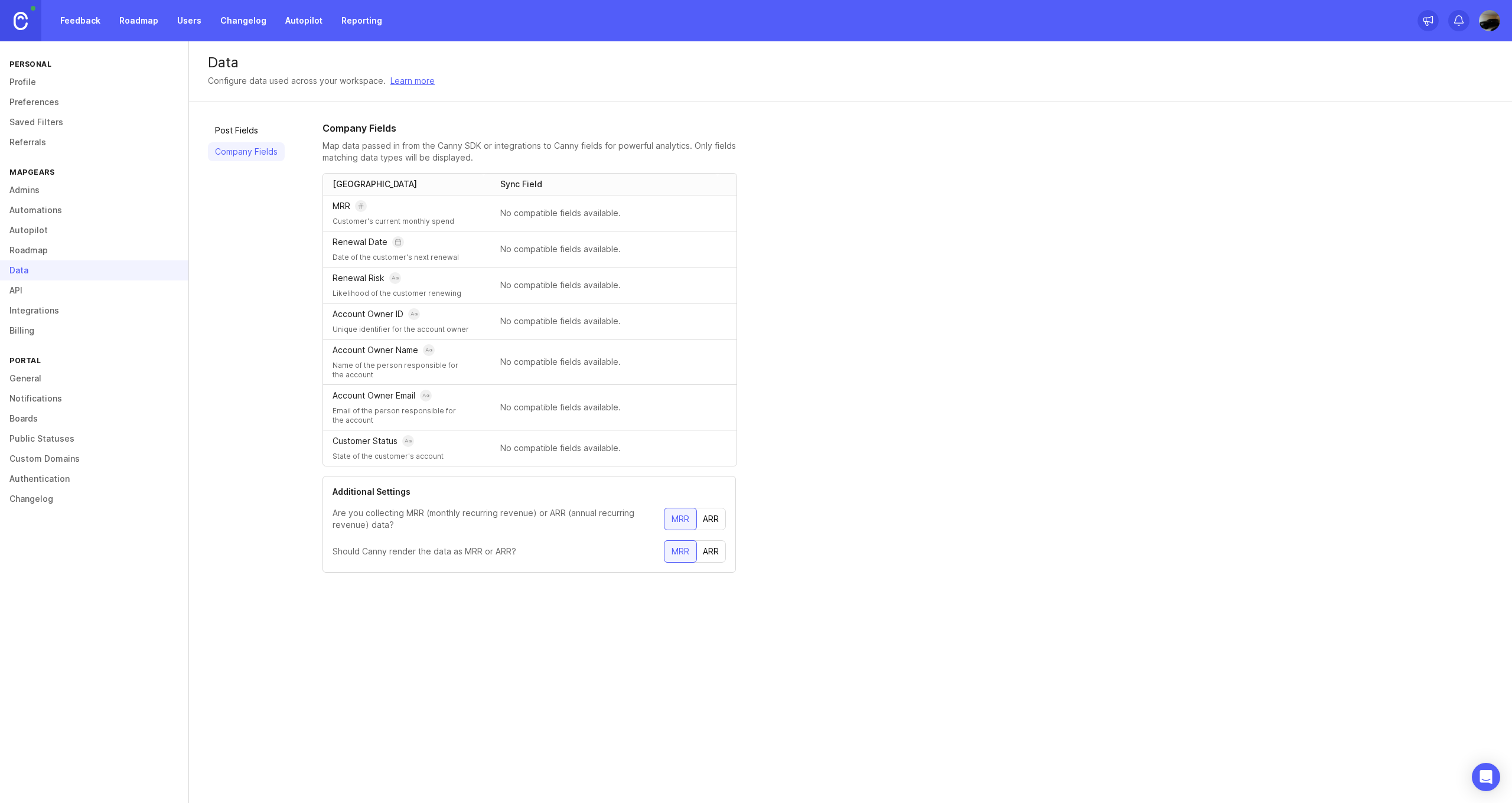
click at [22, 290] on link "API" at bounding box center [94, 290] width 188 height 20
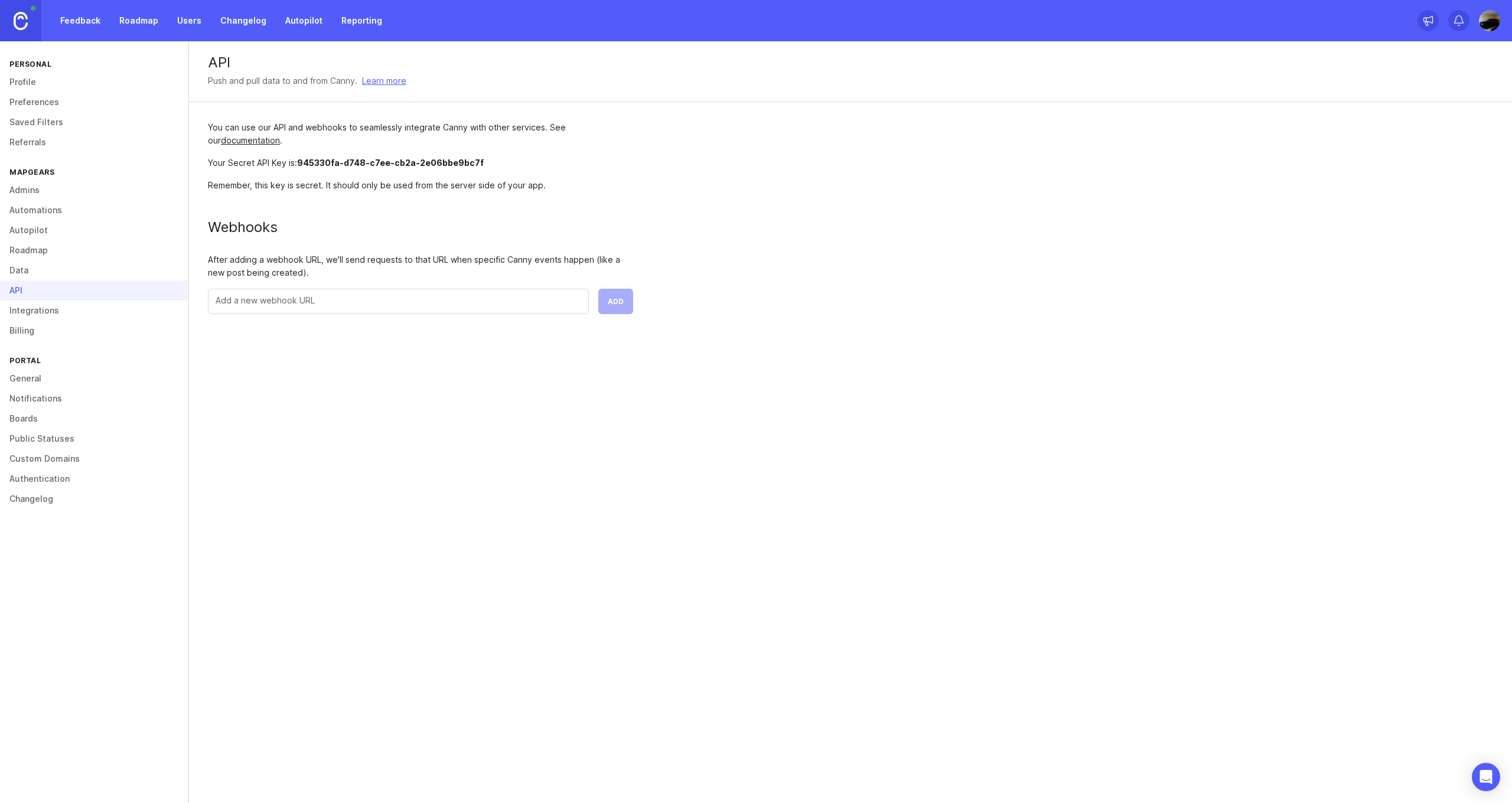
click at [36, 312] on link "Integrations" at bounding box center [94, 310] width 188 height 20
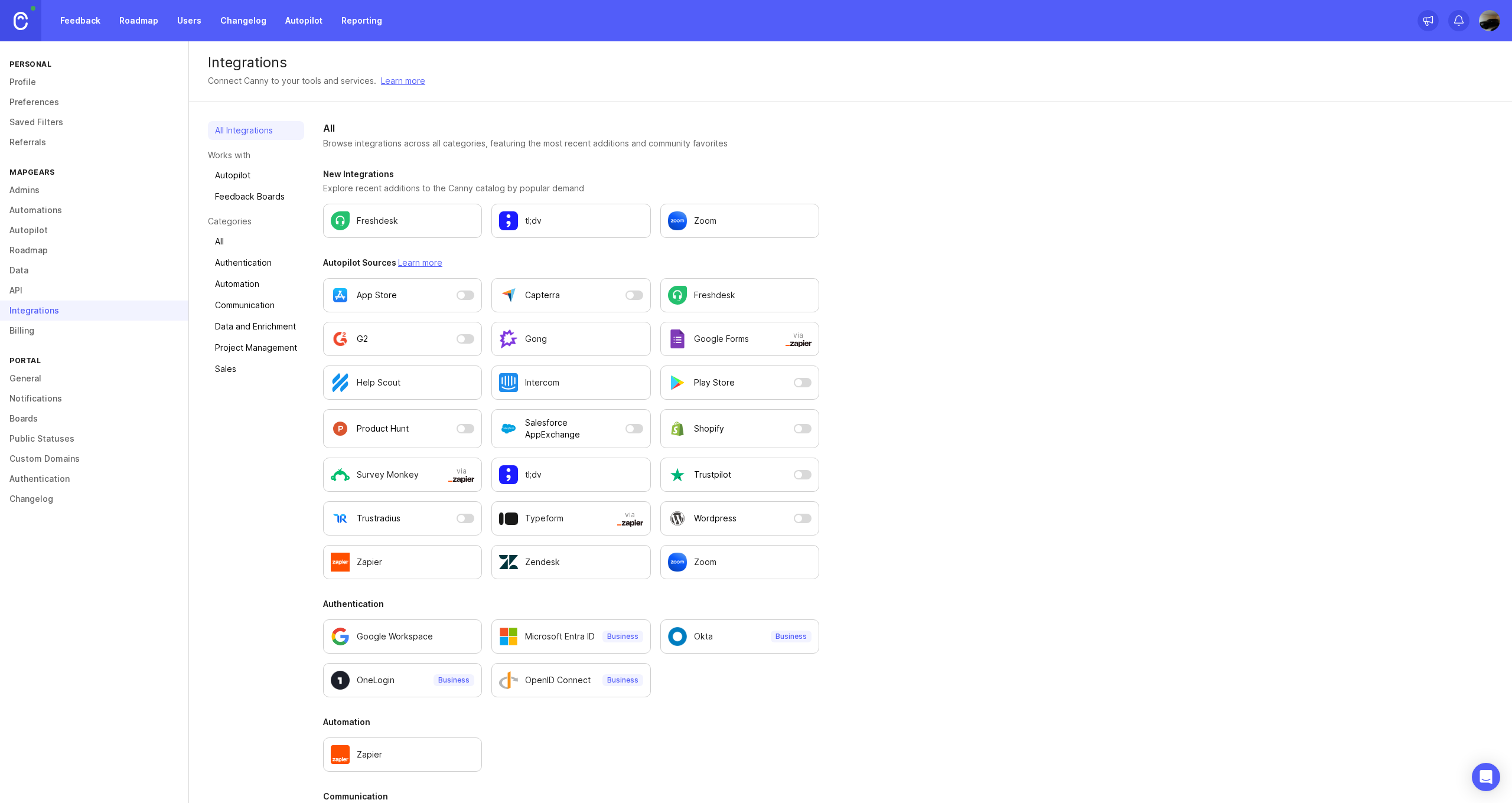
click at [54, 323] on link "Billing" at bounding box center [94, 330] width 188 height 20
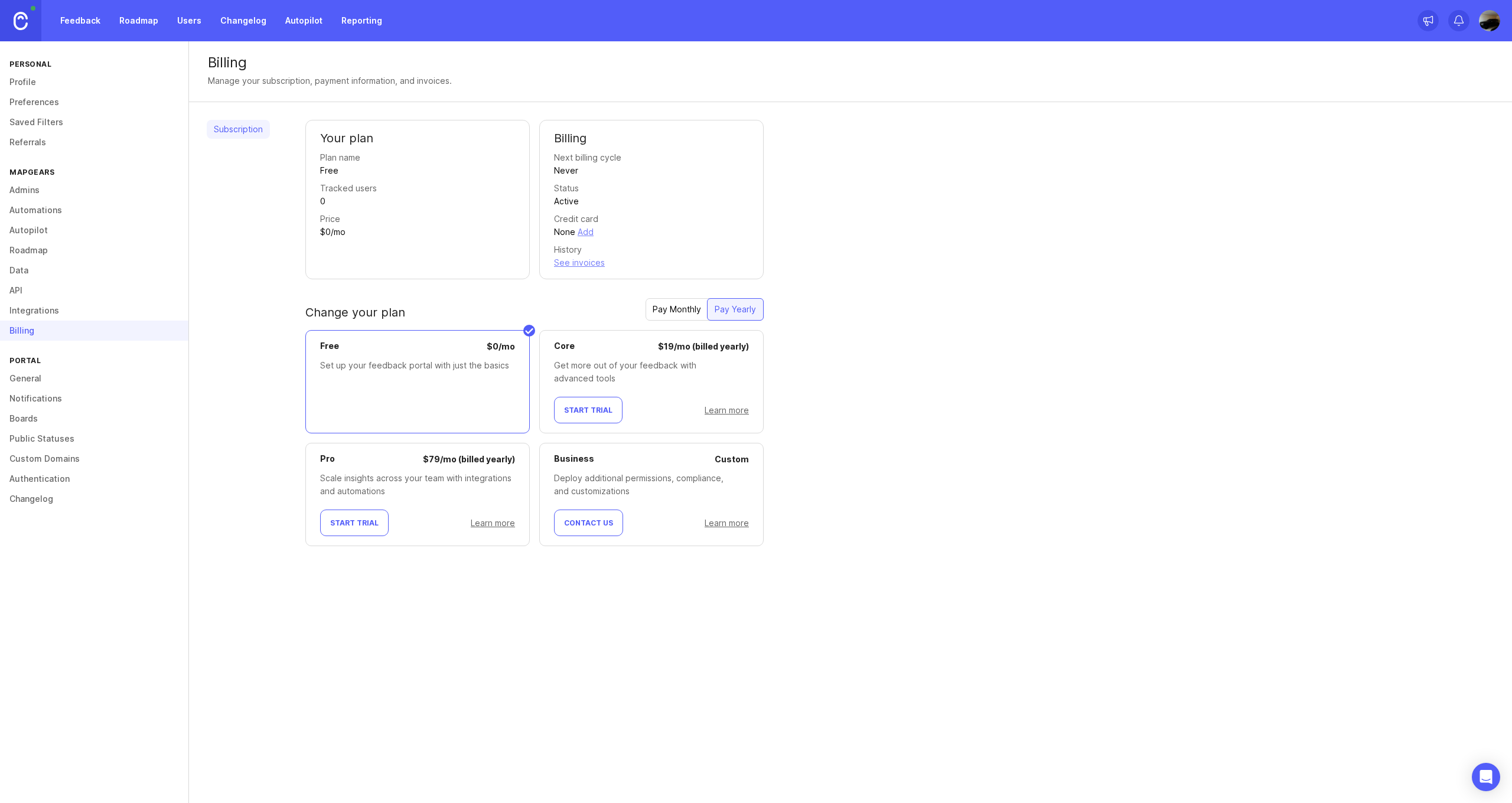
click at [43, 373] on link "General" at bounding box center [94, 378] width 188 height 20
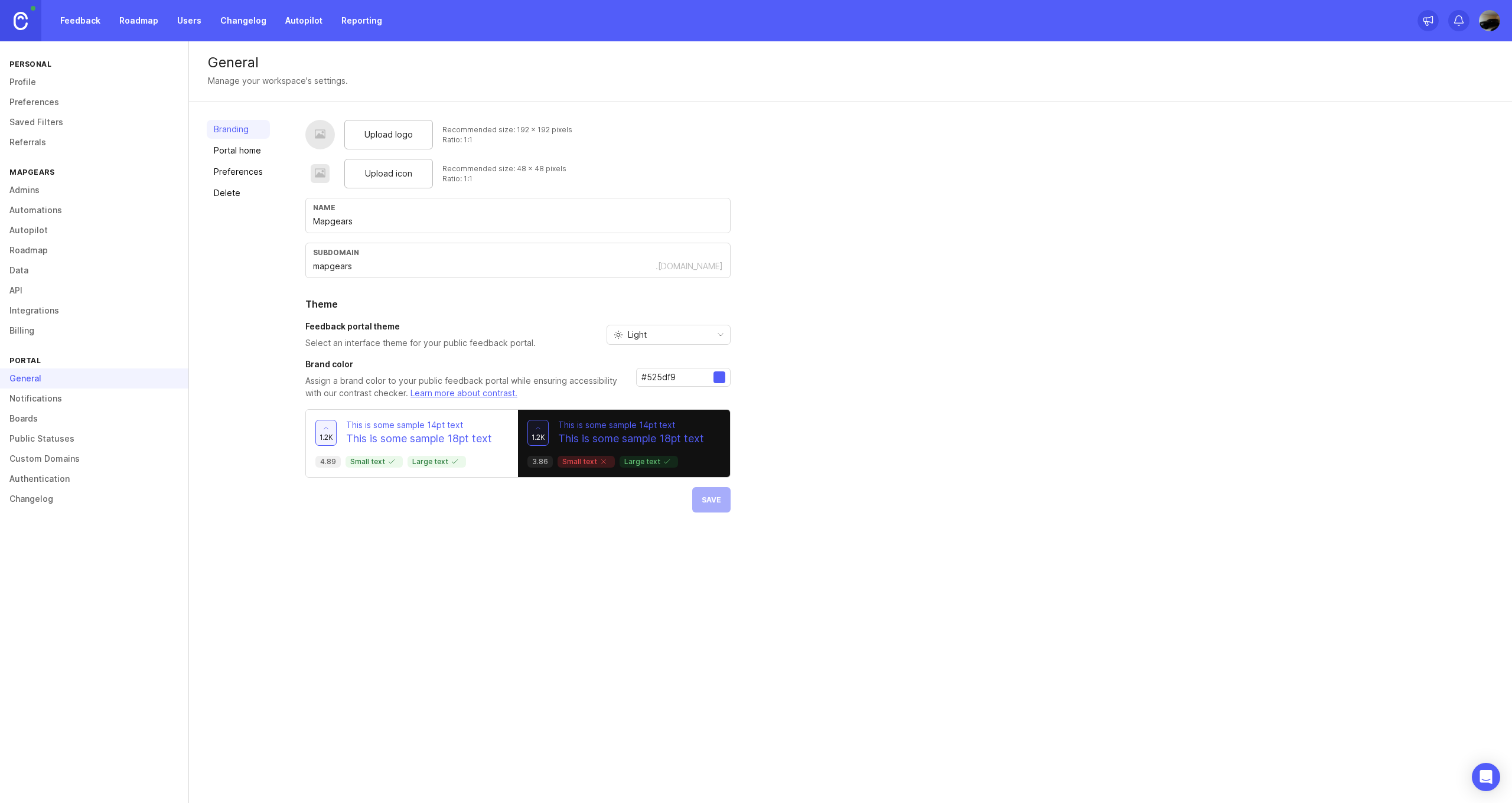
click at [24, 400] on link "Notifications" at bounding box center [94, 398] width 188 height 20
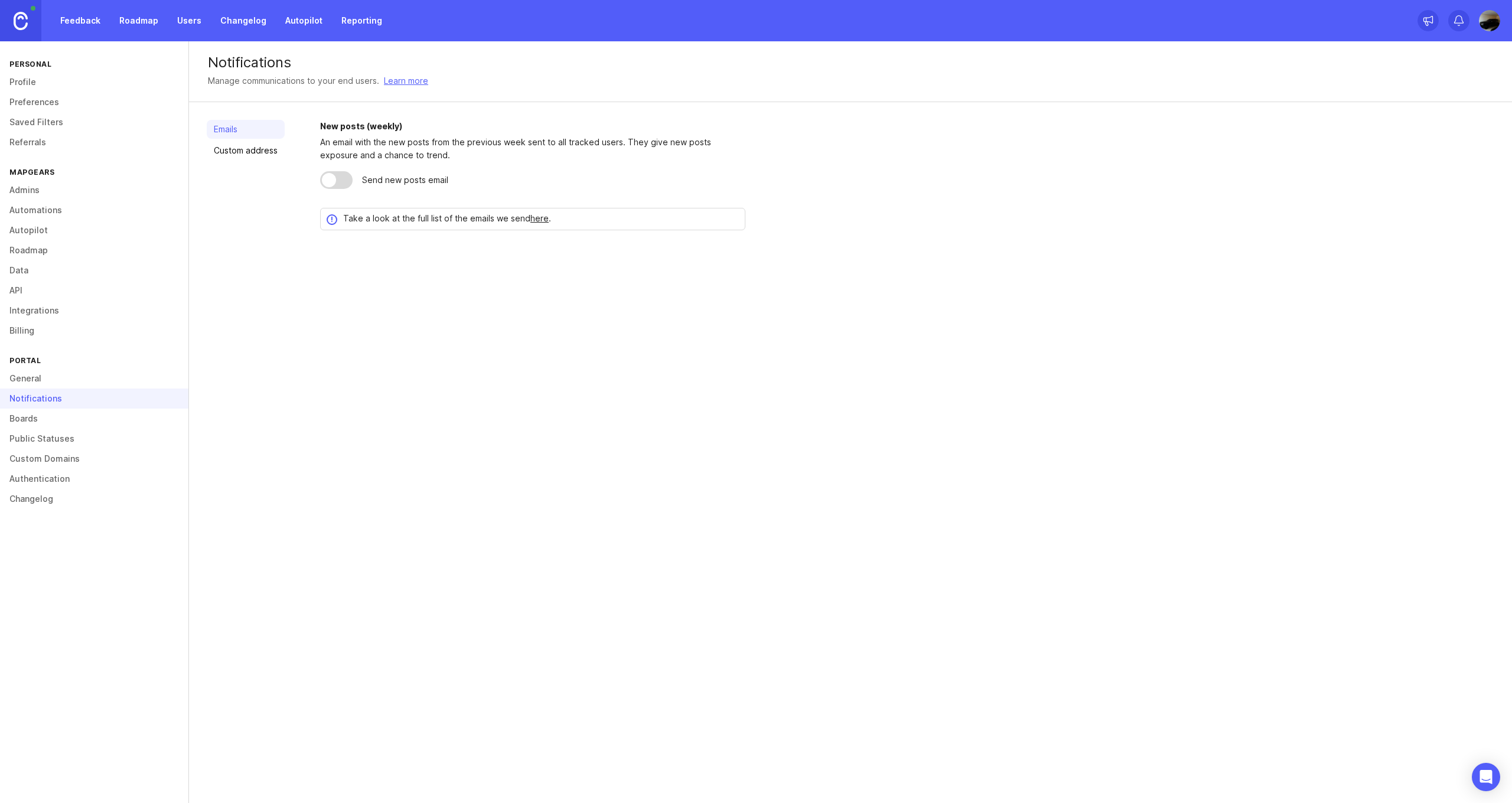
click at [24, 414] on link "Boards" at bounding box center [94, 418] width 188 height 20
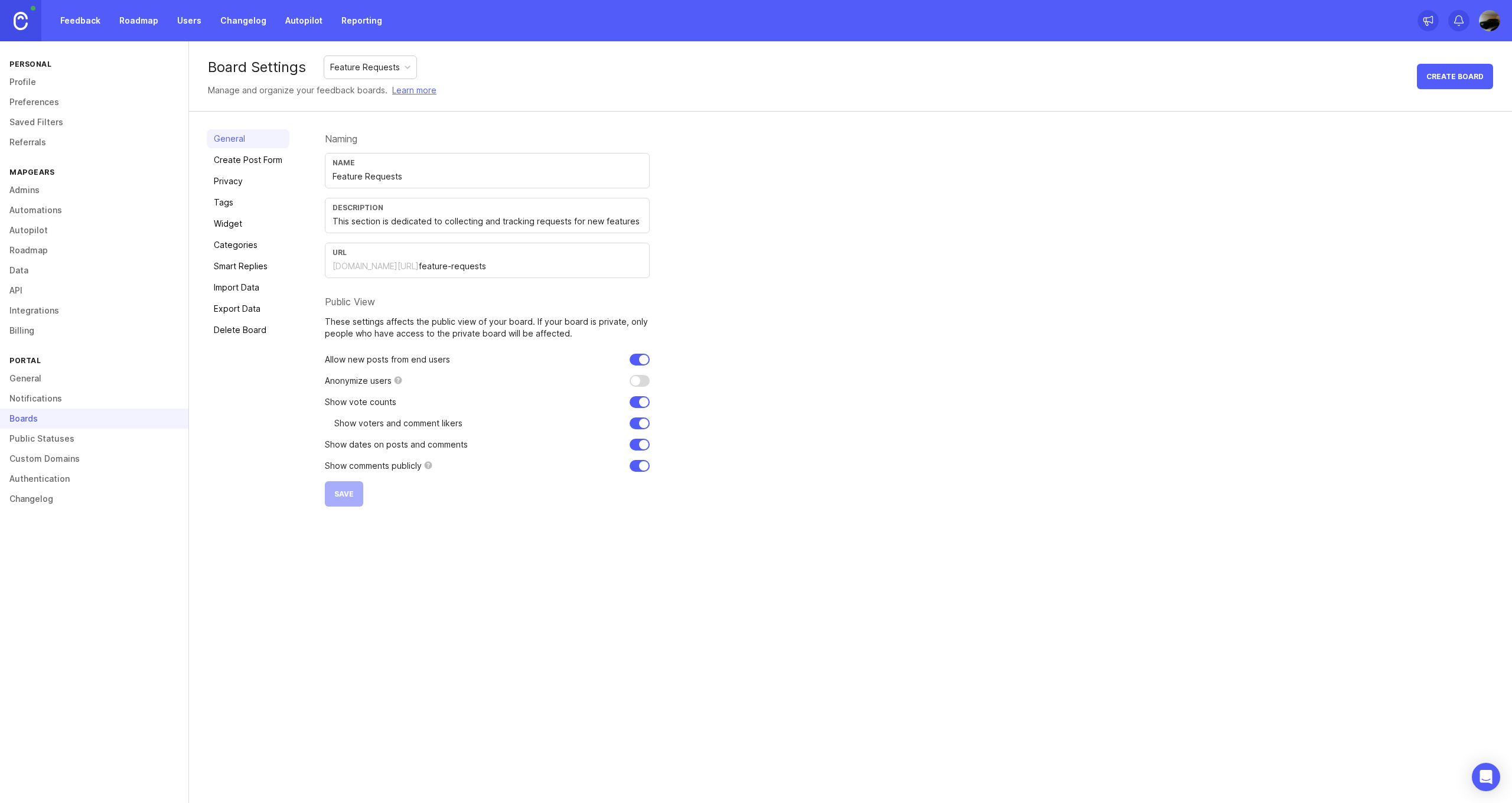
click at [60, 16] on link "Feedback" at bounding box center [80, 20] width 54 height 21
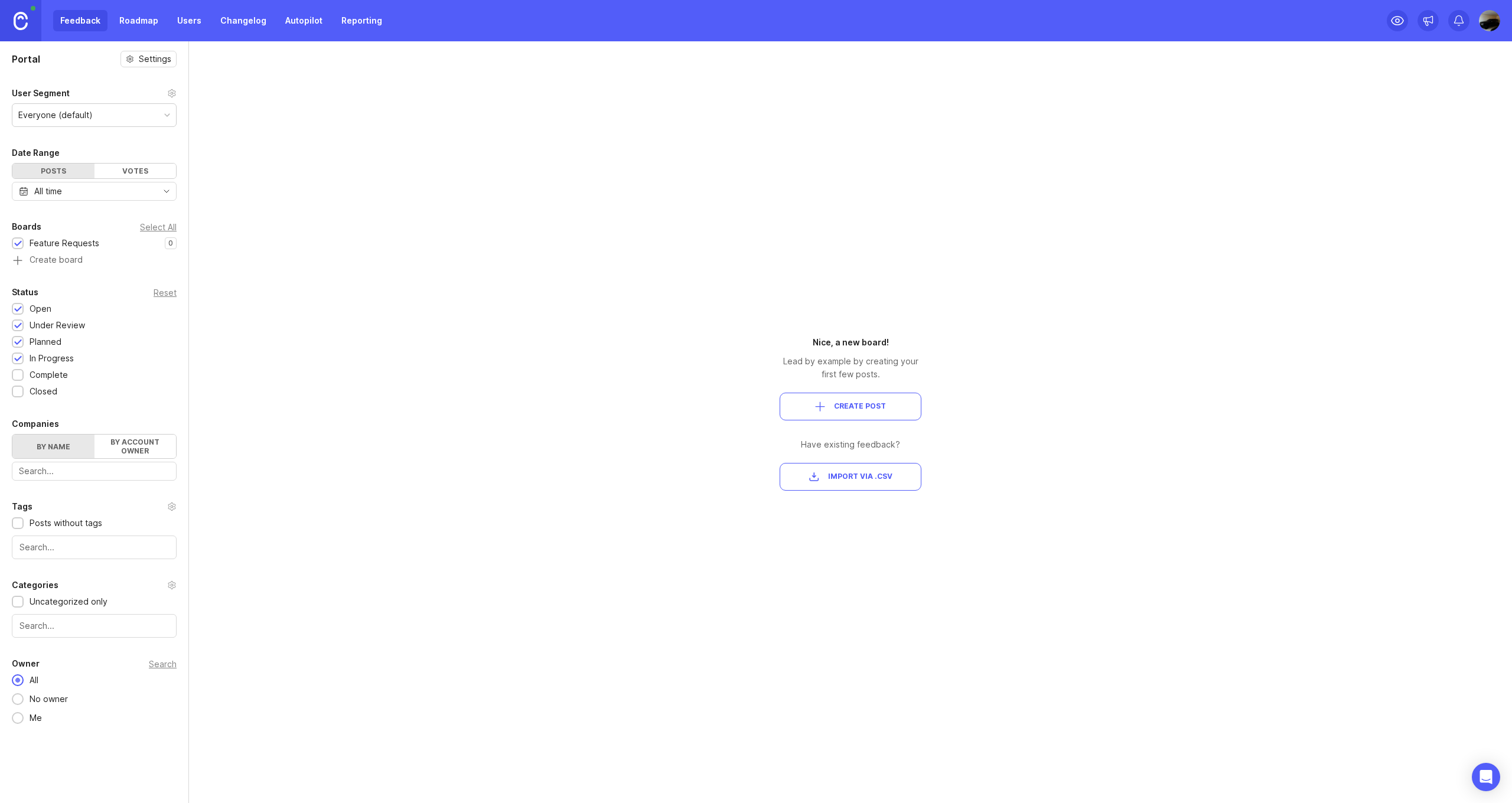
click at [34, 21] on link at bounding box center [20, 20] width 41 height 41
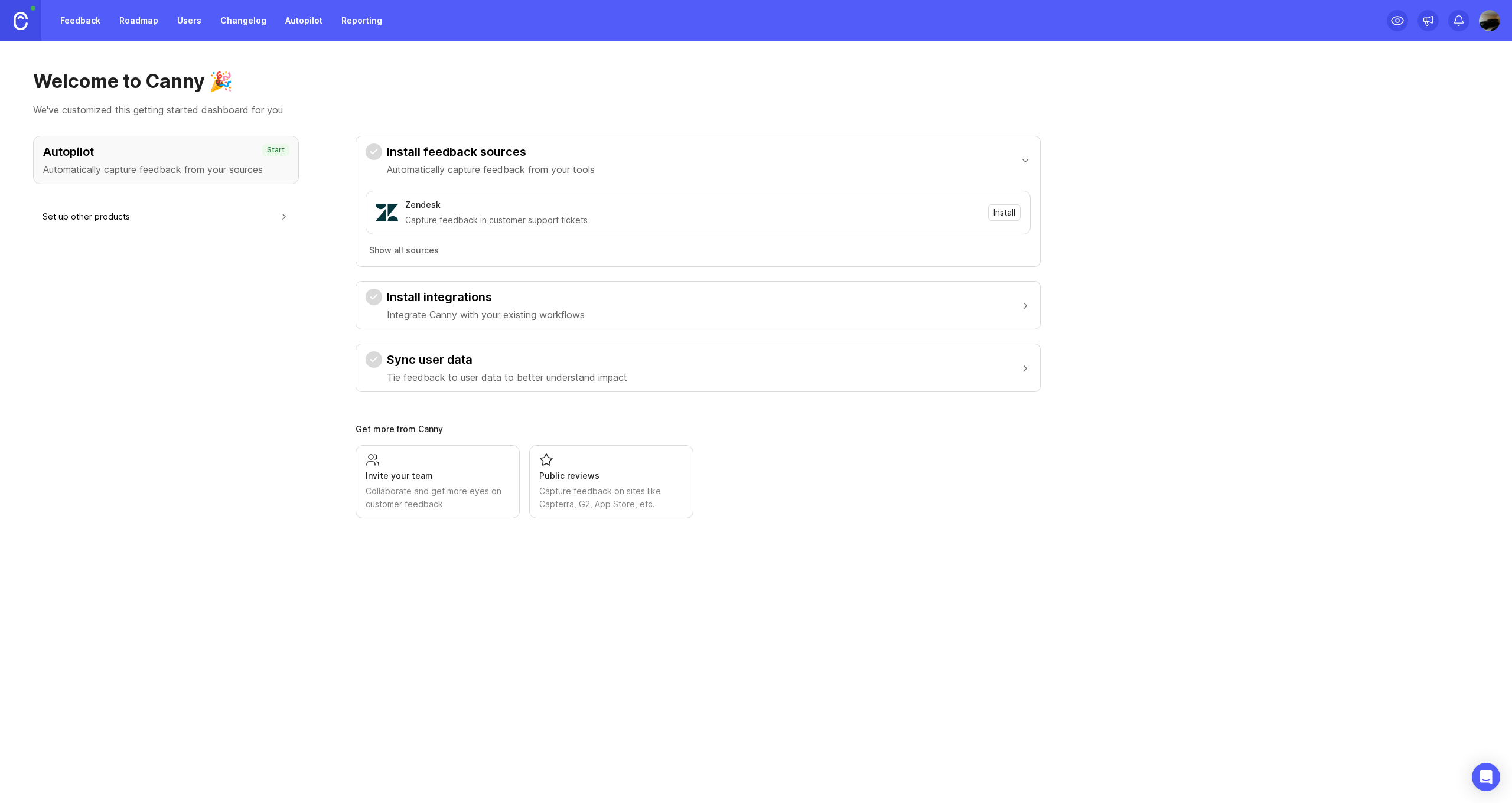
click at [67, 20] on link "Feedback" at bounding box center [80, 20] width 54 height 21
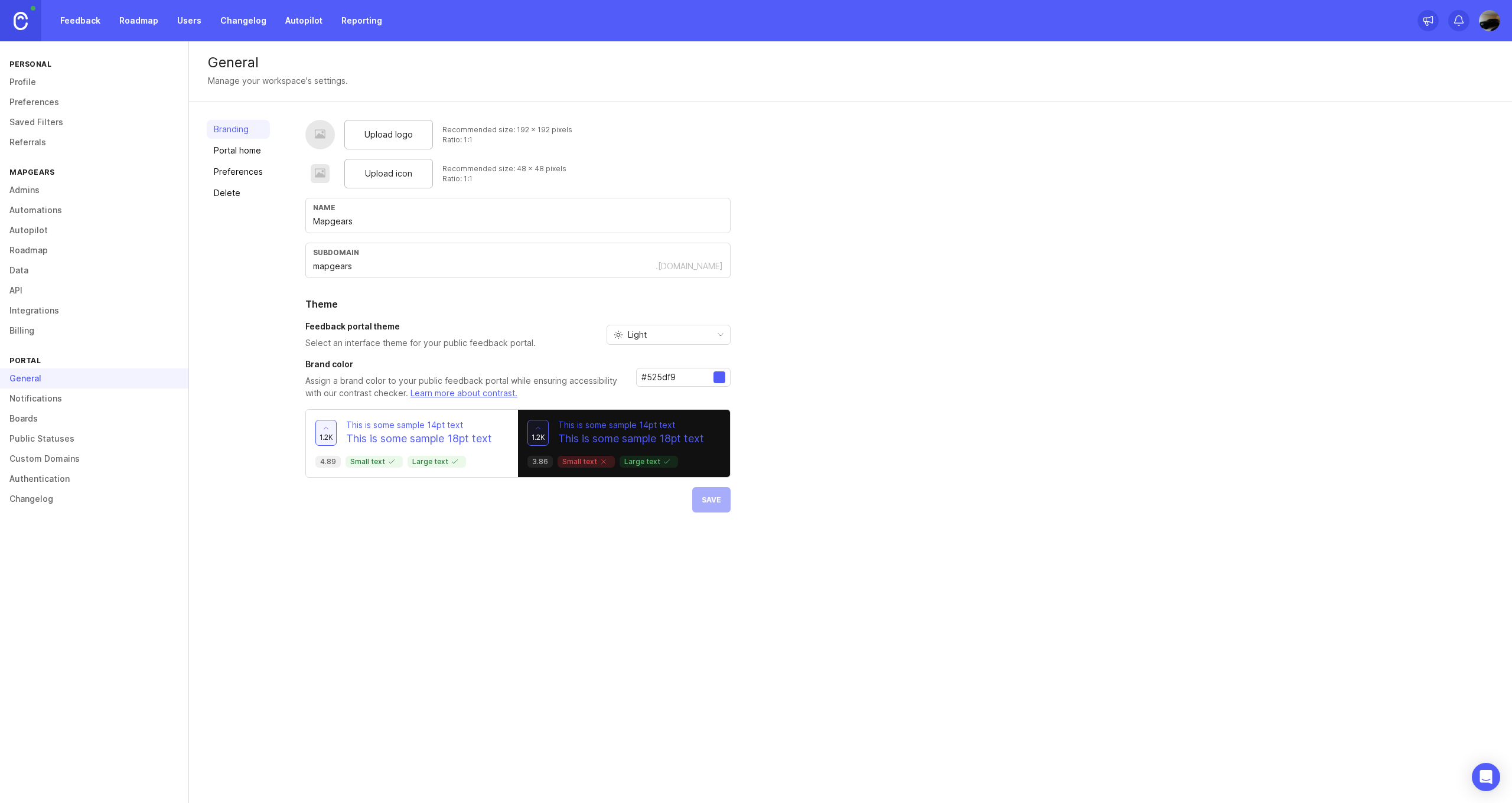
click at [662, 332] on div "Light" at bounding box center [659, 335] width 104 height 19
click at [811, 293] on div "Upload logo Recommended size: 192 x 192 pixels Ratio: 1:1 Upload icon Recommend…" at bounding box center [900, 316] width 1188 height 393
click at [717, 380] on div at bounding box center [719, 377] width 12 height 12
click at [328, 139] on div at bounding box center [320, 135] width 30 height 30
click at [319, 136] on div at bounding box center [320, 135] width 12 height 14
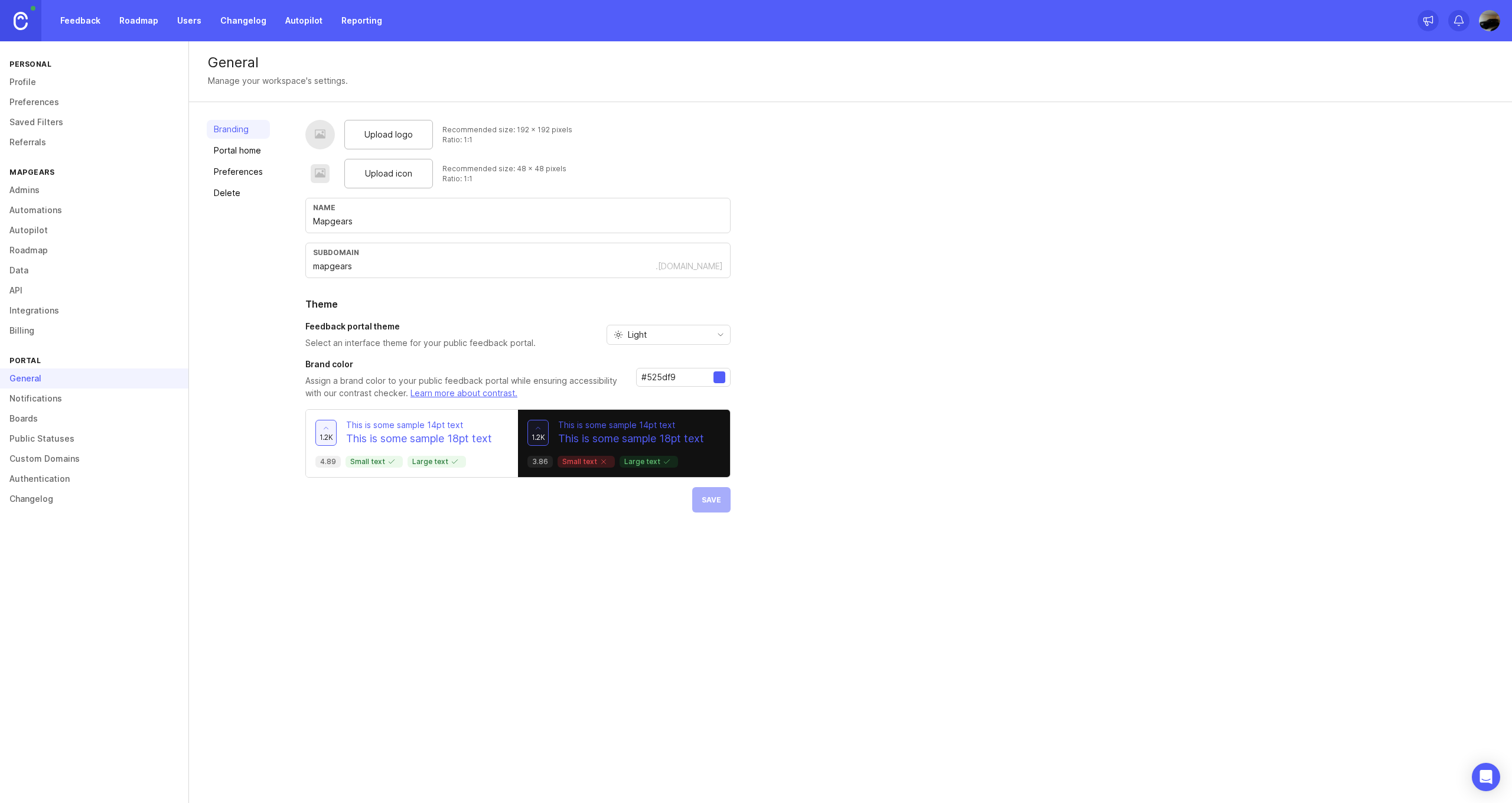
click at [378, 131] on span "Upload logo" at bounding box center [388, 135] width 48 height 13
click at [367, 177] on span "Upload icon" at bounding box center [388, 173] width 48 height 13
click at [227, 149] on link "Portal home" at bounding box center [238, 151] width 63 height 19
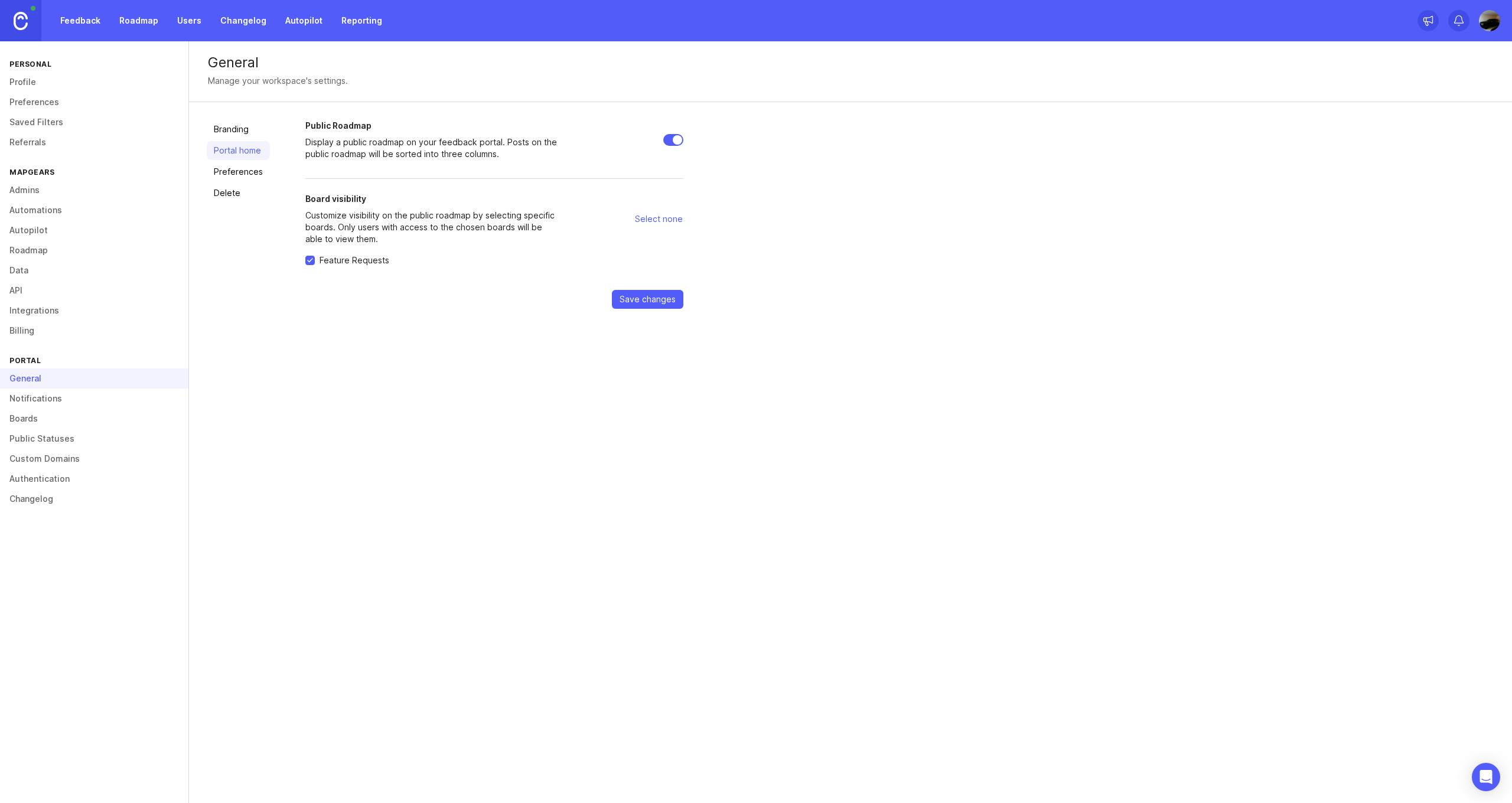
click at [224, 131] on link "Branding" at bounding box center [238, 129] width 63 height 19
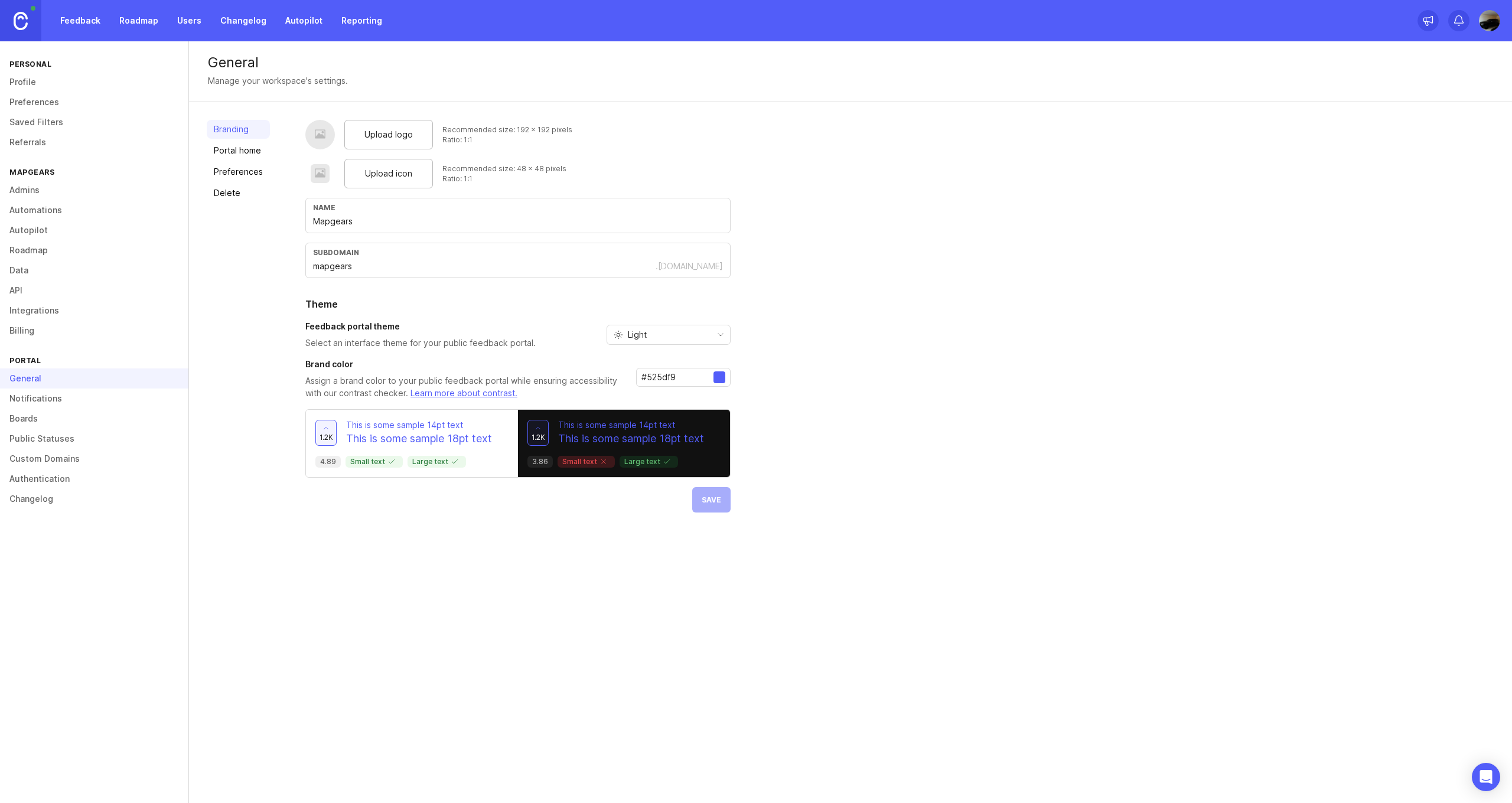
click at [390, 139] on span "Upload logo" at bounding box center [388, 135] width 48 height 13
click at [393, 175] on span "Upload icon" at bounding box center [388, 173] width 48 height 13
click at [412, 136] on div "Upload logo" at bounding box center [388, 135] width 88 height 30
click at [711, 506] on button "Save" at bounding box center [711, 499] width 38 height 25
click at [251, 154] on link "Portal home" at bounding box center [238, 151] width 63 height 19
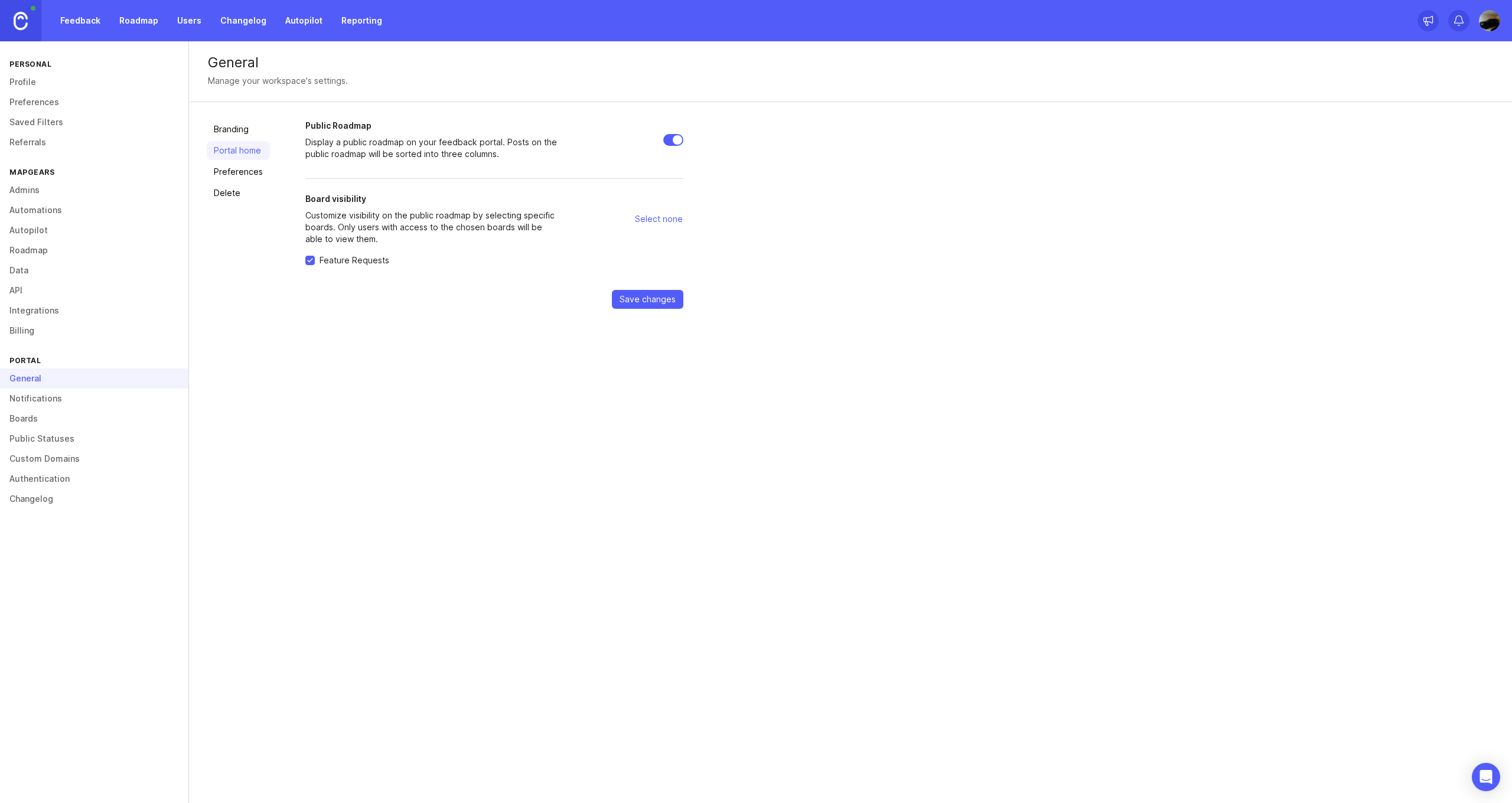
click at [230, 135] on link "Branding" at bounding box center [238, 129] width 63 height 19
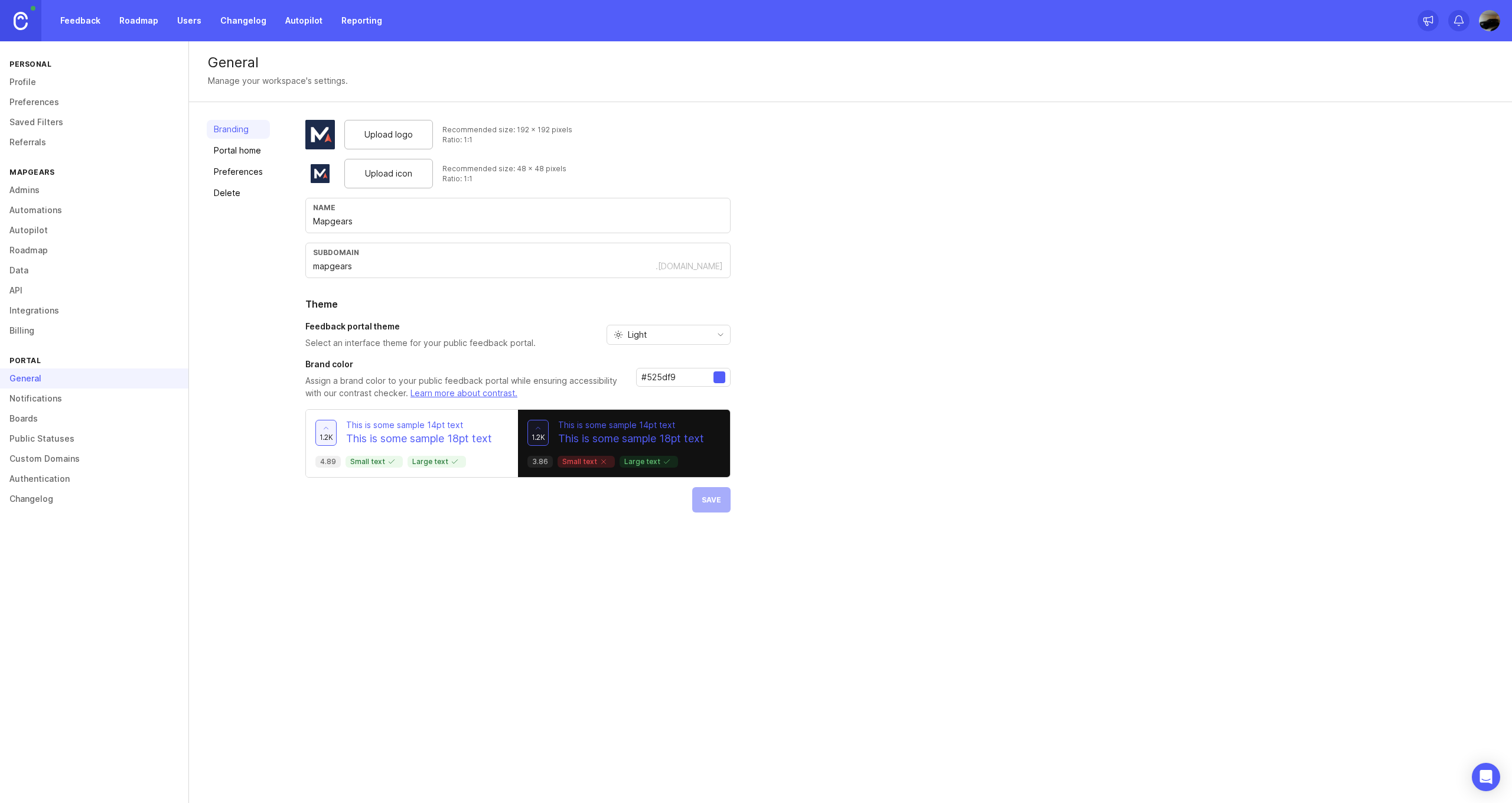
click at [235, 157] on link "Portal home" at bounding box center [238, 151] width 63 height 19
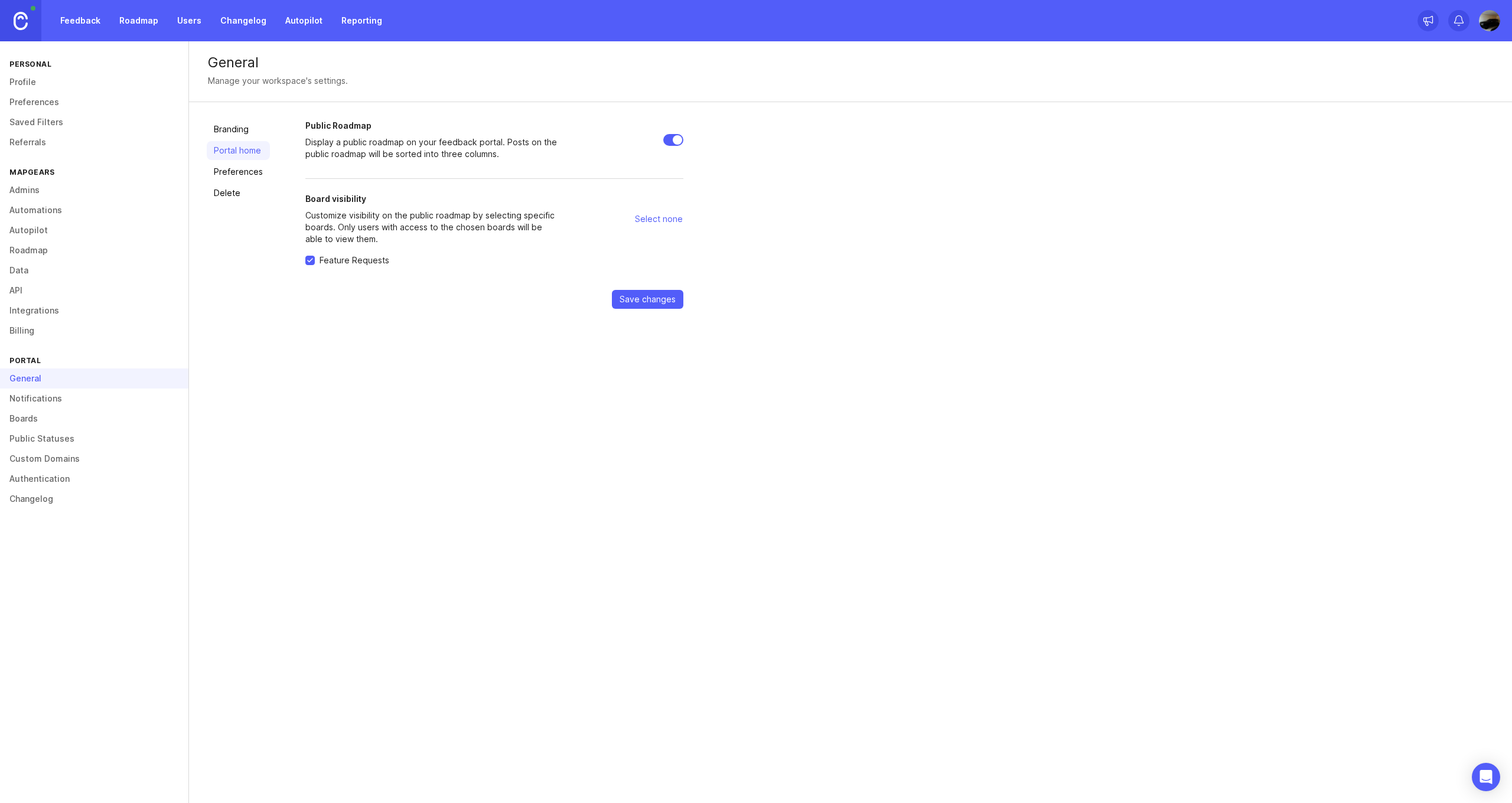
click at [253, 172] on link "Preferences" at bounding box center [238, 172] width 63 height 19
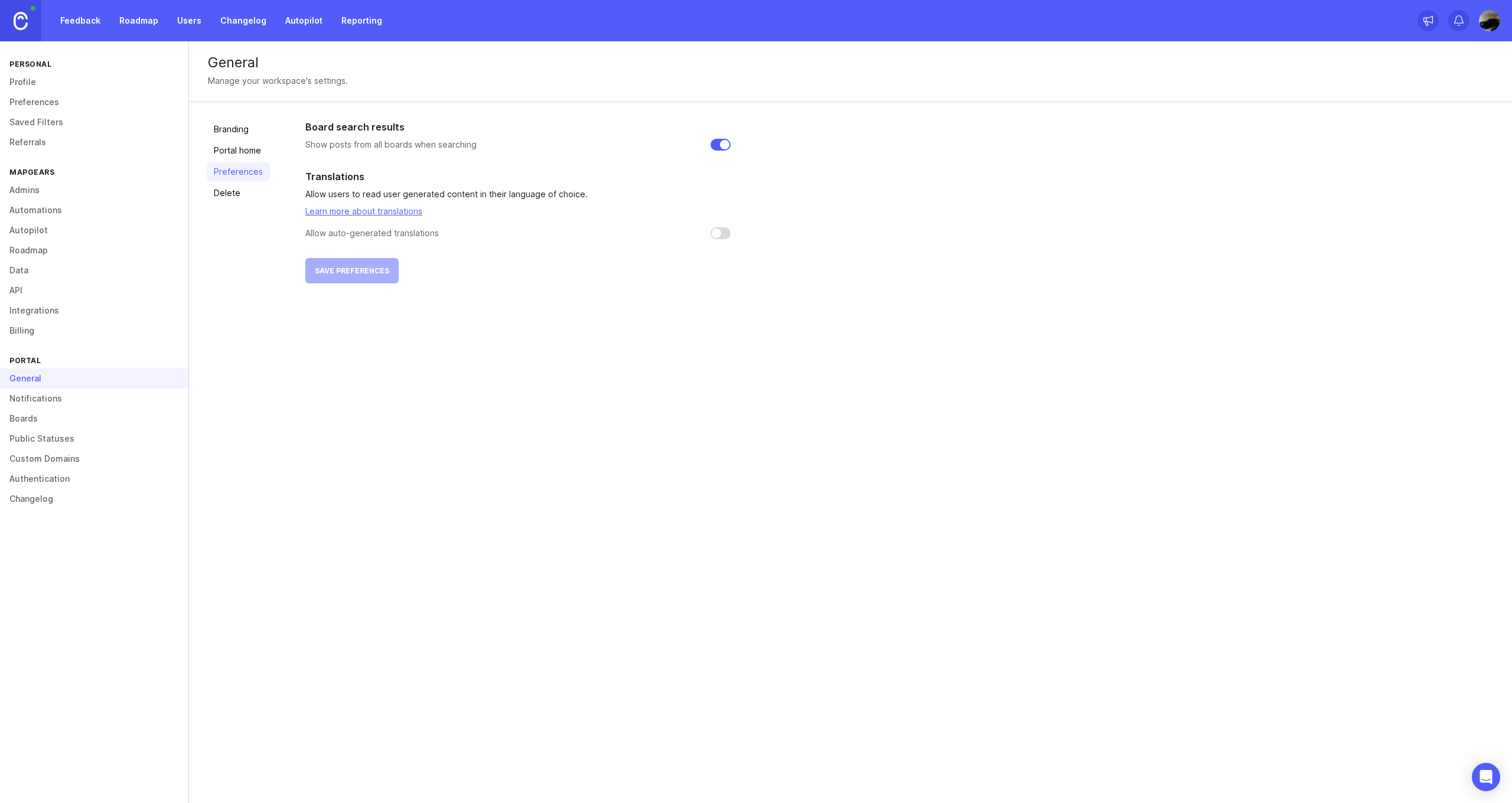
click at [240, 194] on link "Delete" at bounding box center [238, 193] width 63 height 19
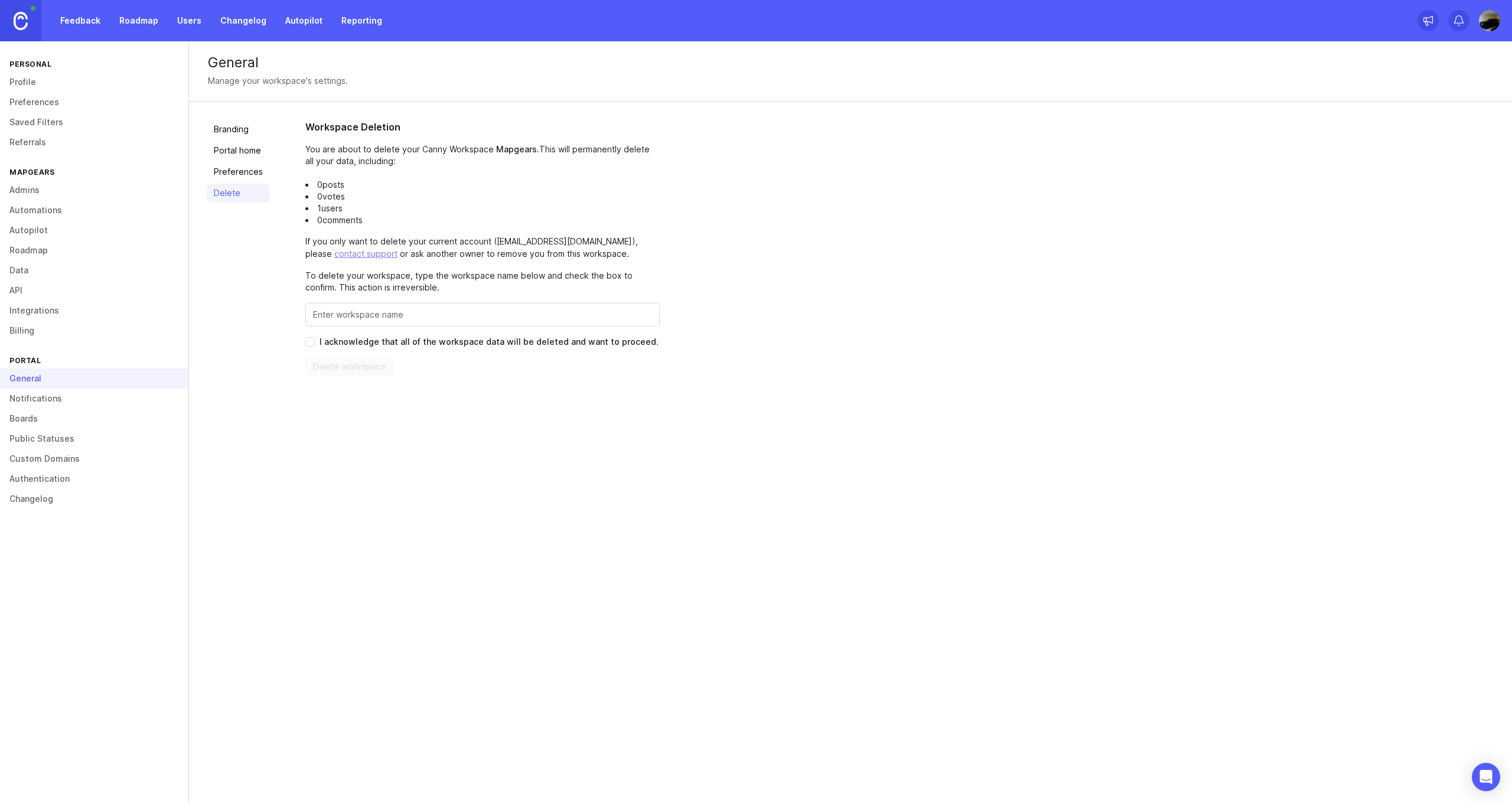
click at [246, 167] on link "Preferences" at bounding box center [238, 172] width 63 height 19
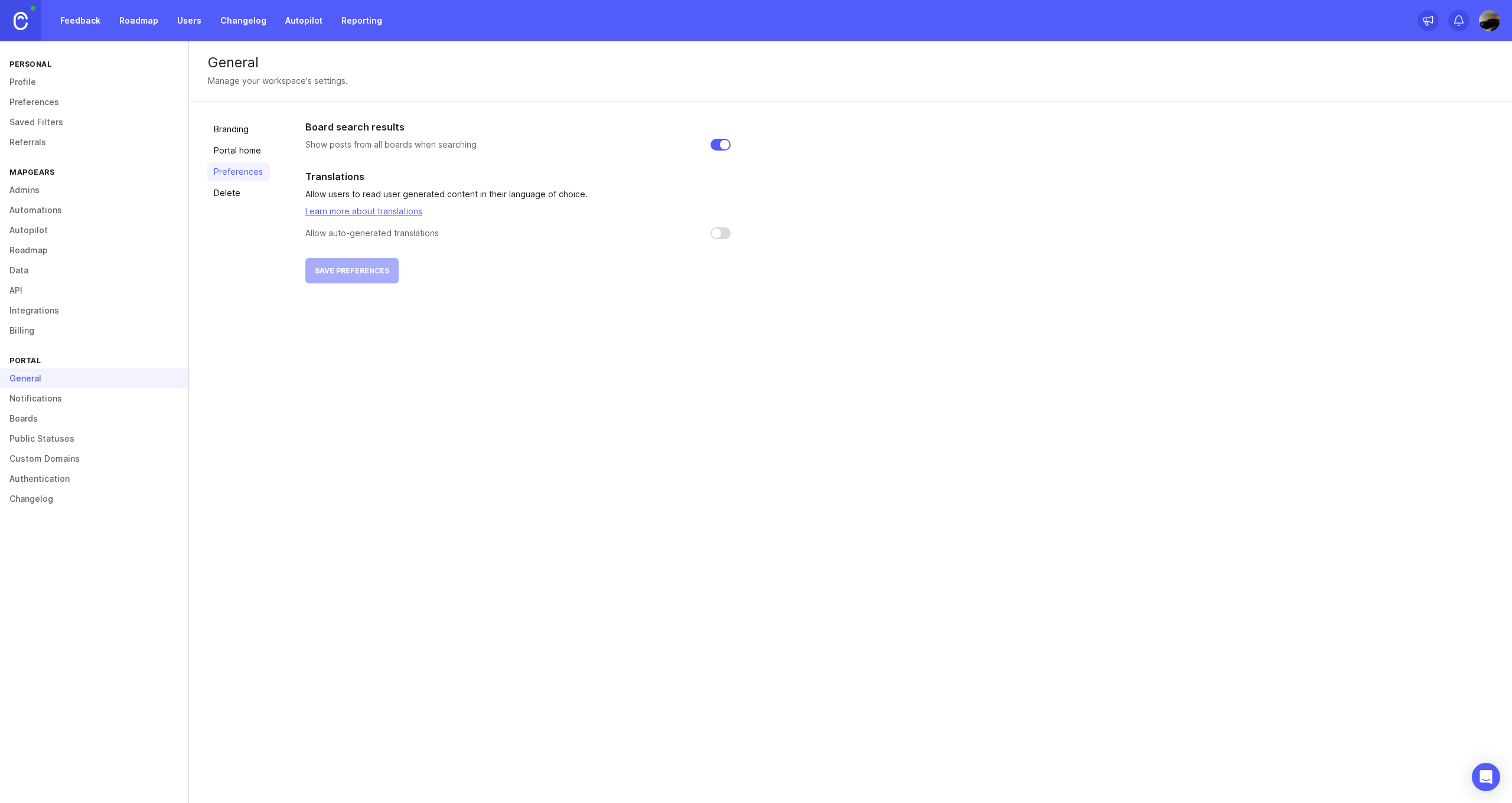
click at [236, 188] on link "Delete" at bounding box center [238, 193] width 63 height 19
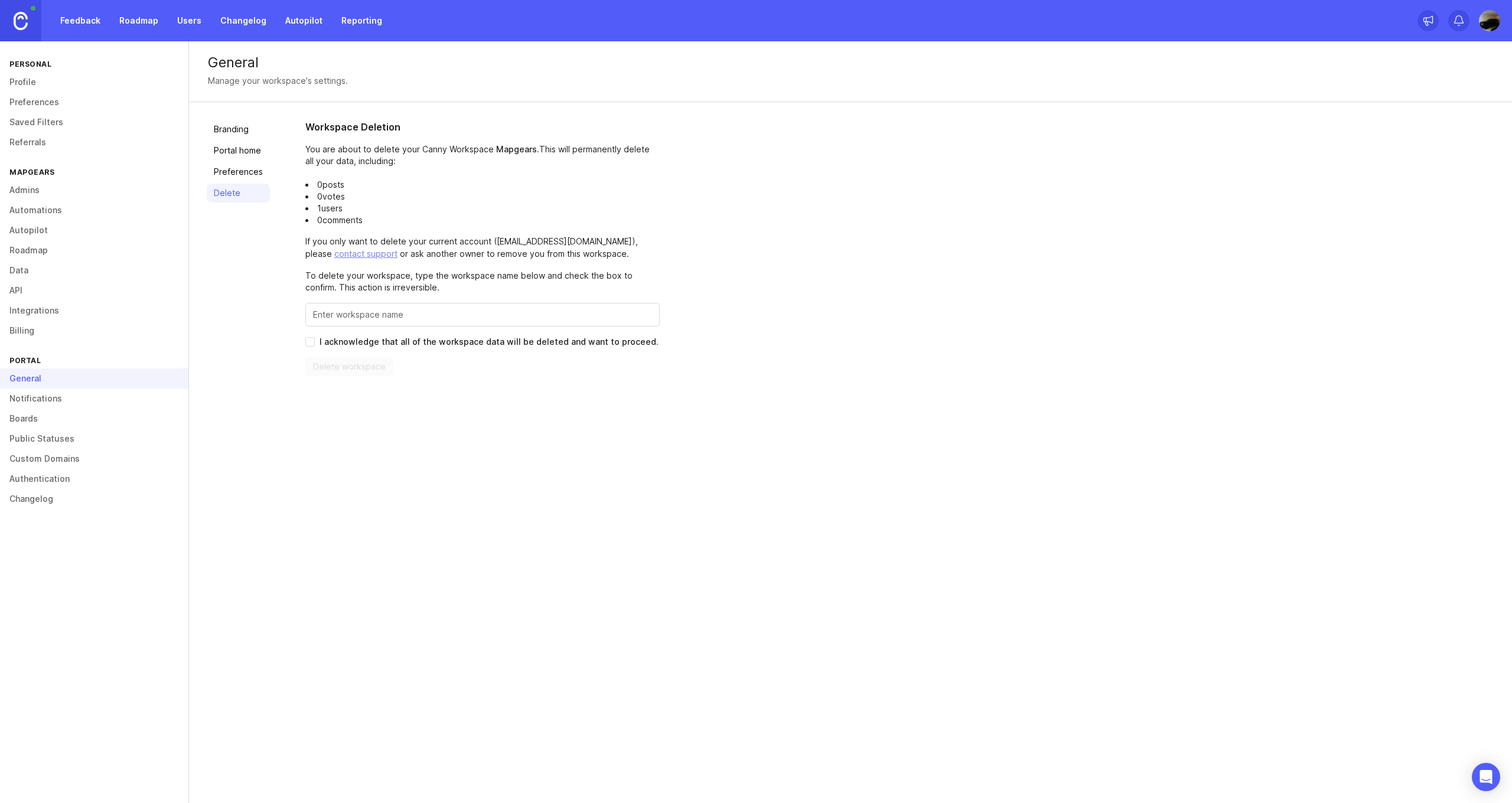
click at [246, 149] on link "Portal home" at bounding box center [238, 151] width 63 height 19
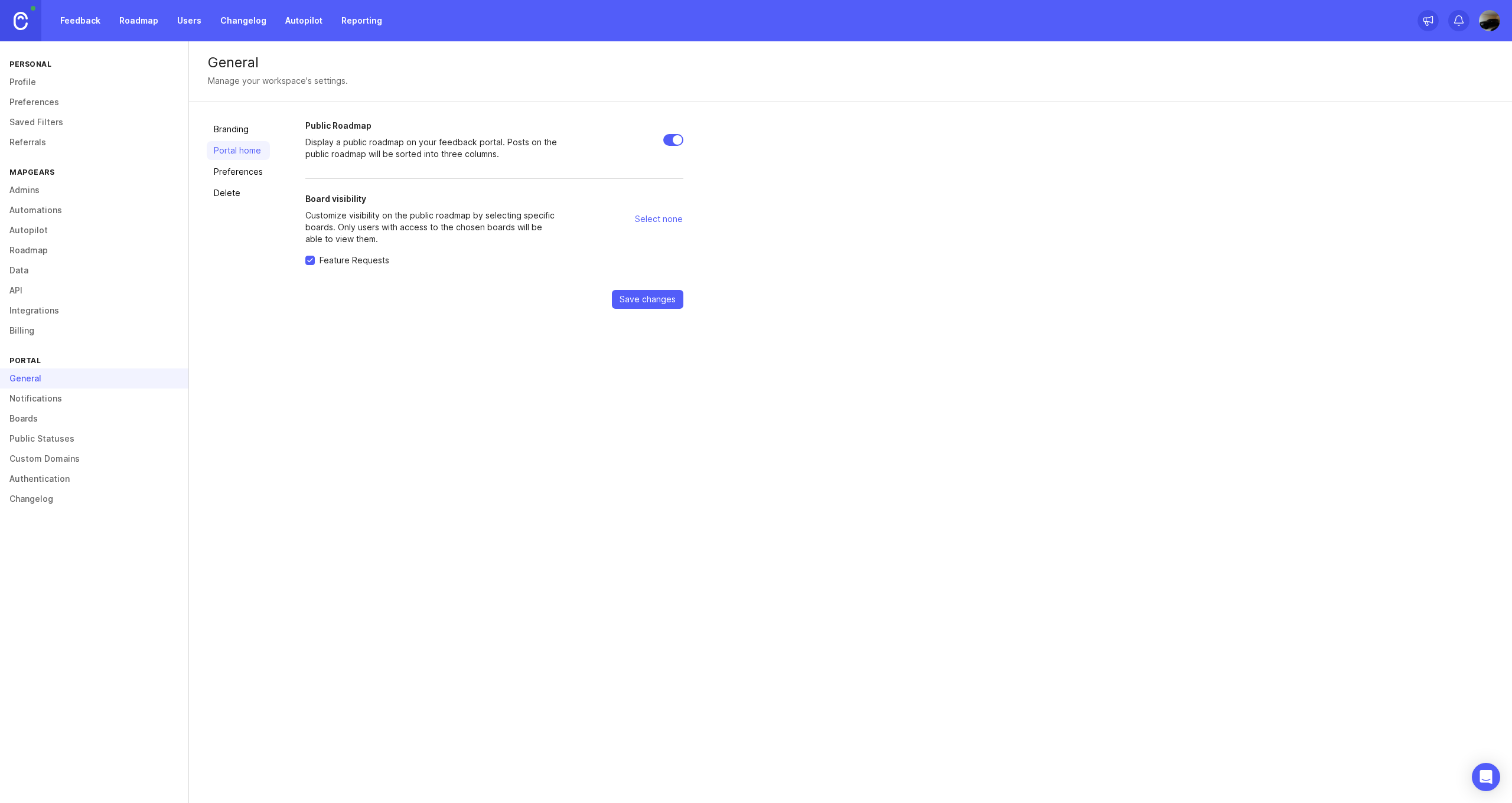
click at [245, 130] on link "Branding" at bounding box center [238, 129] width 63 height 19
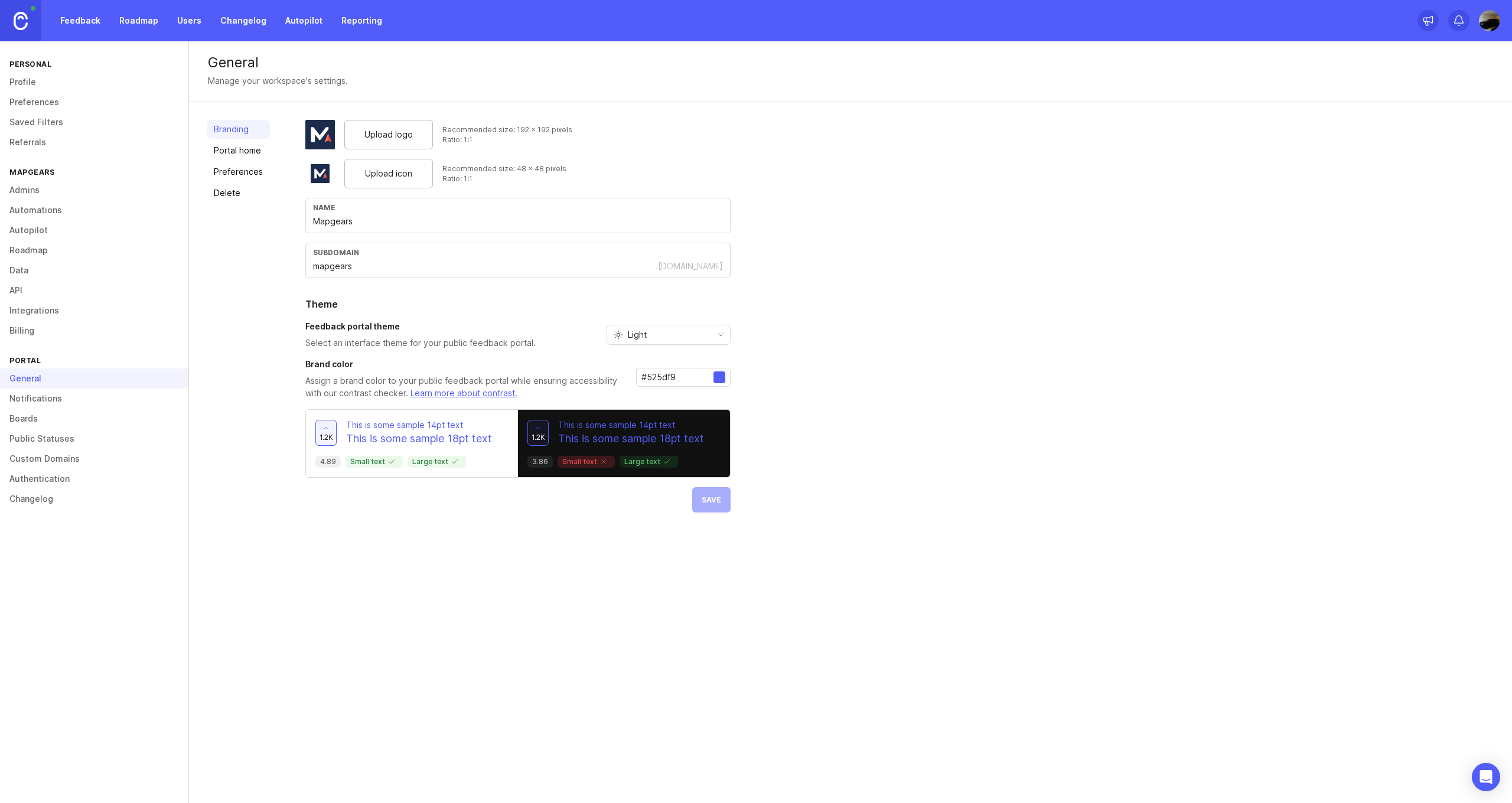
click at [75, 396] on link "Notifications" at bounding box center [94, 398] width 188 height 20
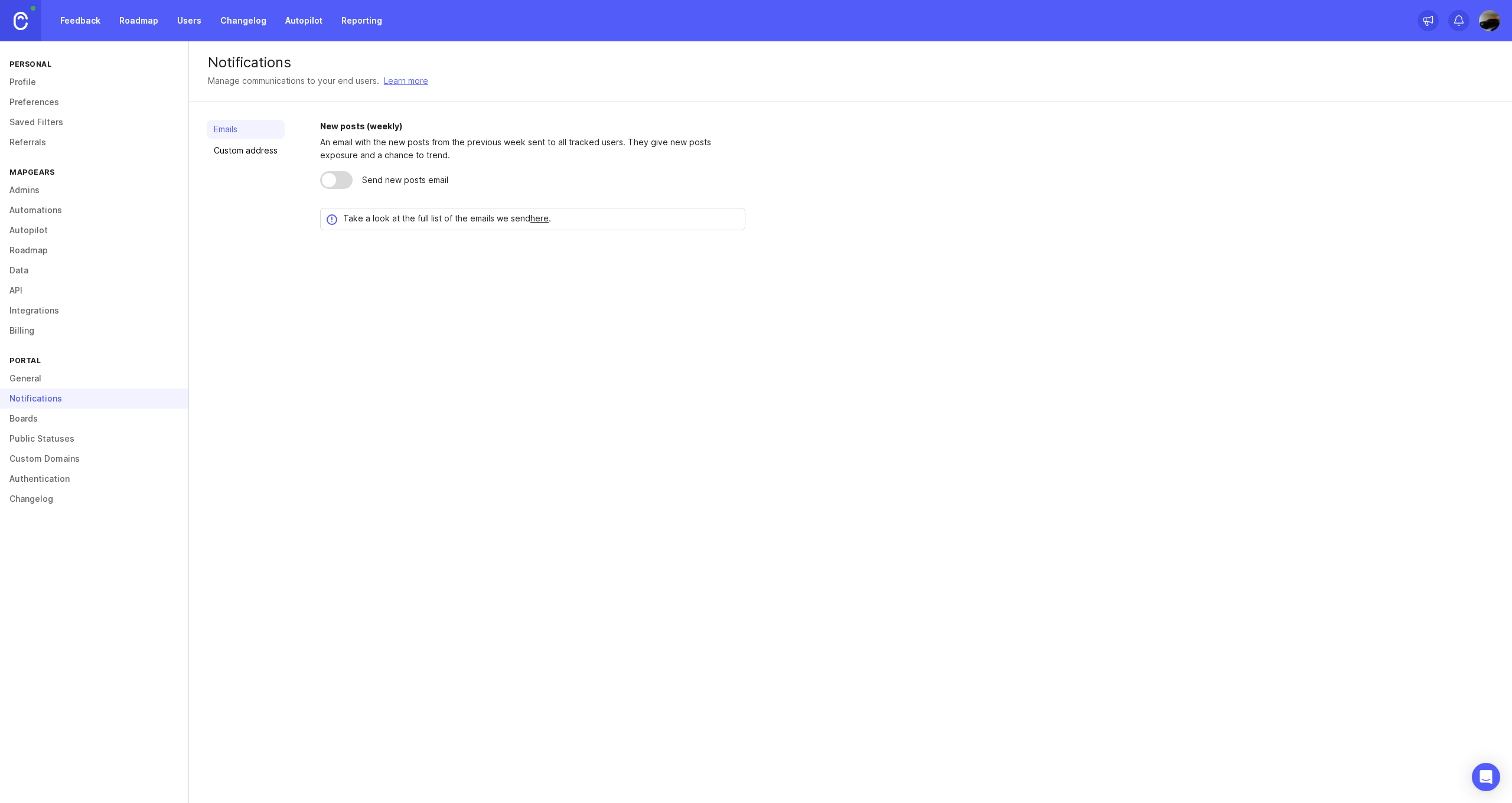
click at [88, 415] on link "Boards" at bounding box center [94, 418] width 188 height 20
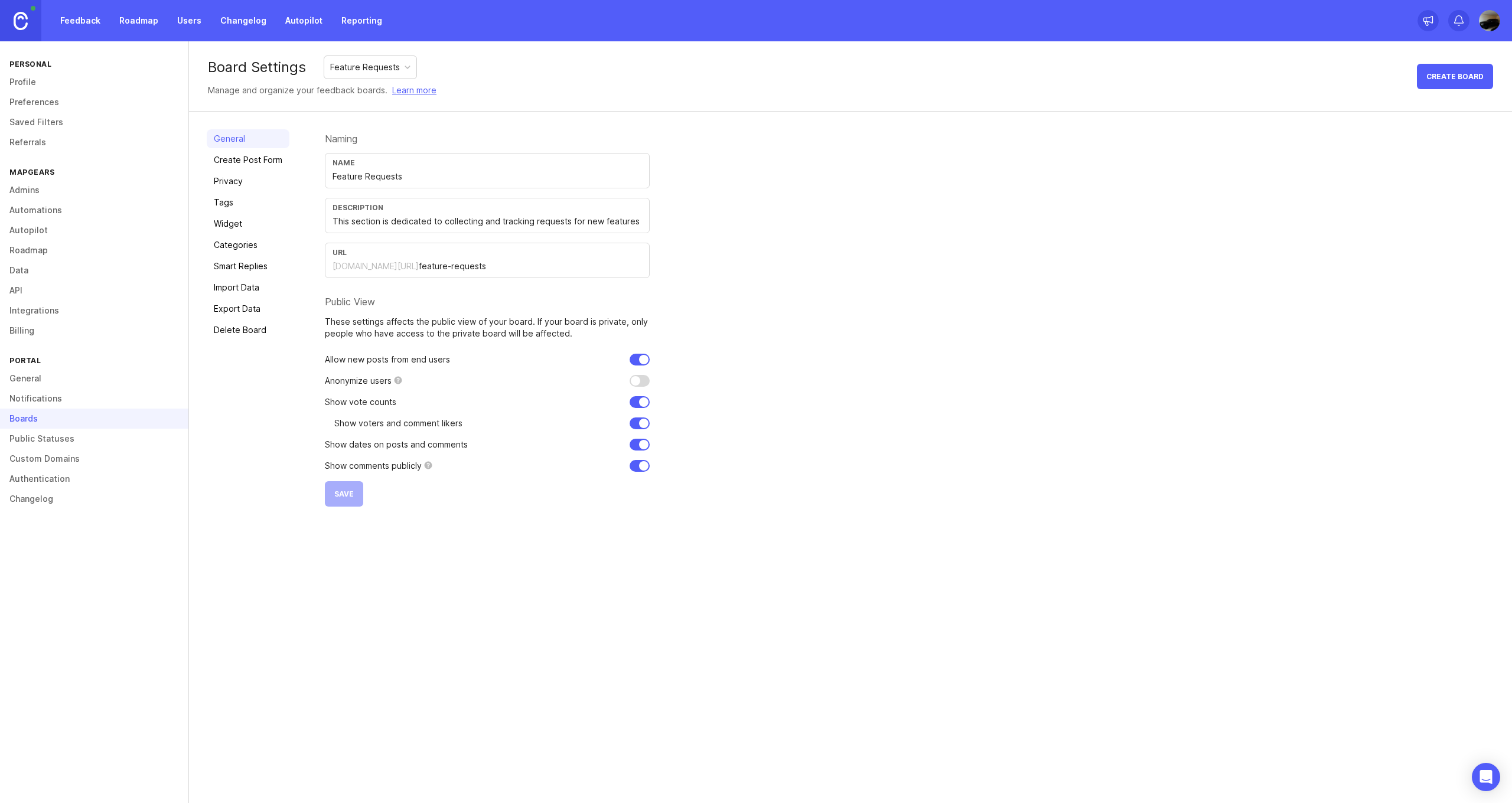
click at [239, 159] on link "Create Post Form" at bounding box center [248, 160] width 83 height 19
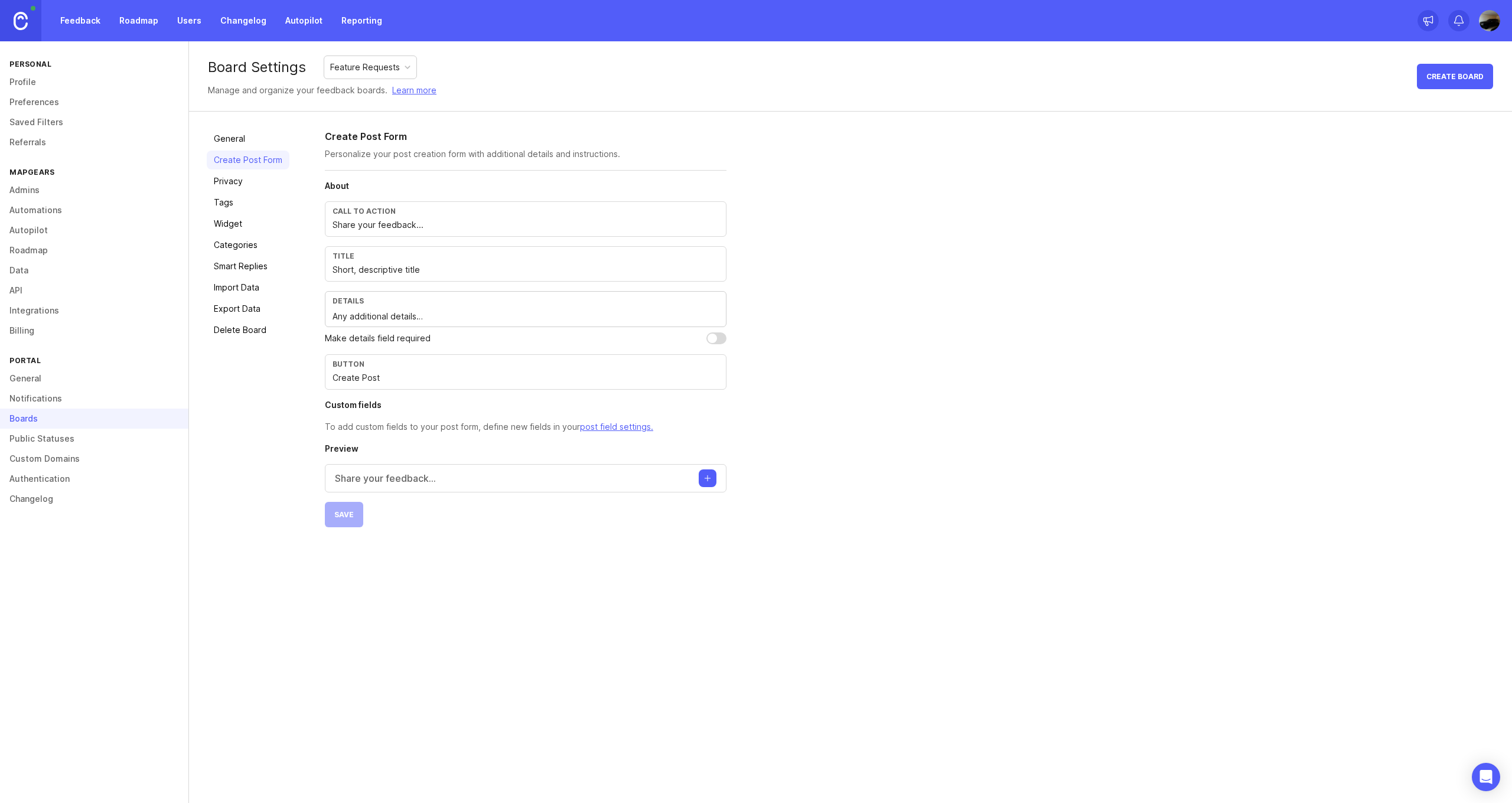
click at [248, 178] on link "Privacy" at bounding box center [248, 181] width 83 height 19
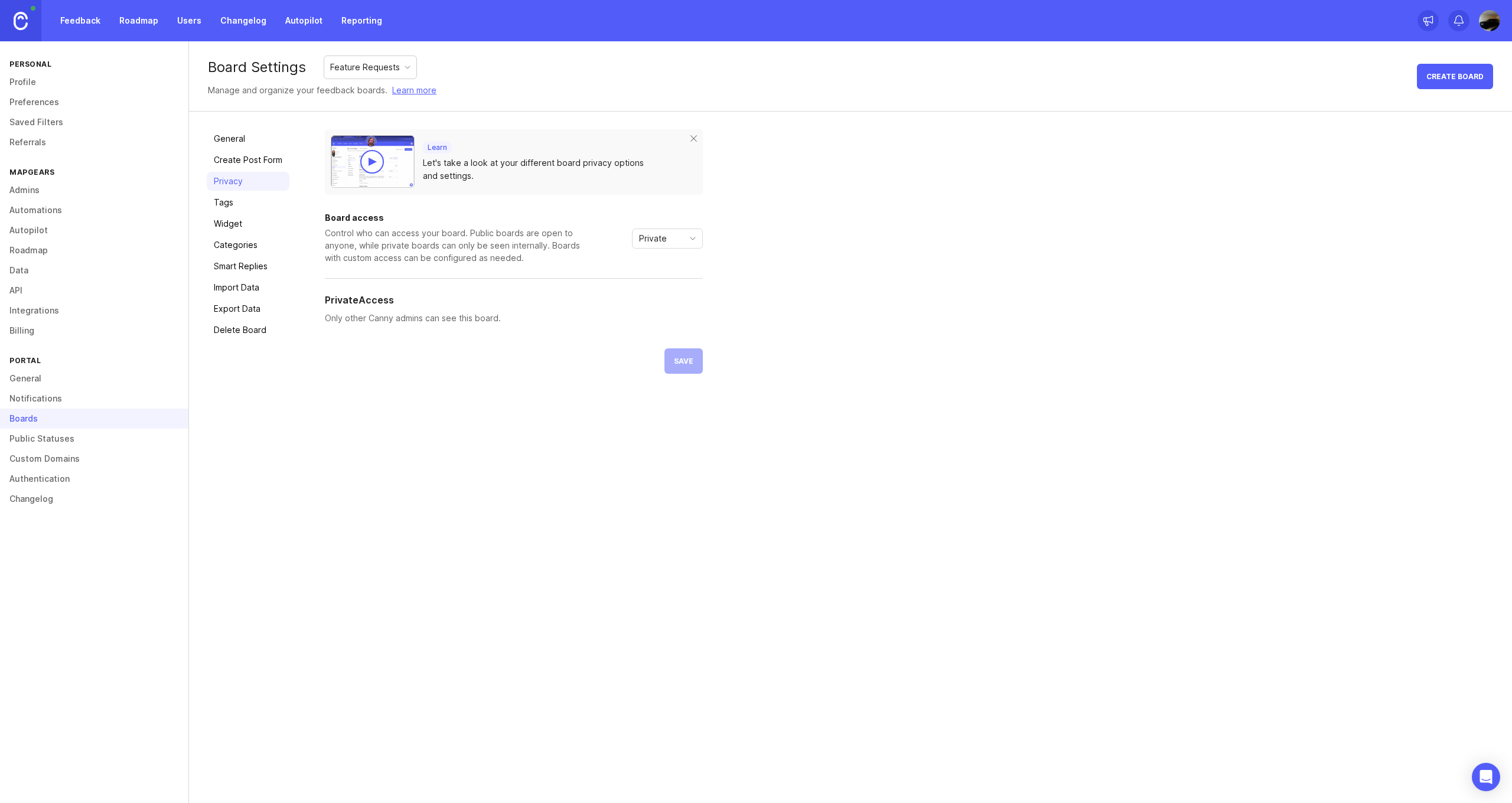
click at [435, 150] on p "Learn" at bounding box center [437, 147] width 20 height 9
click at [700, 241] on icon "toggle icon" at bounding box center [693, 238] width 19 height 9
click at [754, 225] on div "Learn Let's take a look at your different board privacy options and settings. B…" at bounding box center [909, 251] width 1169 height 244
click at [244, 206] on link "Tags" at bounding box center [248, 202] width 83 height 19
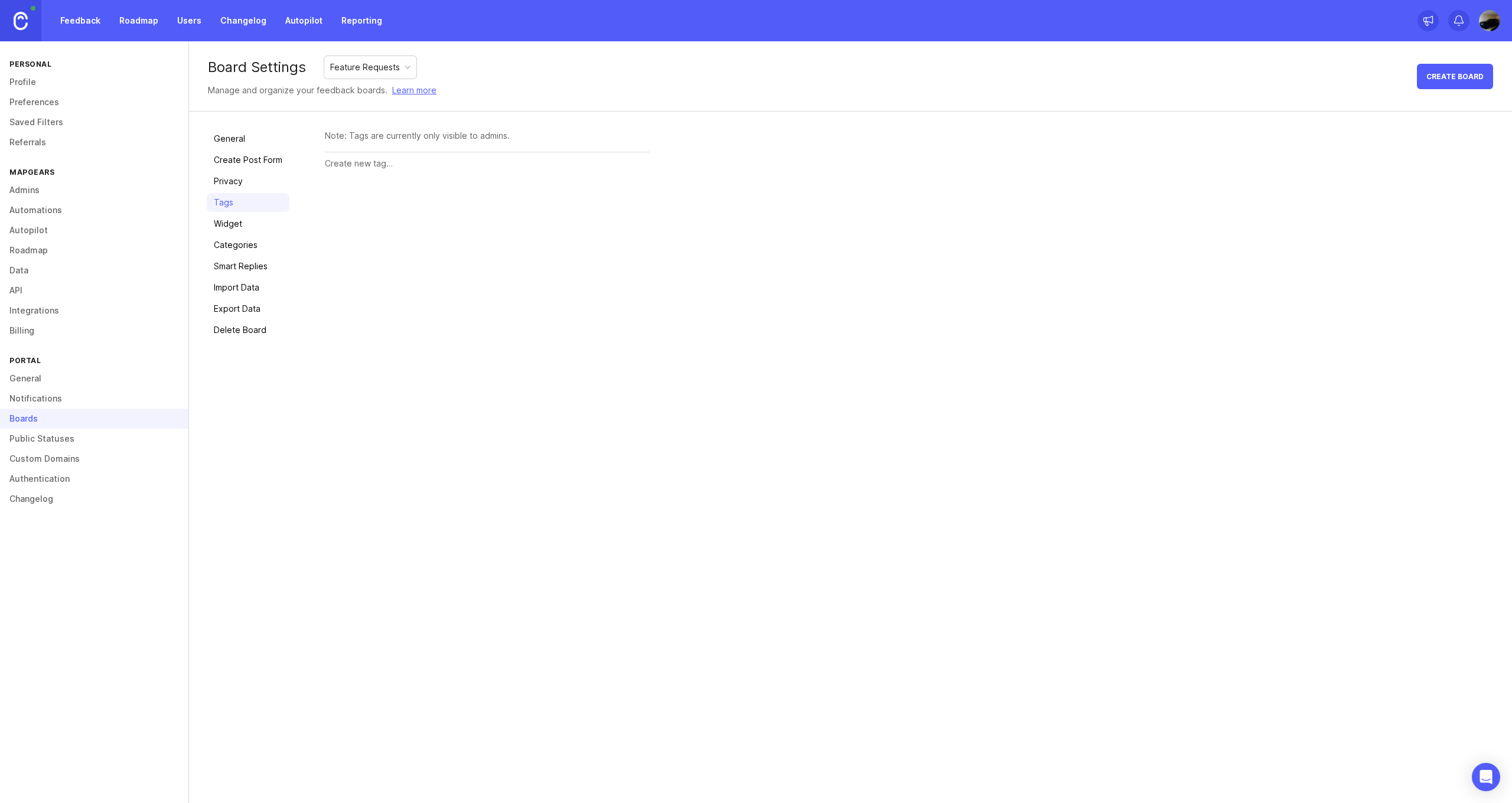
click at [230, 220] on link "Widget" at bounding box center [248, 223] width 83 height 19
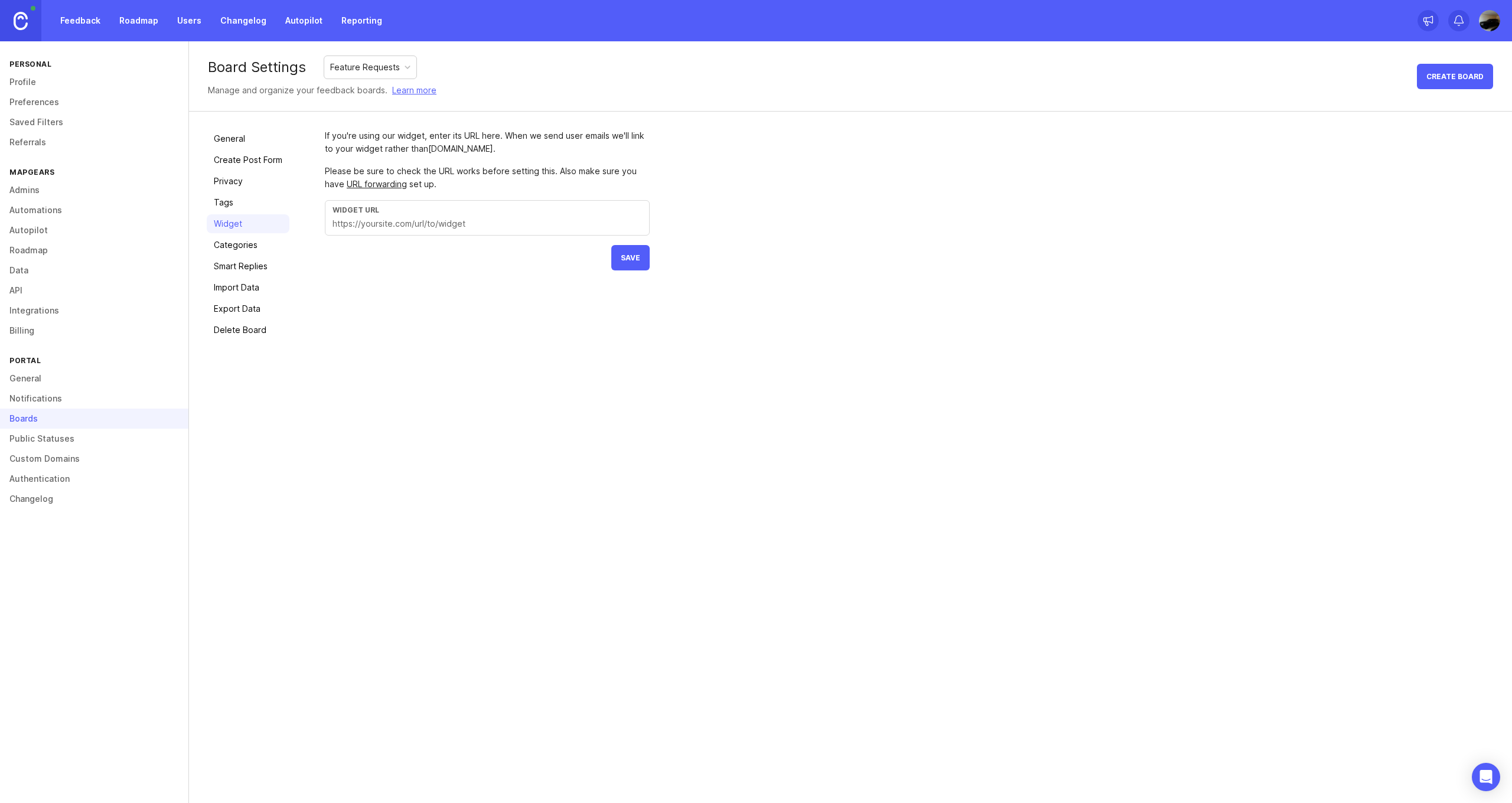
click at [235, 241] on link "Categories" at bounding box center [248, 245] width 83 height 19
click at [244, 212] on div "General Create Post Form Privacy Tags Widget Categories Smart Replies Import Da…" at bounding box center [248, 234] width 83 height 210
click at [243, 218] on link "Widget" at bounding box center [248, 223] width 83 height 19
click at [243, 209] on link "Tags" at bounding box center [248, 202] width 83 height 19
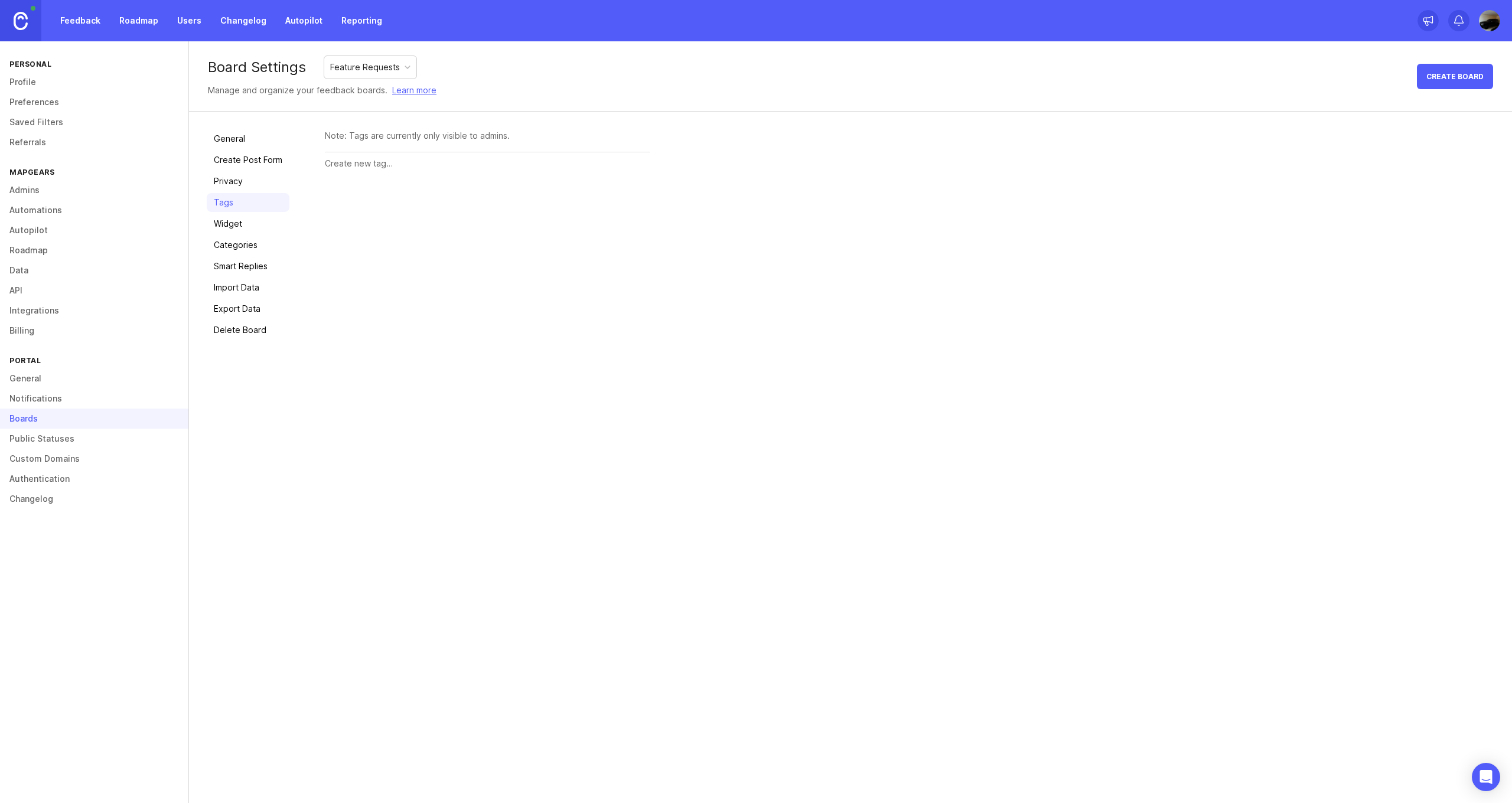
click at [249, 220] on link "Widget" at bounding box center [248, 223] width 83 height 19
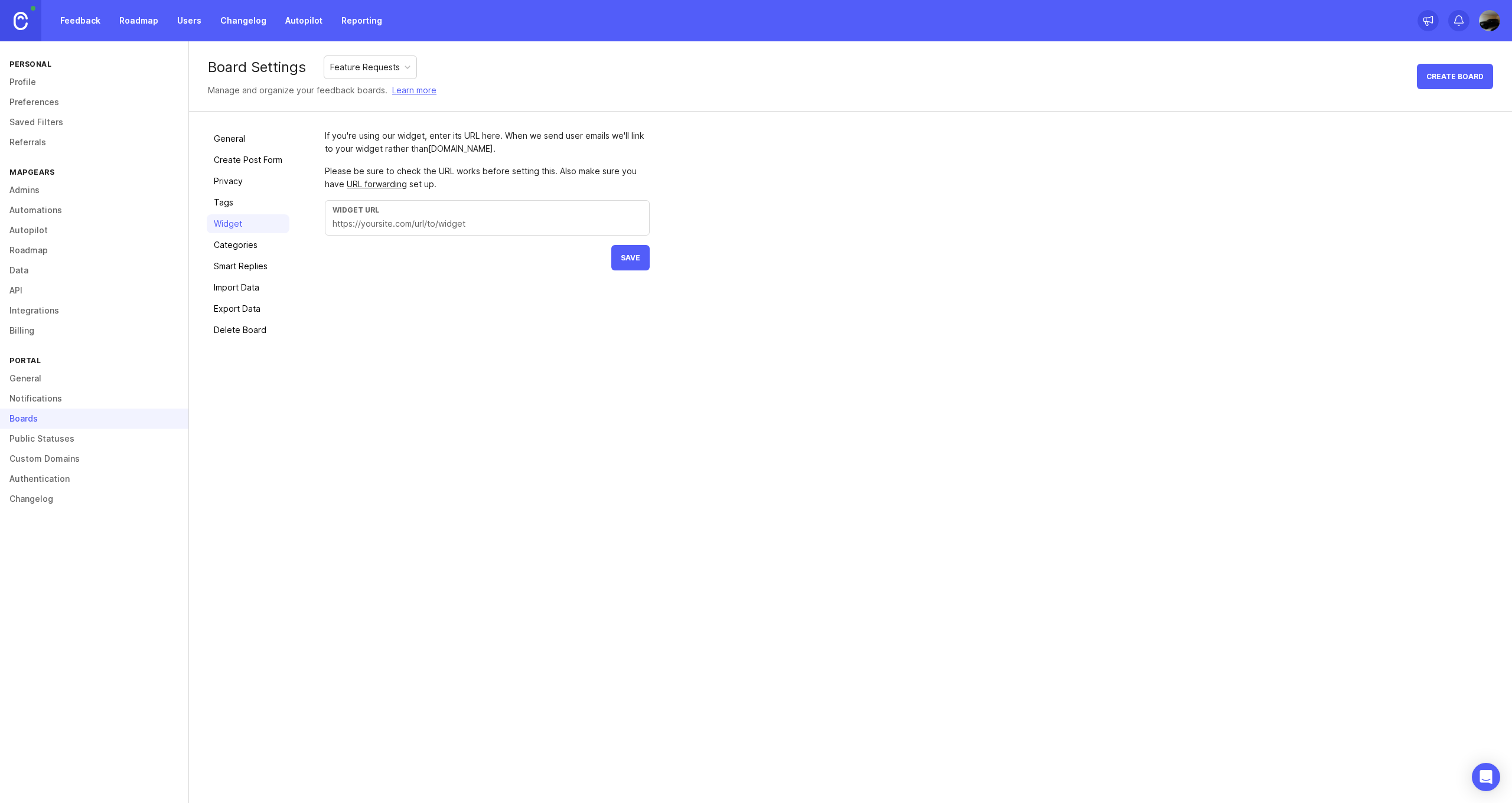
click at [244, 202] on link "Tags" at bounding box center [248, 202] width 83 height 19
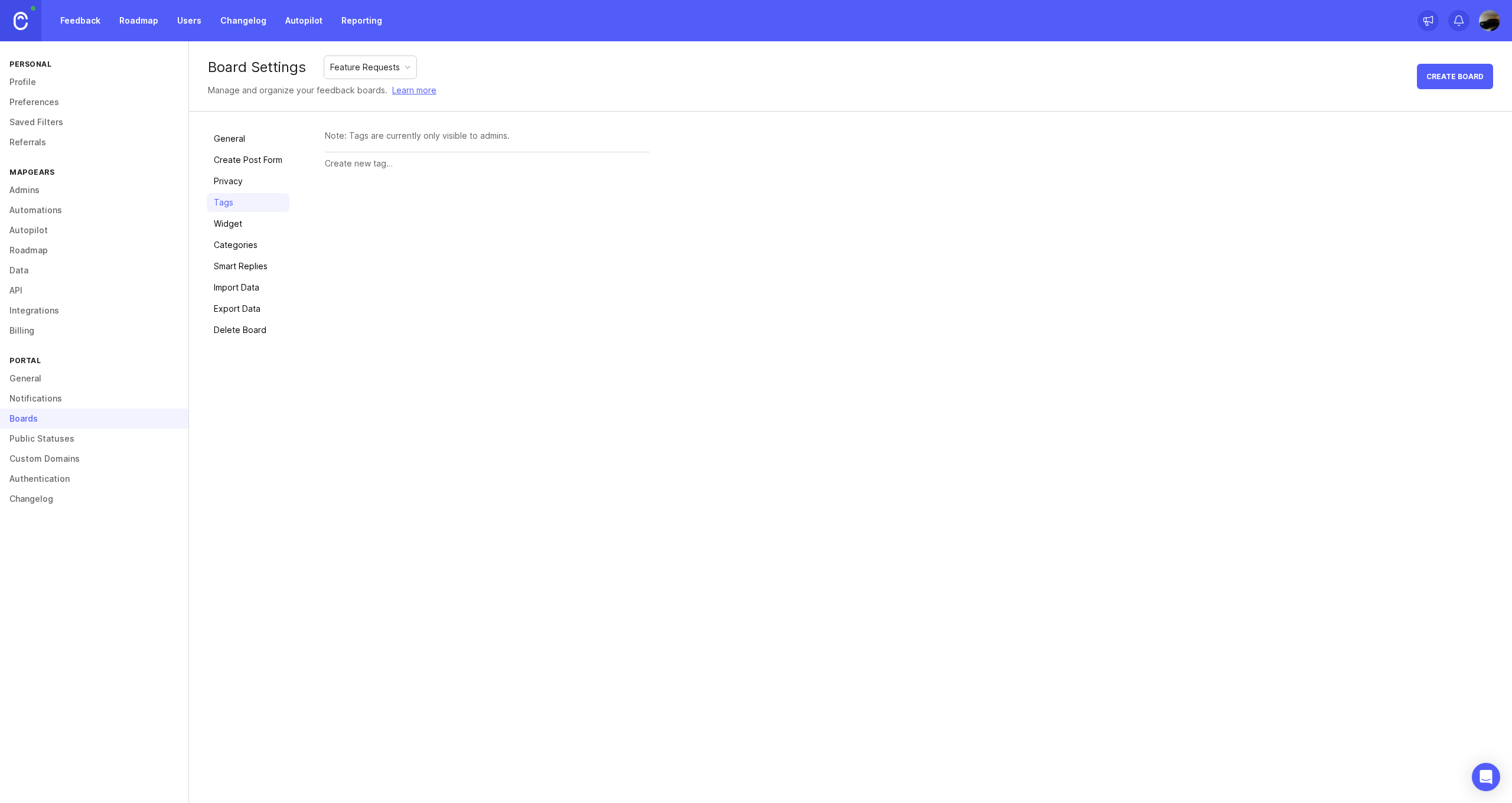
click at [247, 222] on link "Widget" at bounding box center [248, 223] width 83 height 19
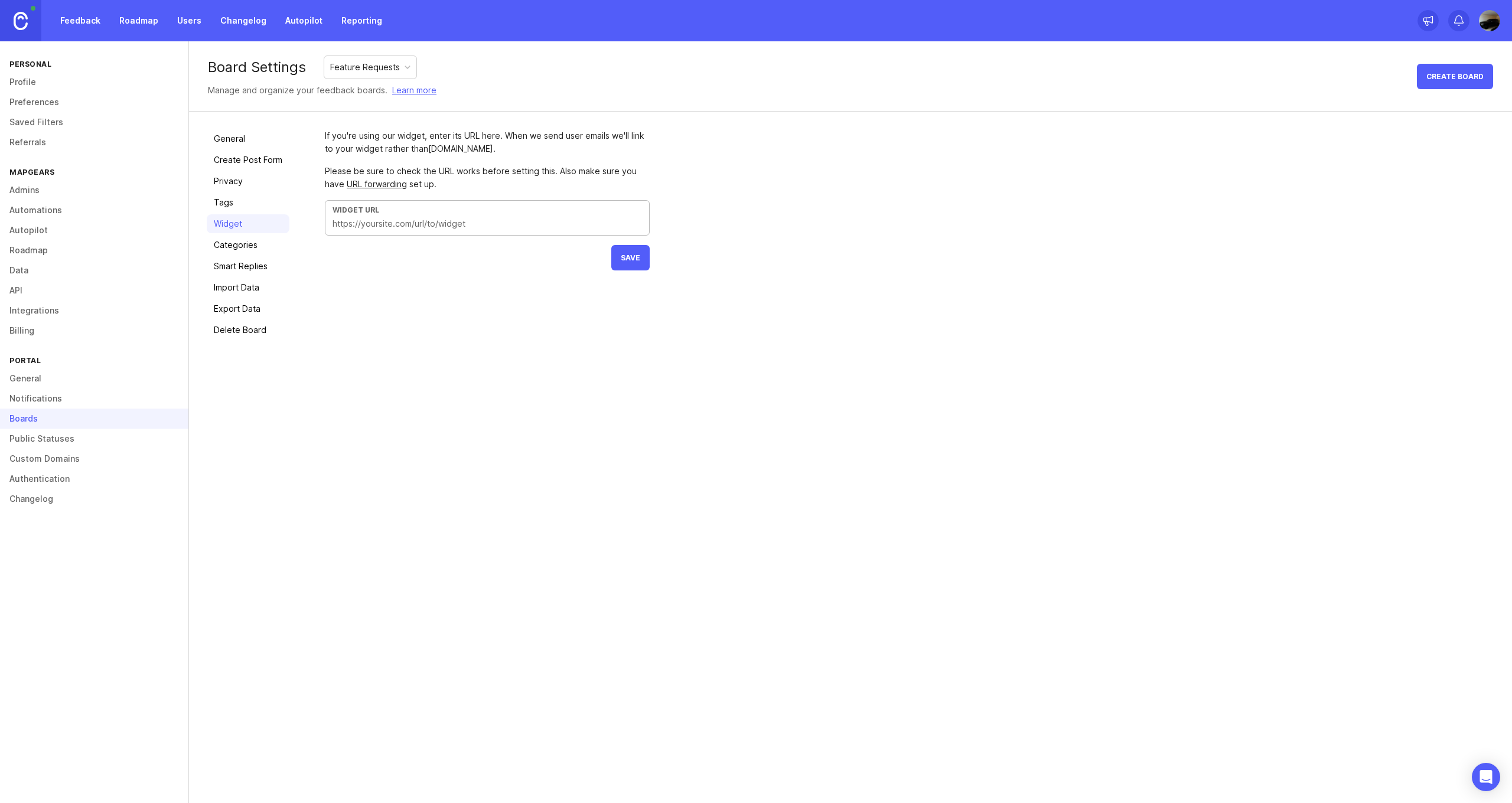
click at [405, 225] on input "text" at bounding box center [487, 223] width 309 height 13
click at [206, 248] on div "General Create Post Form Privacy Tags Widget Categories Smart Replies Import Da…" at bounding box center [850, 235] width 1323 height 246
drag, startPoint x: 245, startPoint y: 241, endPoint x: 232, endPoint y: 241, distance: 13.0
click at [245, 241] on link "Categories" at bounding box center [248, 245] width 83 height 19
click at [241, 265] on link "Smart Replies" at bounding box center [248, 266] width 83 height 19
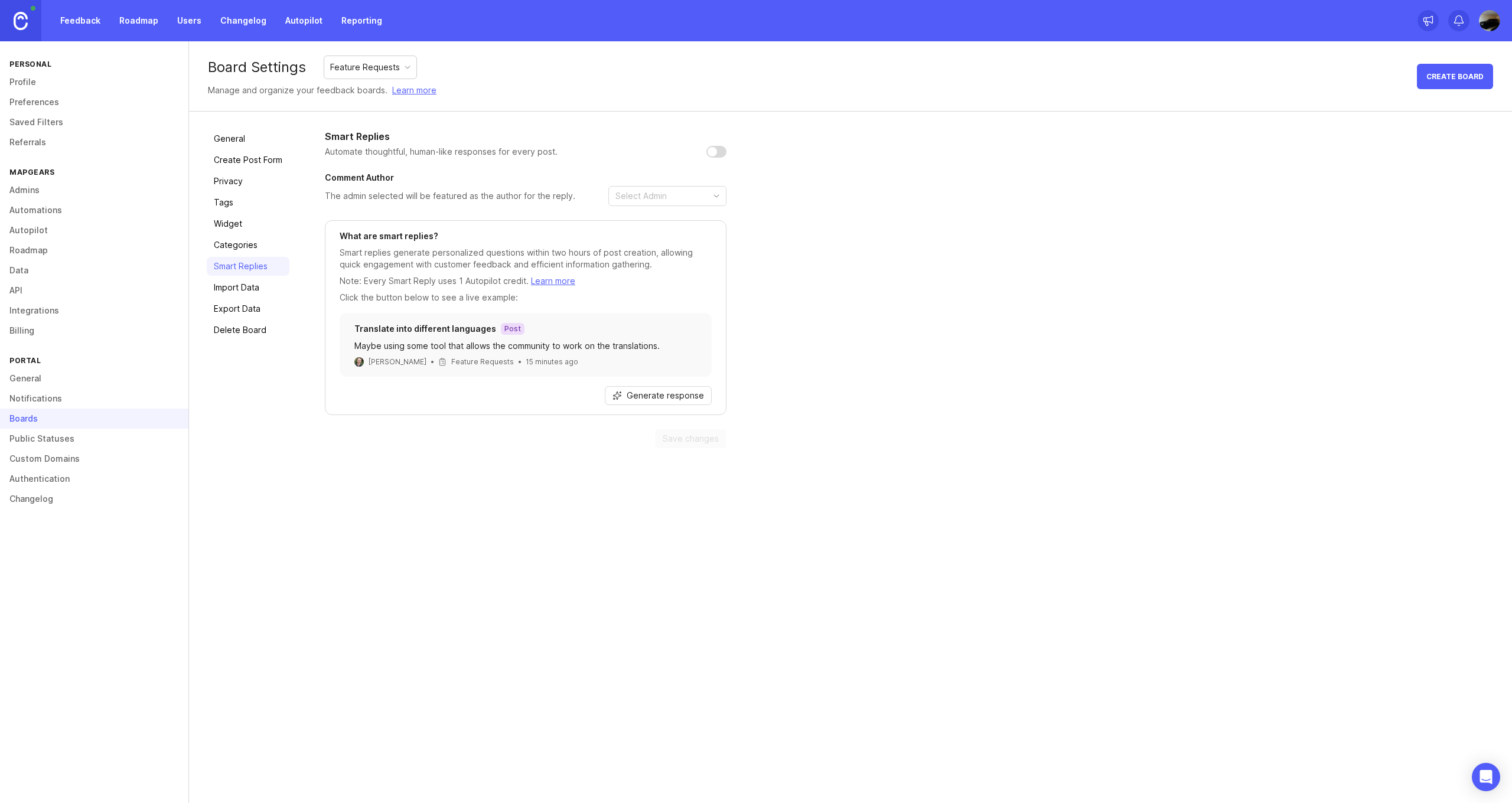
click at [722, 150] on input "checkbox" at bounding box center [716, 151] width 20 height 12
checkbox input "false"
click at [741, 210] on div "Smart Replies Automate thoughtful, human-like responses for every post. Comment…" at bounding box center [909, 288] width 1169 height 319
click at [721, 199] on icon "toggle icon" at bounding box center [716, 196] width 19 height 9
click at [717, 197] on icon "toggle icon" at bounding box center [716, 196] width 19 height 9
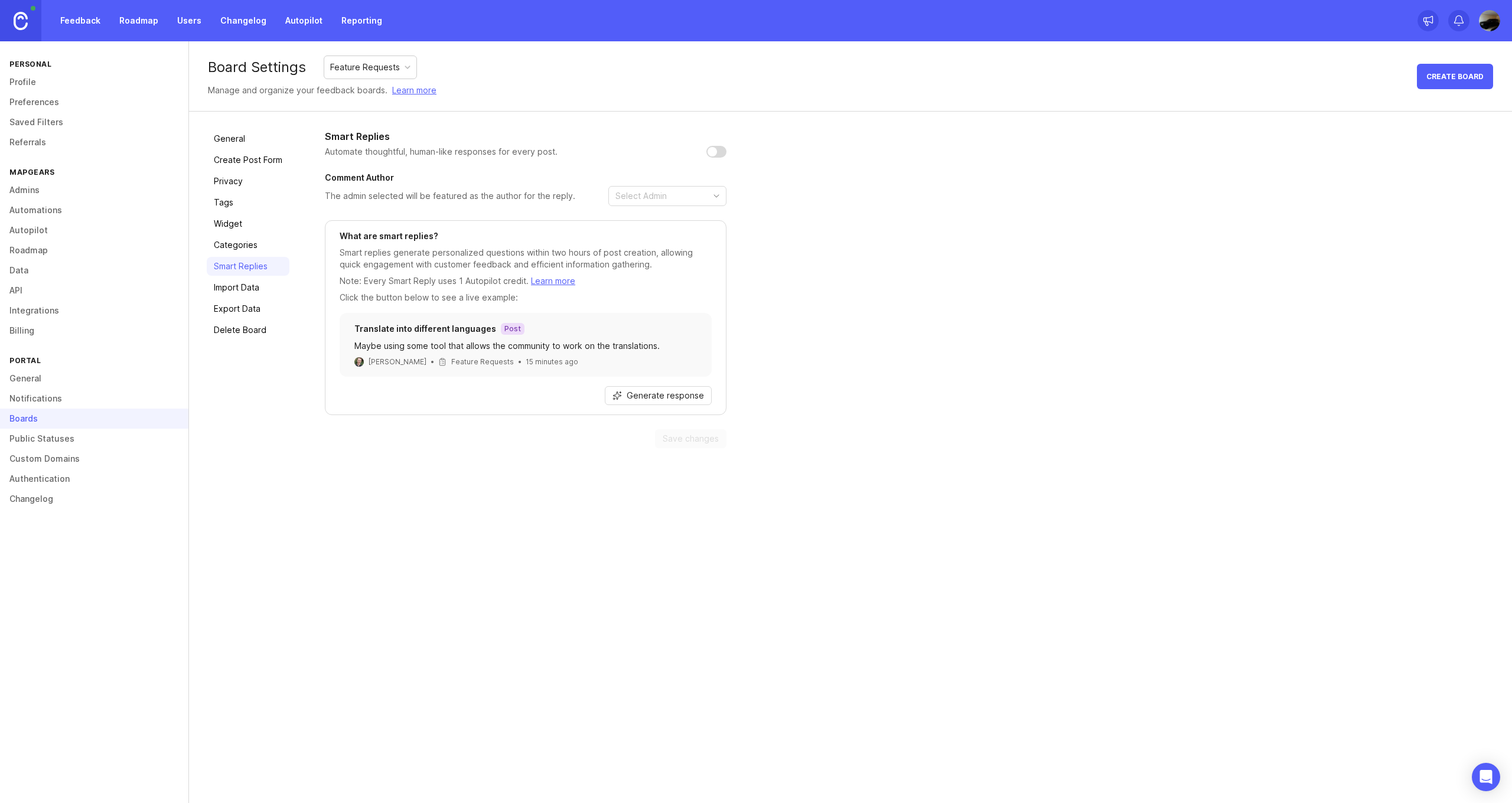
click at [246, 291] on link "Import Data" at bounding box center [248, 288] width 83 height 19
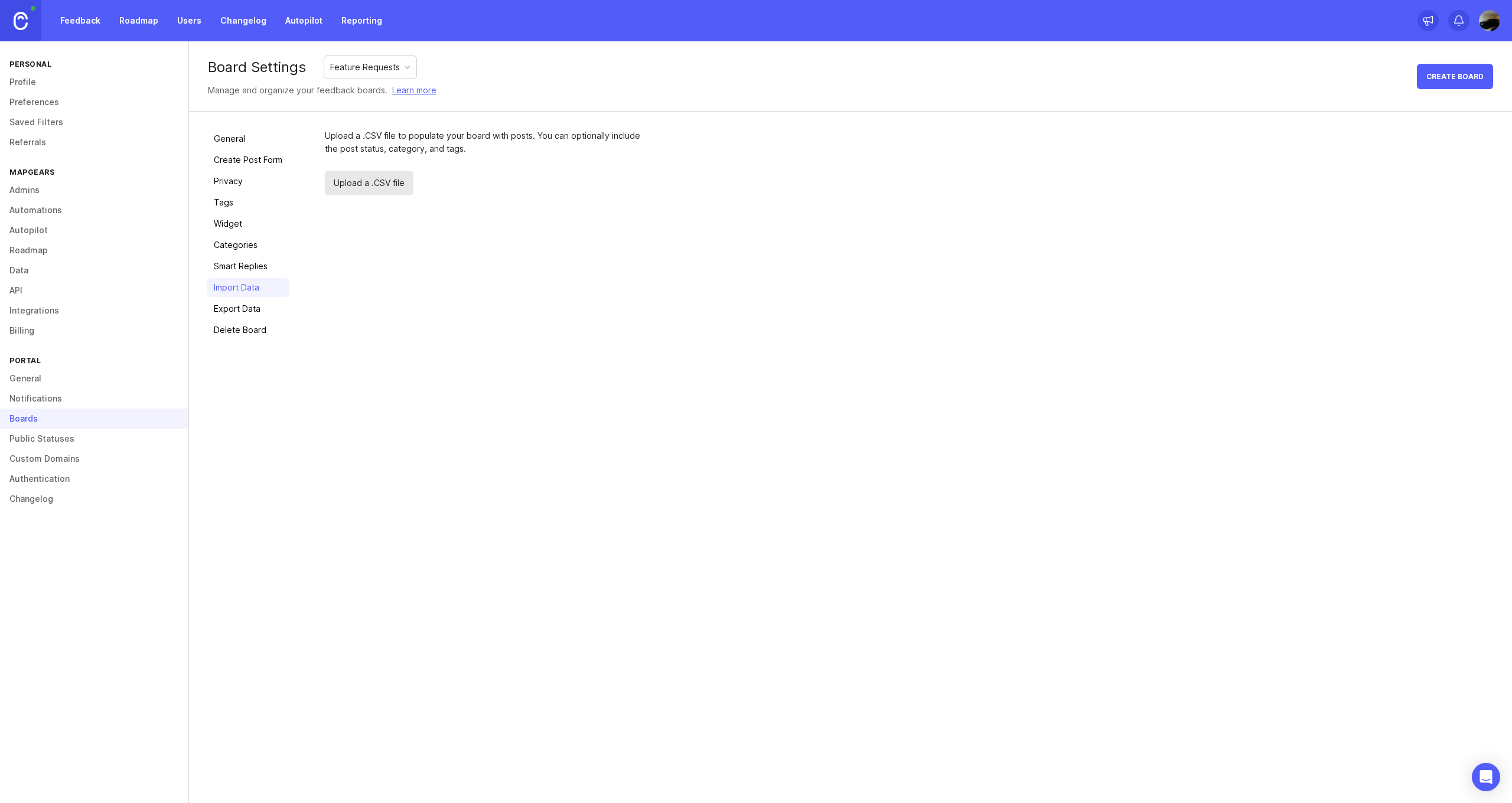
click at [245, 299] on link "Export Data" at bounding box center [248, 309] width 83 height 19
click at [236, 233] on div "General Create Post Form Privacy Tags Widget Categories Smart Replies Import Da…" at bounding box center [248, 234] width 83 height 210
click at [239, 268] on link "Smart Replies" at bounding box center [248, 266] width 83 height 19
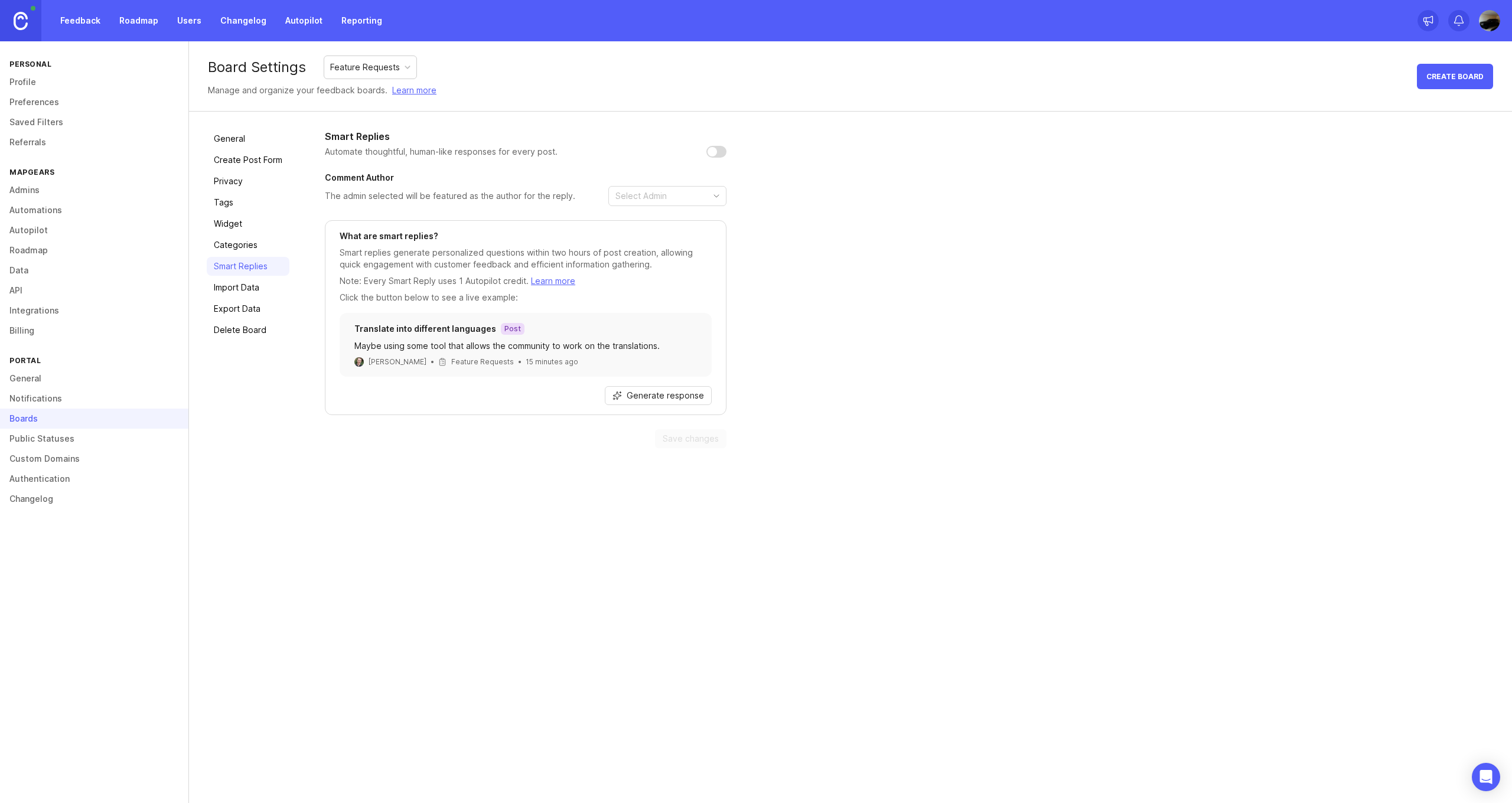
click at [232, 217] on link "Widget" at bounding box center [248, 223] width 83 height 19
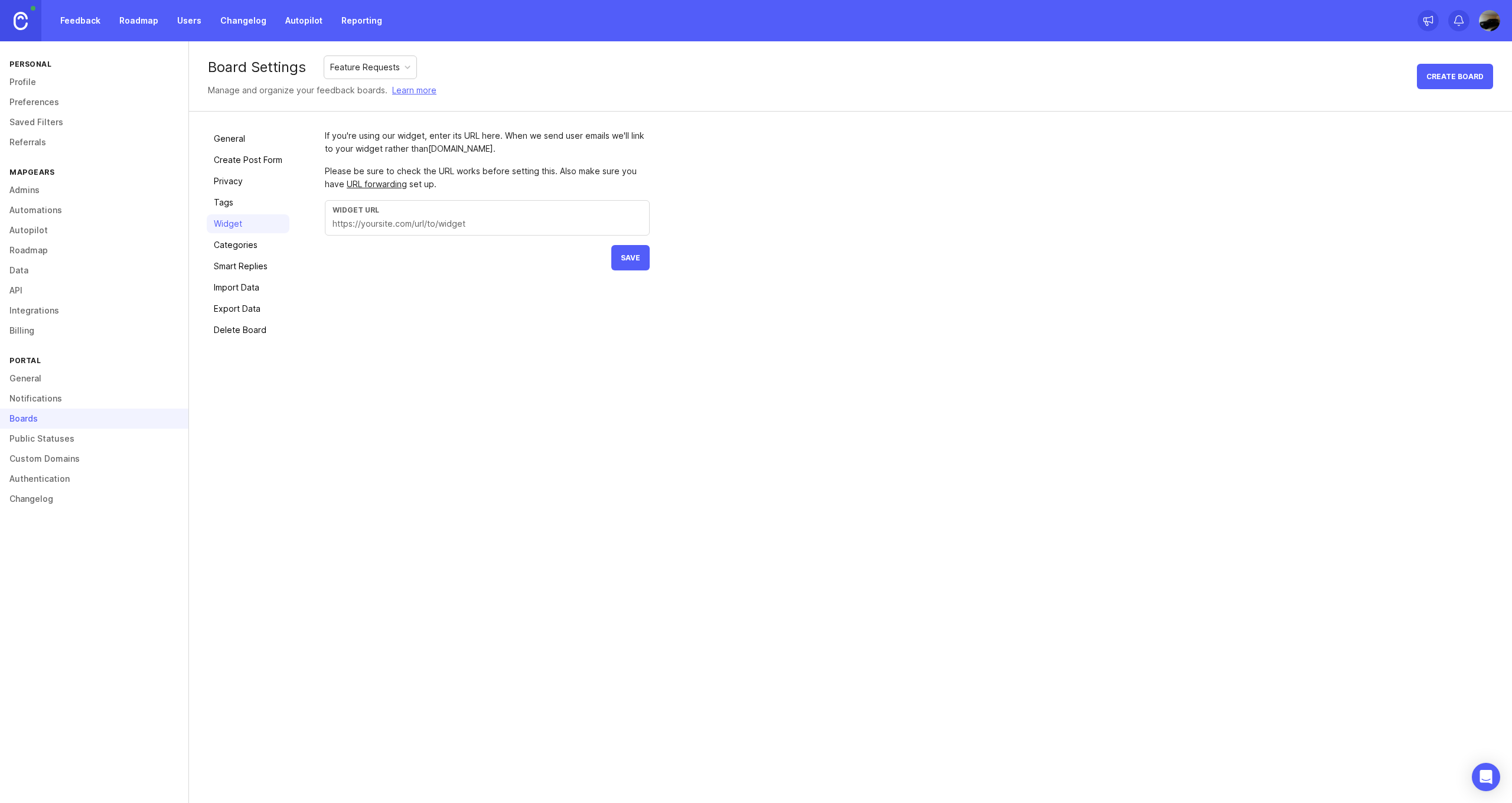
click at [81, 433] on link "Public Statuses" at bounding box center [94, 438] width 188 height 20
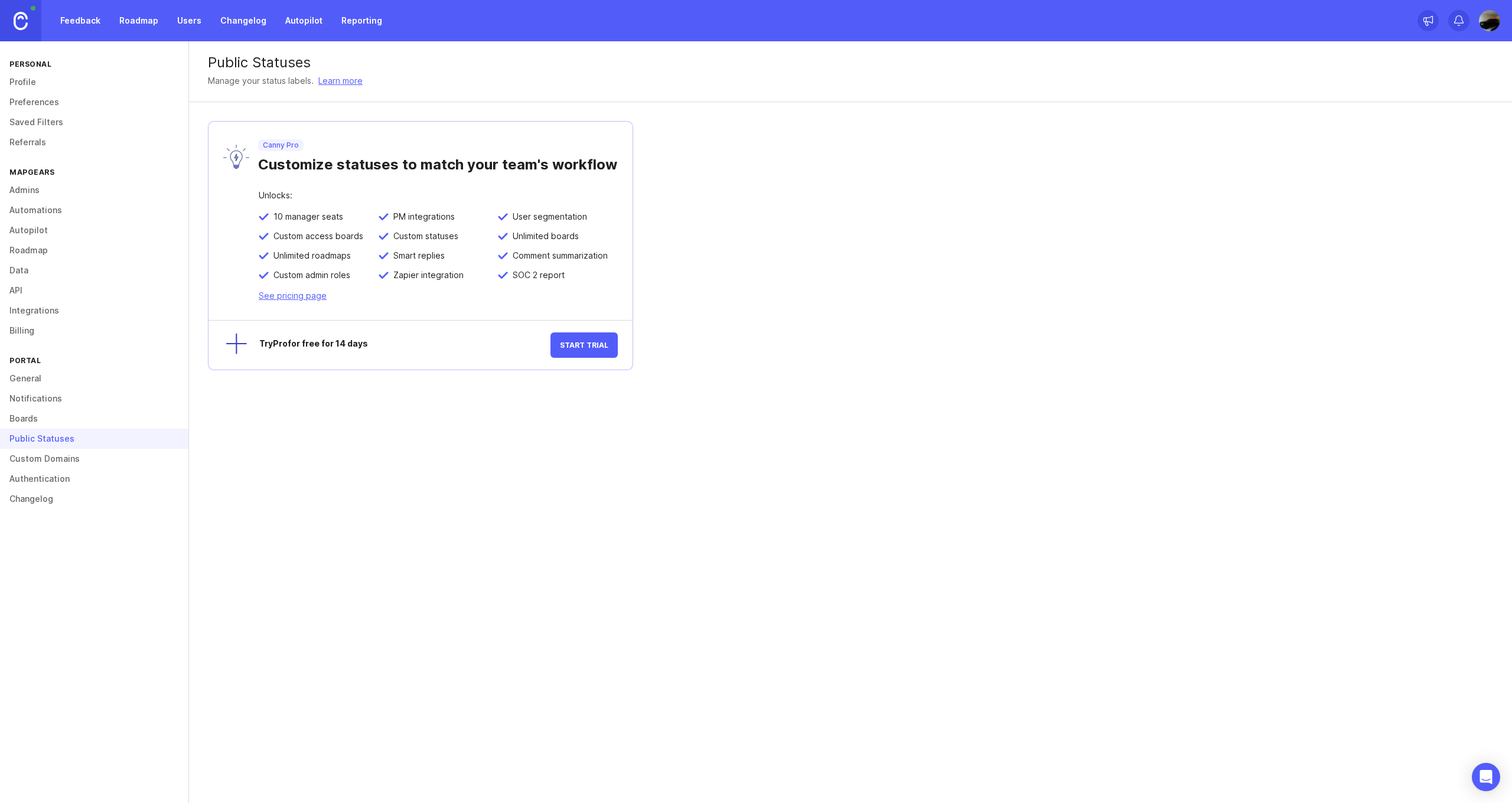
click at [59, 462] on link "Custom Domains" at bounding box center [94, 459] width 188 height 20
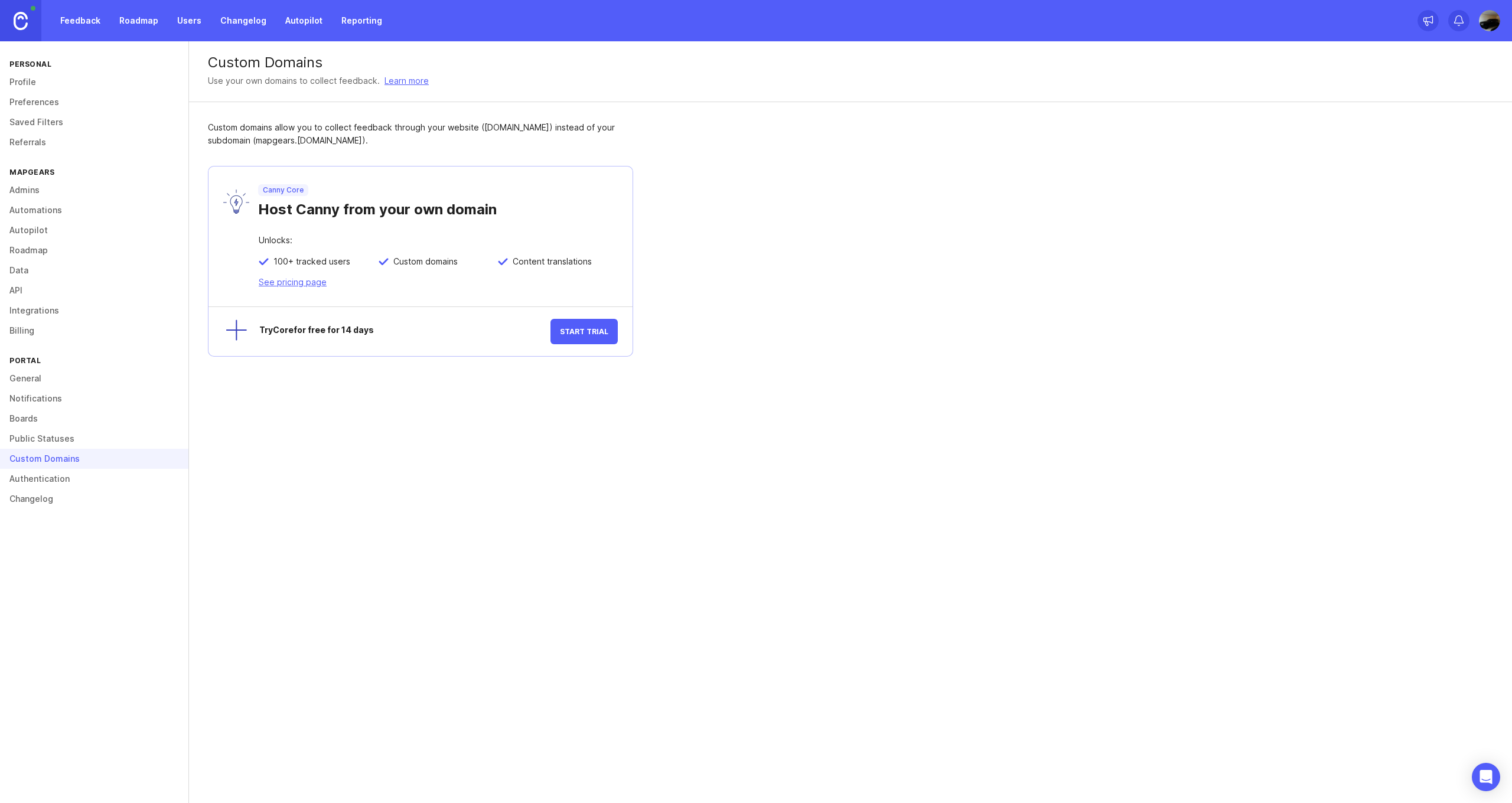
click at [56, 471] on link "Authentication" at bounding box center [94, 478] width 188 height 20
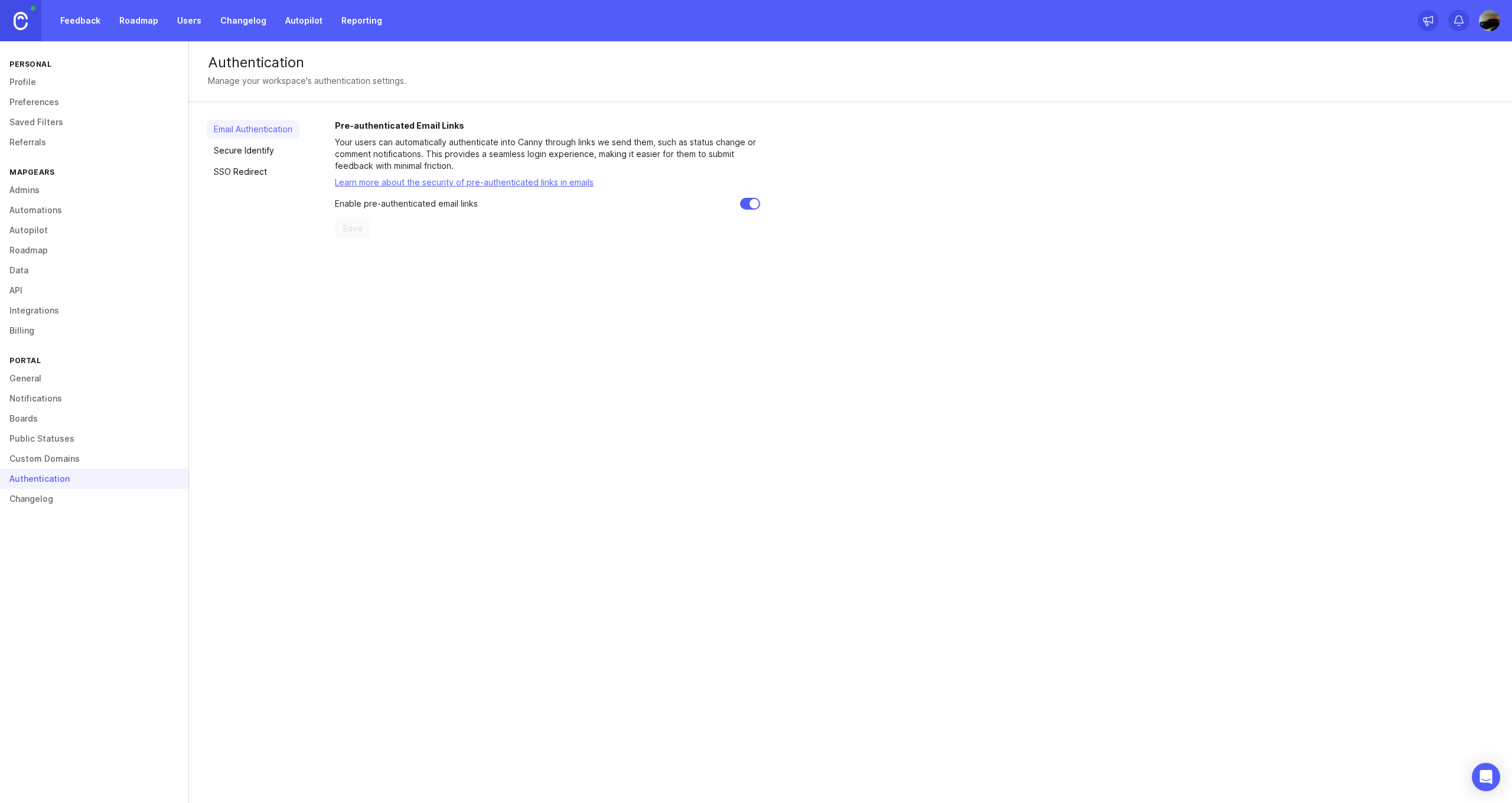
click at [43, 83] on link "Profile" at bounding box center [94, 82] width 188 height 20
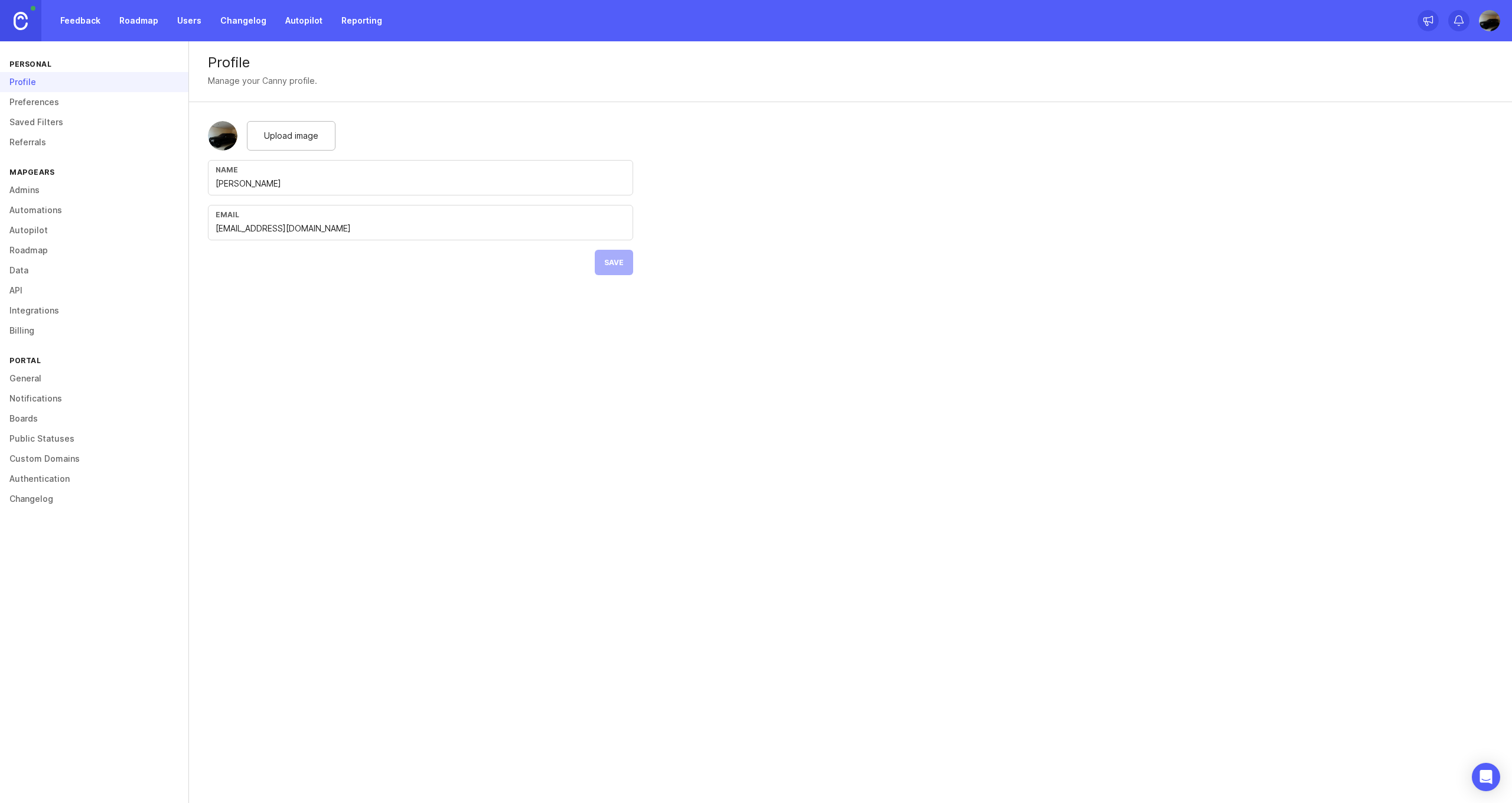
click at [57, 98] on link "Preferences" at bounding box center [94, 102] width 188 height 20
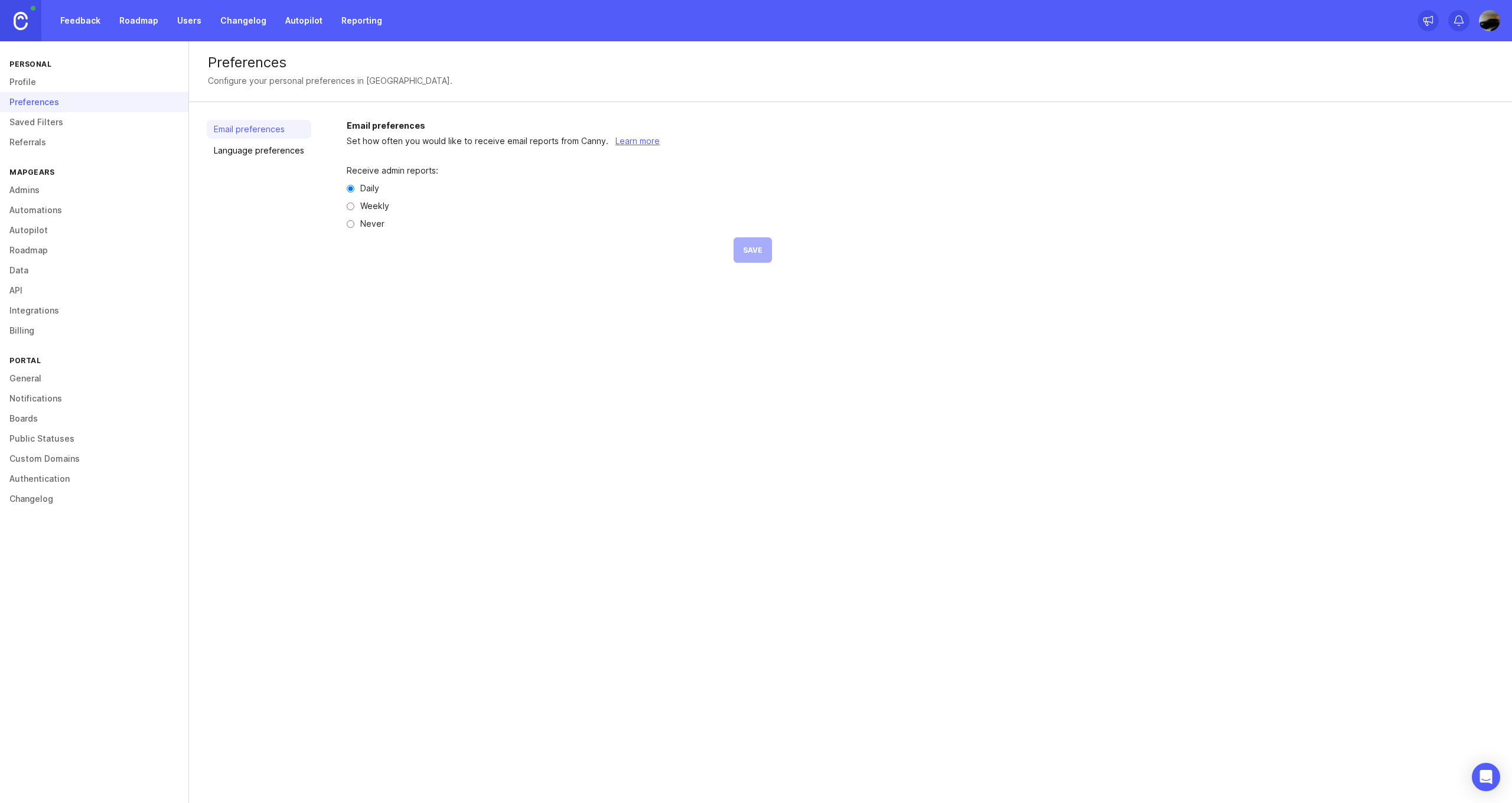
click at [73, 121] on link "Saved Filters" at bounding box center [94, 122] width 188 height 20
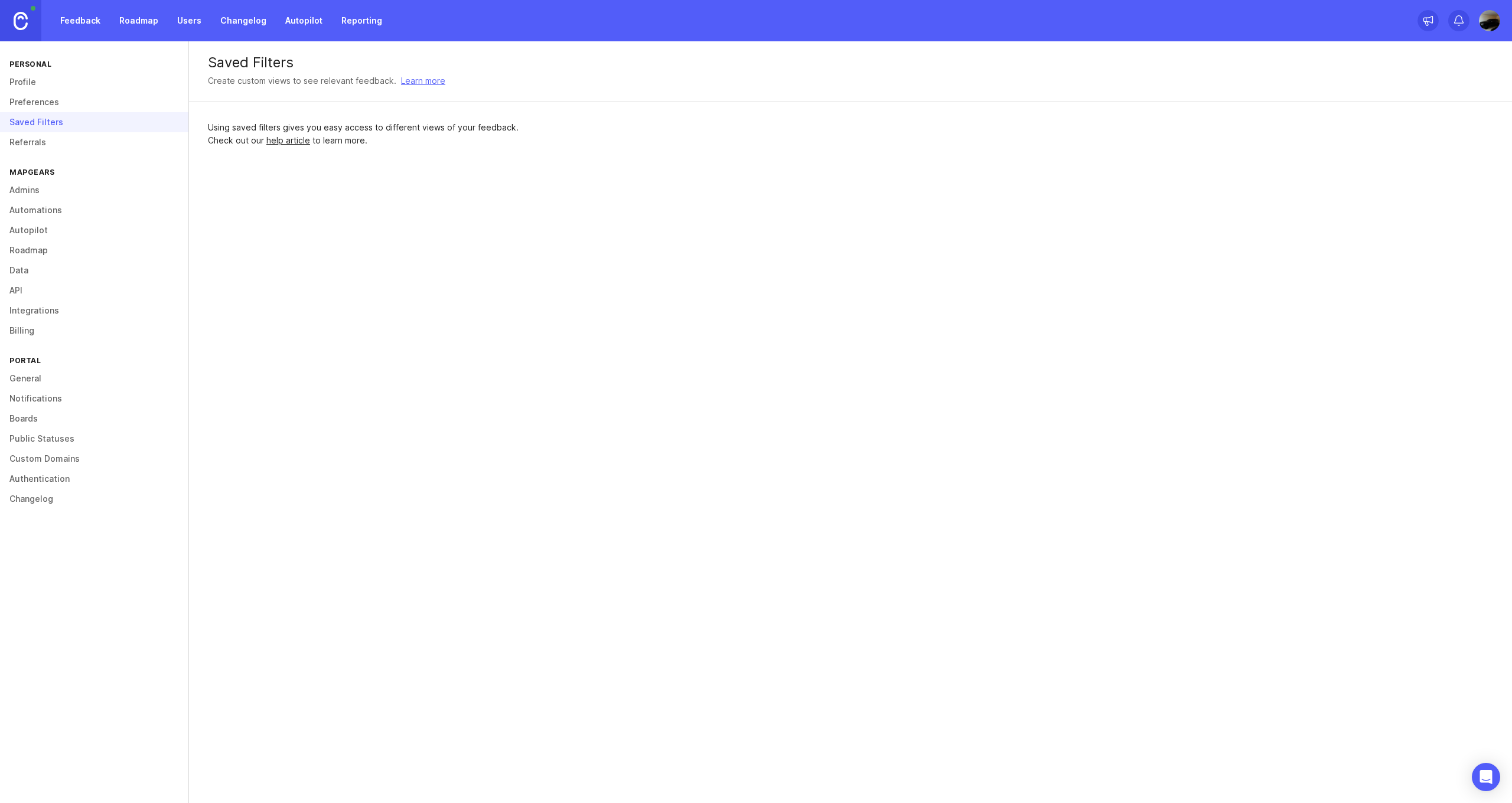
click at [57, 139] on link "Referrals" at bounding box center [94, 142] width 188 height 20
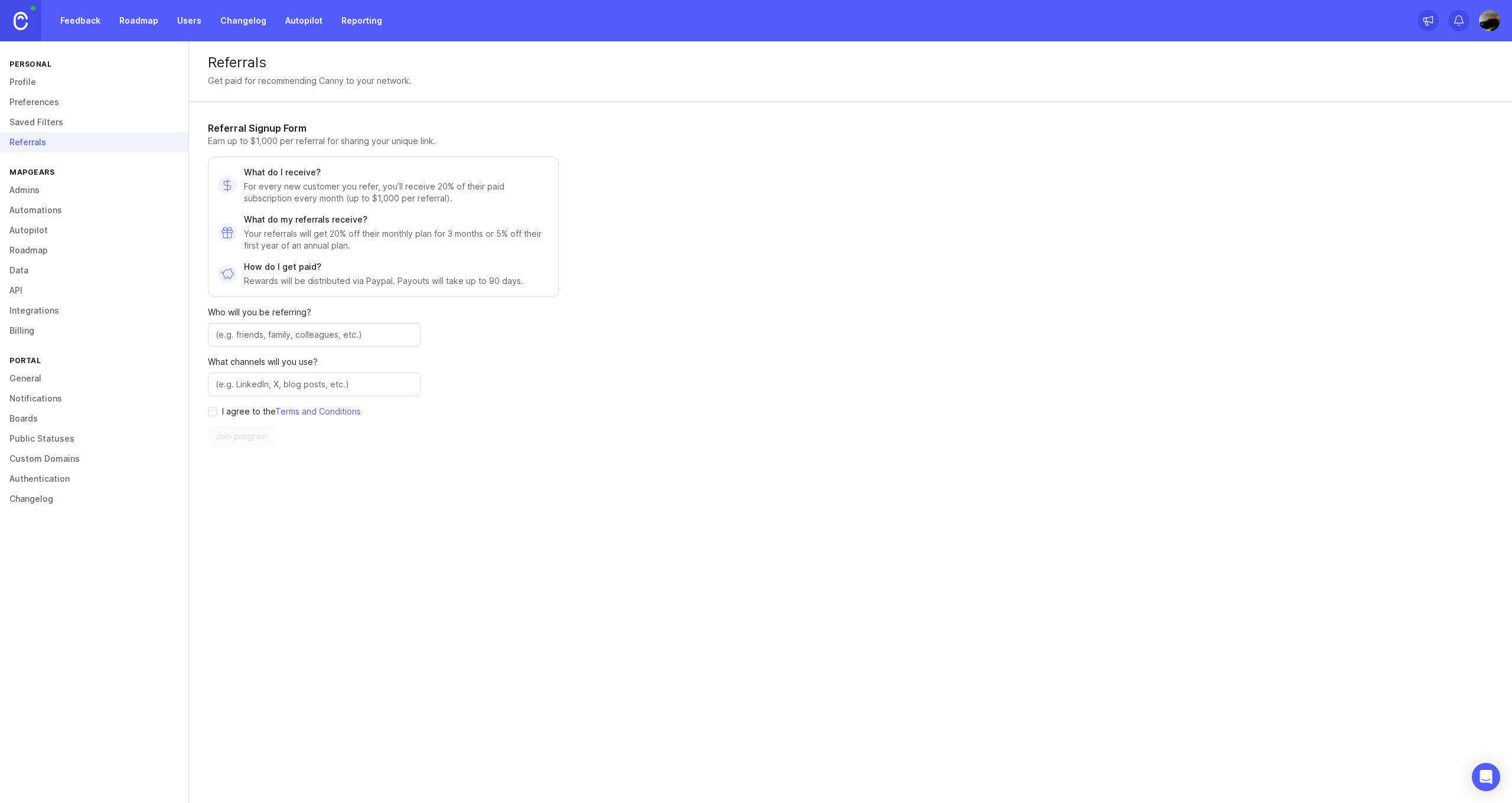
click at [48, 187] on link "Admins" at bounding box center [94, 190] width 188 height 20
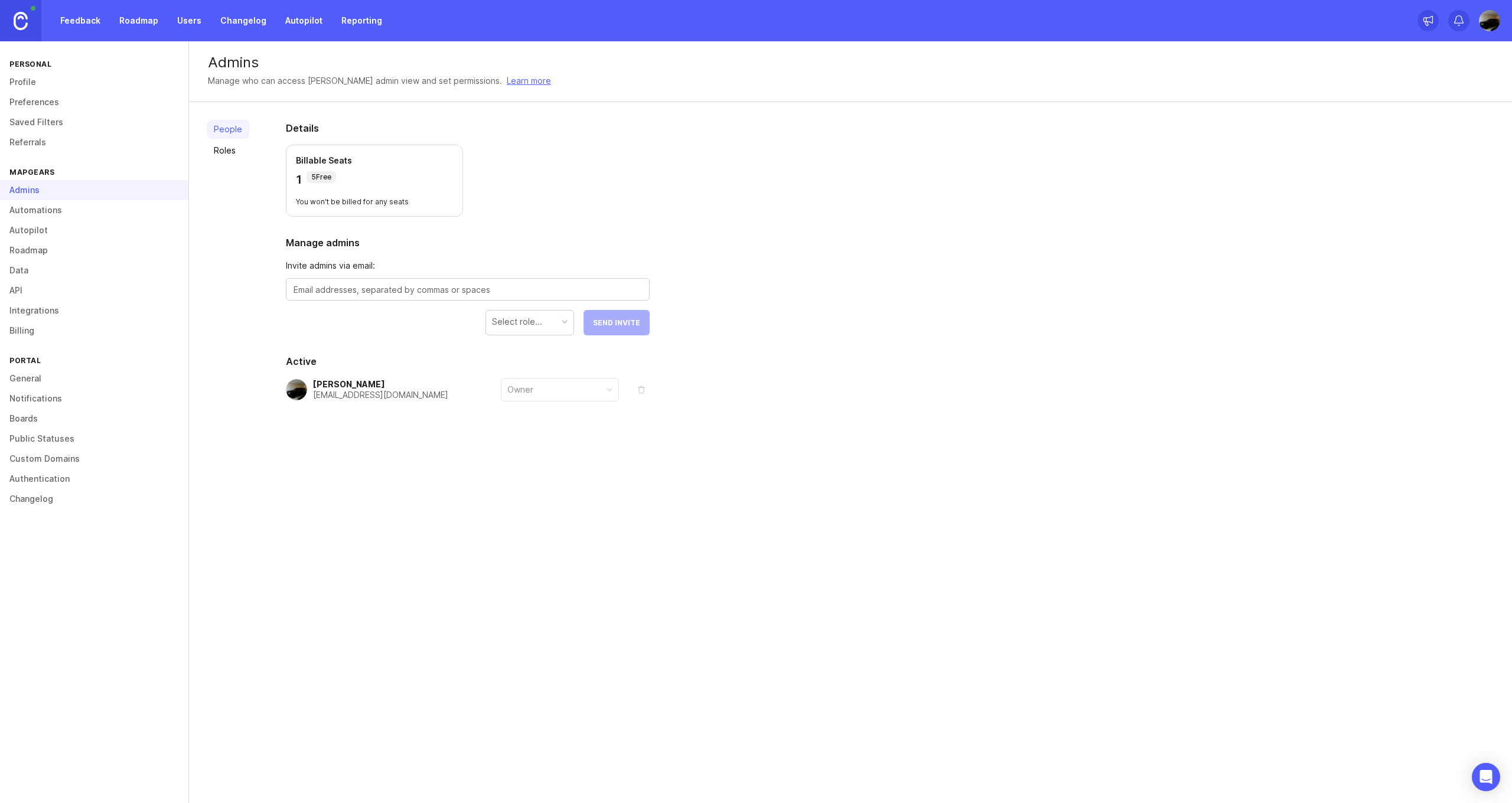
click at [48, 209] on link "Automations" at bounding box center [94, 210] width 188 height 20
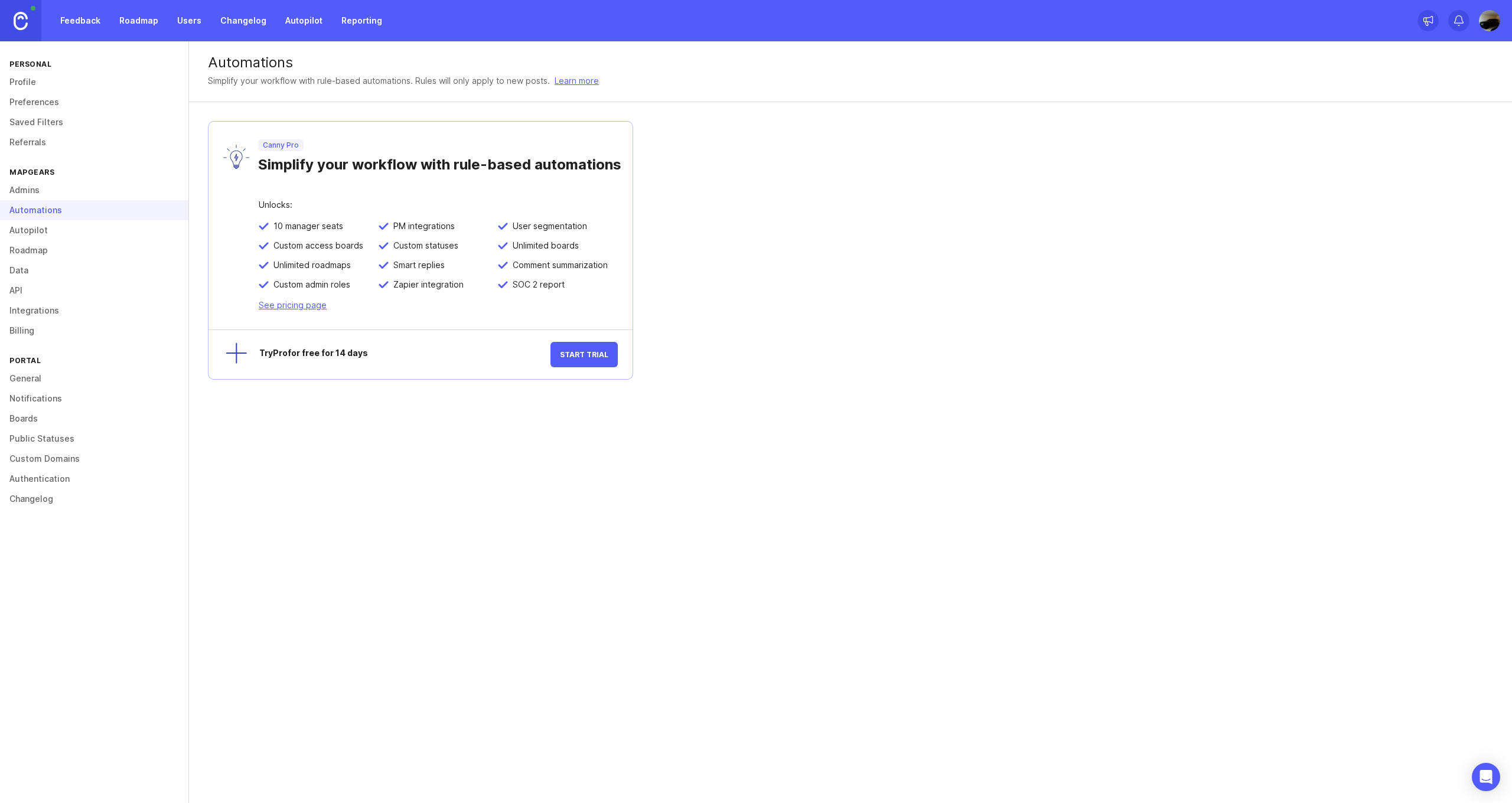
click at [22, 327] on link "Billing" at bounding box center [94, 330] width 188 height 20
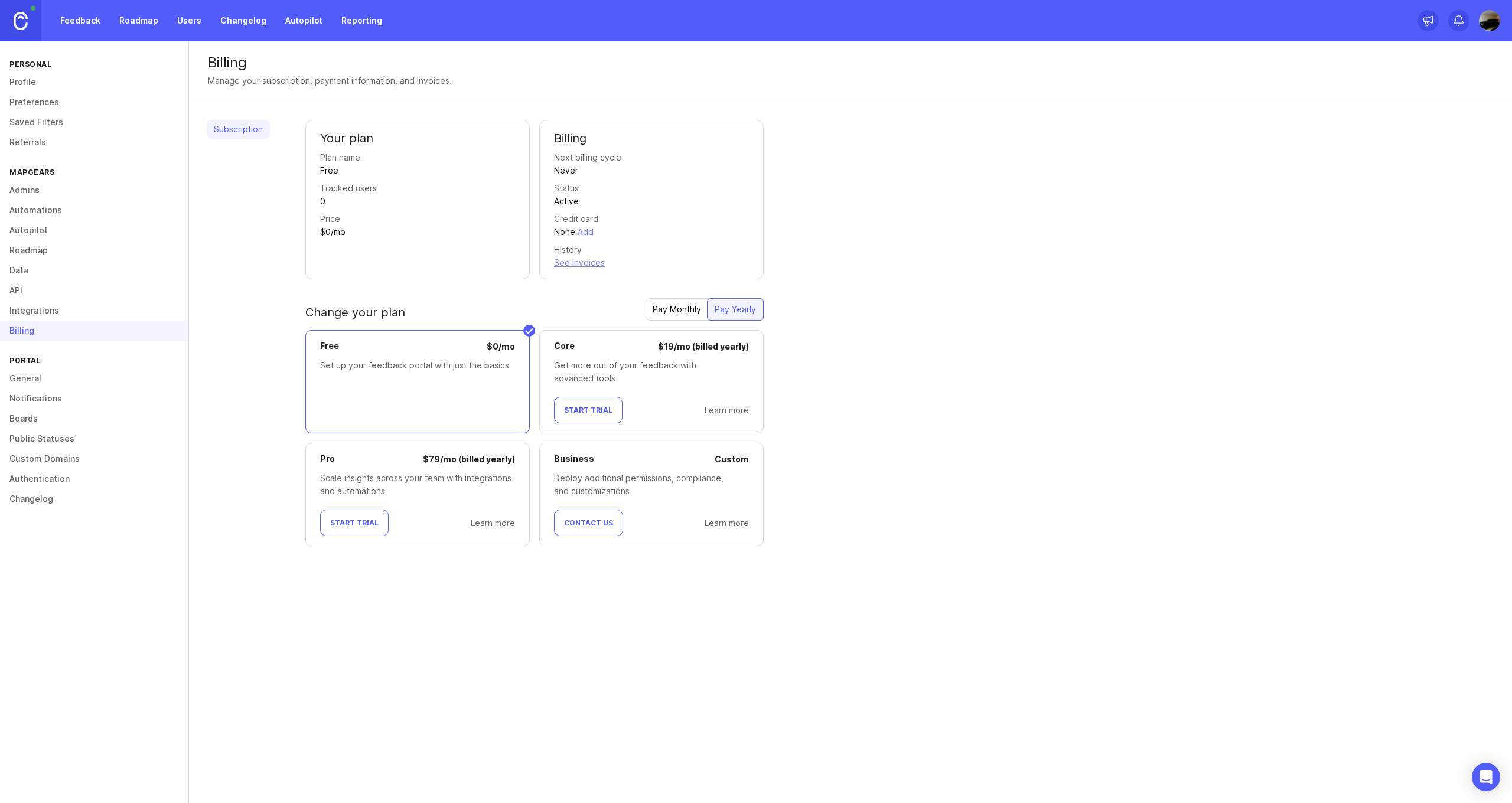
click at [40, 307] on link "Integrations" at bounding box center [94, 310] width 188 height 20
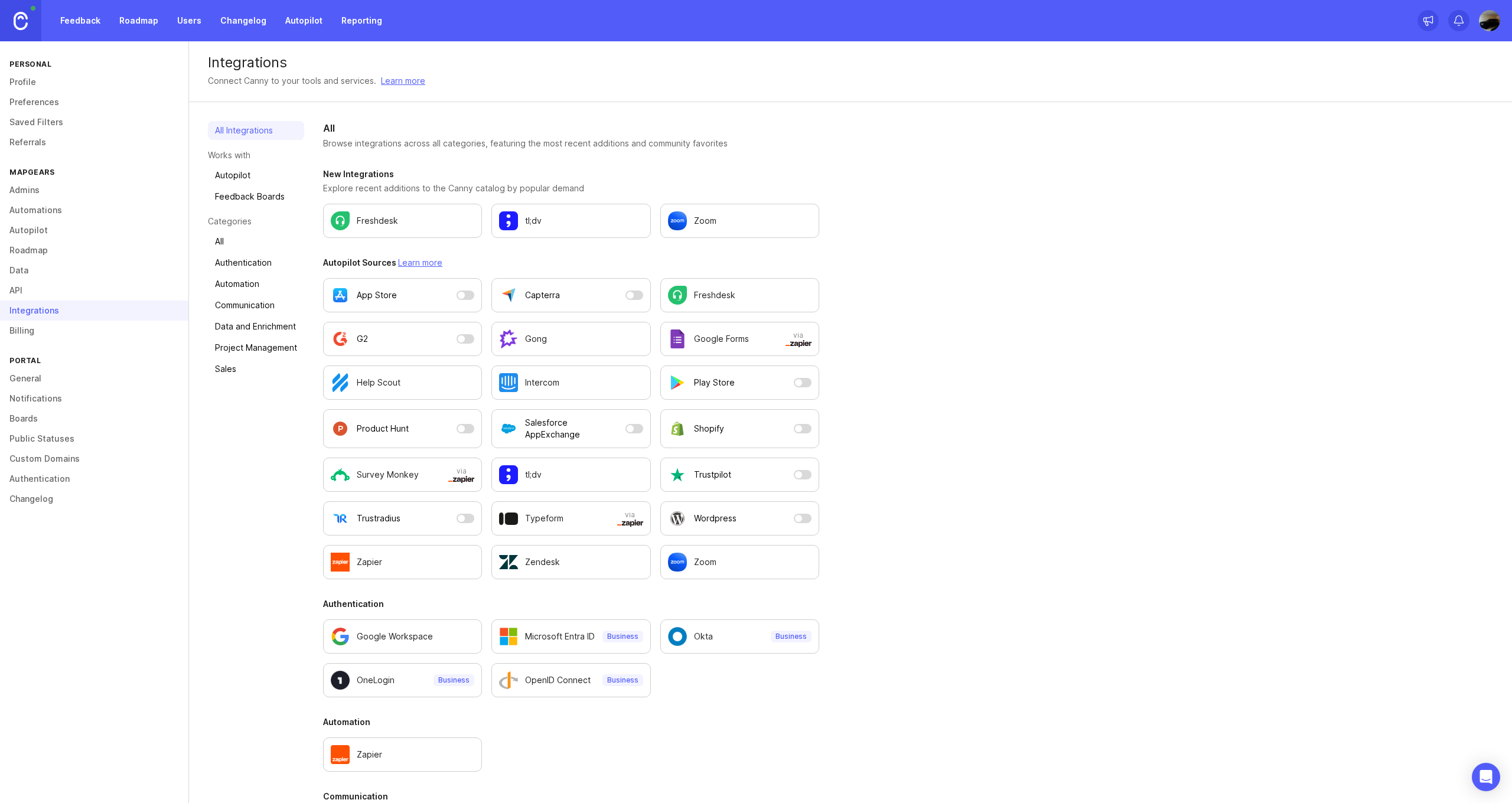
click at [75, 24] on link "Feedback" at bounding box center [80, 20] width 54 height 21
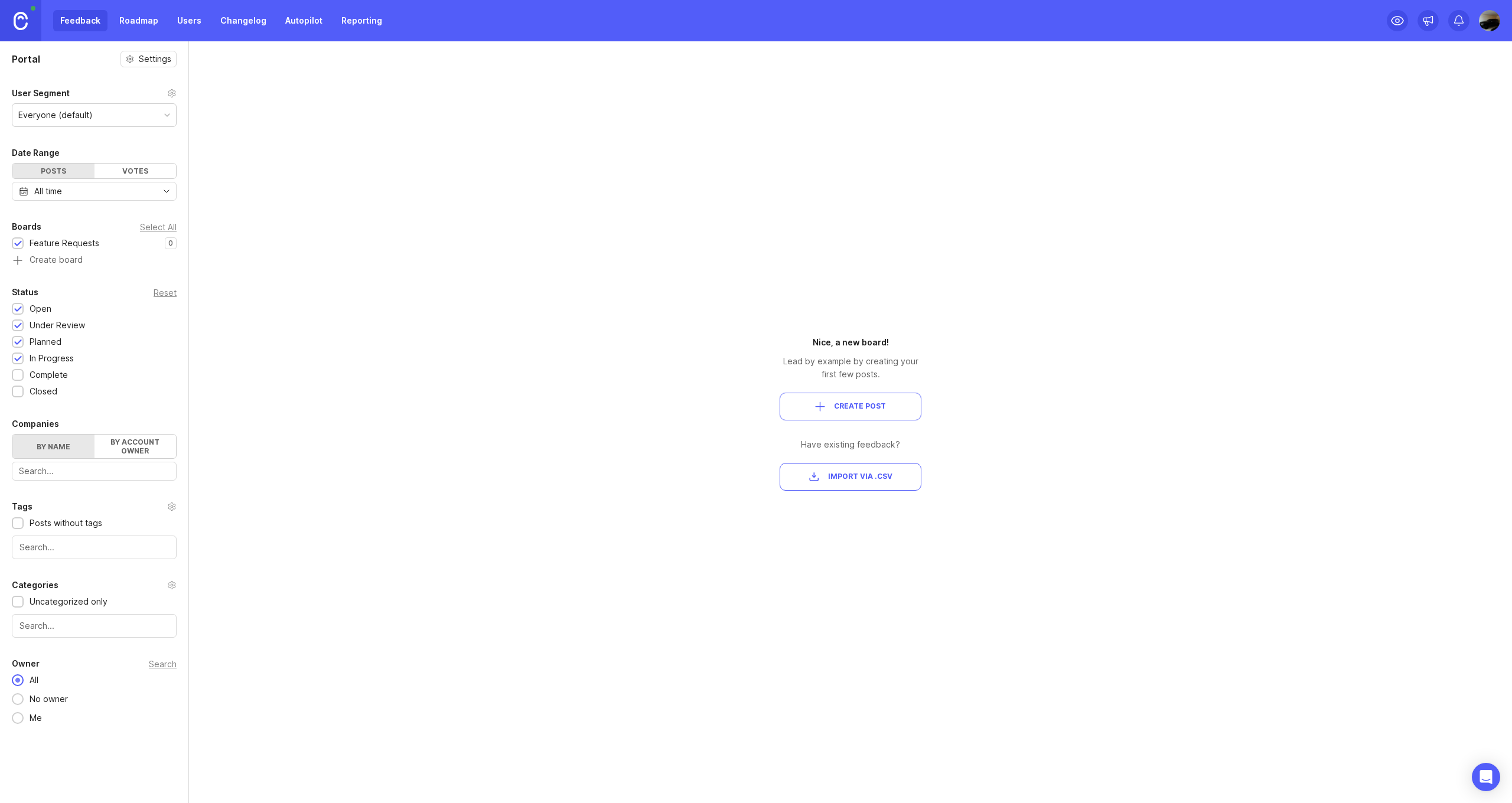
click at [156, 188] on div "All time" at bounding box center [94, 191] width 165 height 19
click at [194, 183] on div "Portal Settings User Segment Everyone (default) Date Range Posts Votes All time…" at bounding box center [756, 422] width 1512 height 762
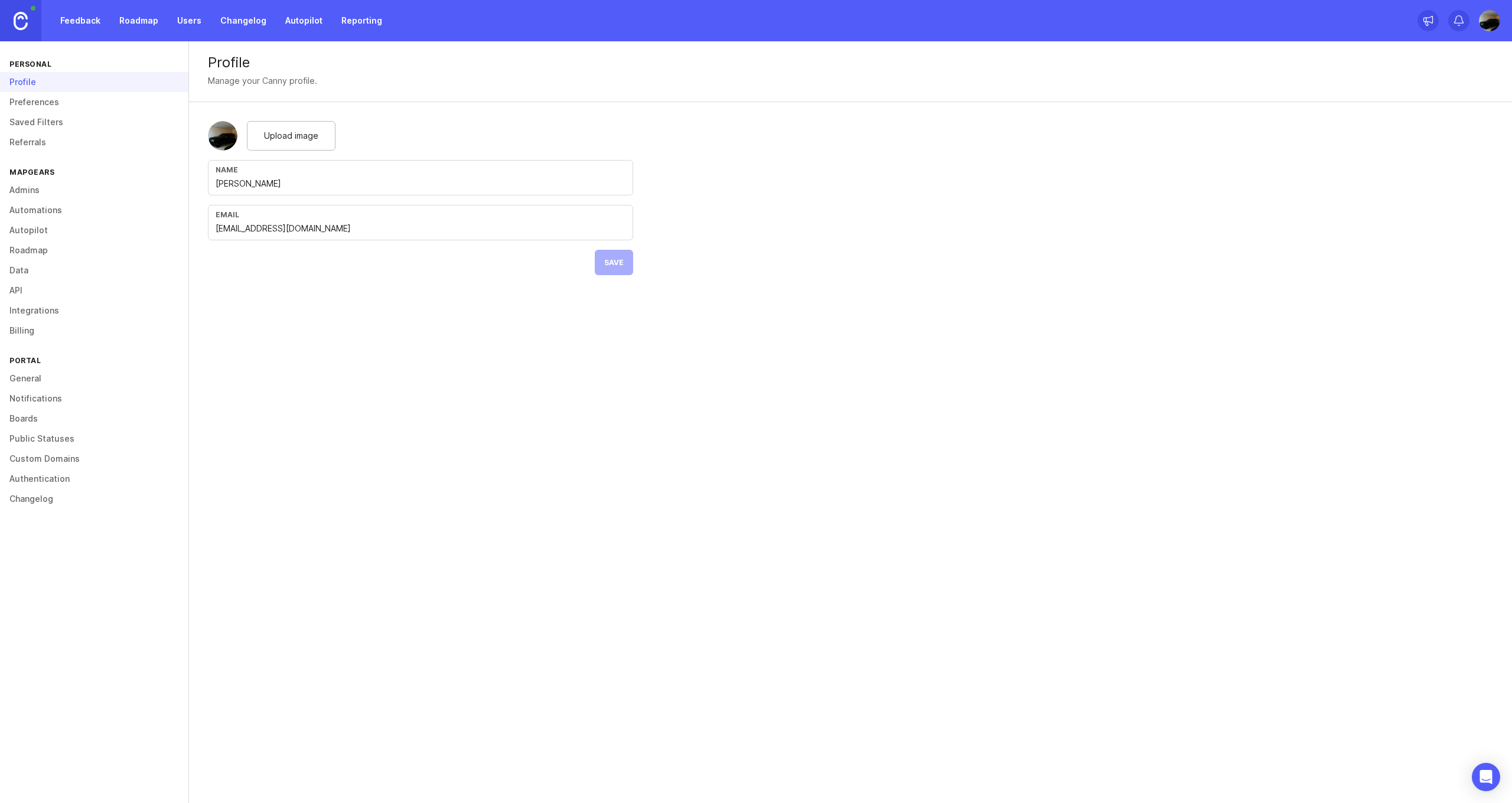
click at [60, 18] on link "Feedback" at bounding box center [80, 20] width 54 height 21
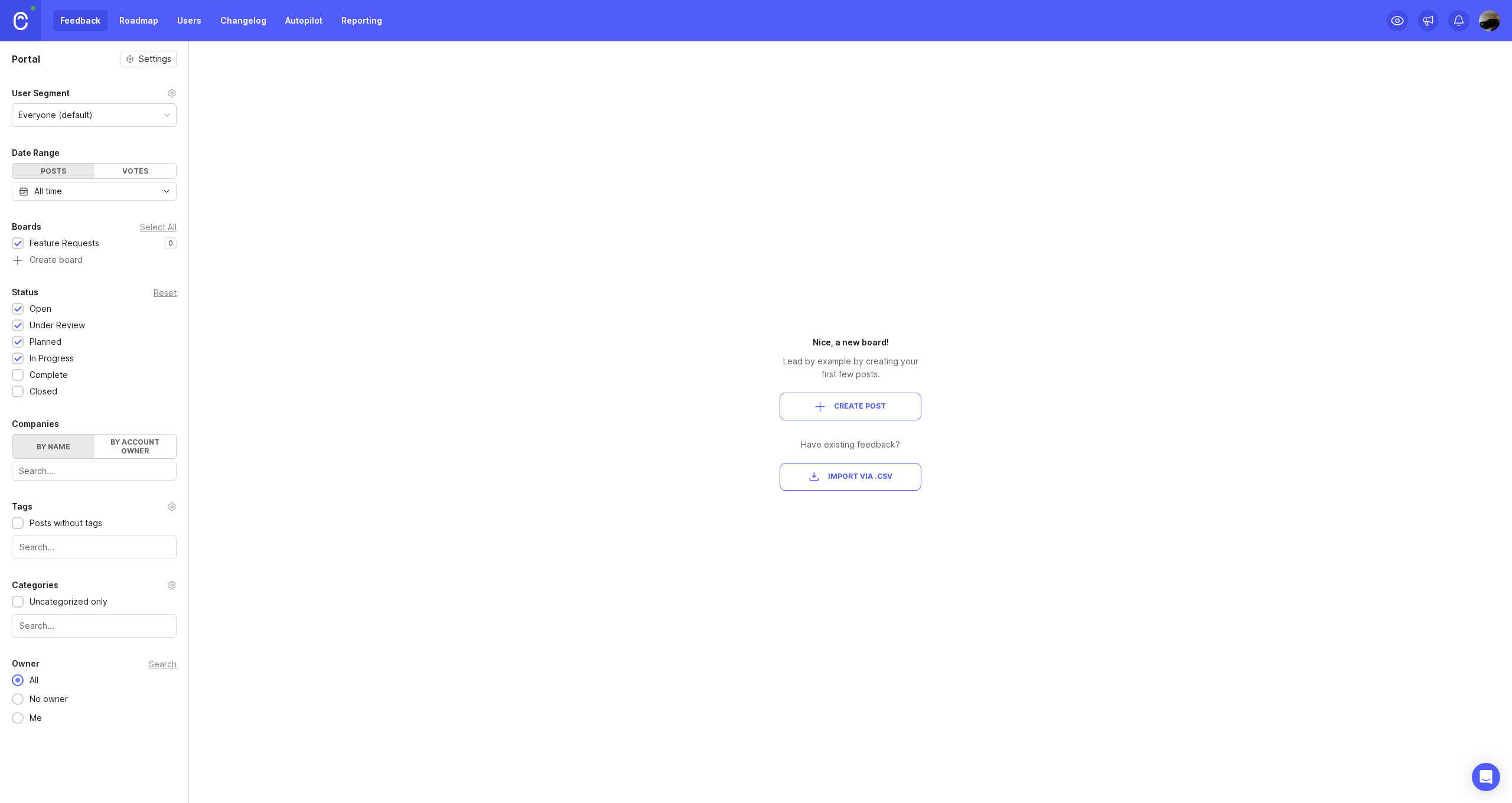
click at [253, 27] on link "Changelog" at bounding box center [243, 20] width 61 height 21
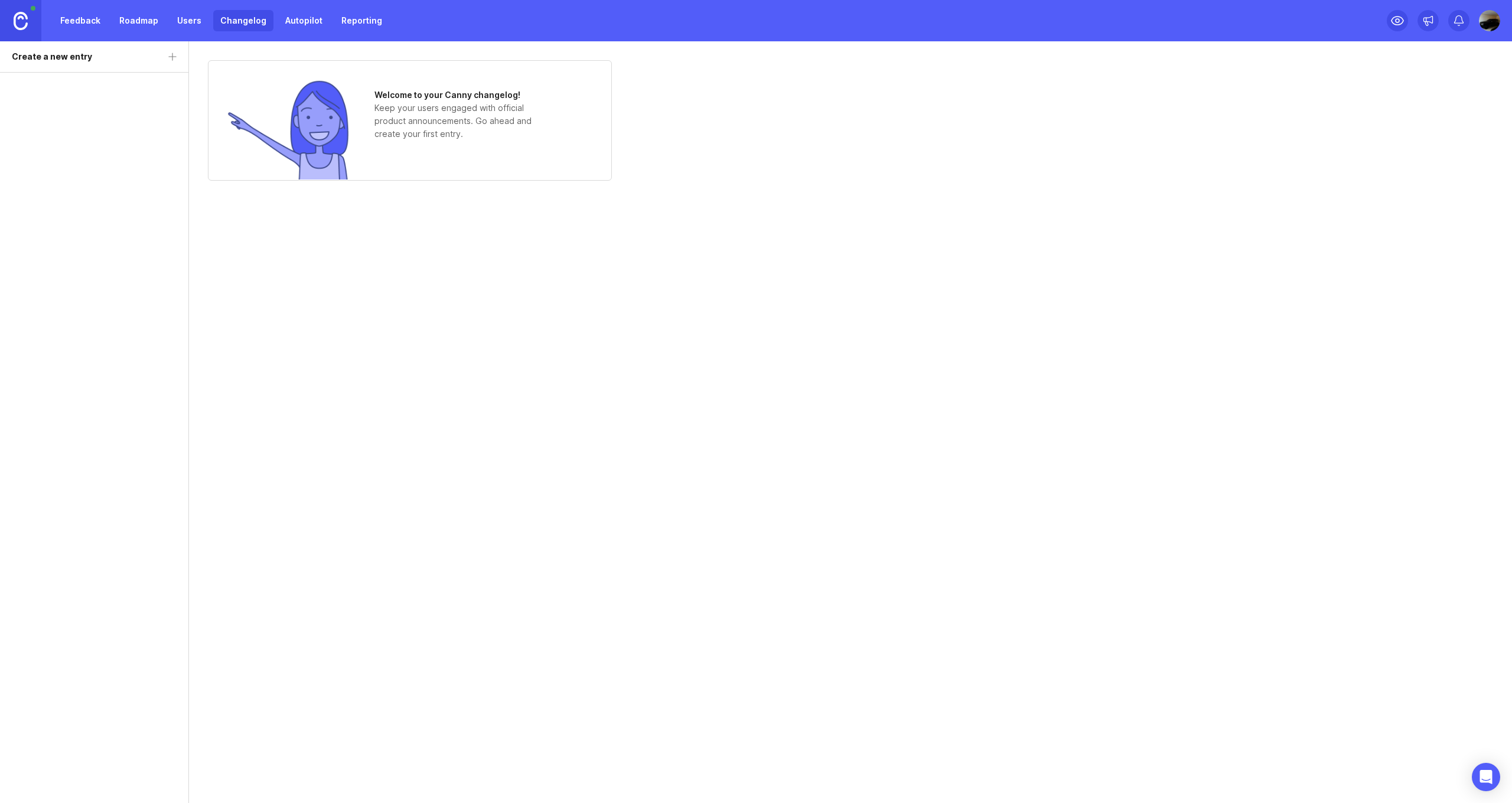
click at [203, 22] on link "Users" at bounding box center [189, 20] width 38 height 21
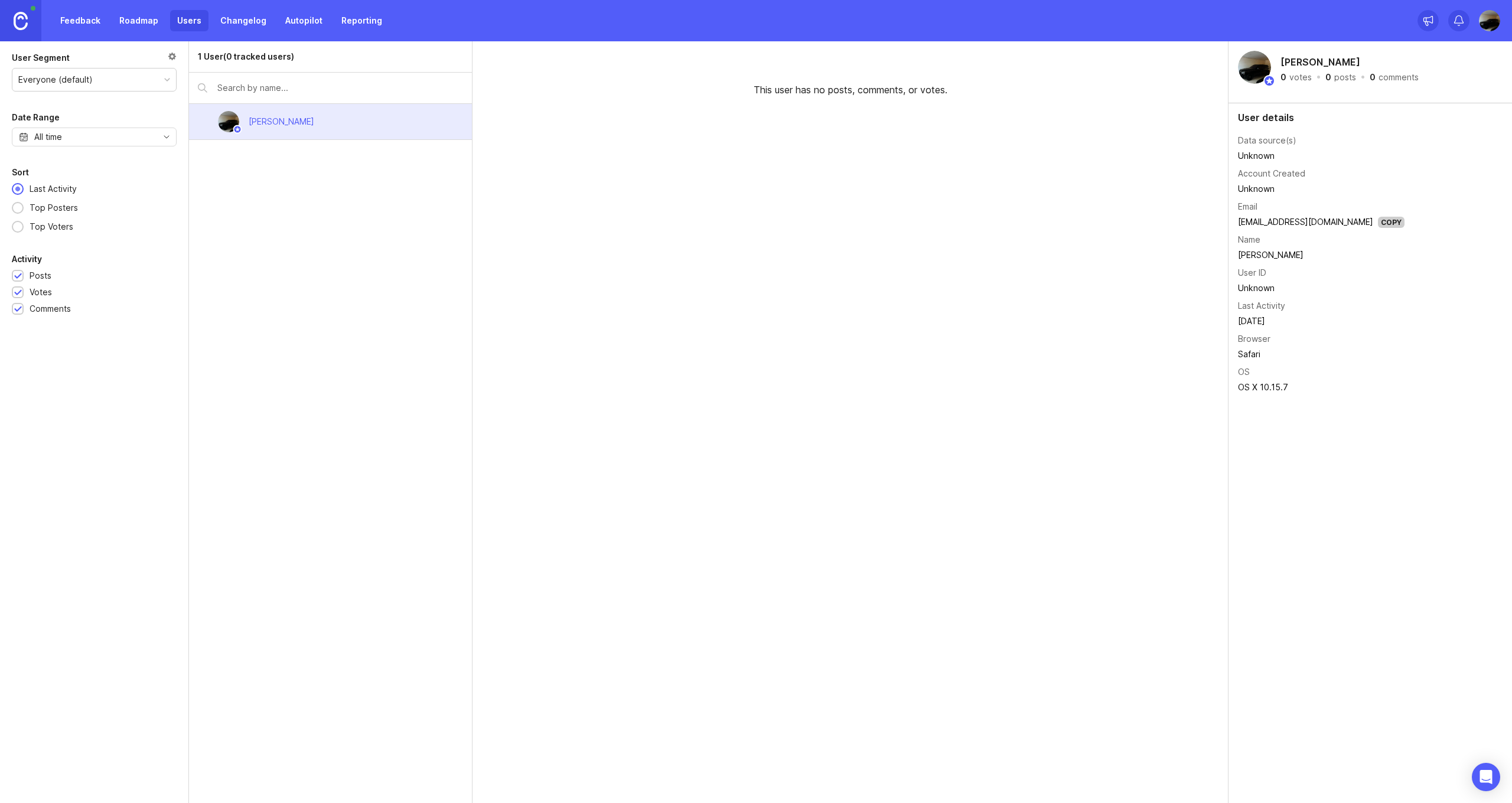
click at [296, 22] on link "Autopilot" at bounding box center [304, 20] width 51 height 21
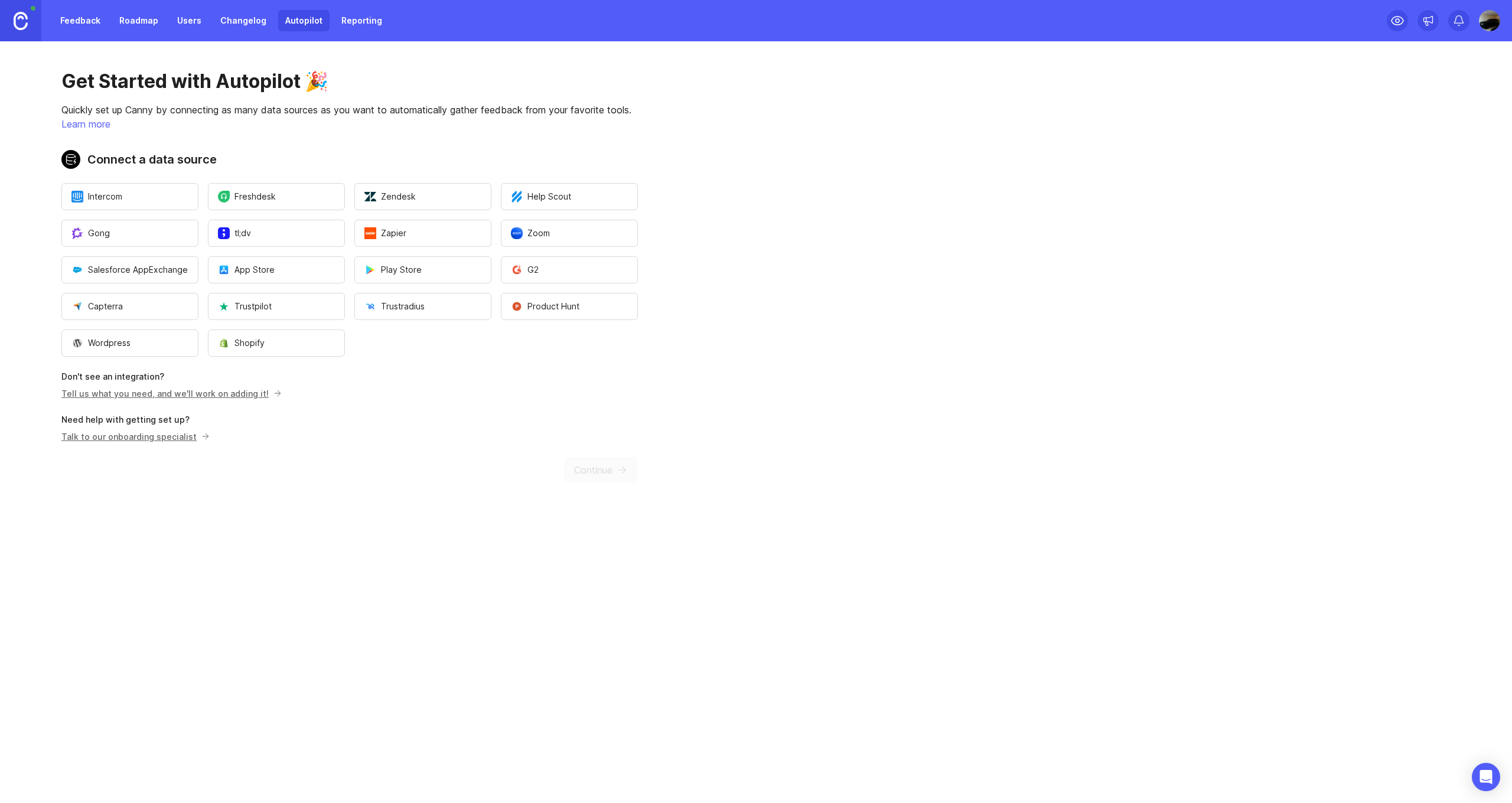
click at [348, 21] on link "Reporting" at bounding box center [361, 20] width 55 height 21
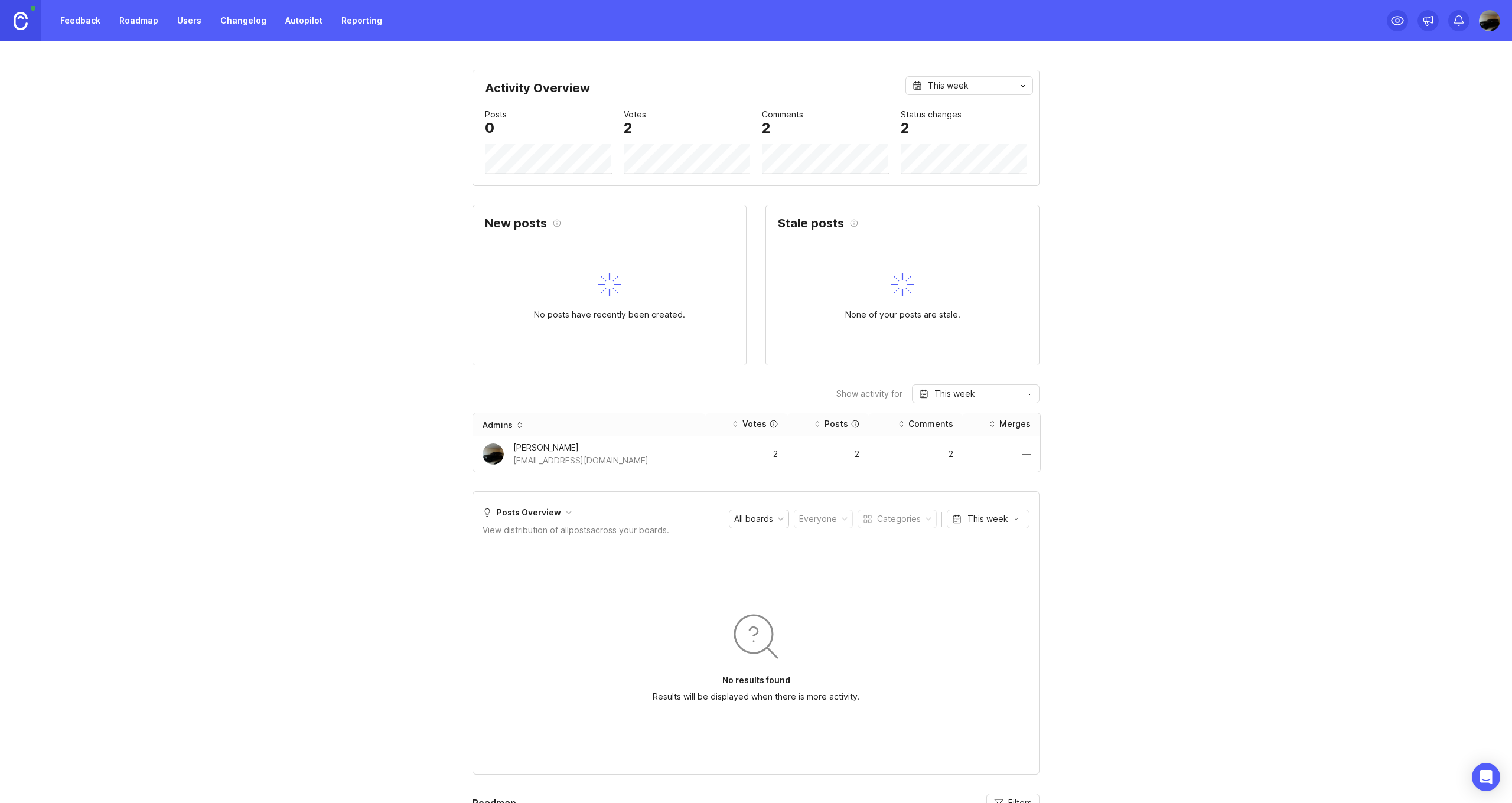
click at [173, 27] on link "Users" at bounding box center [189, 20] width 38 height 21
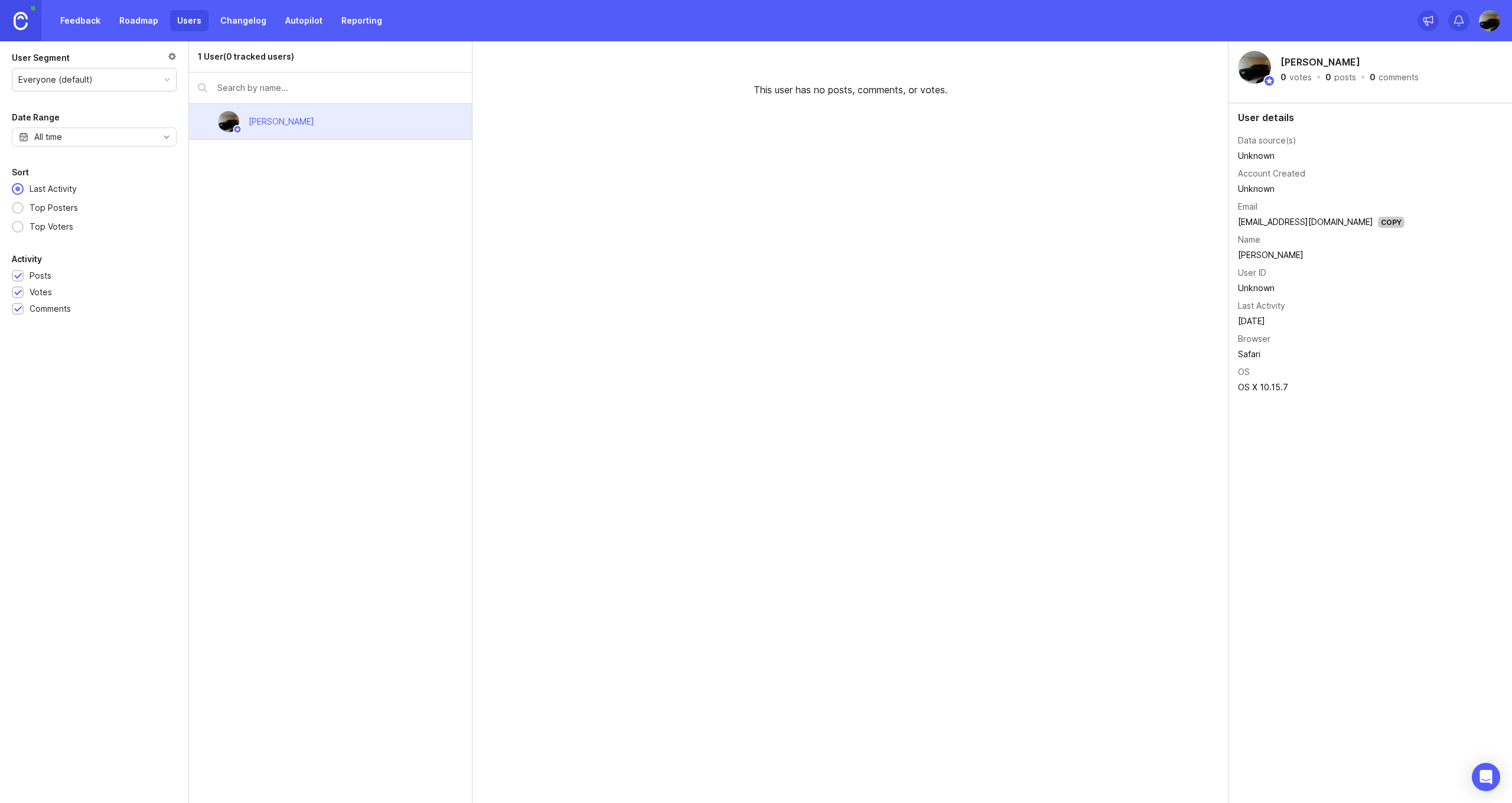
click at [151, 25] on link "Roadmap" at bounding box center [139, 20] width 53 height 21
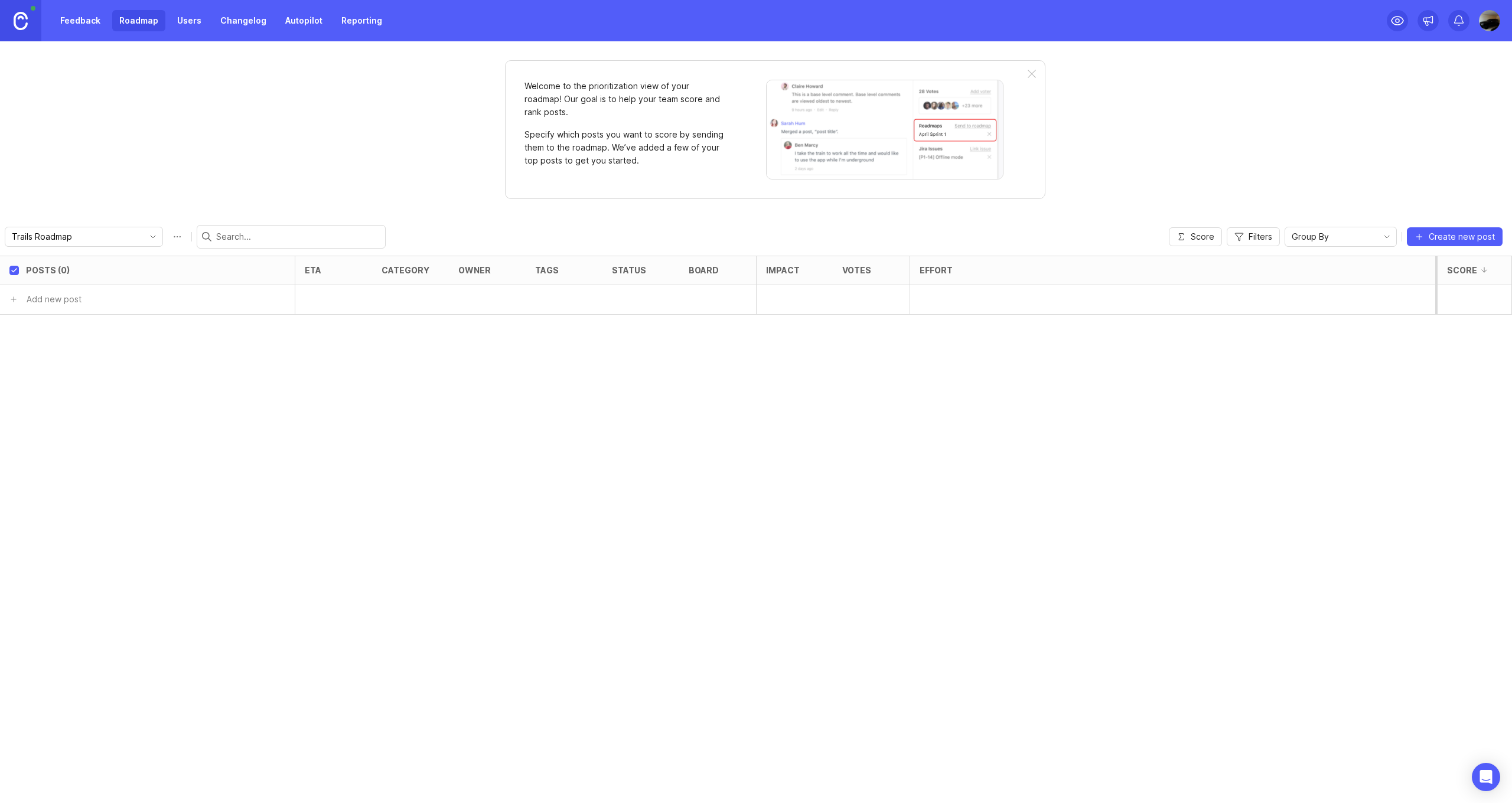
click at [66, 27] on link "Feedback" at bounding box center [80, 20] width 54 height 21
